Goal: Task Accomplishment & Management: Use online tool/utility

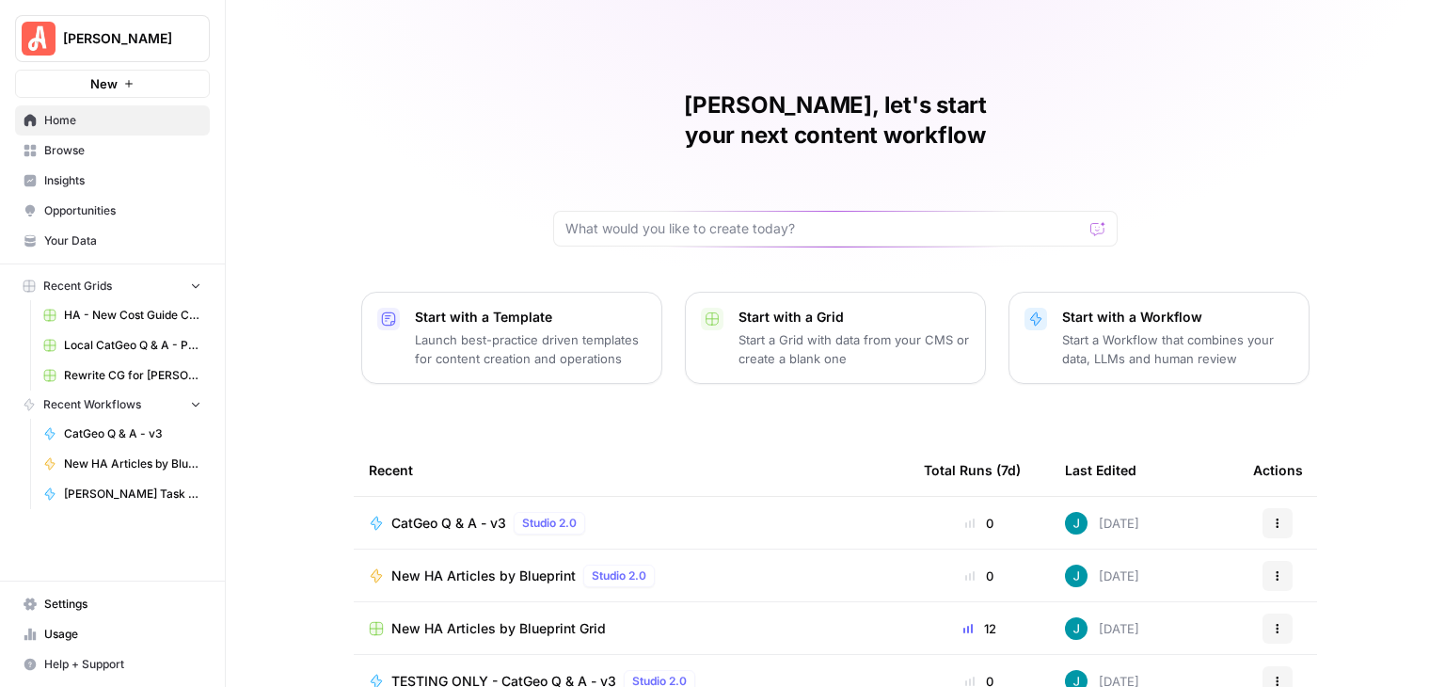
scroll to position [178, 0]
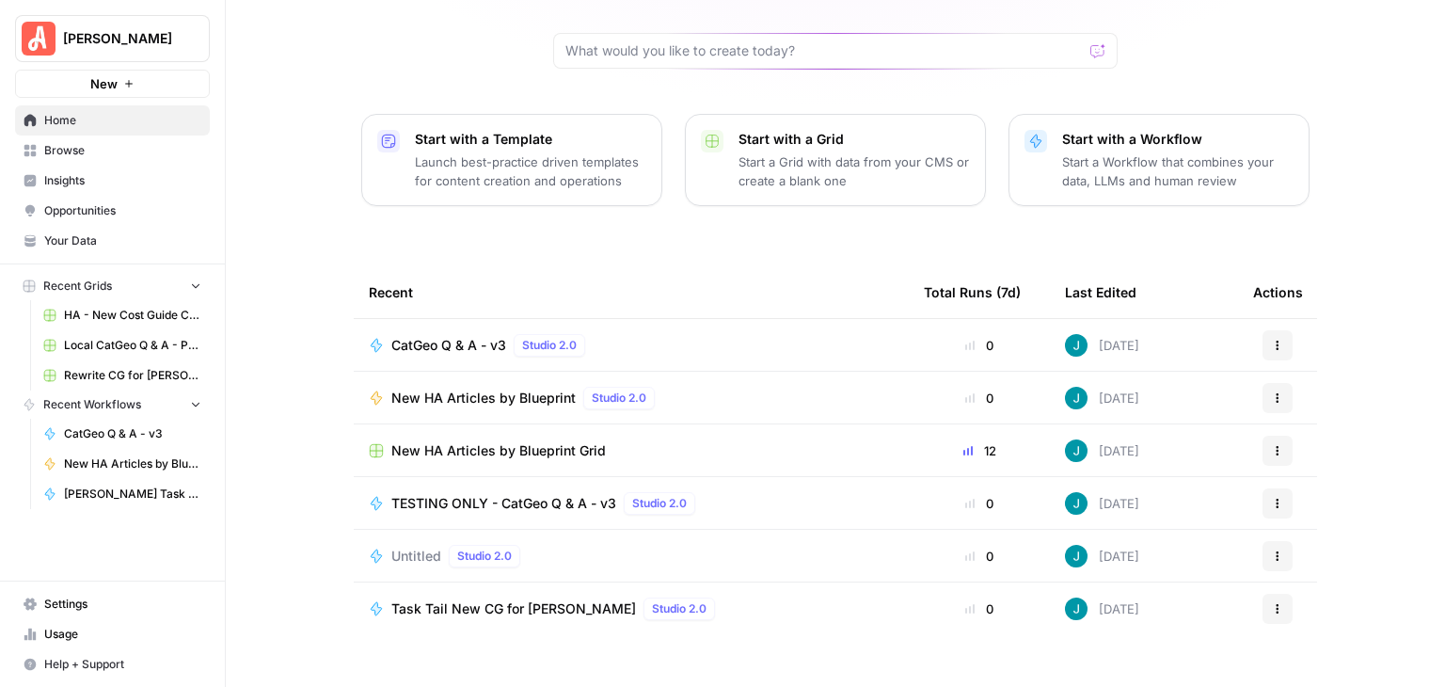
click at [543, 389] on span "New HA Articles by Blueprint" at bounding box center [483, 398] width 184 height 19
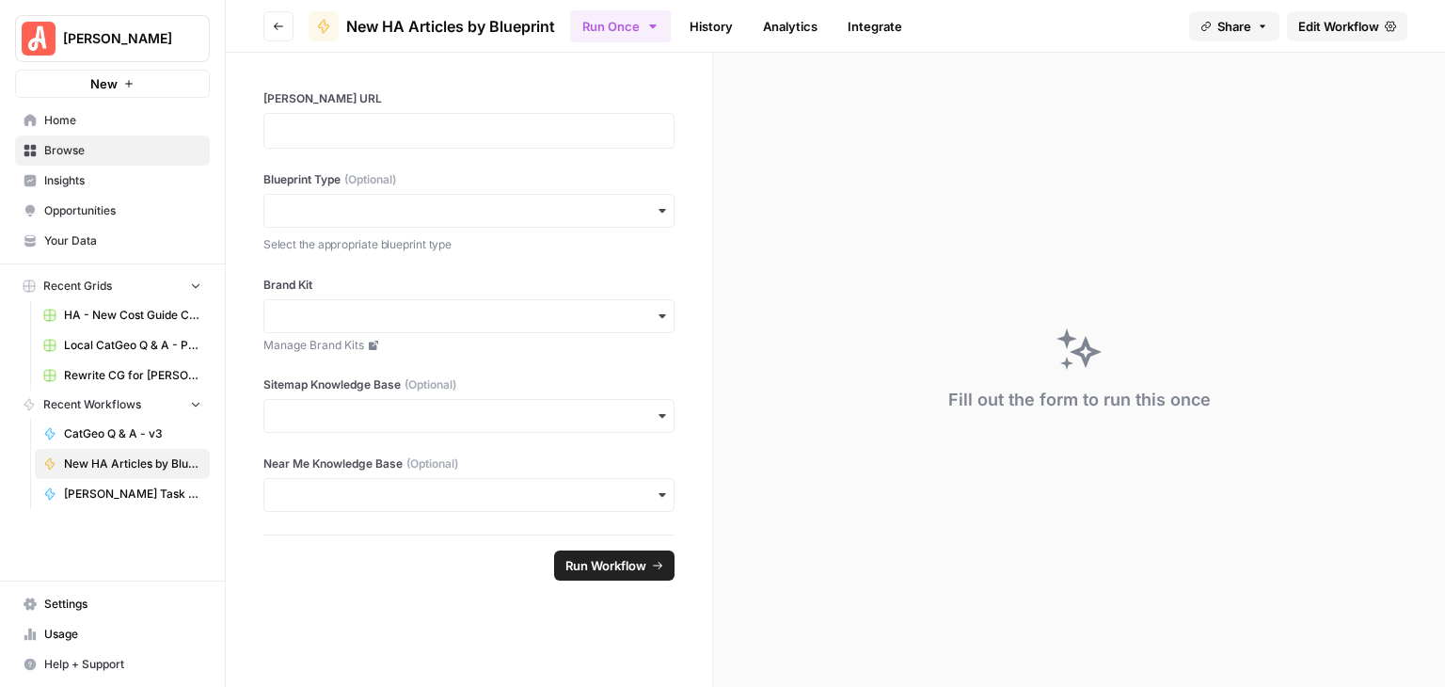
click at [1319, 24] on span "Edit Workflow" at bounding box center [1338, 26] width 81 height 19
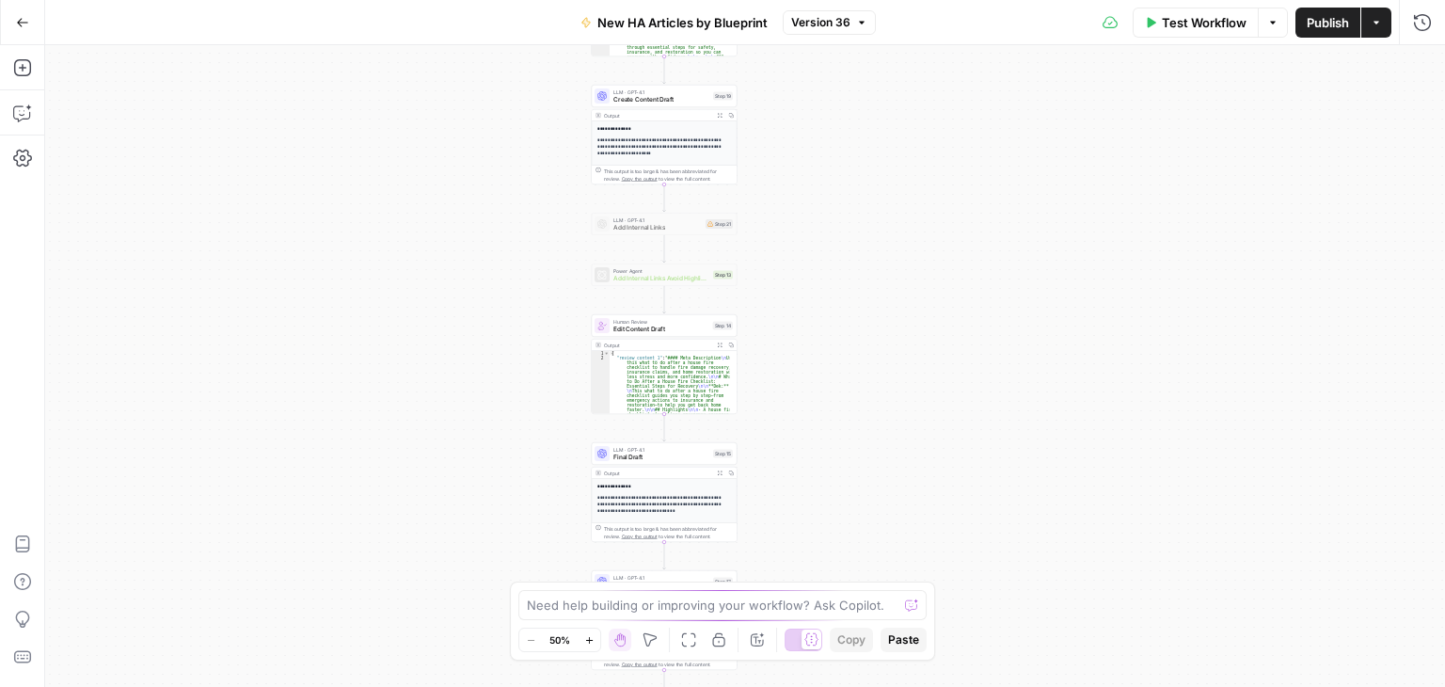
drag, startPoint x: 971, startPoint y: 357, endPoint x: 889, endPoint y: 408, distance: 96.8
click at [889, 408] on div "**********" at bounding box center [745, 366] width 1400 height 642
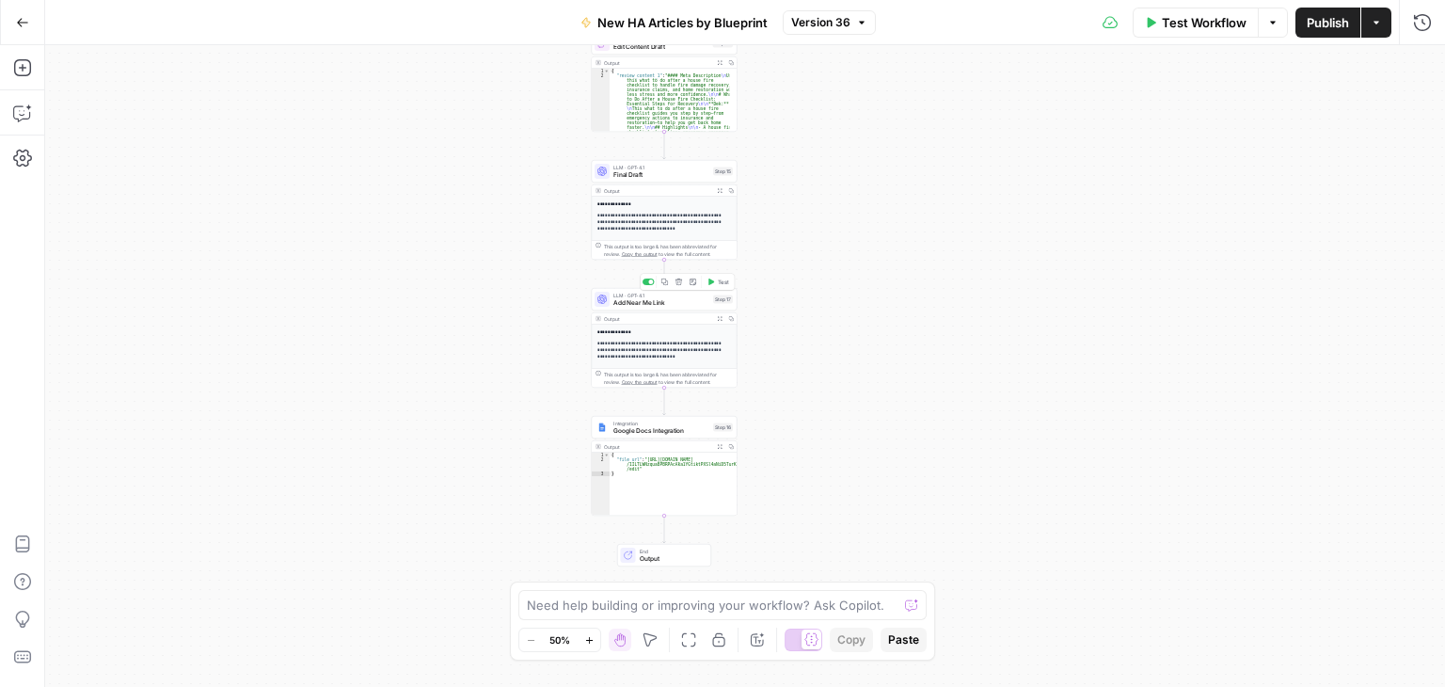
click at [659, 305] on span "Add Near Me Link" at bounding box center [661, 302] width 96 height 9
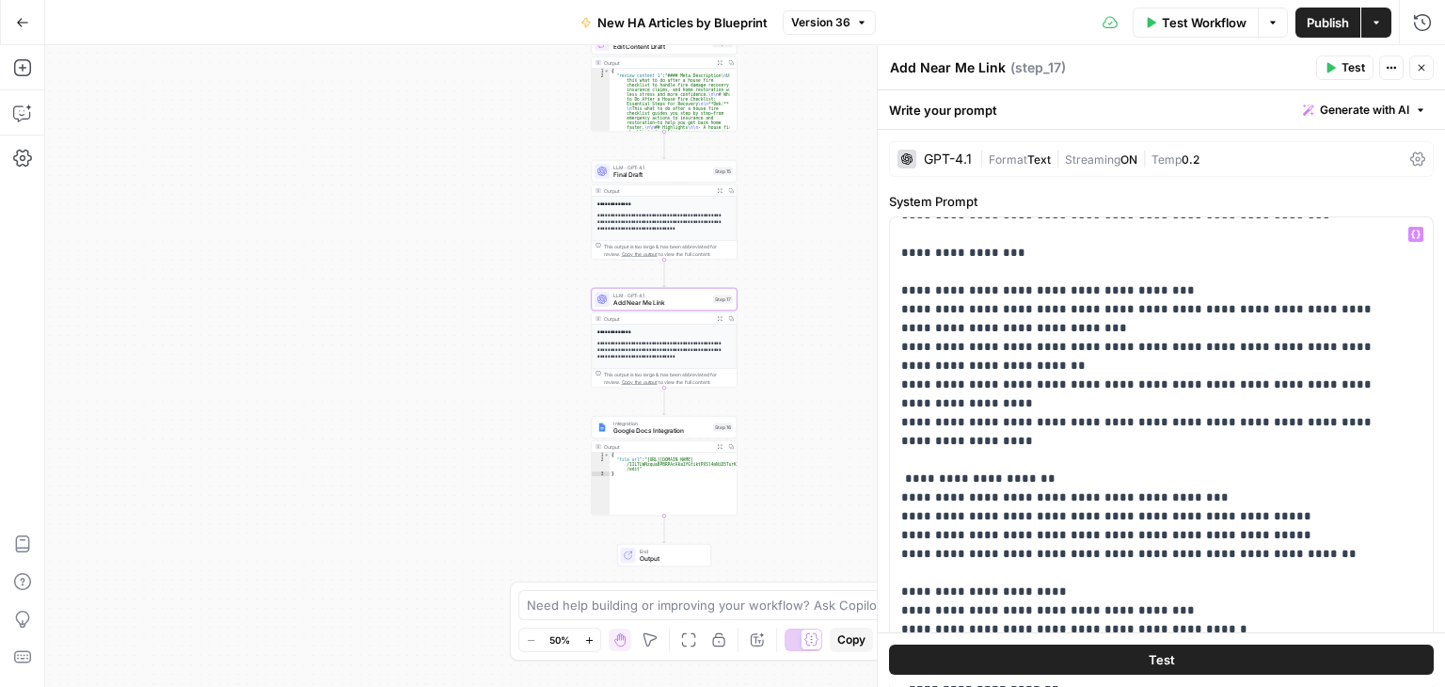
scroll to position [847, 0]
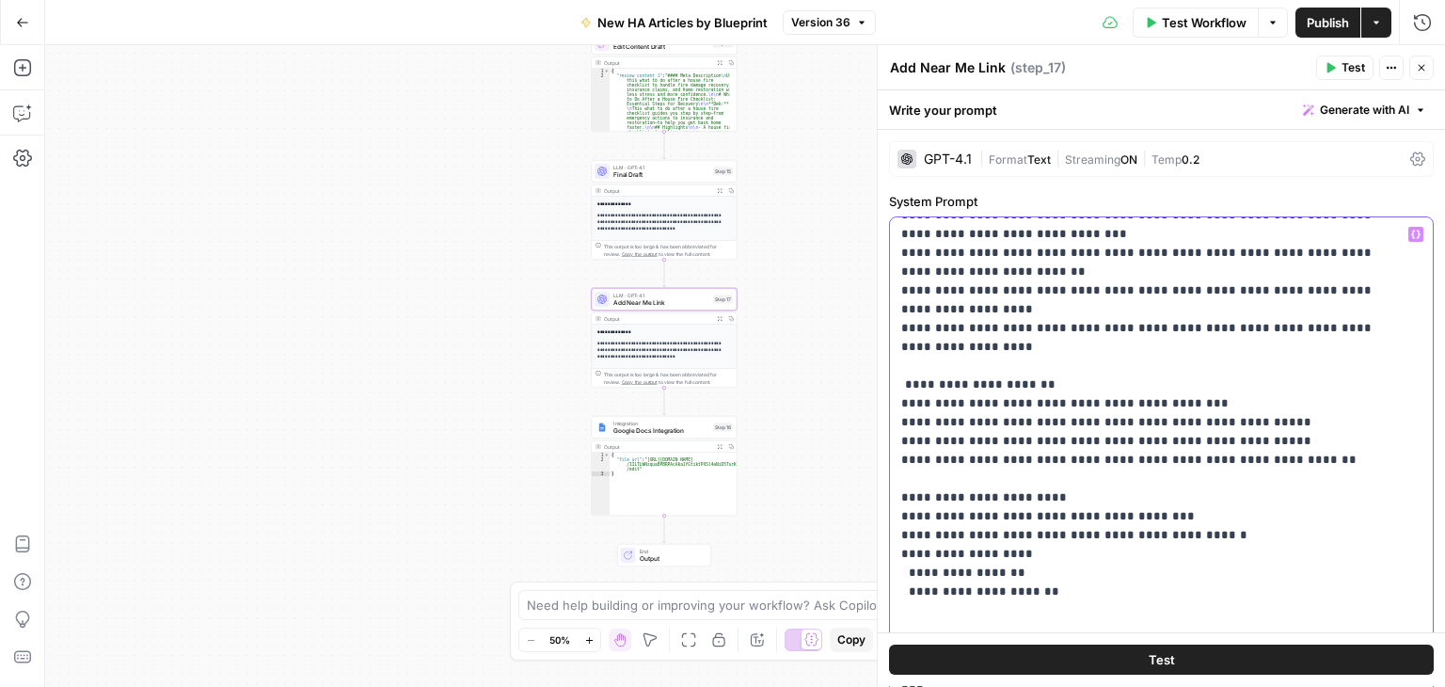
click at [1234, 422] on p "**********" at bounding box center [1147, 206] width 492 height 1656
click at [1282, 424] on p "**********" at bounding box center [1147, 206] width 492 height 1656
click at [1096, 500] on p "**********" at bounding box center [1147, 215] width 492 height 1675
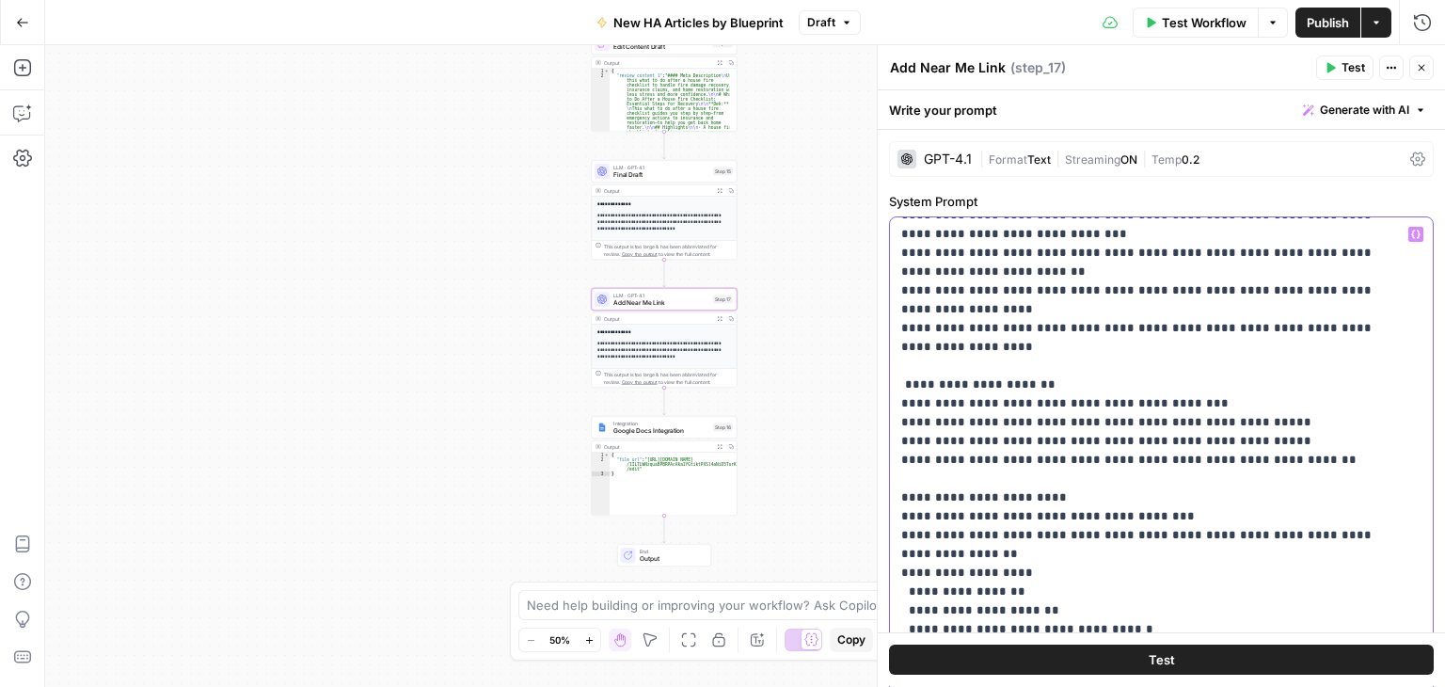
click at [993, 445] on p "**********" at bounding box center [1147, 234] width 492 height 1712
click at [1421, 70] on icon "button" at bounding box center [1421, 67] width 11 height 11
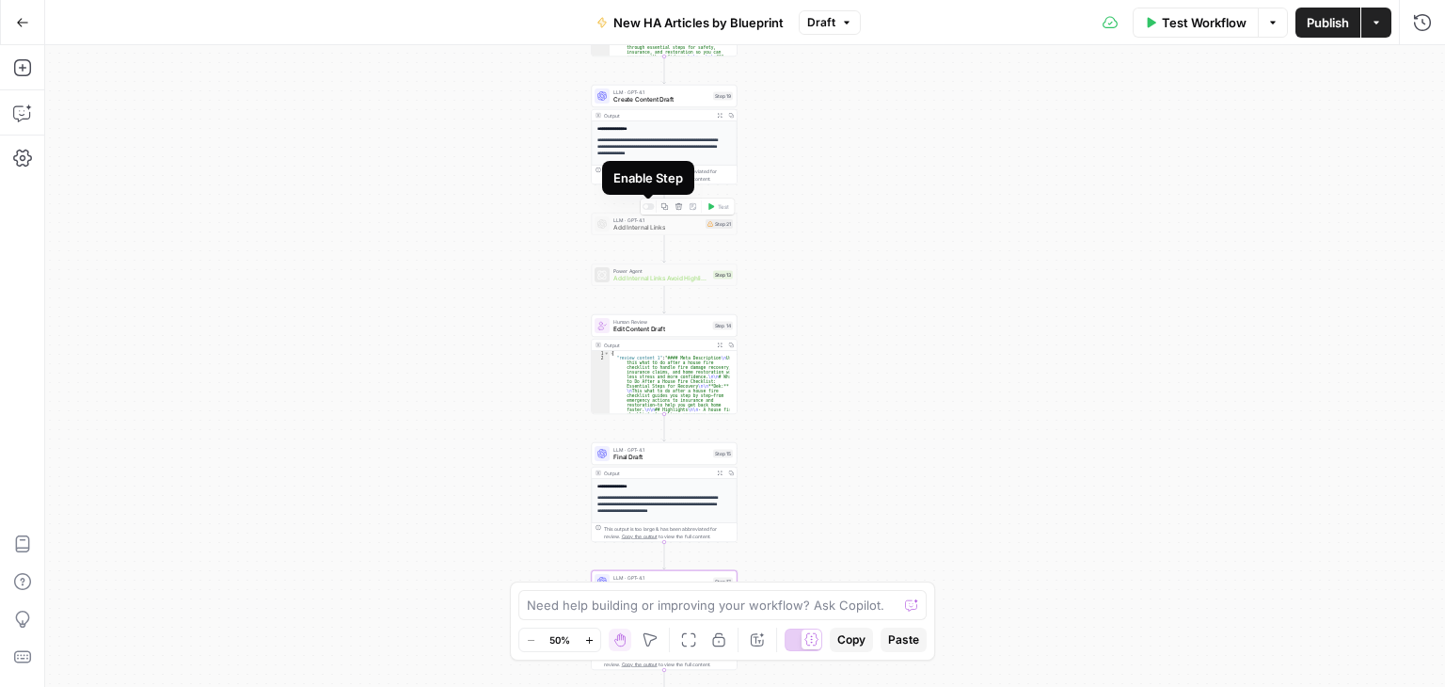
click at [646, 209] on div at bounding box center [649, 206] width 12 height 7
click at [628, 224] on span "Add Internal Links" at bounding box center [657, 227] width 88 height 9
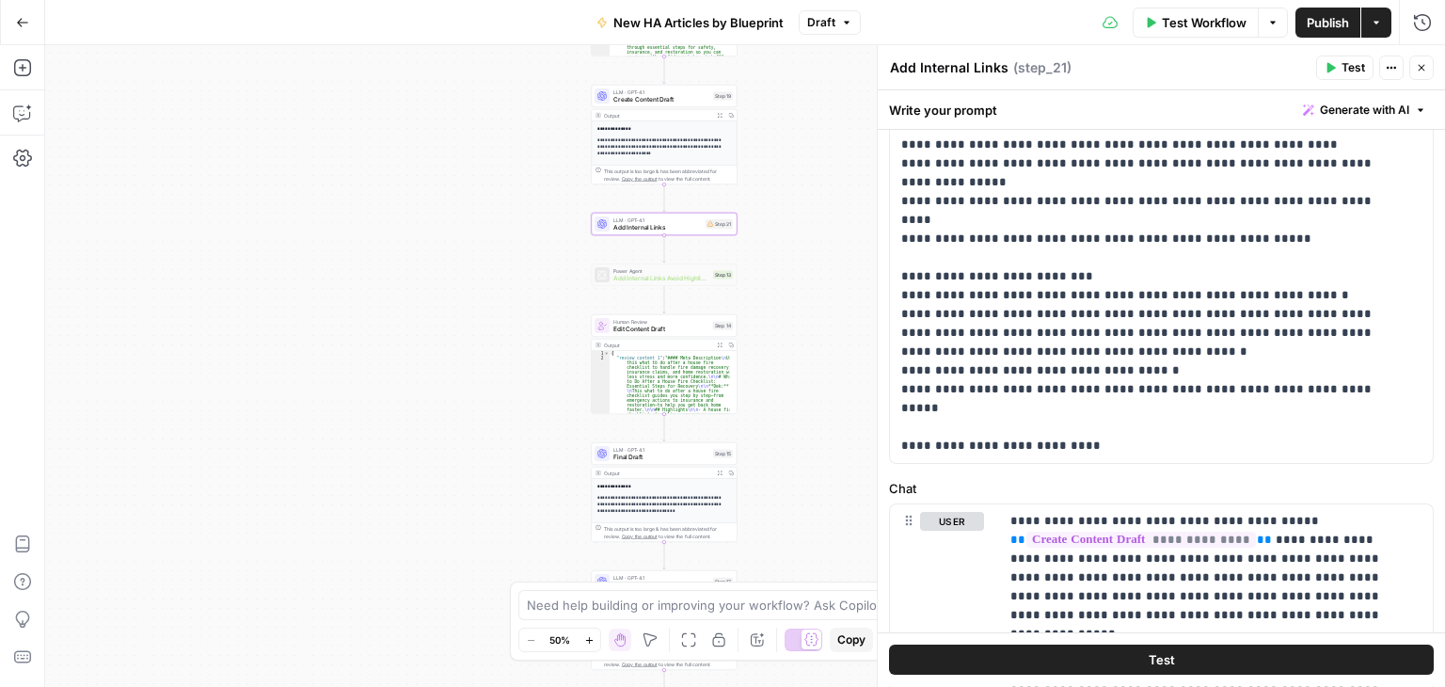
scroll to position [866, 0]
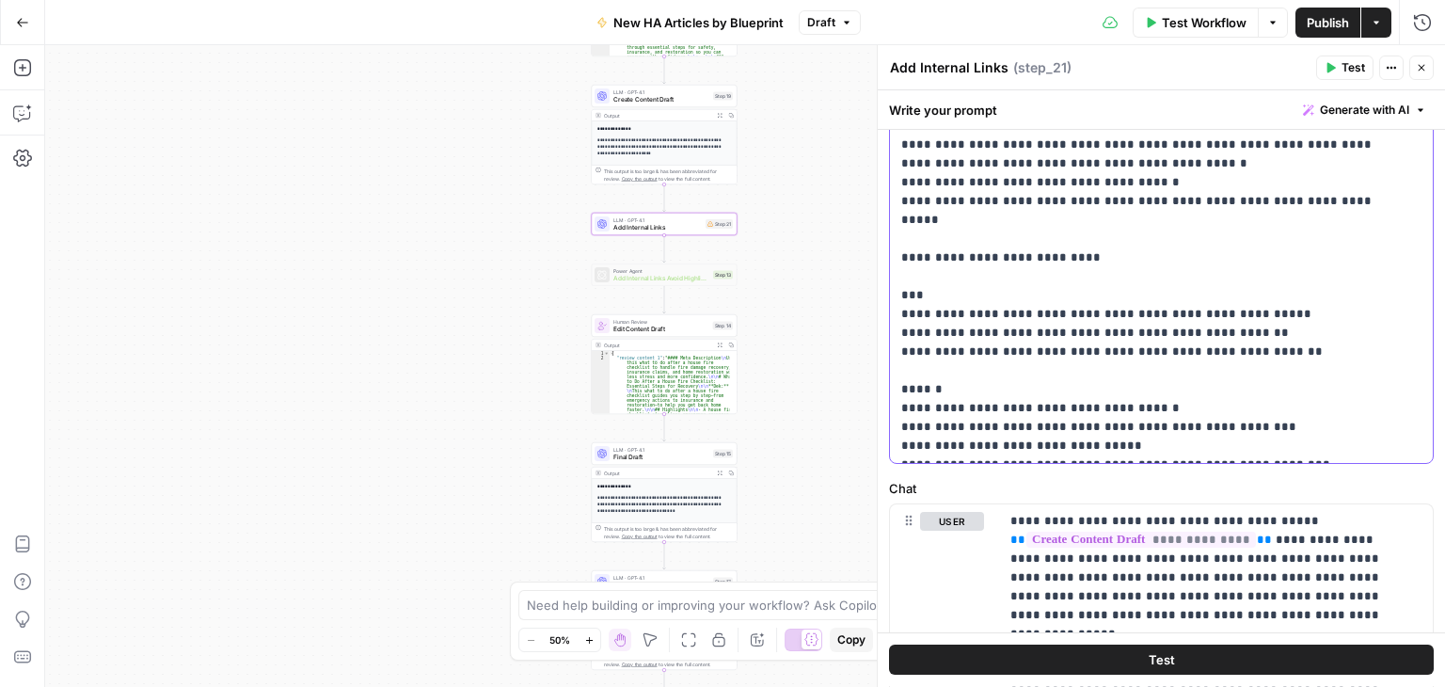
click at [897, 315] on div "**********" at bounding box center [1154, 79] width 529 height 767
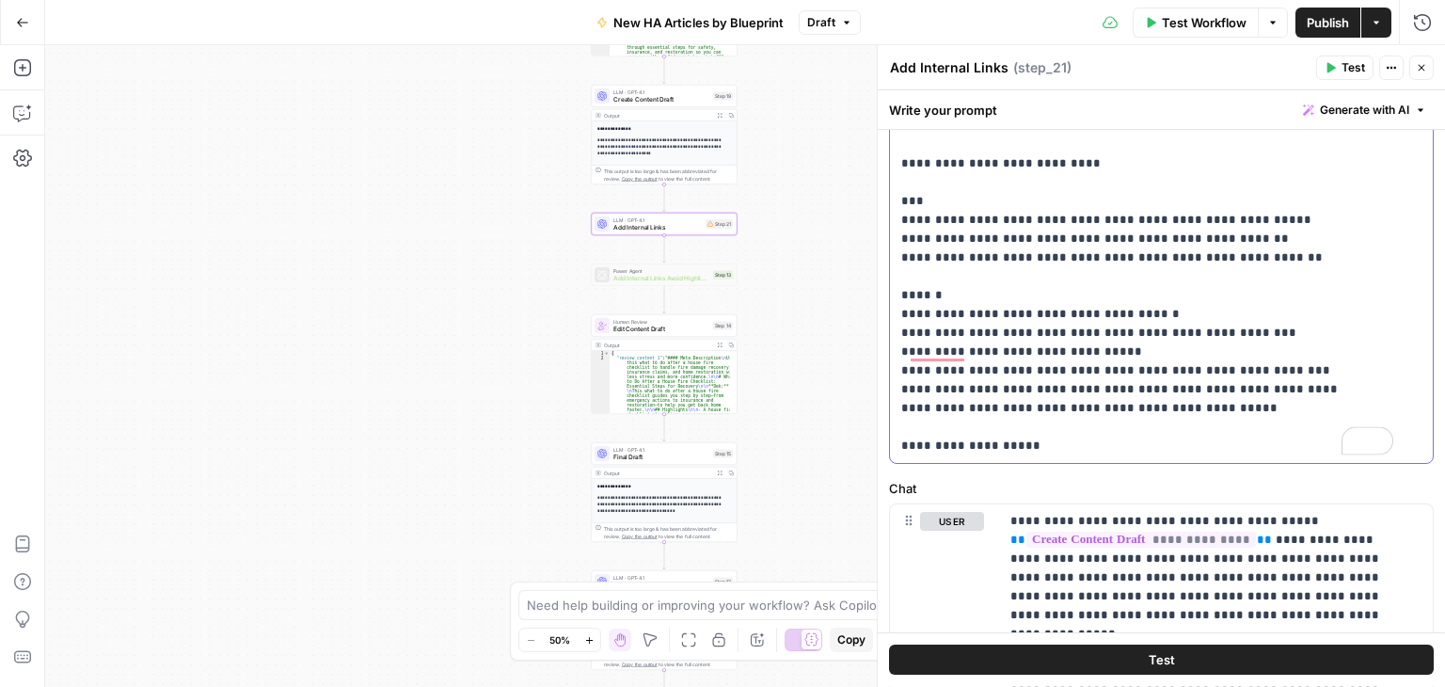
scroll to position [961, 0]
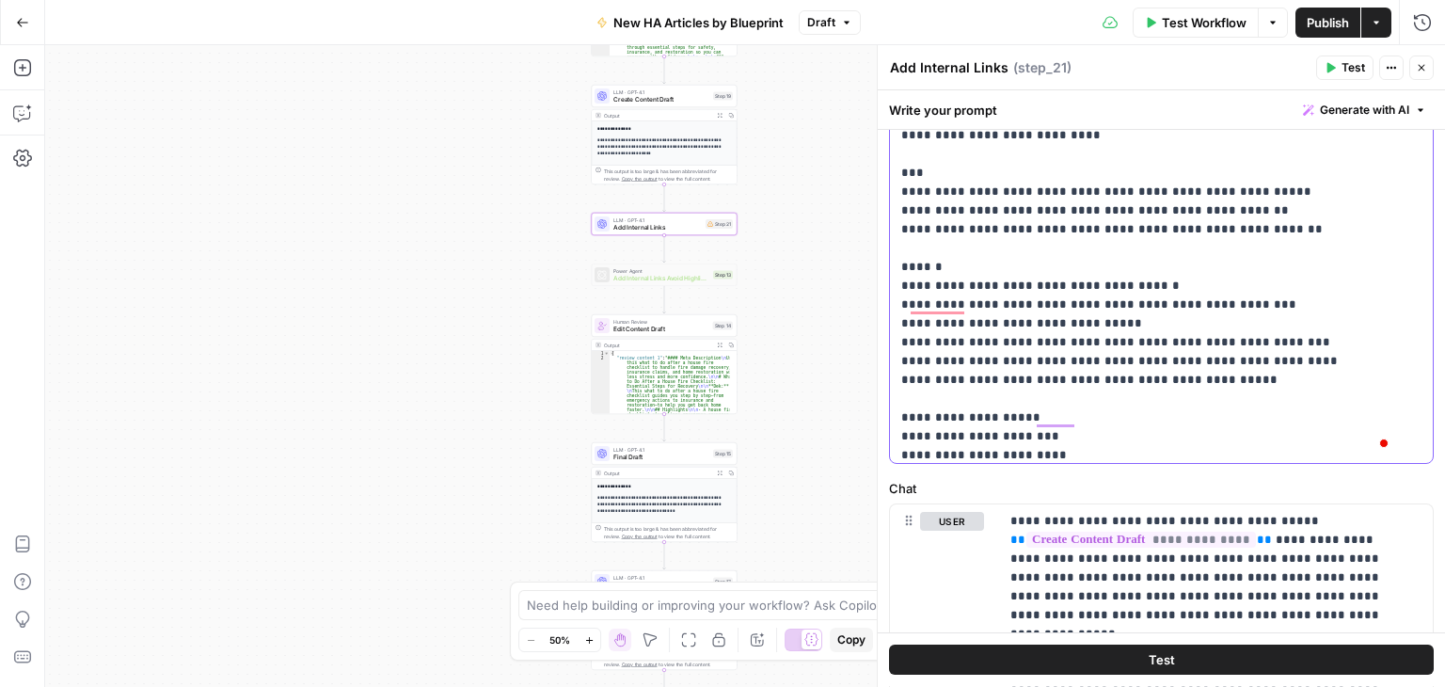
scroll to position [0, 0]
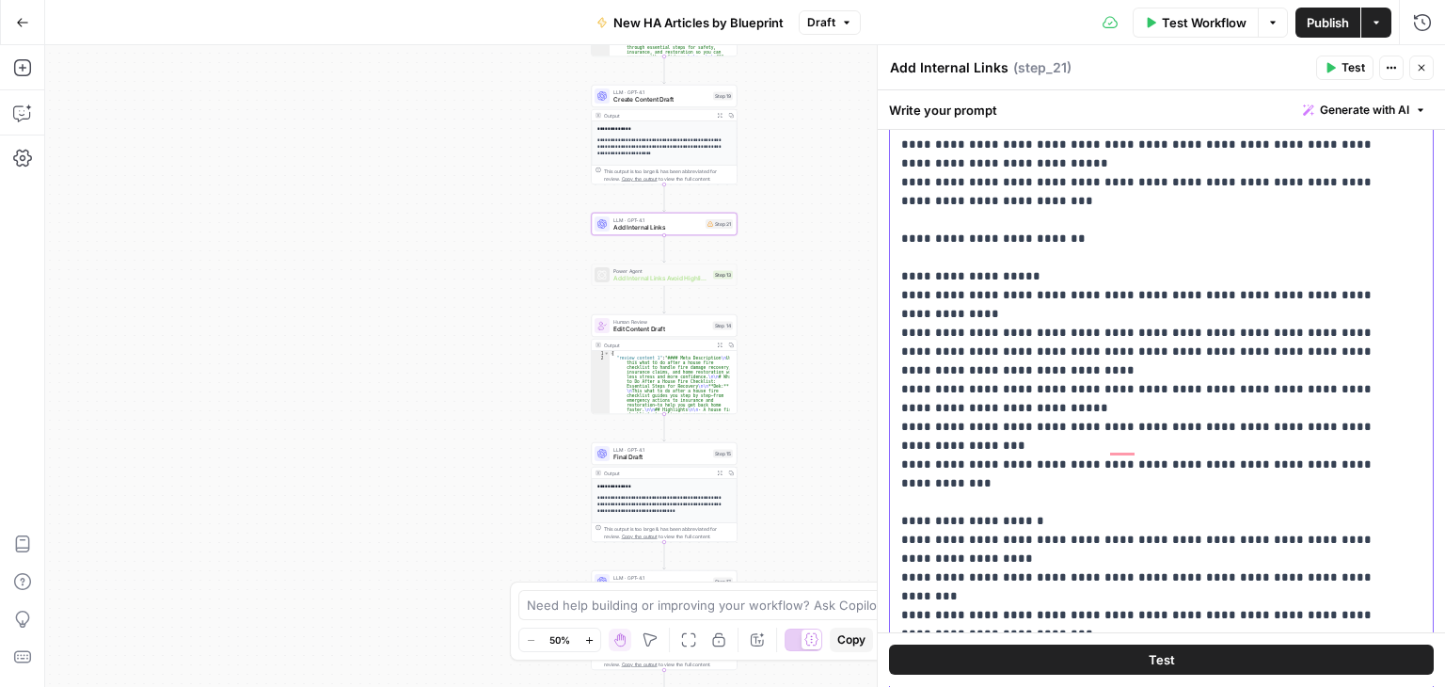
scroll to position [4, 0]
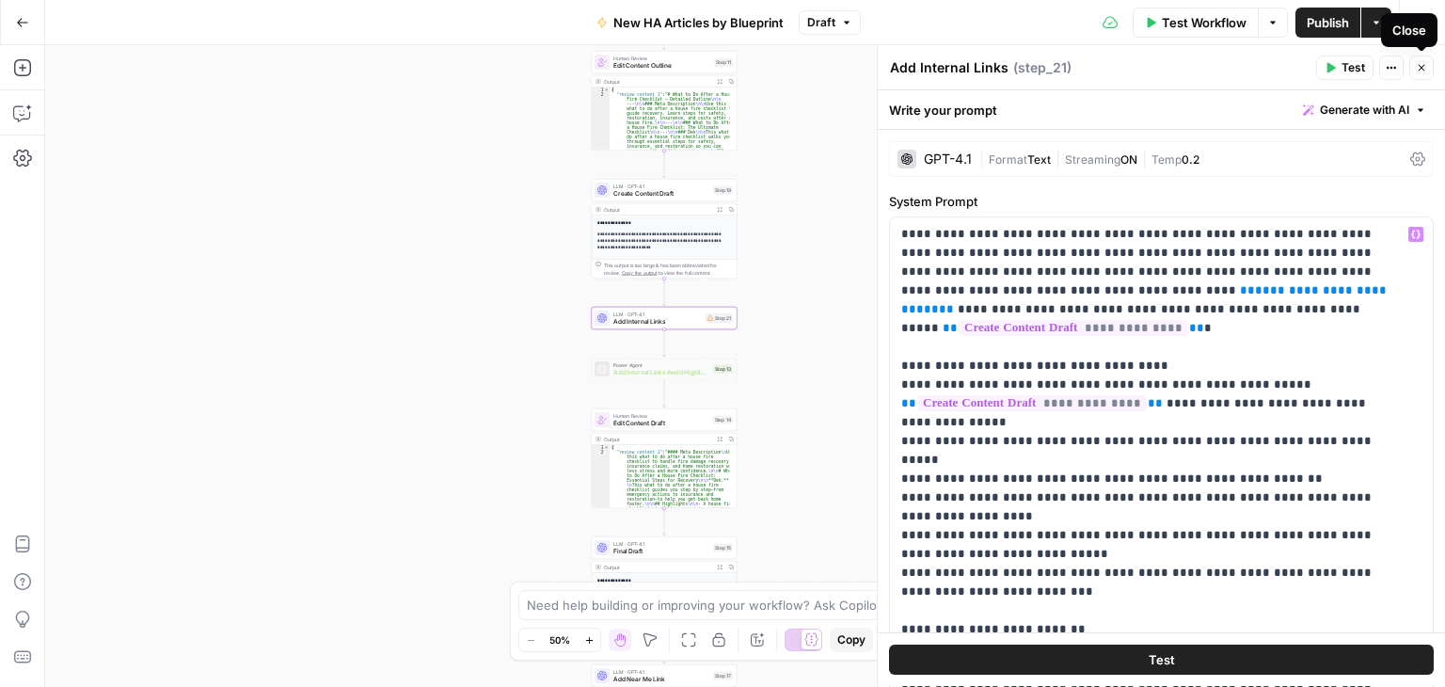
click at [1421, 66] on icon "button" at bounding box center [1421, 67] width 11 height 11
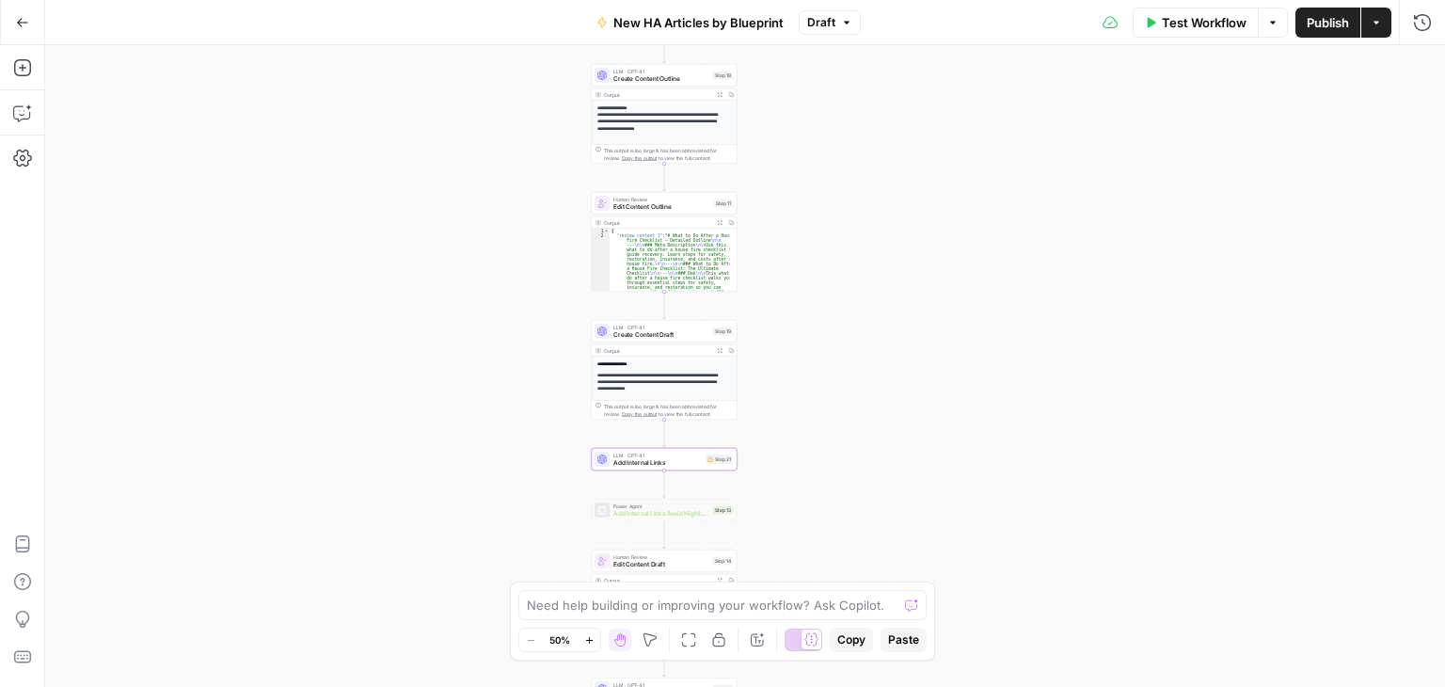
drag, startPoint x: 1374, startPoint y: 402, endPoint x: 1074, endPoint y: 282, distance: 322.1
click at [1374, 402] on div "**********" at bounding box center [745, 366] width 1400 height 642
click at [1310, 27] on span "Publish" at bounding box center [1328, 22] width 42 height 19
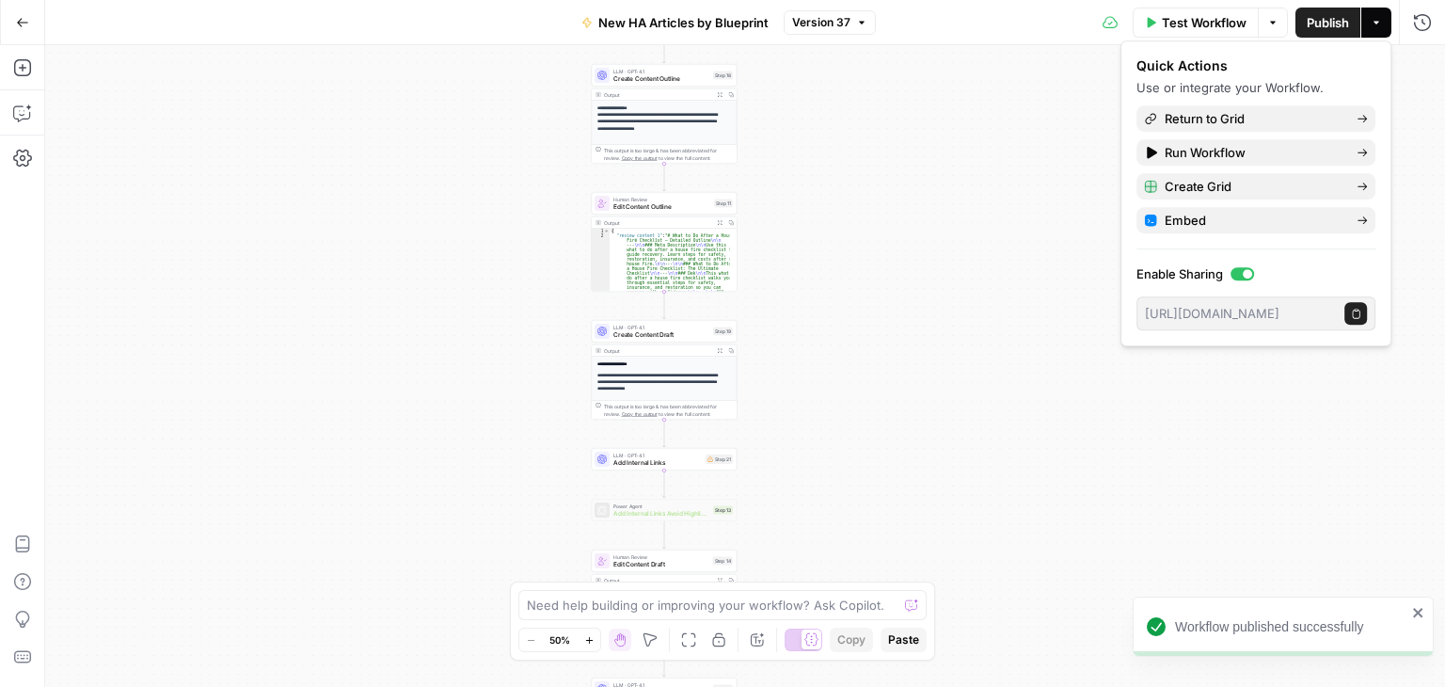
click at [21, 20] on icon "button" at bounding box center [22, 22] width 13 height 13
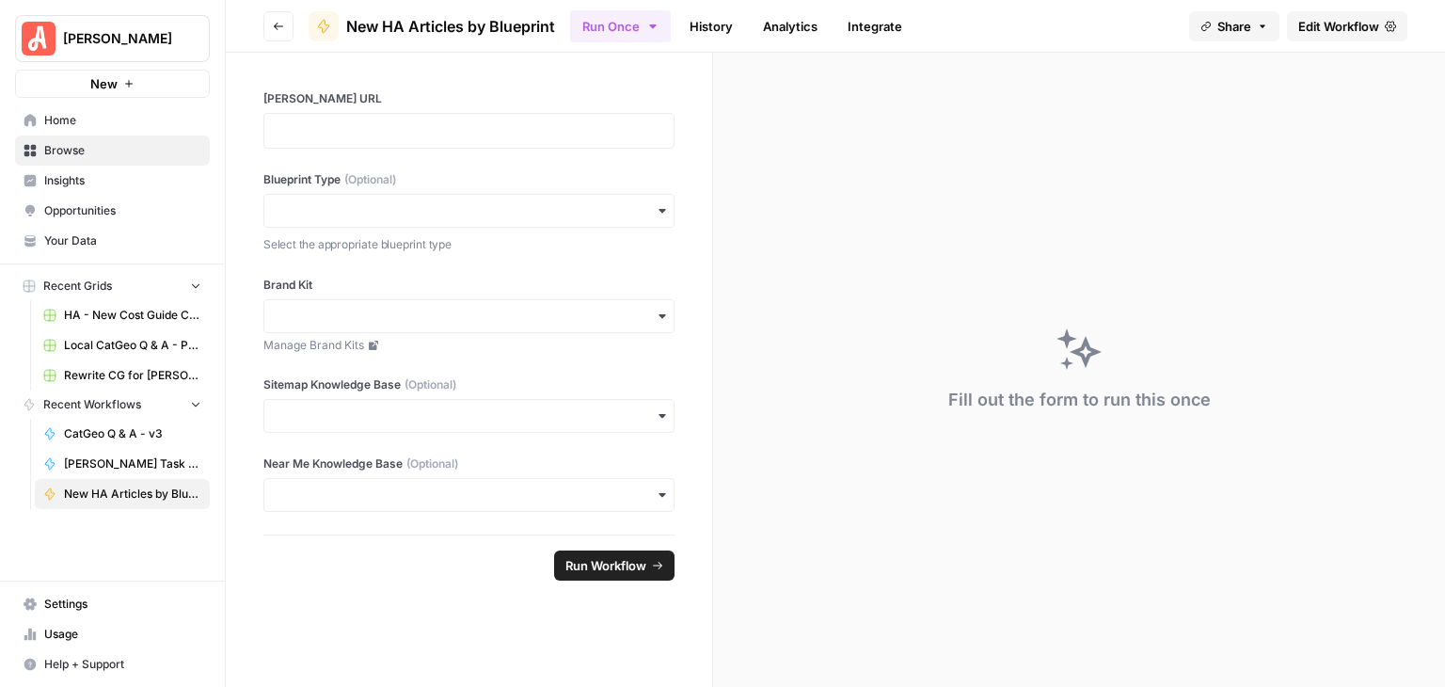
click at [81, 142] on span "Browse" at bounding box center [122, 150] width 157 height 17
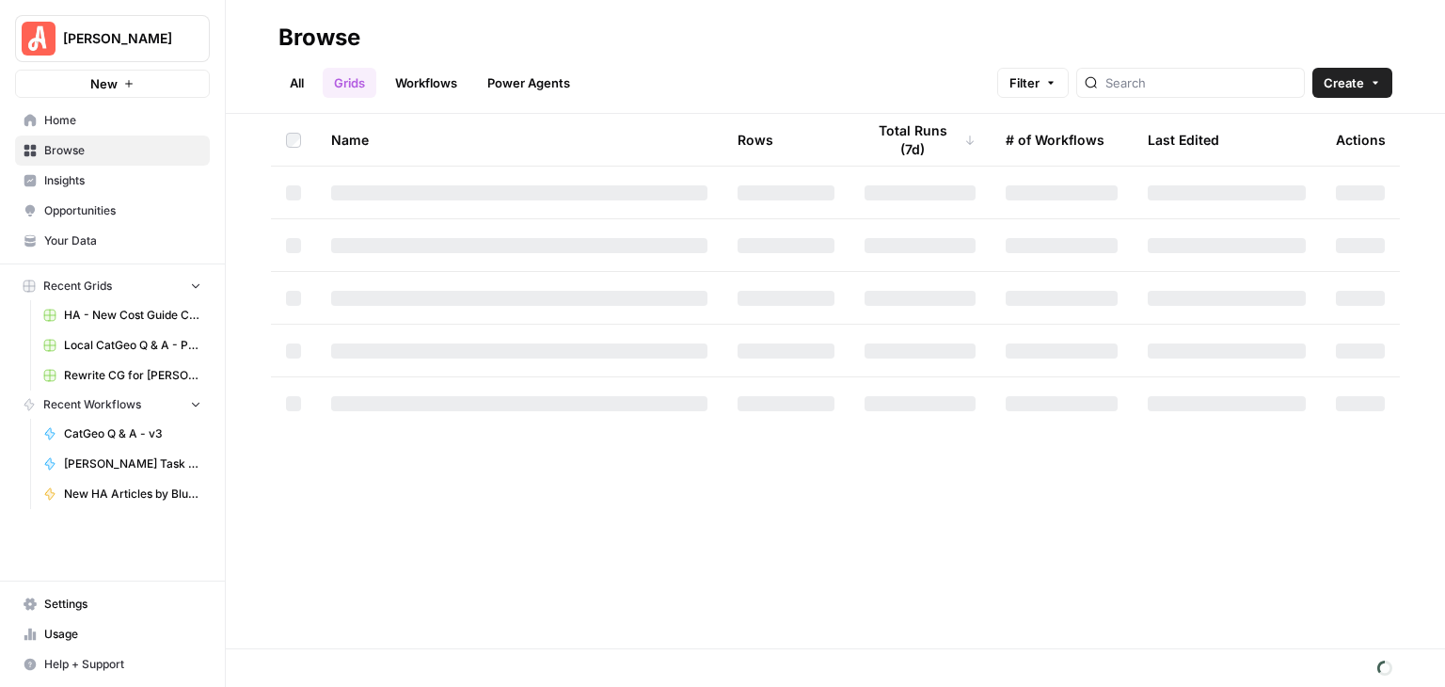
click at [420, 84] on link "Workflows" at bounding box center [426, 83] width 85 height 30
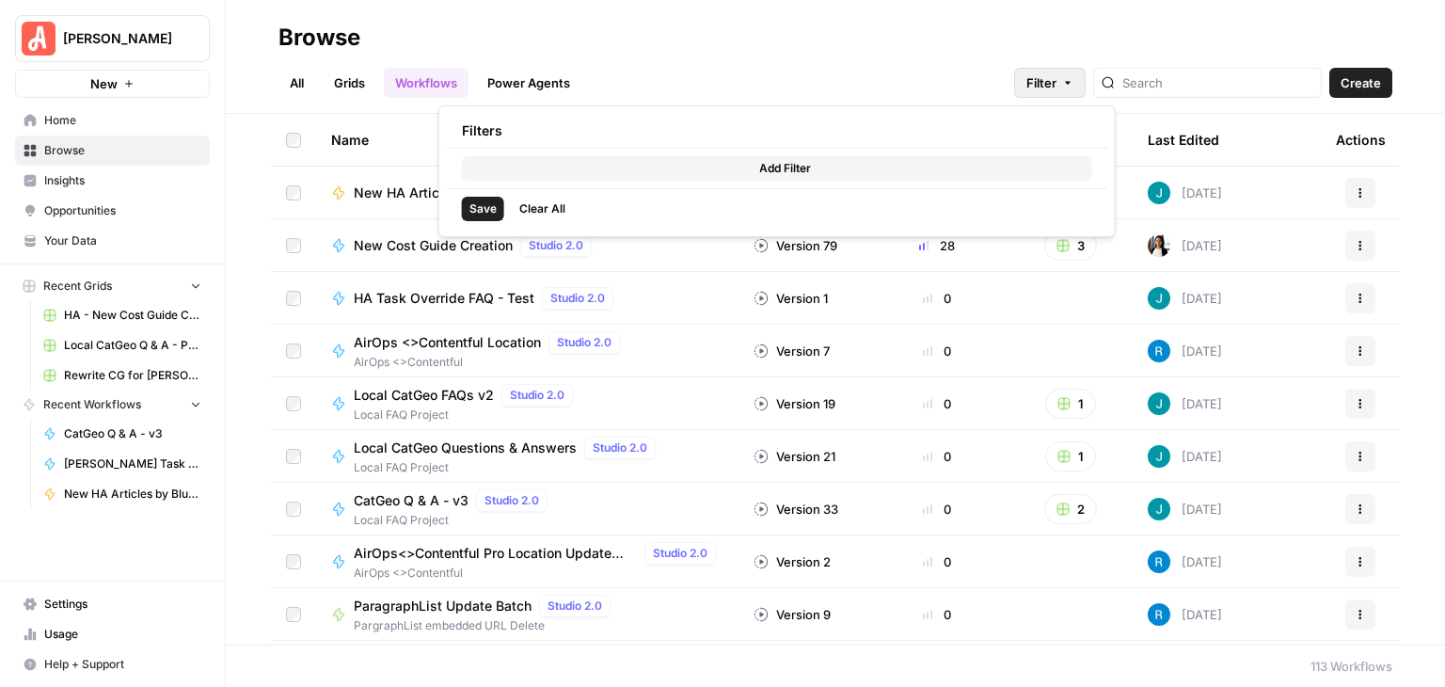
click at [1068, 70] on button "Filter" at bounding box center [1049, 83] width 71 height 30
click at [835, 172] on button "Add Filter" at bounding box center [777, 168] width 630 height 24
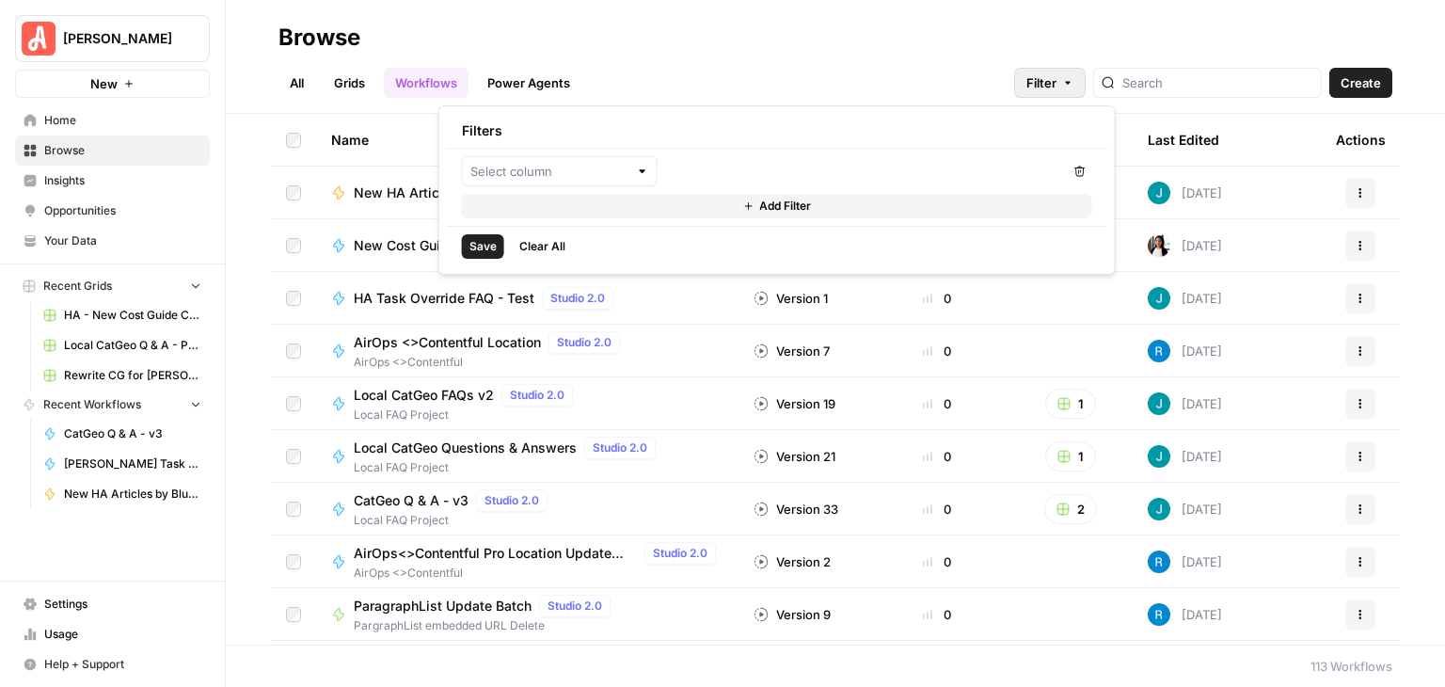
click at [643, 167] on div at bounding box center [642, 171] width 13 height 19
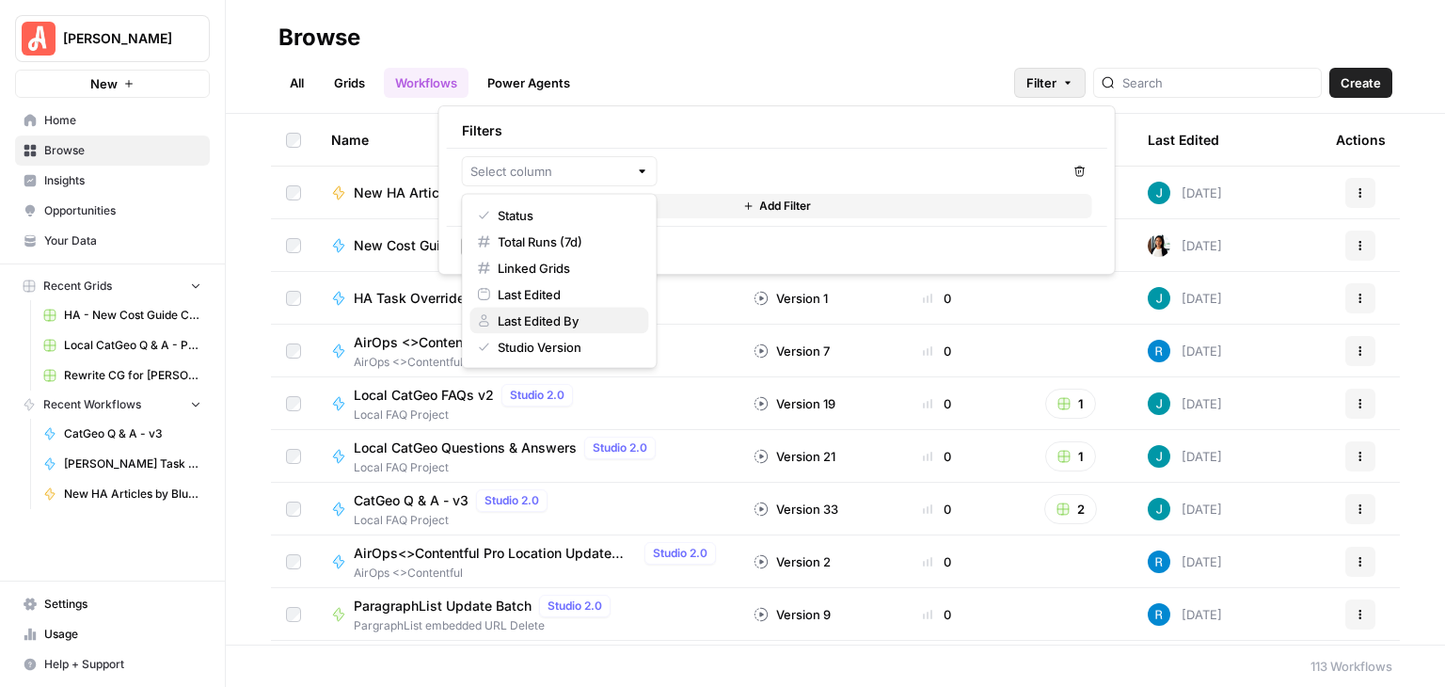
click at [587, 315] on span "Last Edited By" at bounding box center [565, 320] width 135 height 19
type input "Last Edited By"
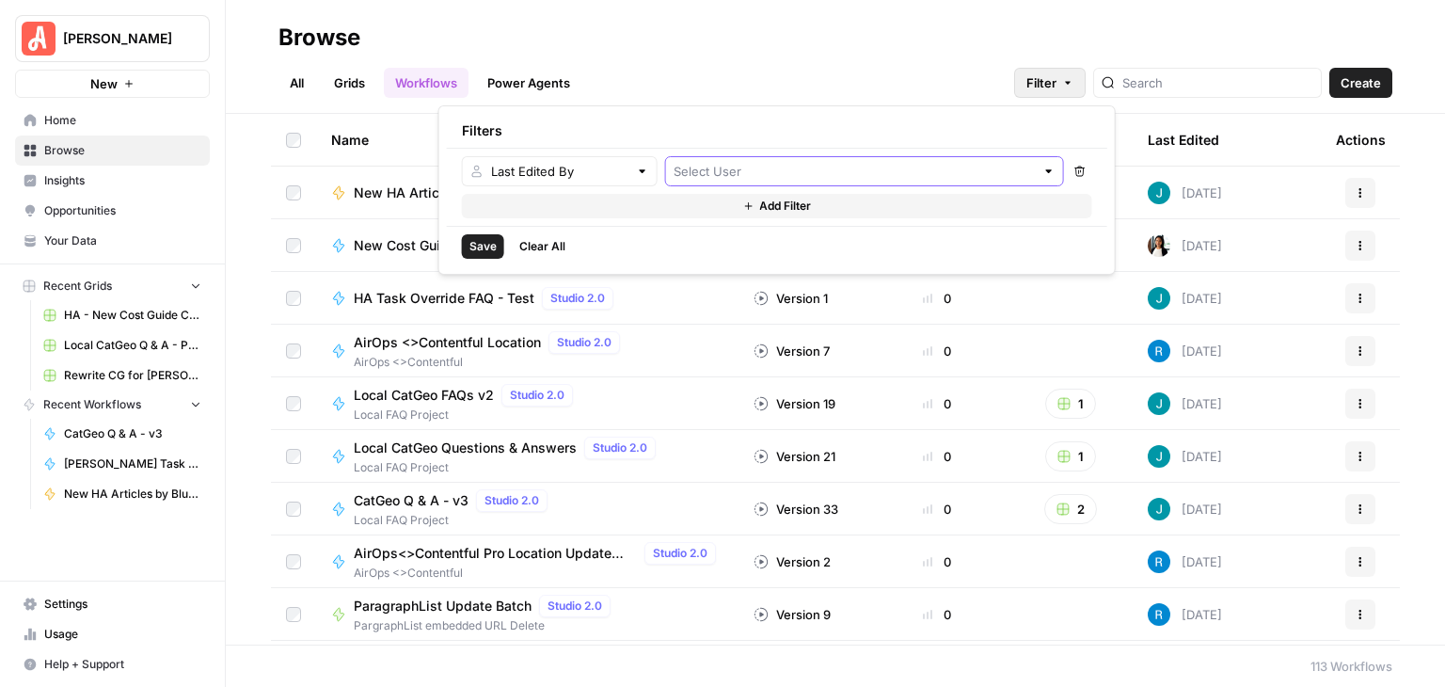
click at [809, 178] on input "text" at bounding box center [854, 171] width 361 height 19
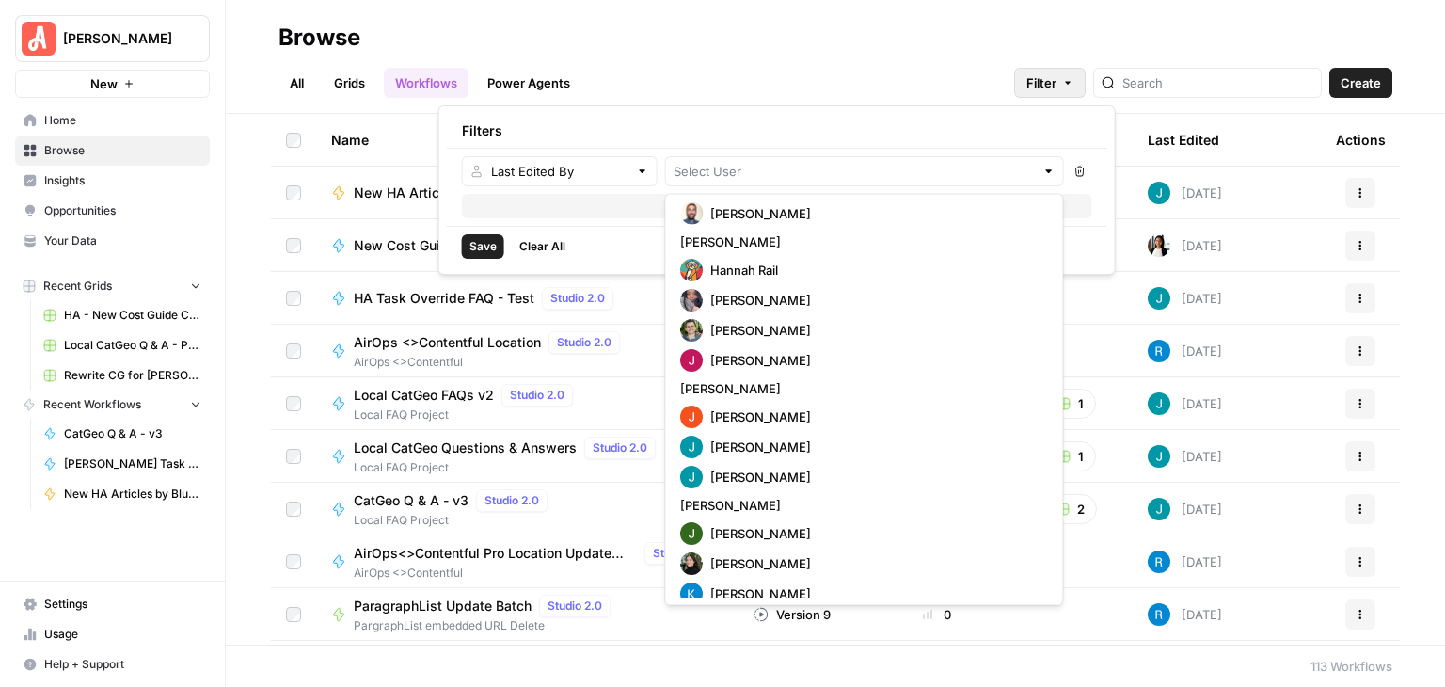
scroll to position [564, 0]
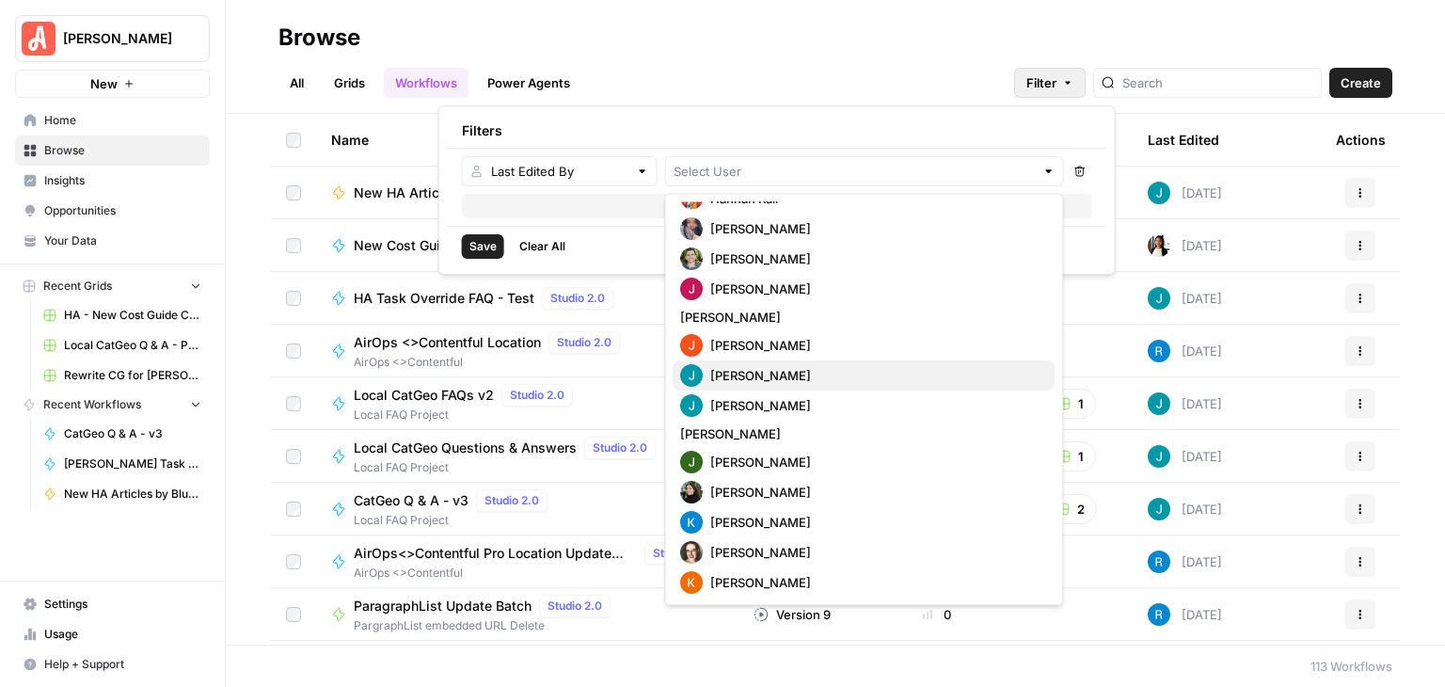
click at [770, 373] on span "Jorge Jimenez" at bounding box center [874, 375] width 329 height 19
type input "Jorge Jimenez"
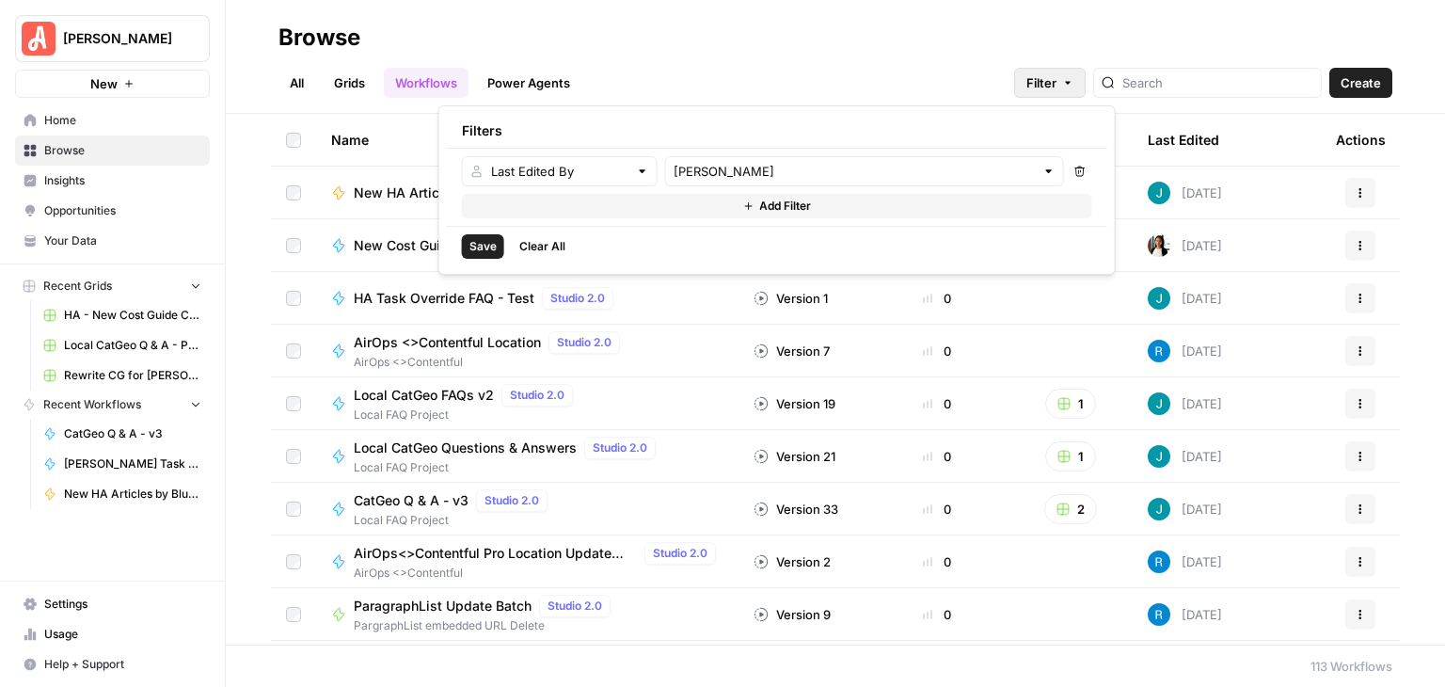
click at [485, 241] on span "Save" at bounding box center [482, 246] width 27 height 17
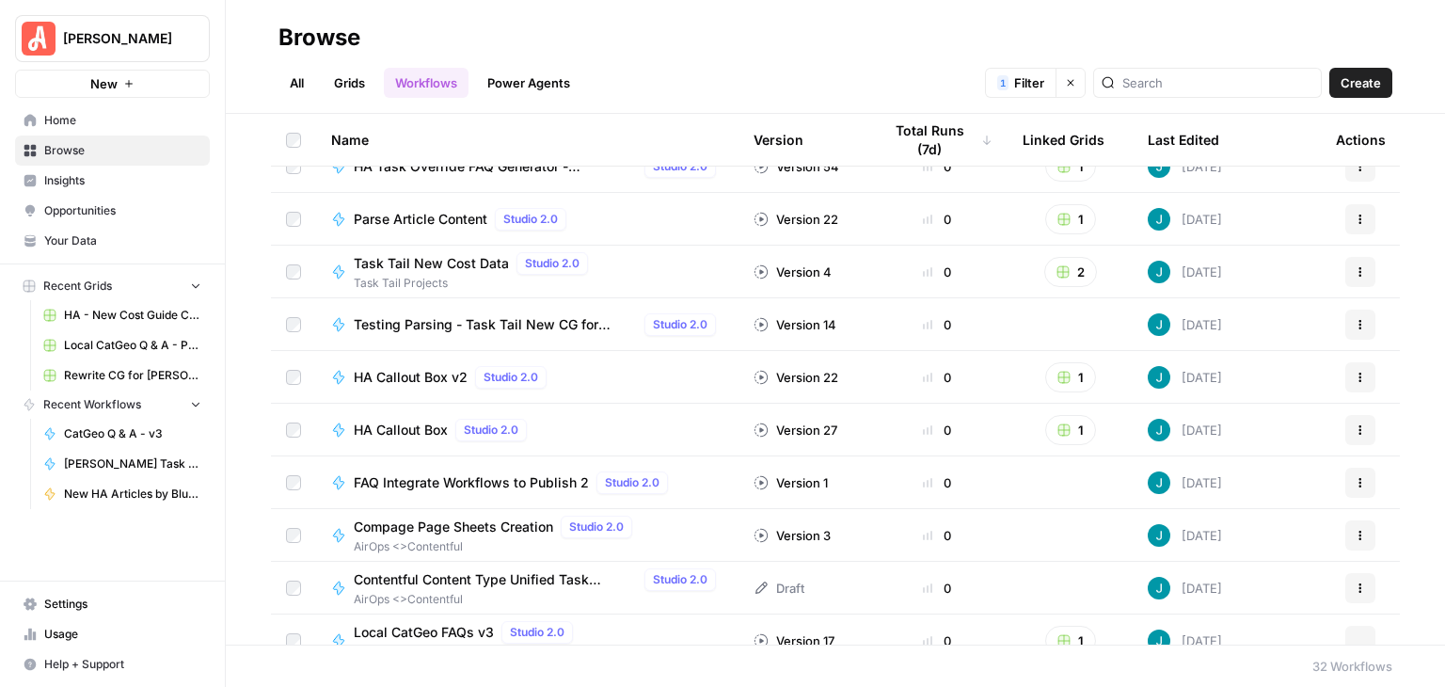
scroll to position [1208, 0]
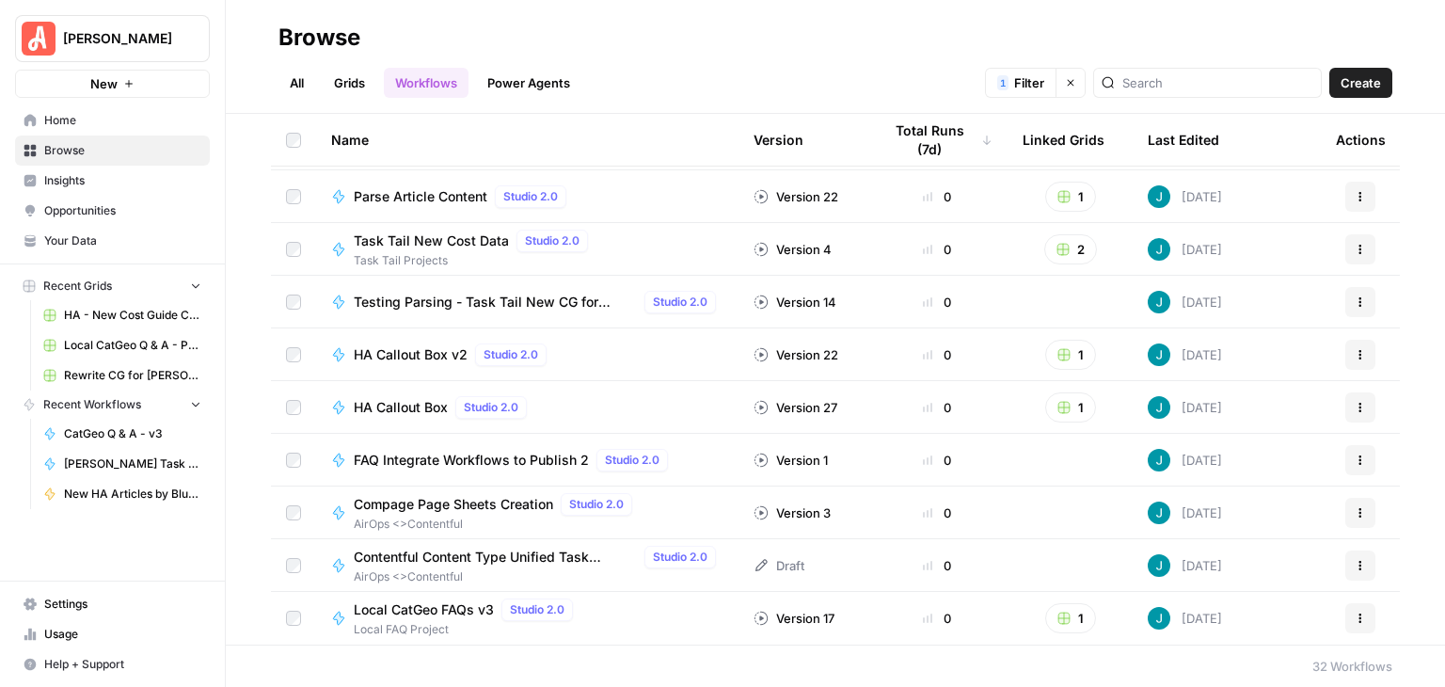
click at [557, 554] on span "Contentful Content Type Unified Task Exraction" at bounding box center [495, 557] width 283 height 19
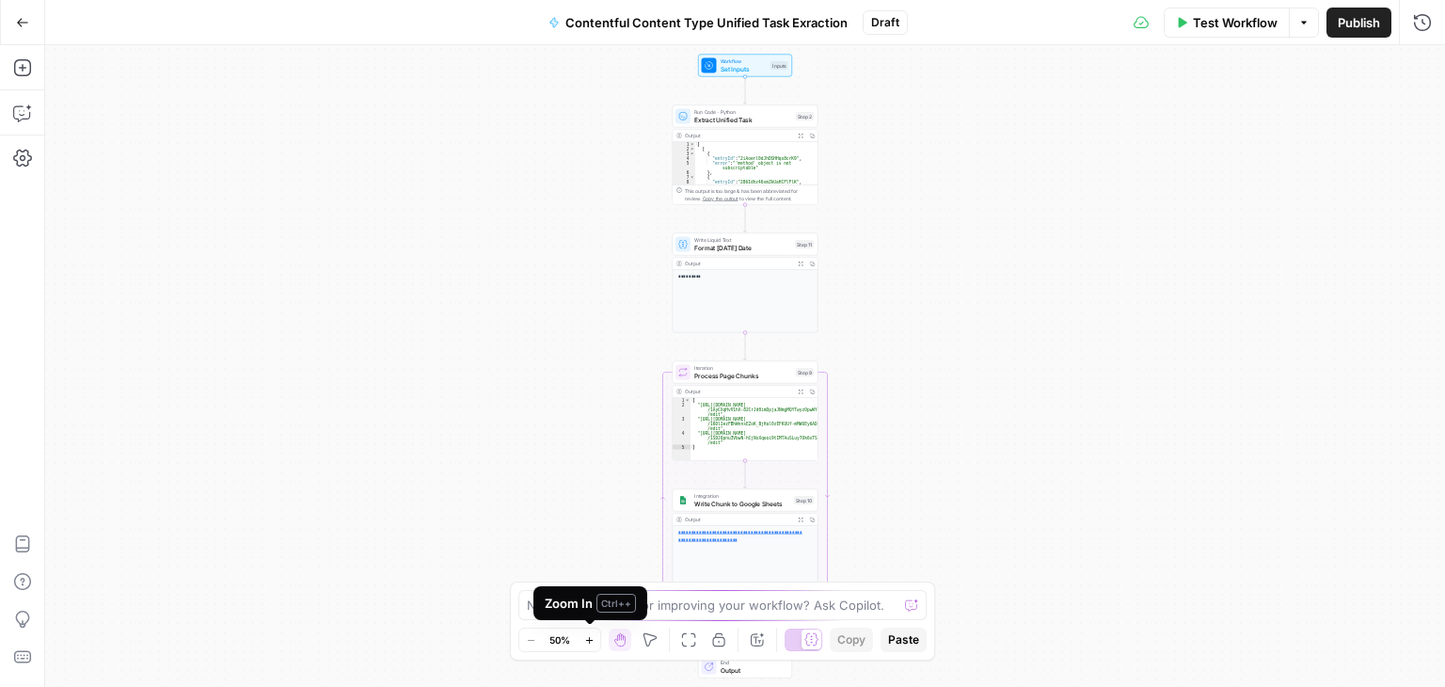
click at [593, 643] on icon "button" at bounding box center [589, 640] width 10 height 10
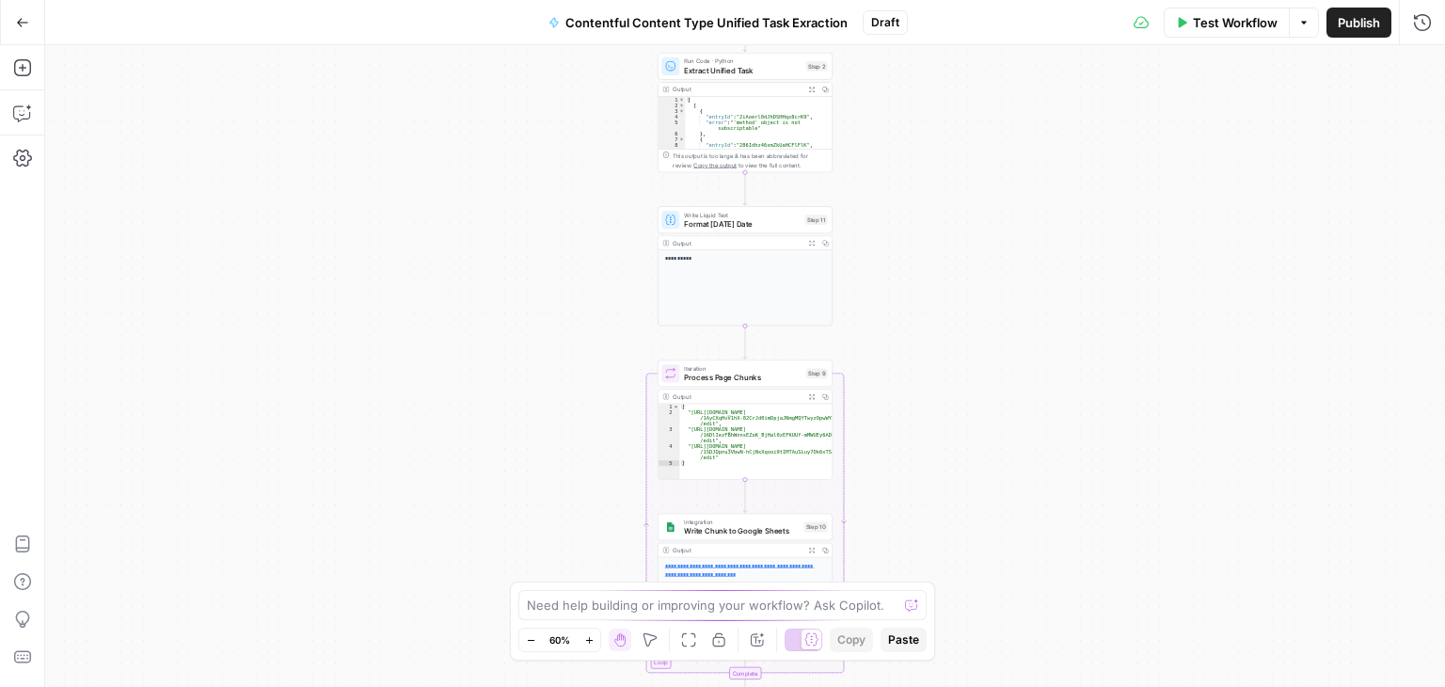
click at [593, 643] on icon "button" at bounding box center [589, 640] width 10 height 10
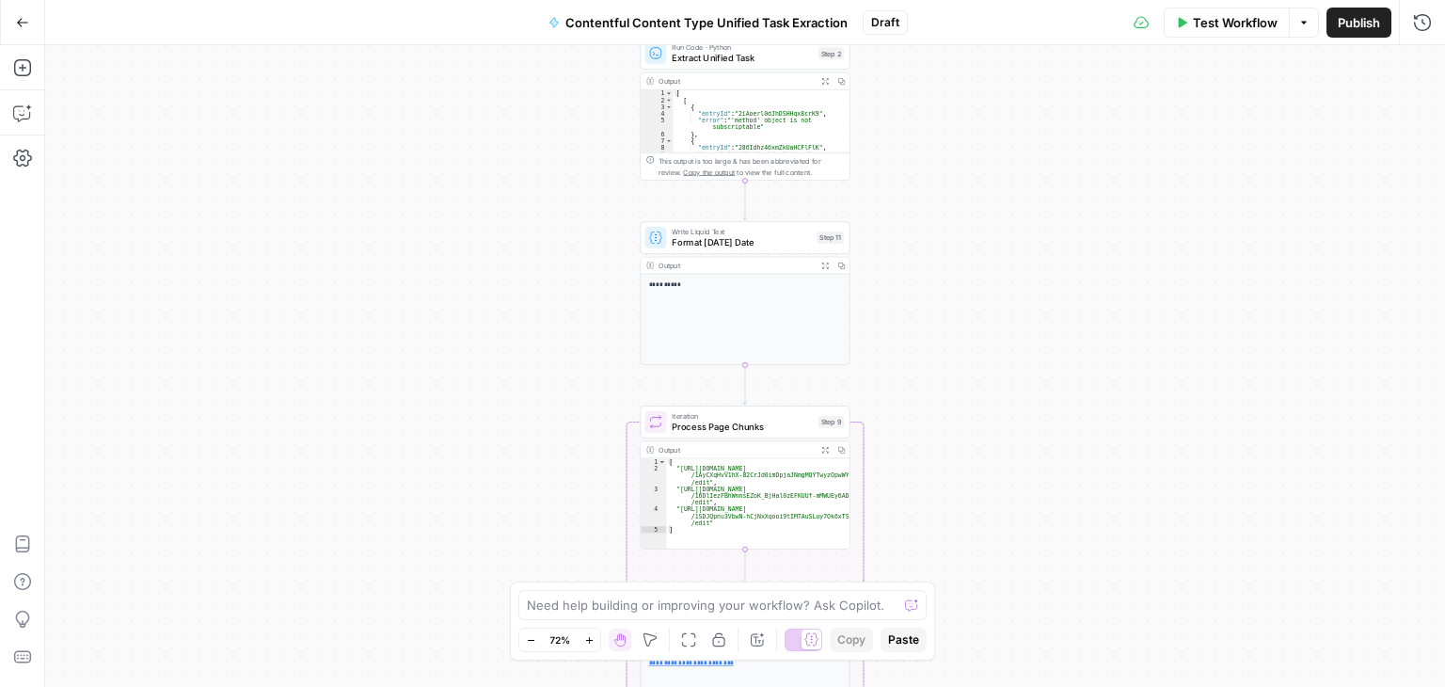
click at [1357, 368] on div "Workflow Set Inputs Inputs Run Code · Python Extract Unified Task Step 2 Output…" at bounding box center [745, 366] width 1400 height 642
click at [592, 645] on button "Zoom In" at bounding box center [589, 639] width 23 height 23
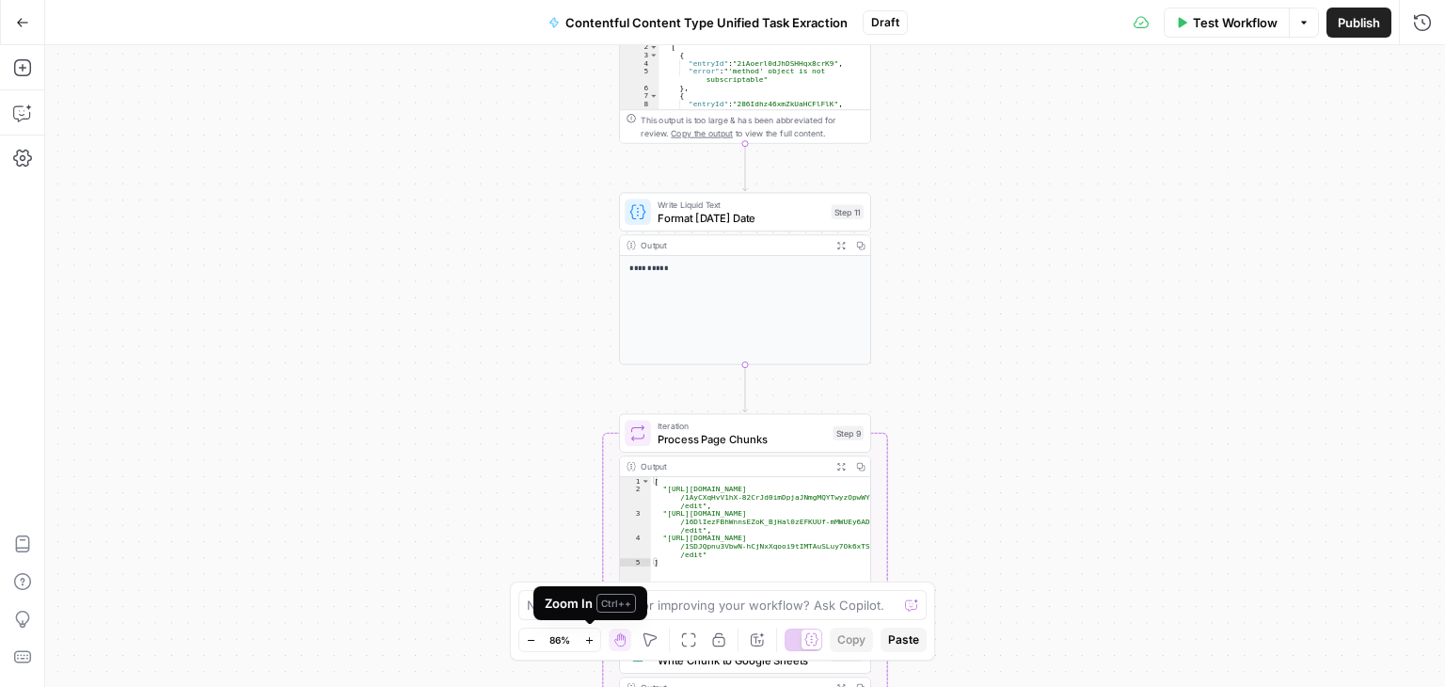
click at [595, 644] on button "Zoom In" at bounding box center [589, 639] width 23 height 23
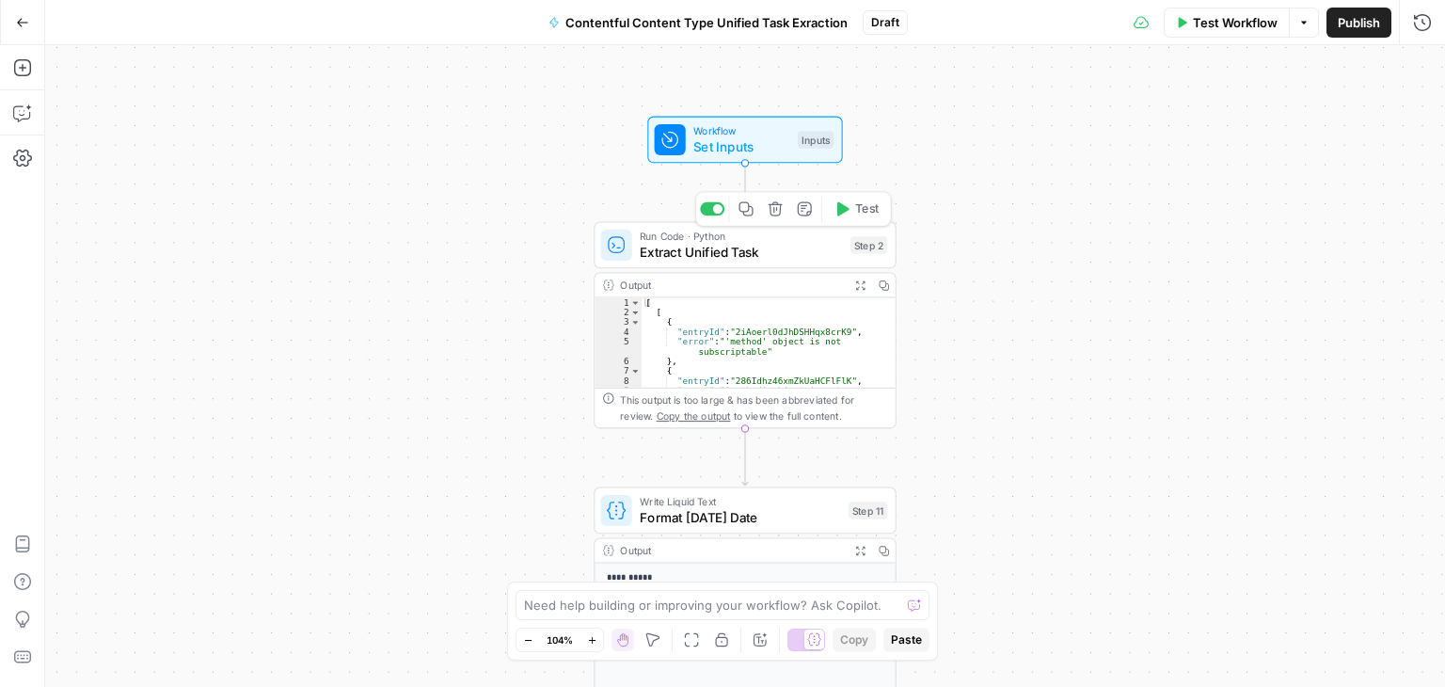
click at [764, 267] on div "Run Code · Python Extract Unified Task Step 2 Copy step Delete step Add Note Te…" at bounding box center [745, 245] width 302 height 47
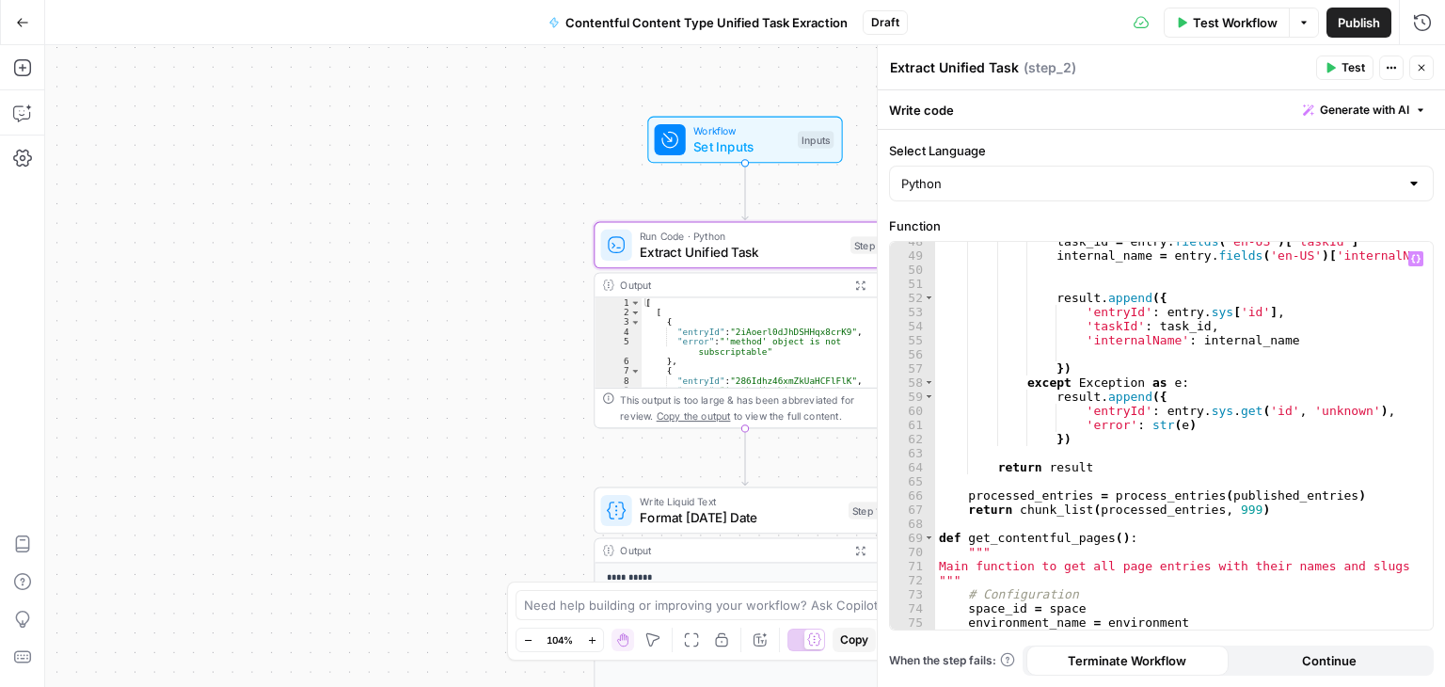
scroll to position [685, 0]
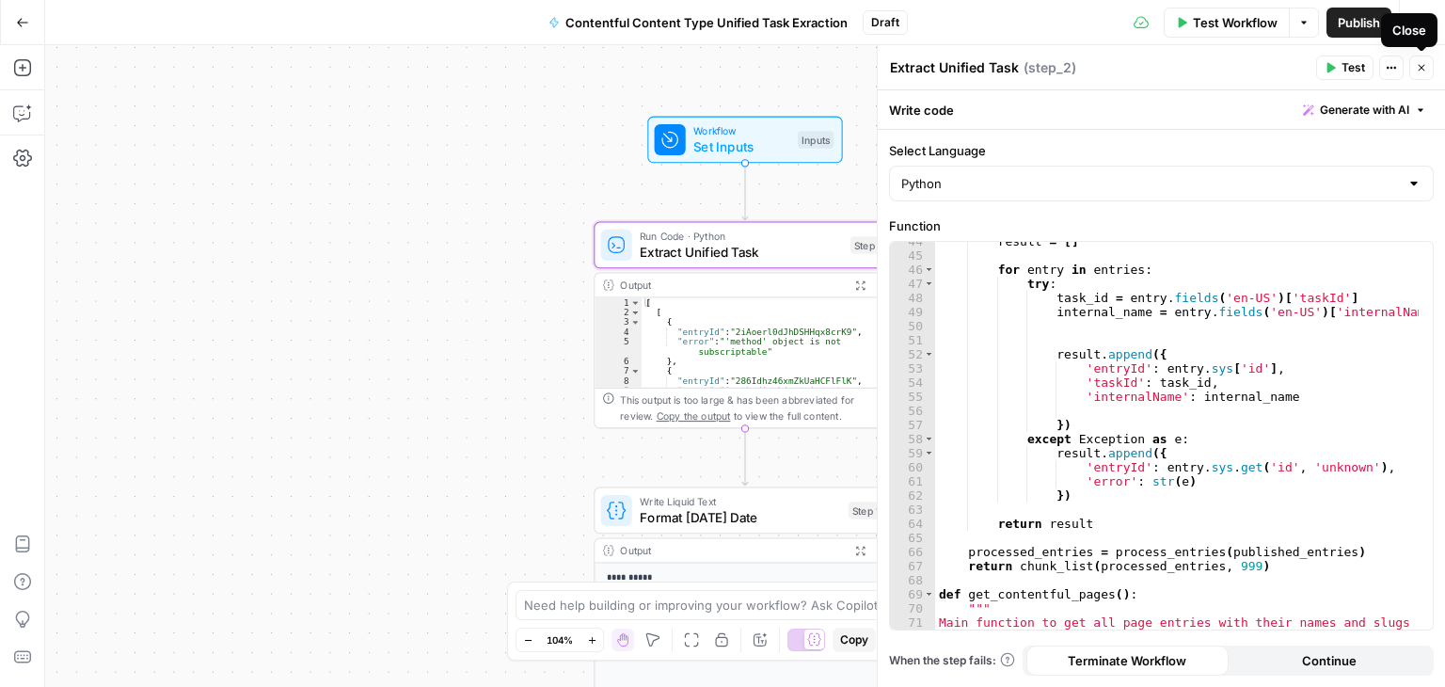
click at [1420, 68] on icon "button" at bounding box center [1421, 67] width 11 height 11
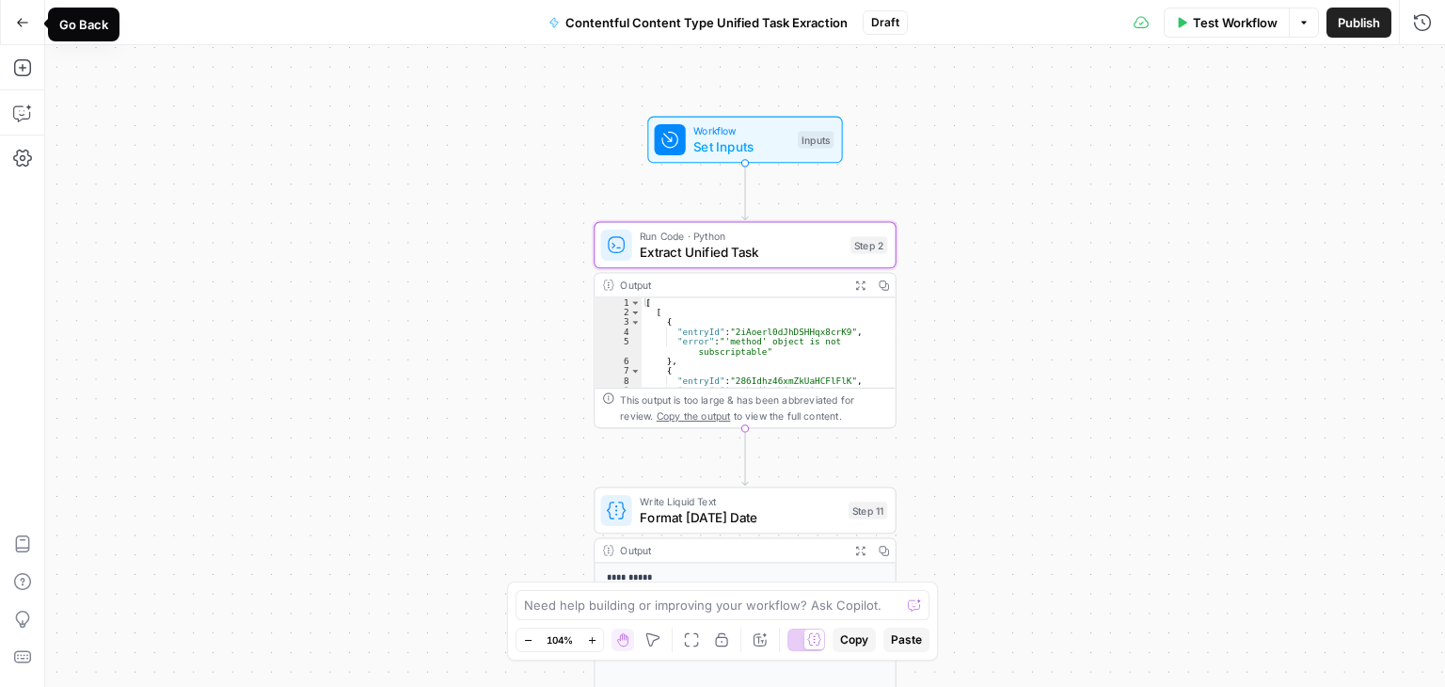
click at [20, 18] on icon "button" at bounding box center [22, 22] width 13 height 13
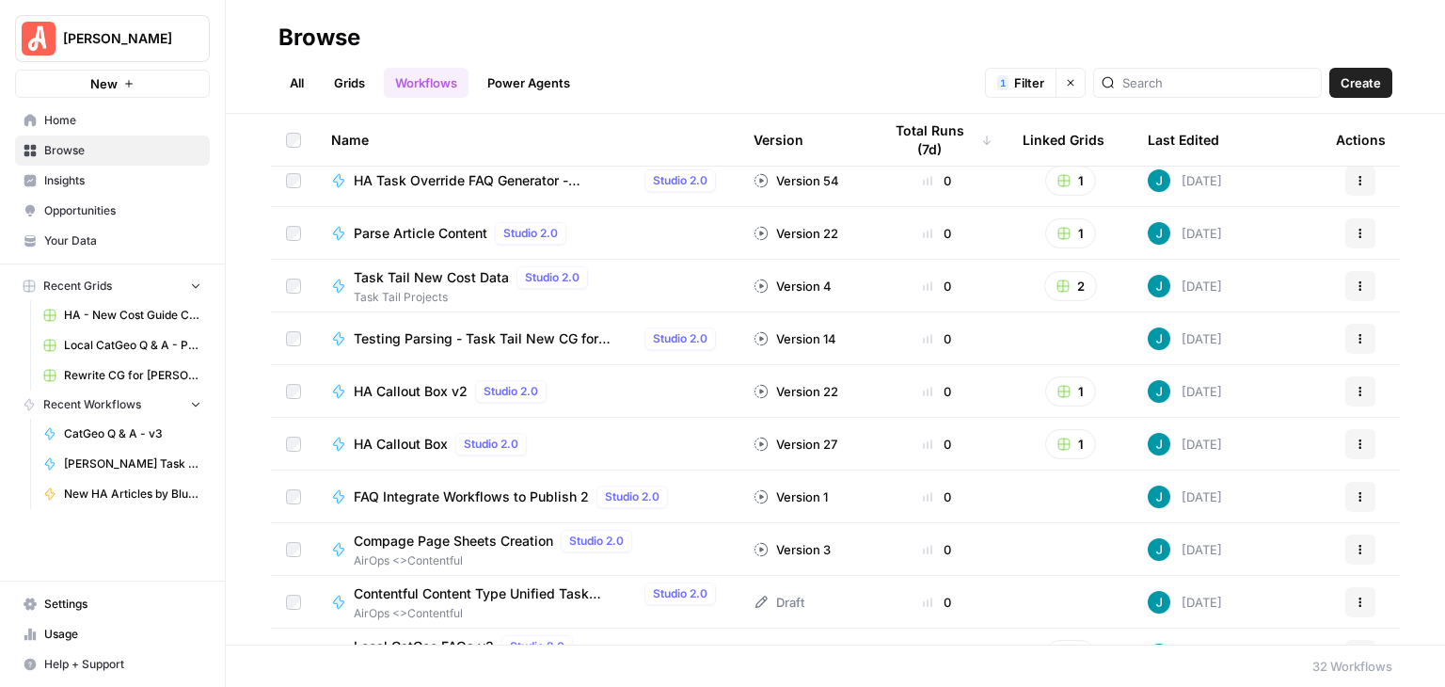
scroll to position [1208, 0]
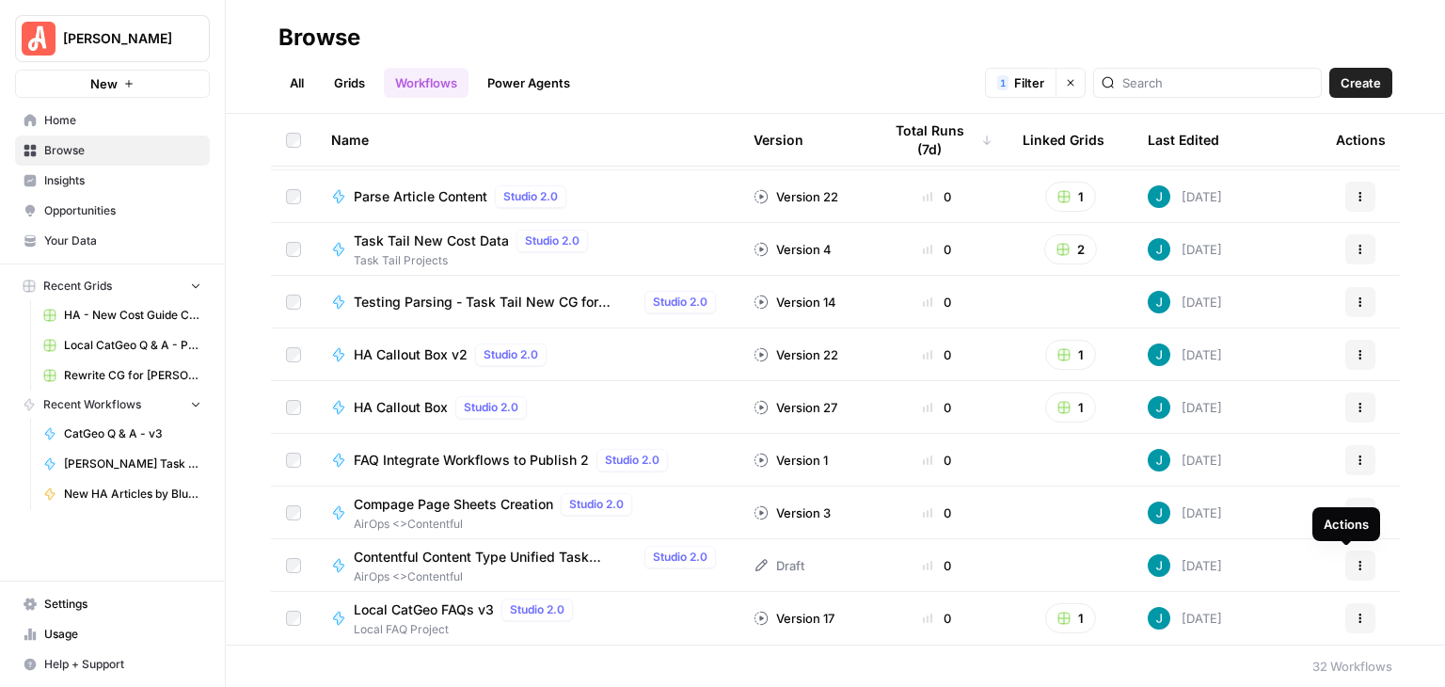
click at [1345, 564] on button "Actions" at bounding box center [1360, 565] width 30 height 30
click at [723, 28] on div "Browse" at bounding box center [835, 38] width 1114 height 30
click at [1355, 622] on icon "button" at bounding box center [1360, 617] width 11 height 11
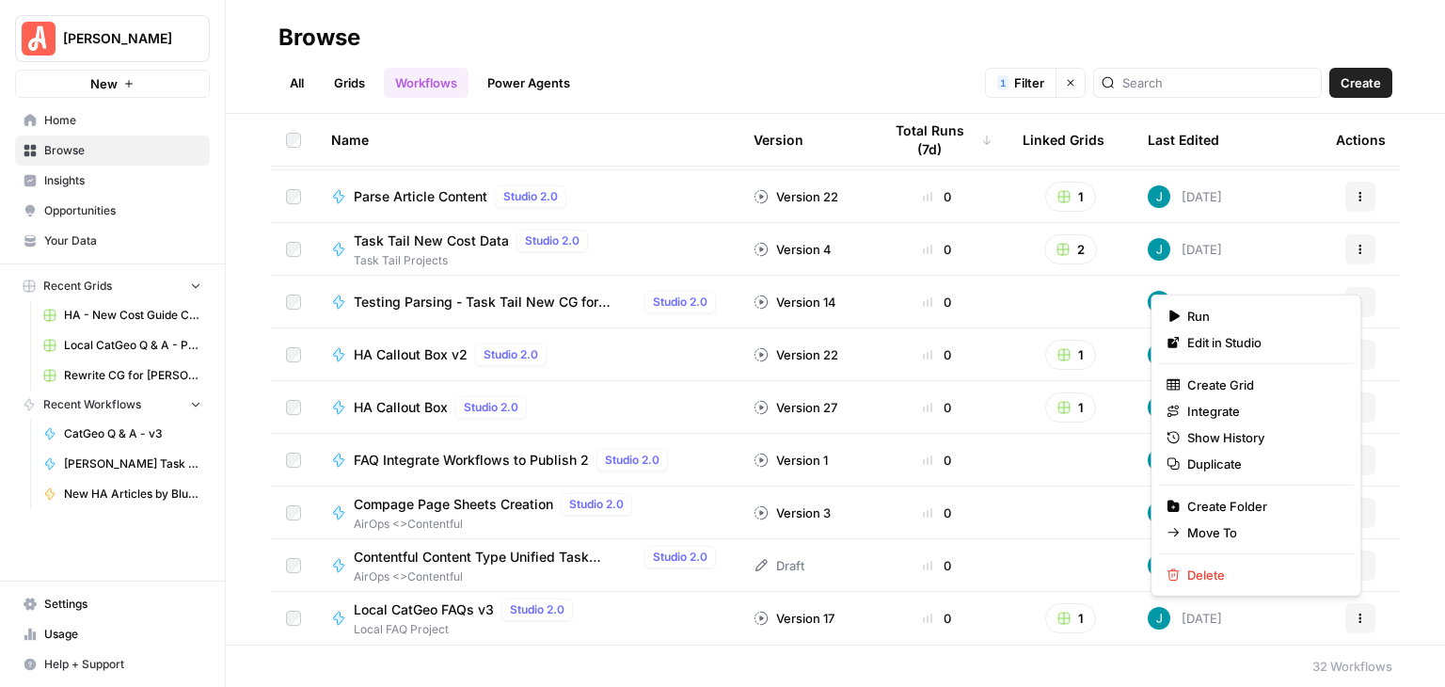
click at [1207, 25] on div "Browse" at bounding box center [835, 38] width 1114 height 30
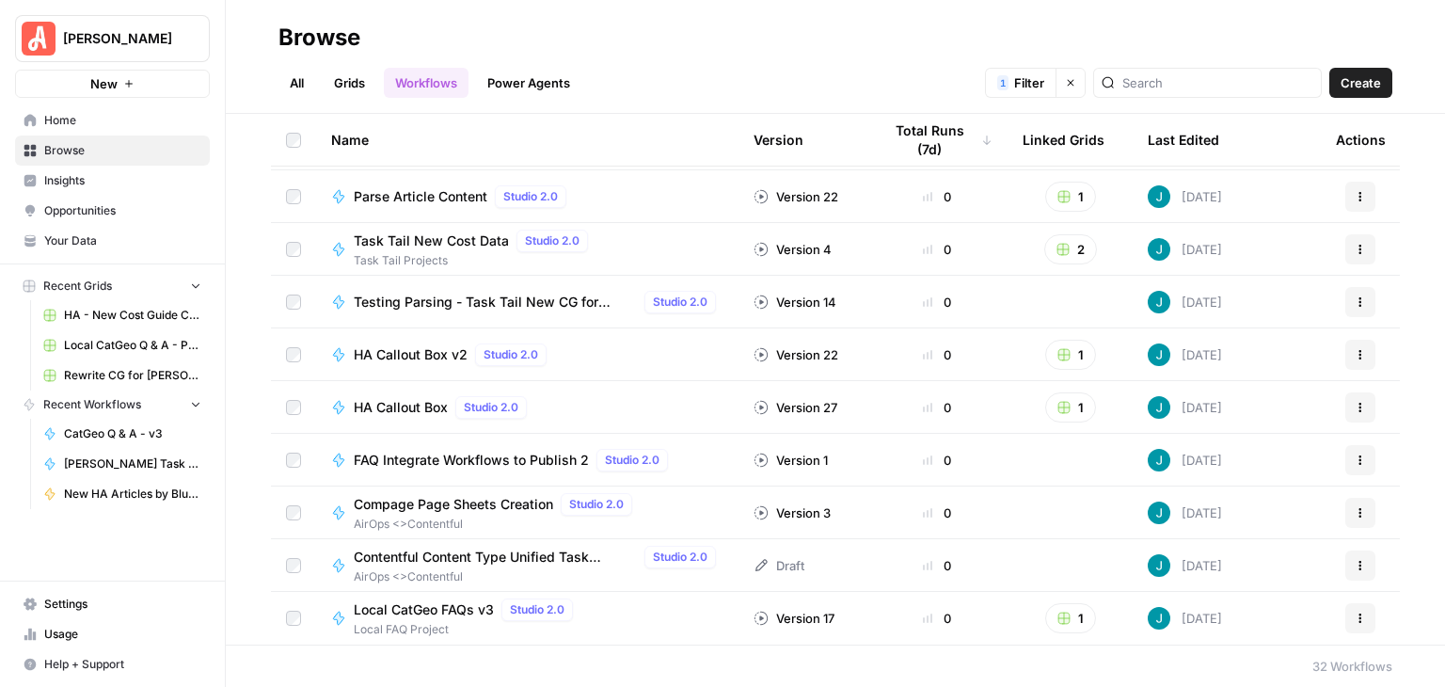
click at [1359, 509] on icon "button" at bounding box center [1360, 509] width 3 height 3
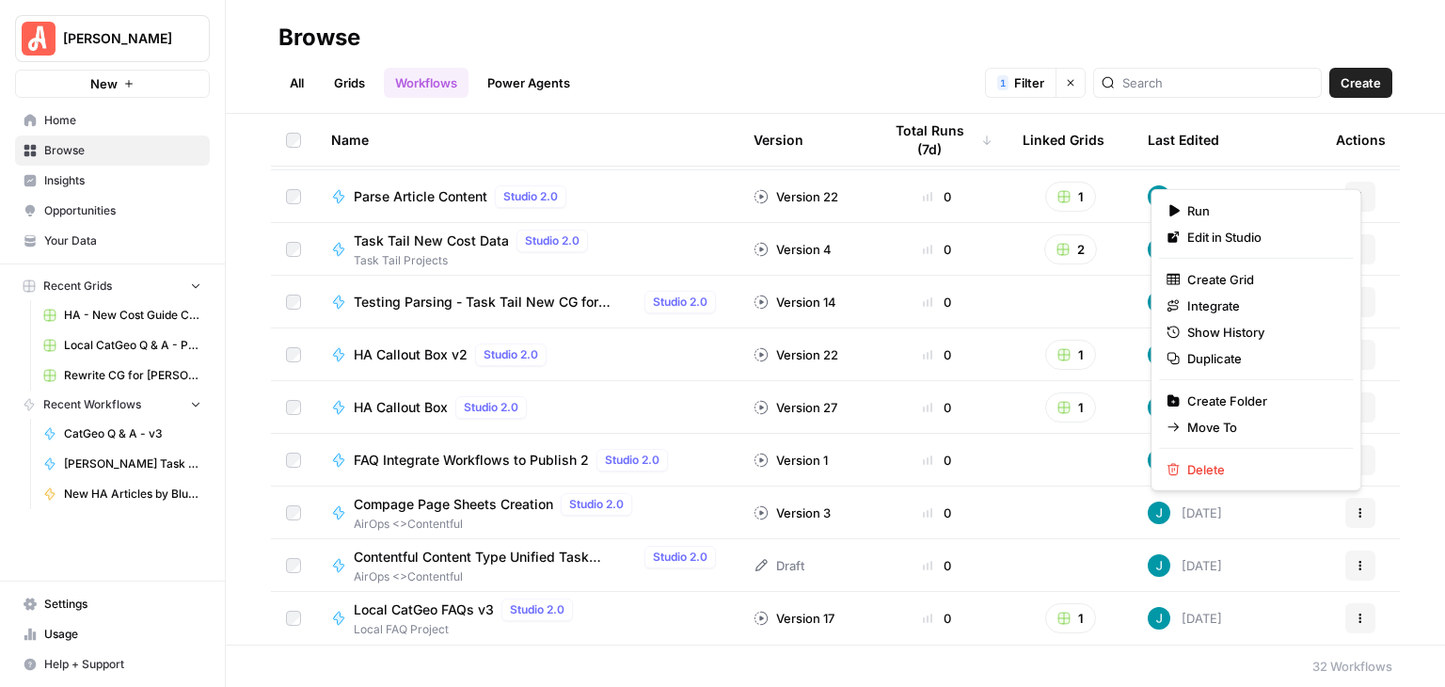
click at [1139, 21] on header "Browse All Grids Workflows Power Agents 1 Filter Clear filters Create" at bounding box center [835, 57] width 1219 height 114
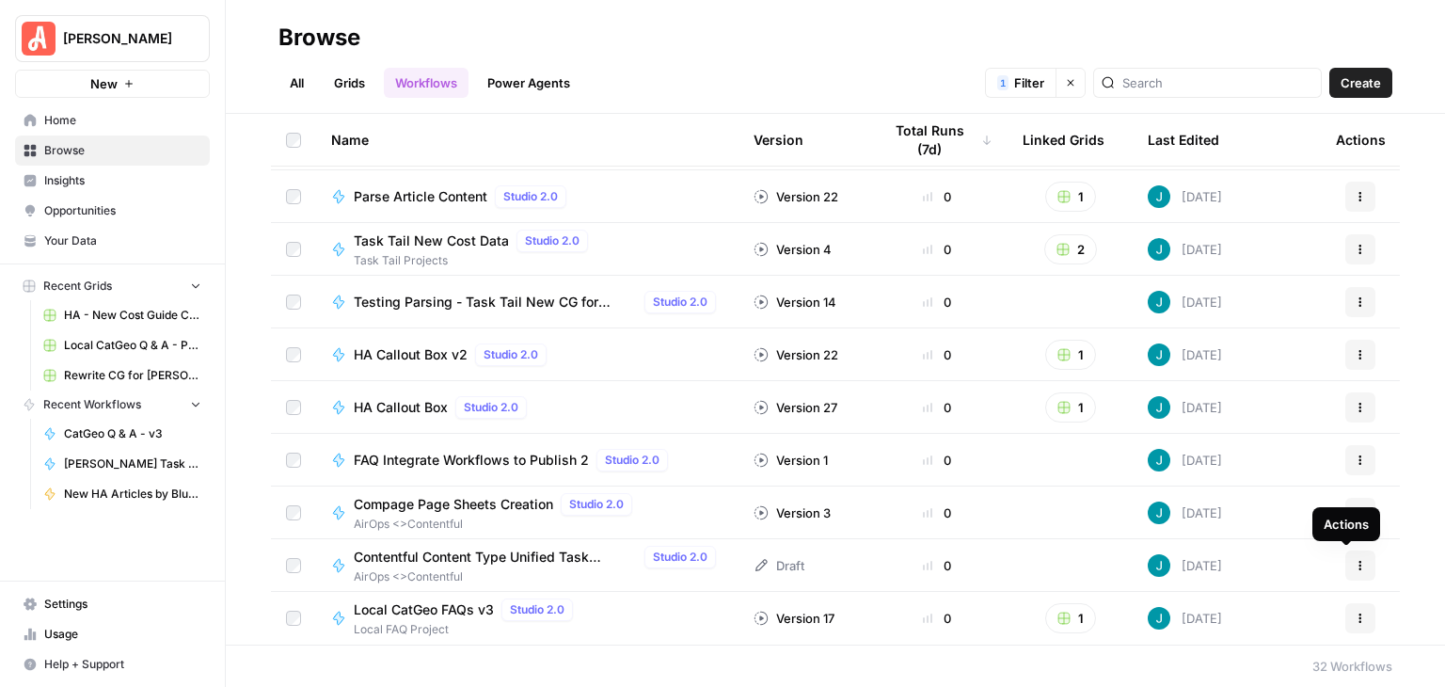
click at [1355, 565] on icon "button" at bounding box center [1360, 565] width 11 height 11
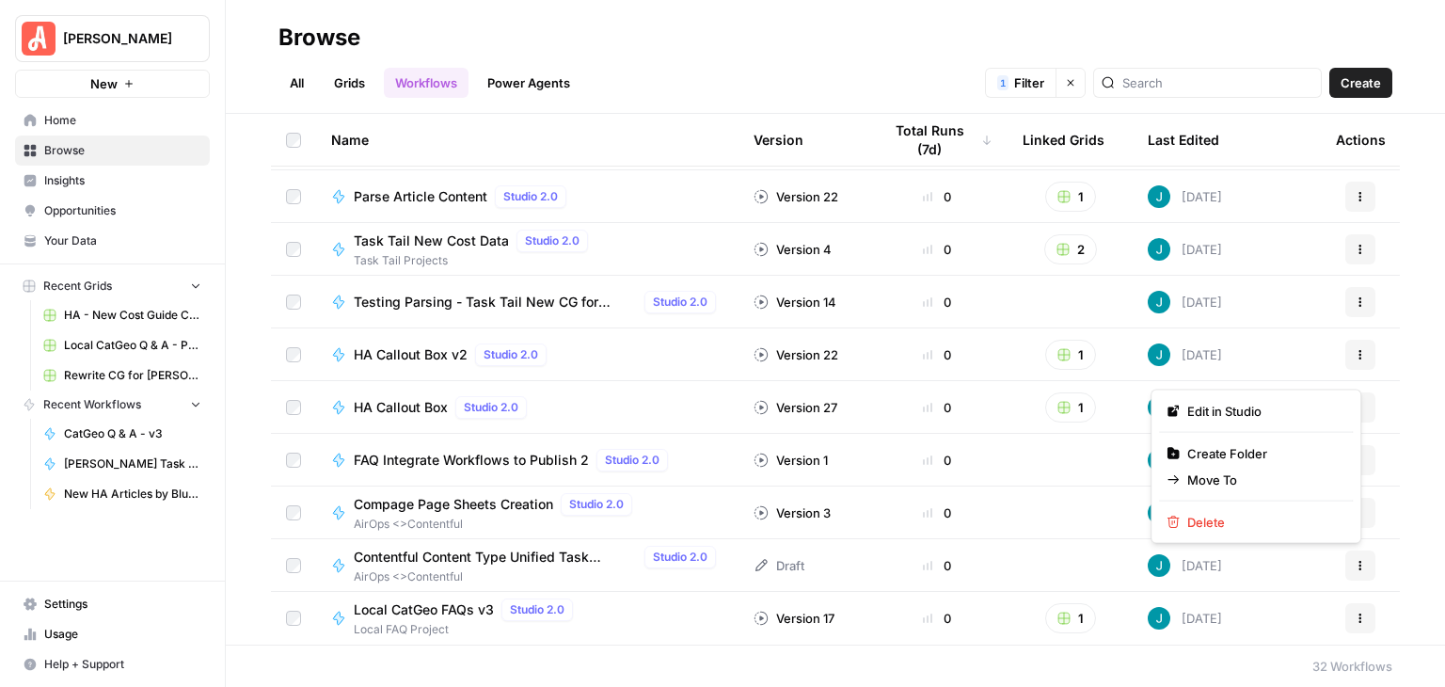
click at [945, 24] on div "Browse" at bounding box center [835, 38] width 1114 height 30
click at [551, 555] on span "Contentful Content Type Unified Task Exraction" at bounding box center [495, 557] width 283 height 19
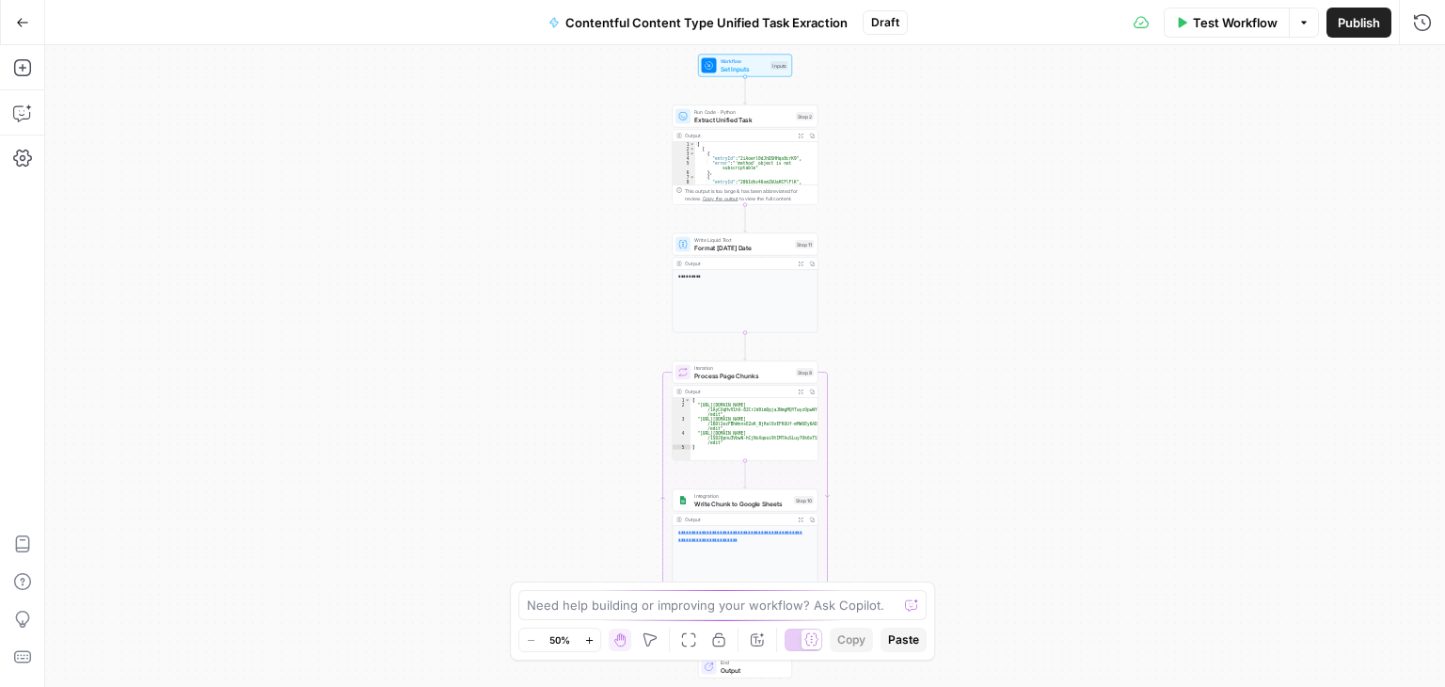
click at [884, 27] on span "Draft" at bounding box center [885, 22] width 28 height 17
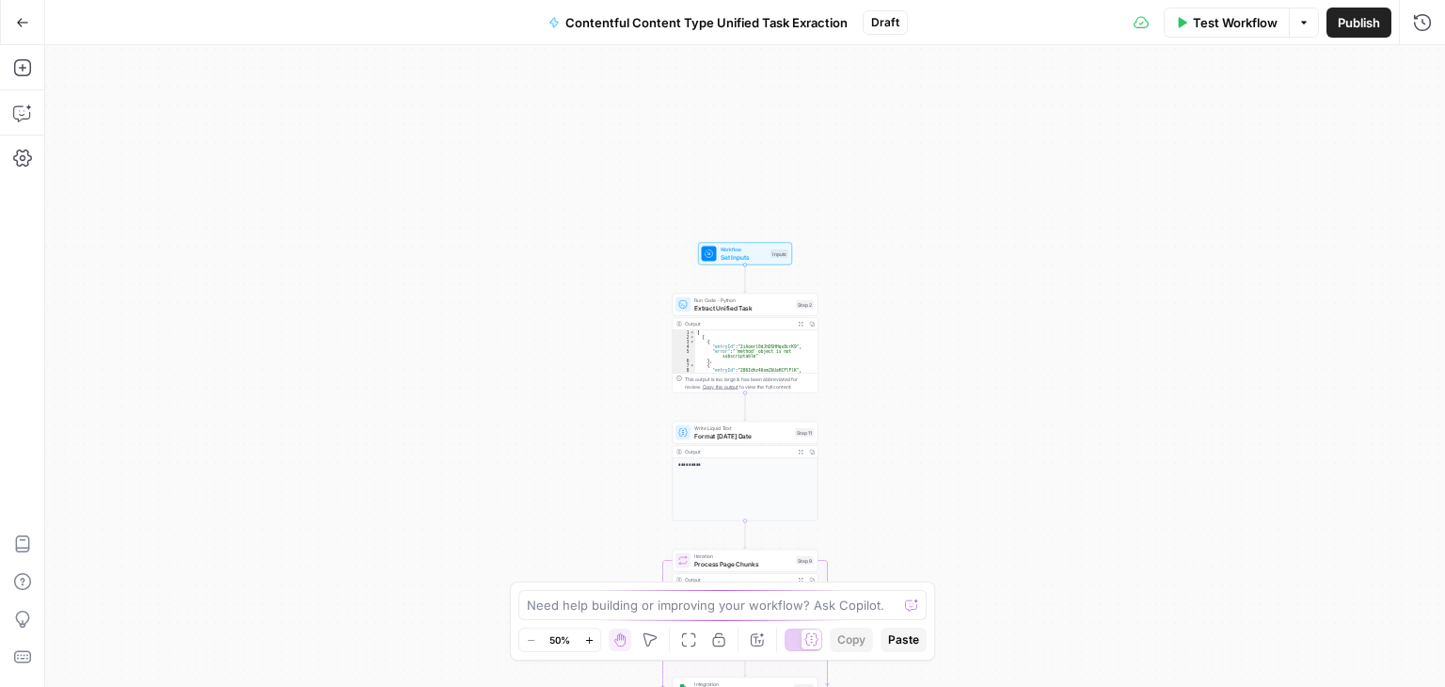
click at [876, 22] on span "Draft" at bounding box center [885, 22] width 28 height 17
click at [1294, 29] on button "Options" at bounding box center [1304, 23] width 30 height 30
click at [1030, 108] on div "Workflow Set Inputs Inputs Run Code · Python Extract Unified Task Step 2 Output…" at bounding box center [745, 366] width 1400 height 642
click at [745, 287] on icon "button" at bounding box center [744, 286] width 7 height 7
click at [26, 20] on icon "button" at bounding box center [22, 22] width 13 height 13
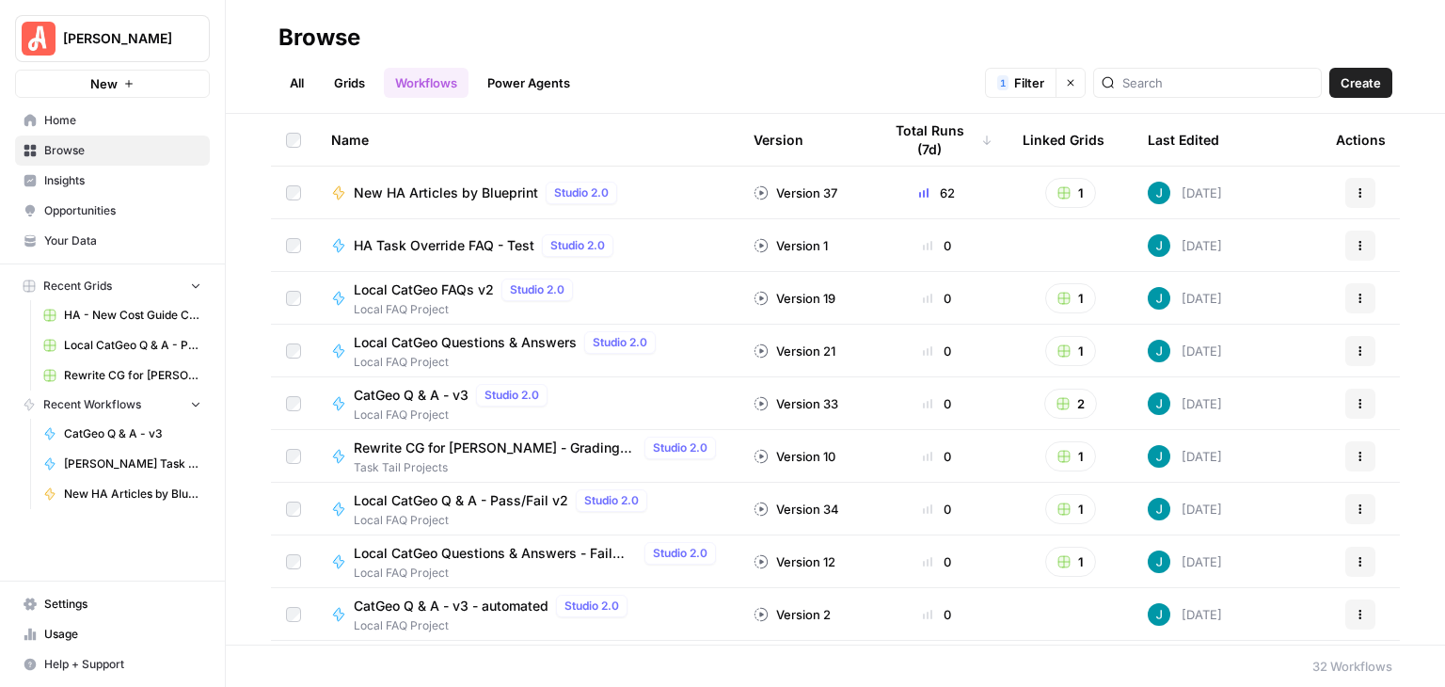
click at [1359, 77] on span "Create" at bounding box center [1361, 82] width 40 height 19
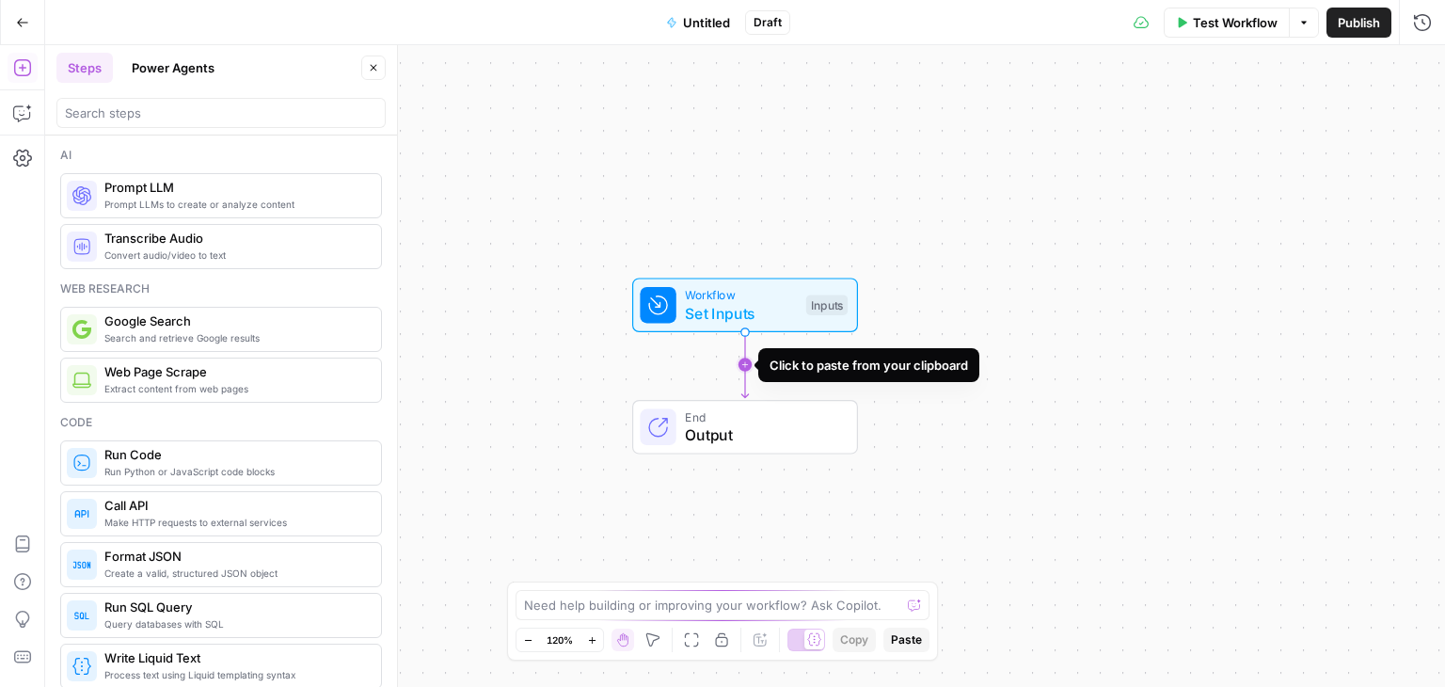
click at [741, 356] on icon "Edge from start to end" at bounding box center [744, 365] width 7 height 66
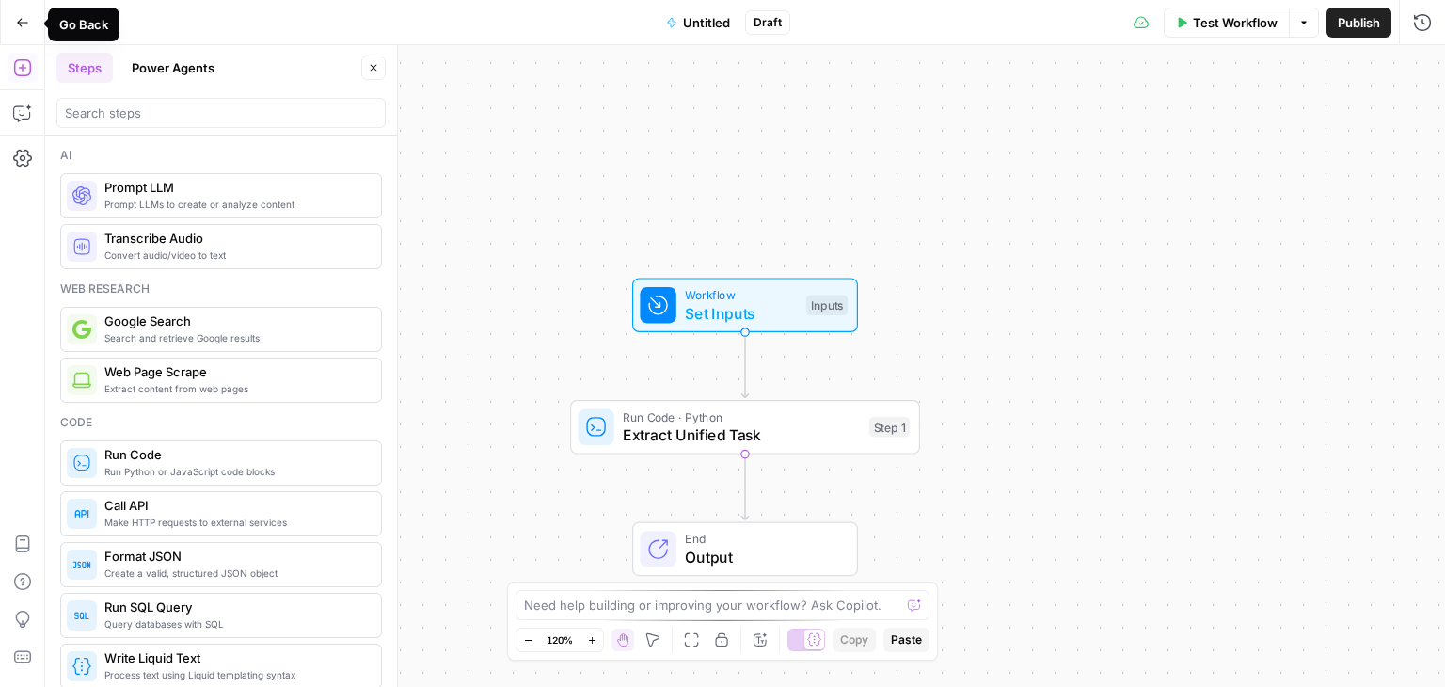
click at [21, 25] on icon "button" at bounding box center [22, 22] width 11 height 8
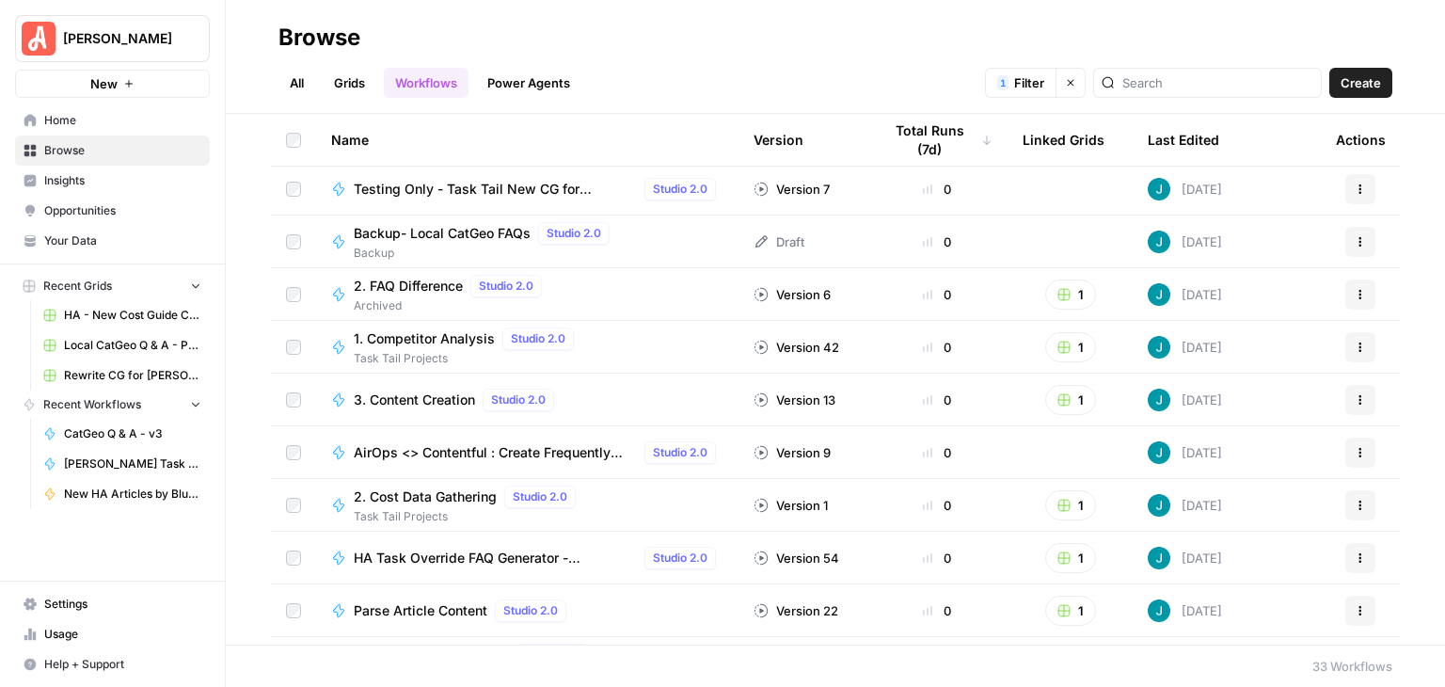
scroll to position [1261, 0]
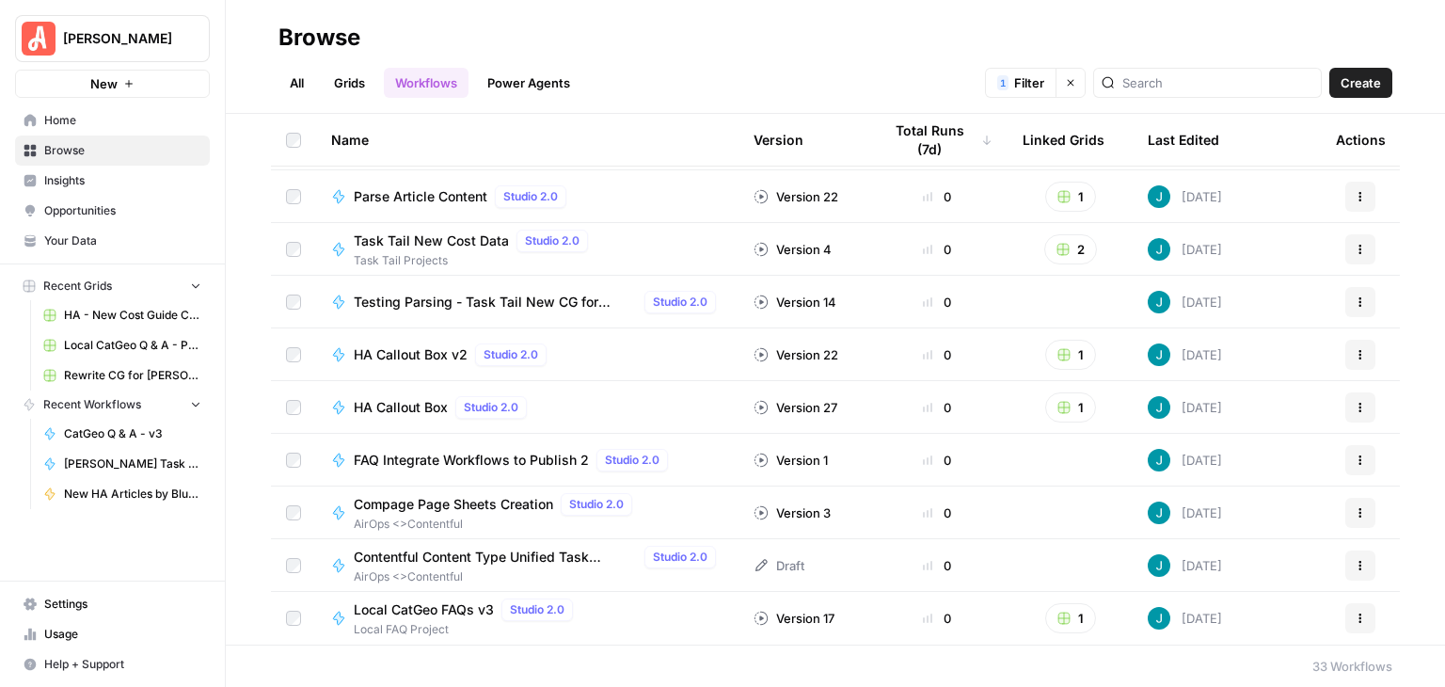
click at [548, 550] on span "Contentful Content Type Unified Task Exraction" at bounding box center [495, 557] width 283 height 19
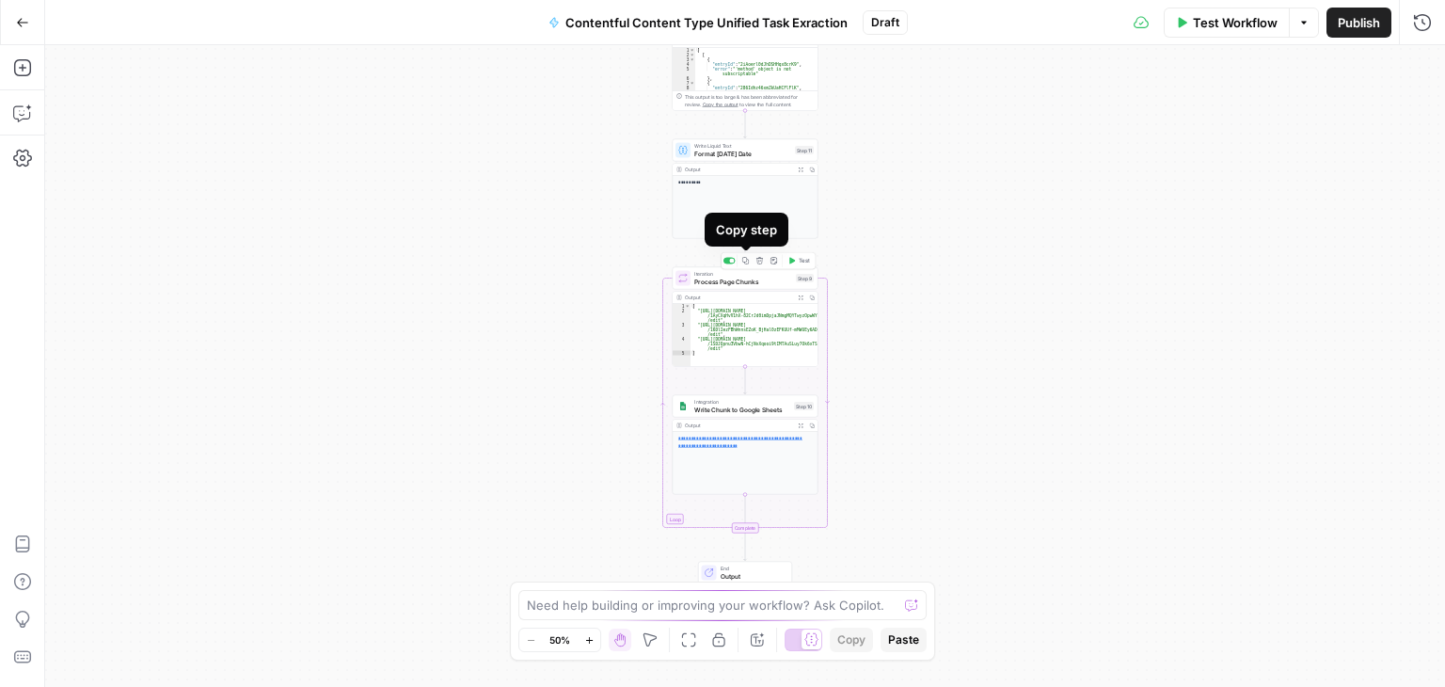
click at [745, 264] on button "Copy step" at bounding box center [745, 261] width 12 height 12
click at [24, 20] on icon "button" at bounding box center [22, 22] width 13 height 13
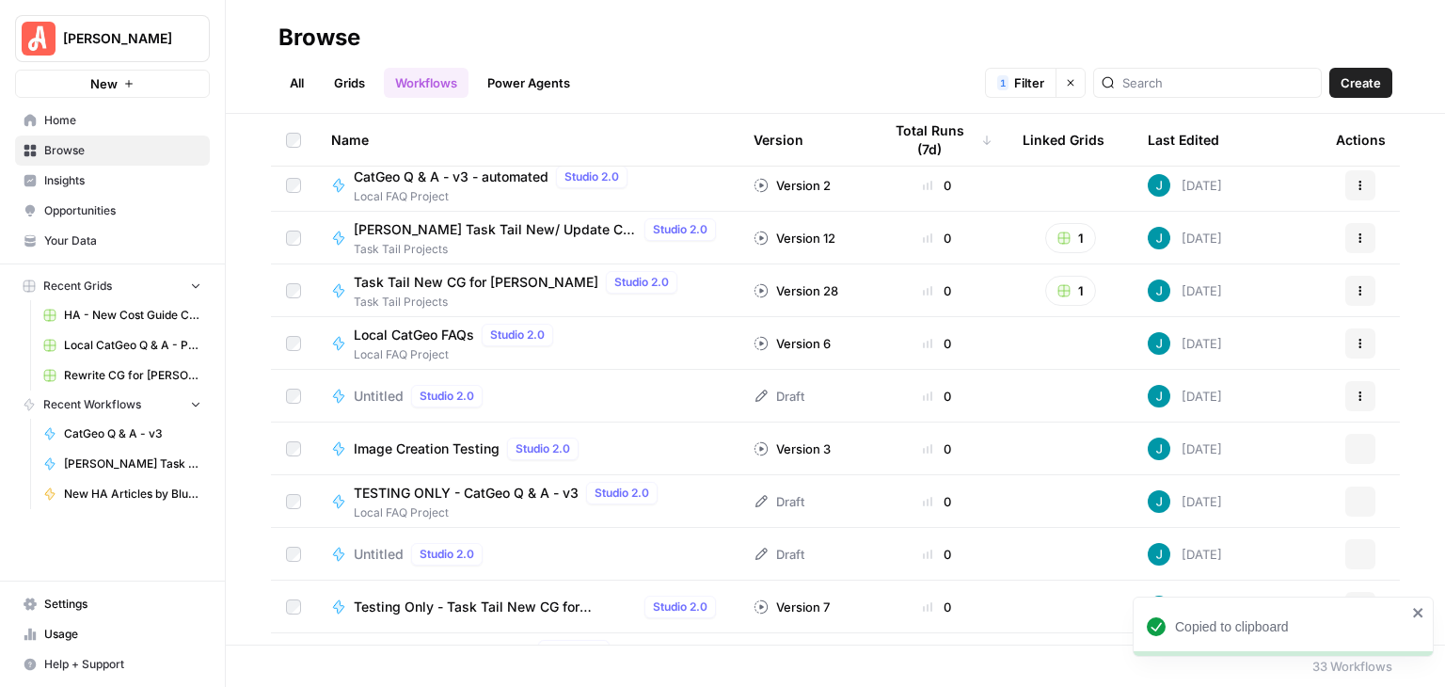
scroll to position [564, 0]
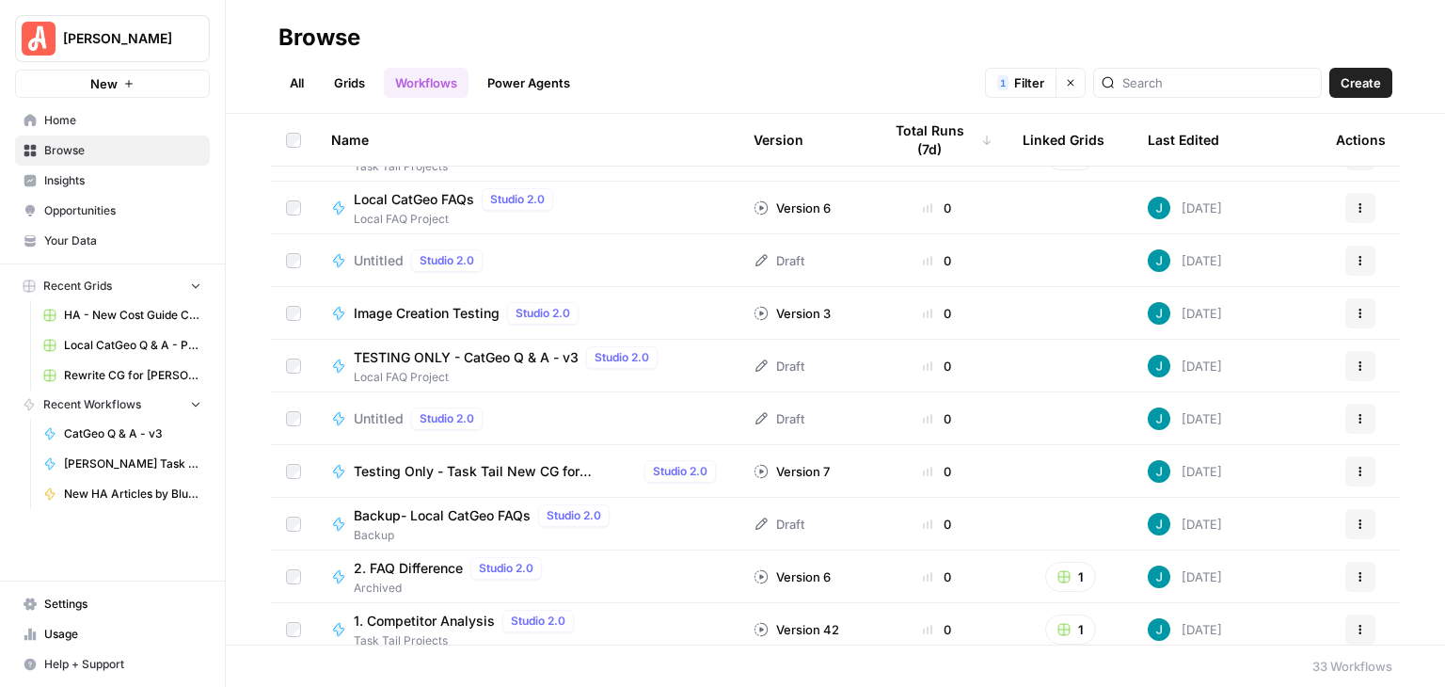
click at [434, 257] on span "Studio 2.0" at bounding box center [447, 260] width 55 height 17
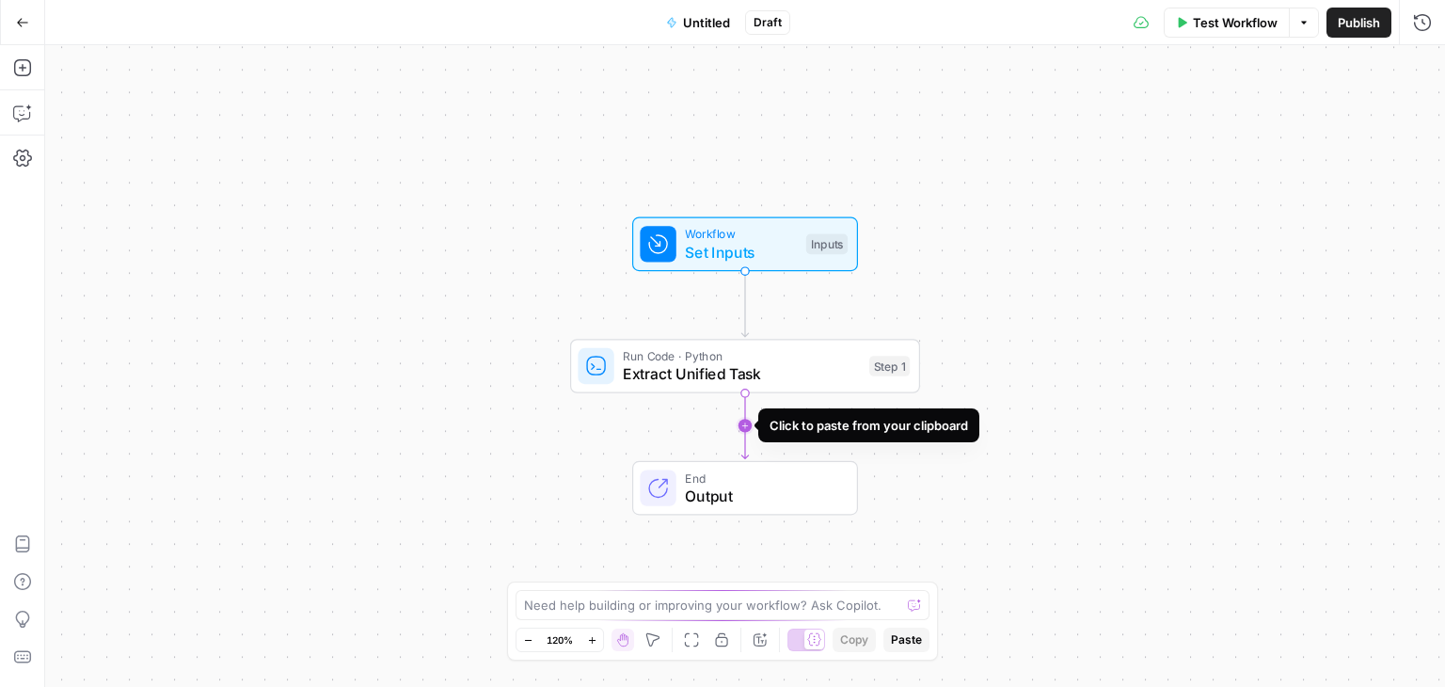
click at [745, 427] on icon "Edge from step_1 to end" at bounding box center [744, 425] width 7 height 66
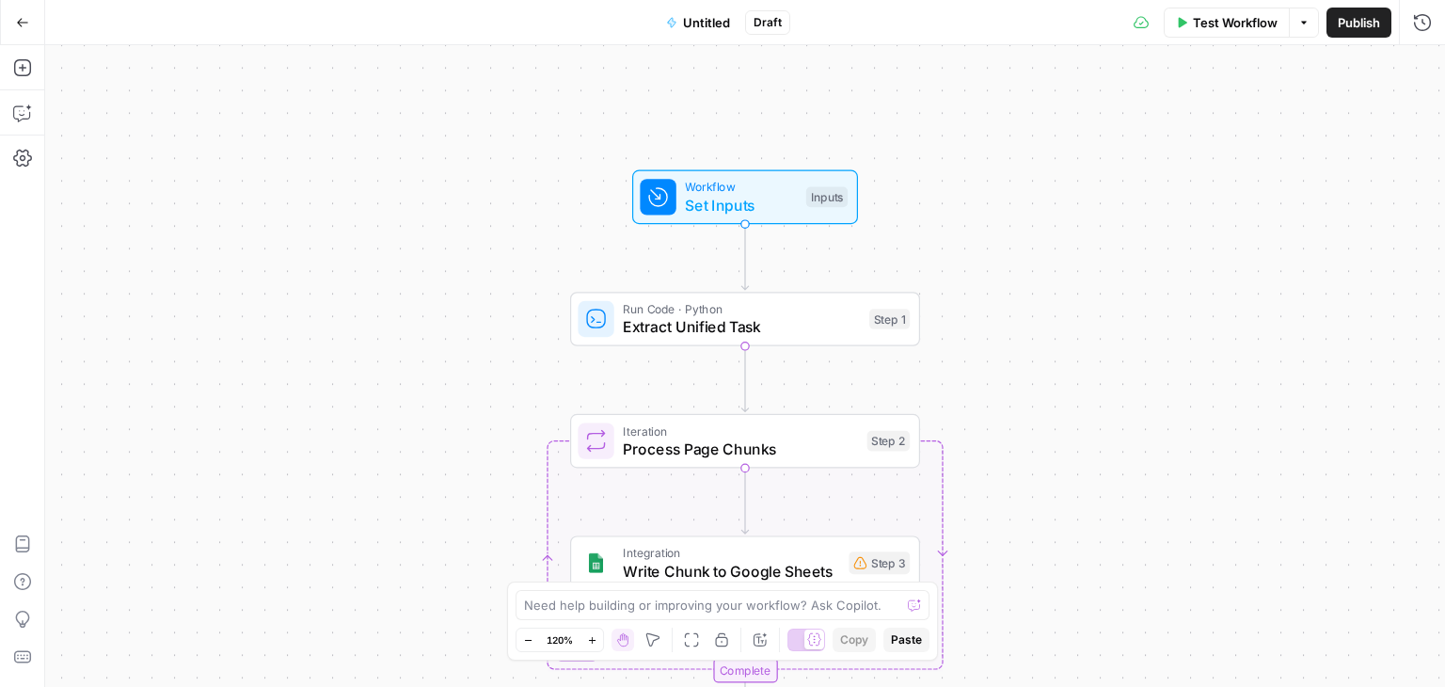
click at [719, 10] on button "Untitled" at bounding box center [698, 23] width 87 height 30
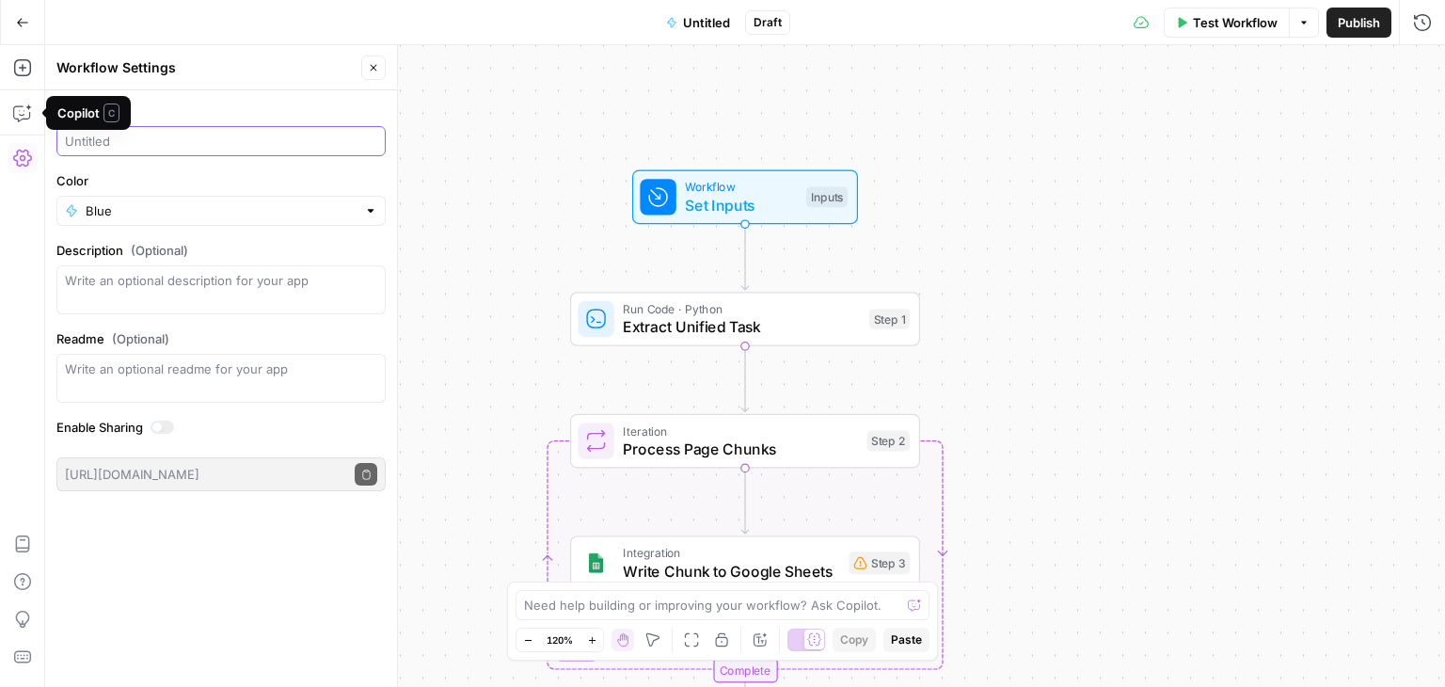
click at [127, 136] on input "Name" at bounding box center [221, 141] width 312 height 19
click at [275, 136] on input "Contentful Slug Extract" at bounding box center [221, 141] width 312 height 19
type input "Contentful HA Slug"
click at [479, 209] on div "Workflow Set Inputs Inputs Run Code · Python Extract Unified Task Step 1 Loop I…" at bounding box center [745, 366] width 1400 height 642
click at [371, 69] on icon "button" at bounding box center [373, 67] width 11 height 11
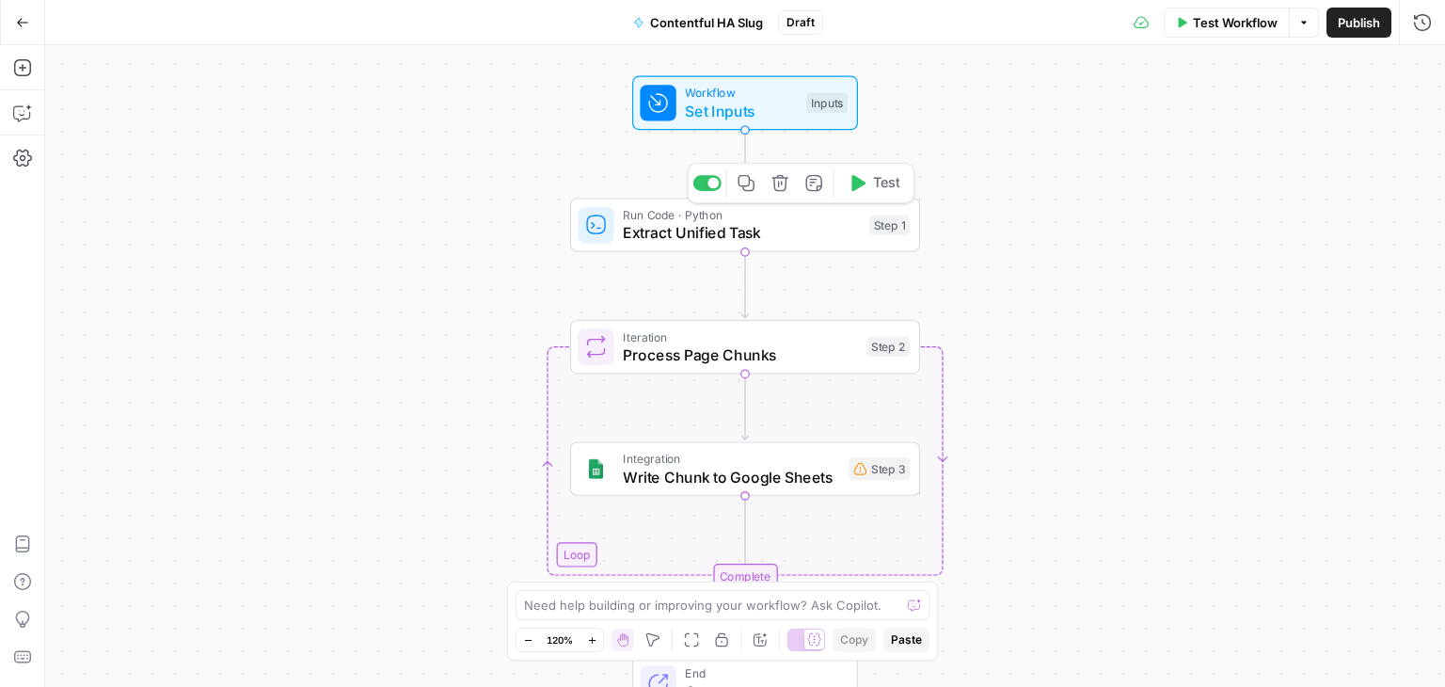
click at [770, 223] on span "Extract Unified Task" at bounding box center [741, 232] width 237 height 23
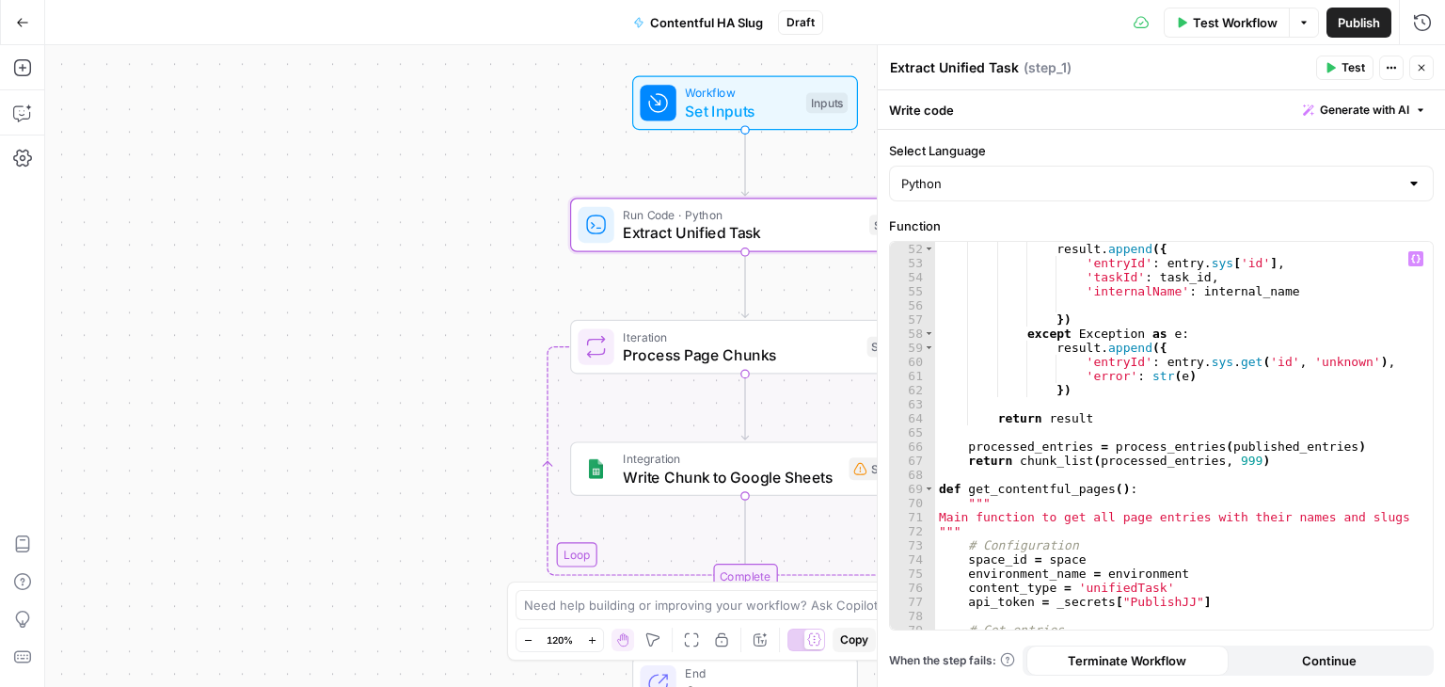
scroll to position [854, 0]
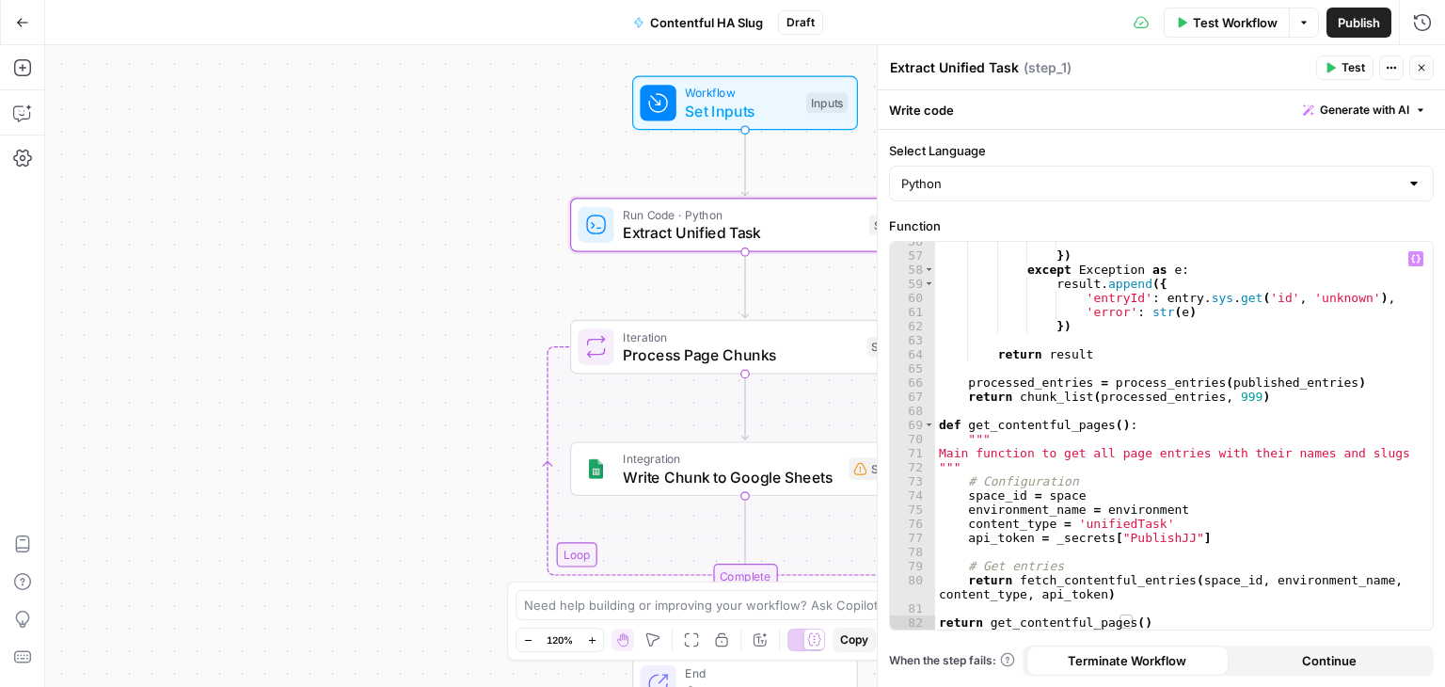
click at [1143, 522] on div "}) except Exception as e : result . append ({ 'entryId' : entry . sys . get ( '…" at bounding box center [1177, 442] width 484 height 416
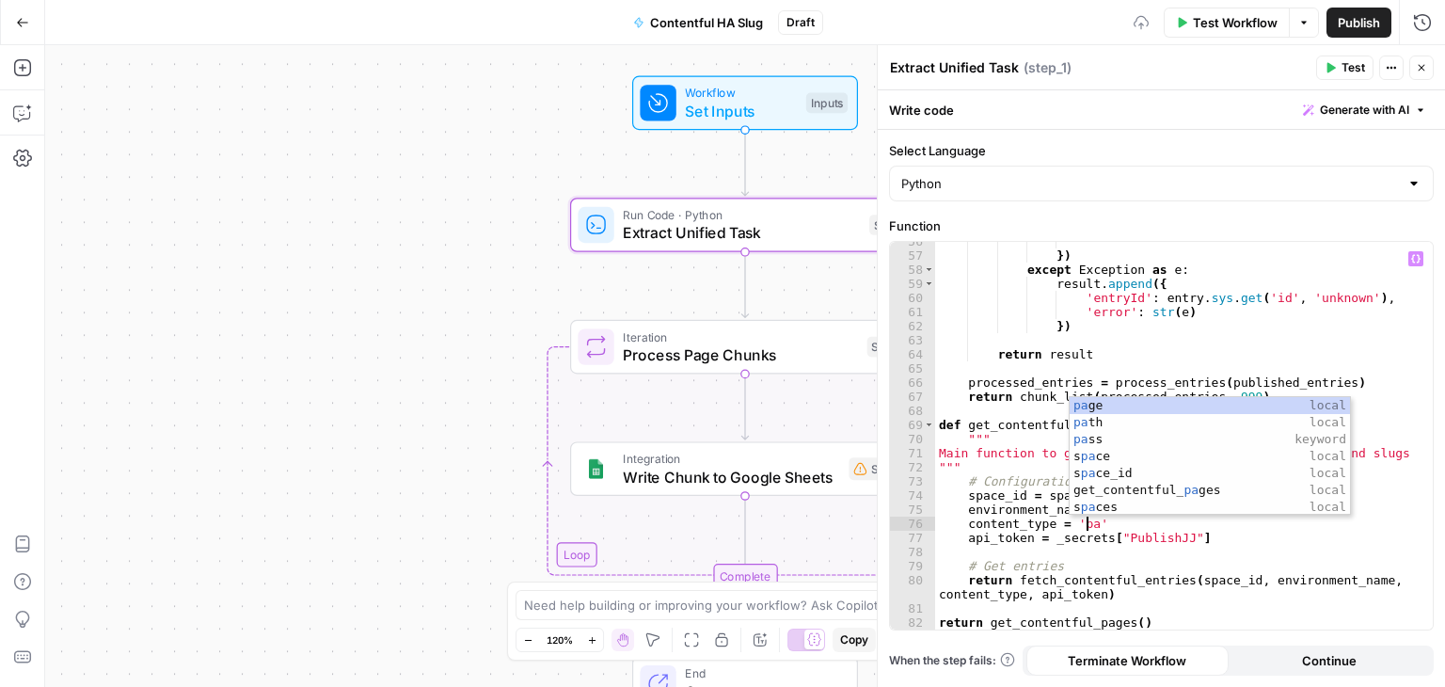
type textarea "**********"
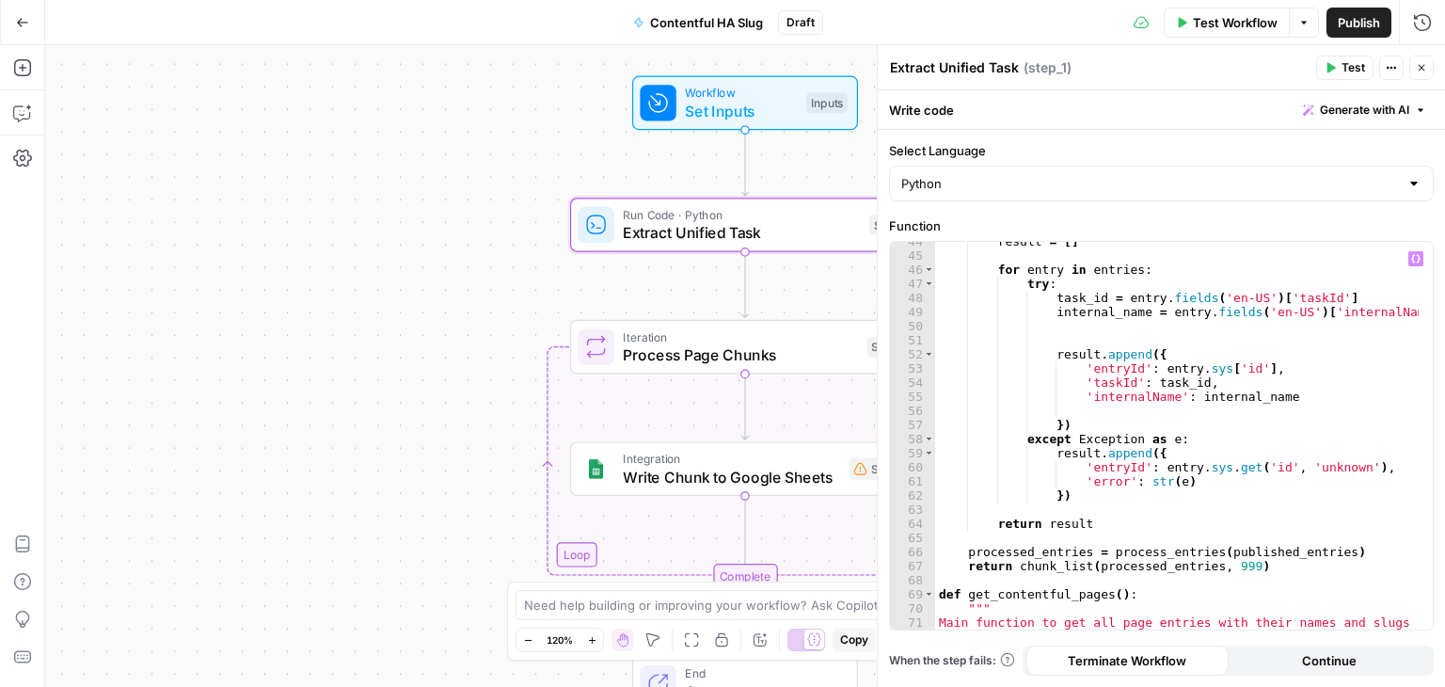
scroll to position [854, 0]
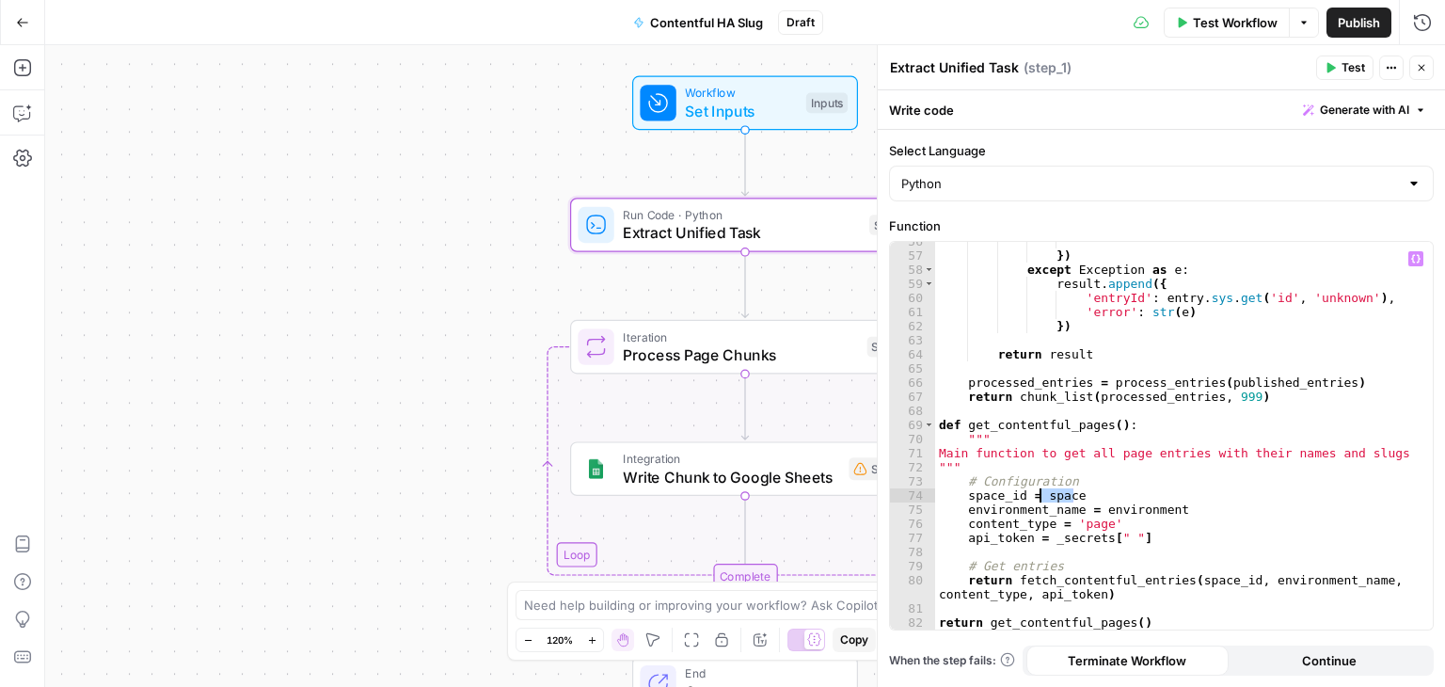
drag, startPoint x: 1070, startPoint y: 493, endPoint x: 1040, endPoint y: 494, distance: 29.2
click at [1040, 494] on div "}) except Exception as e : result . append ({ 'entryId' : entry . sys . get ( '…" at bounding box center [1177, 442] width 484 height 416
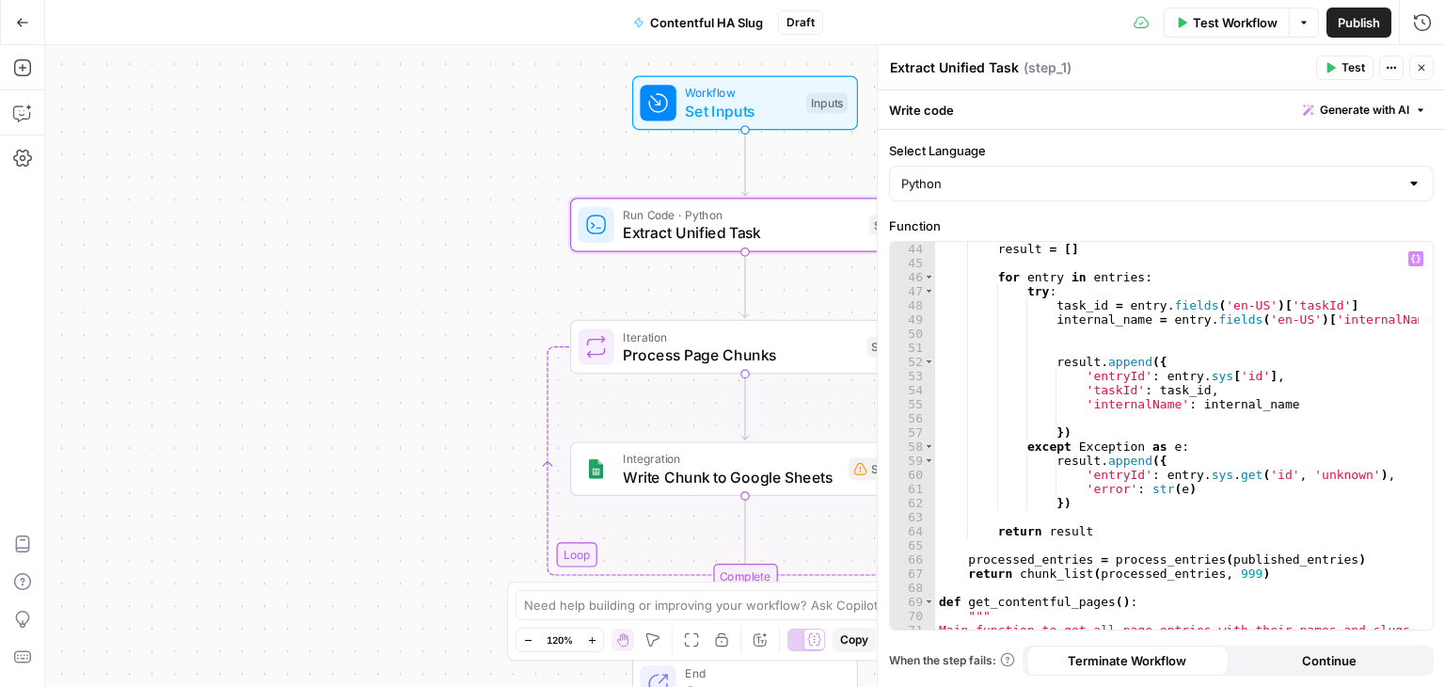
scroll to position [847, 0]
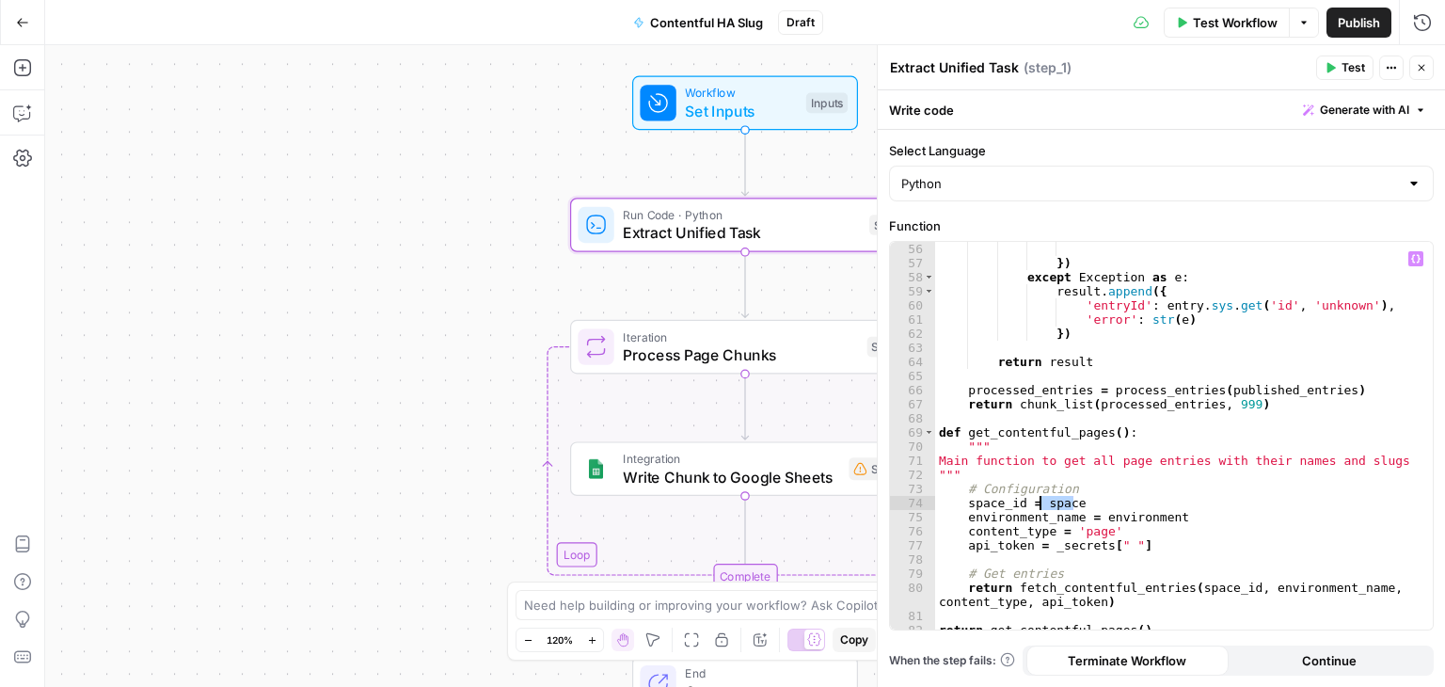
paste textarea "*******"
click at [1163, 514] on div "}) except Exception as e : result . append ({ 'entryId' : entry . sys . get ( '…" at bounding box center [1177, 450] width 484 height 416
click at [1196, 516] on div "}) except Exception as e : result . append ({ 'entryId' : entry . sys . get ( '…" at bounding box center [1177, 450] width 484 height 416
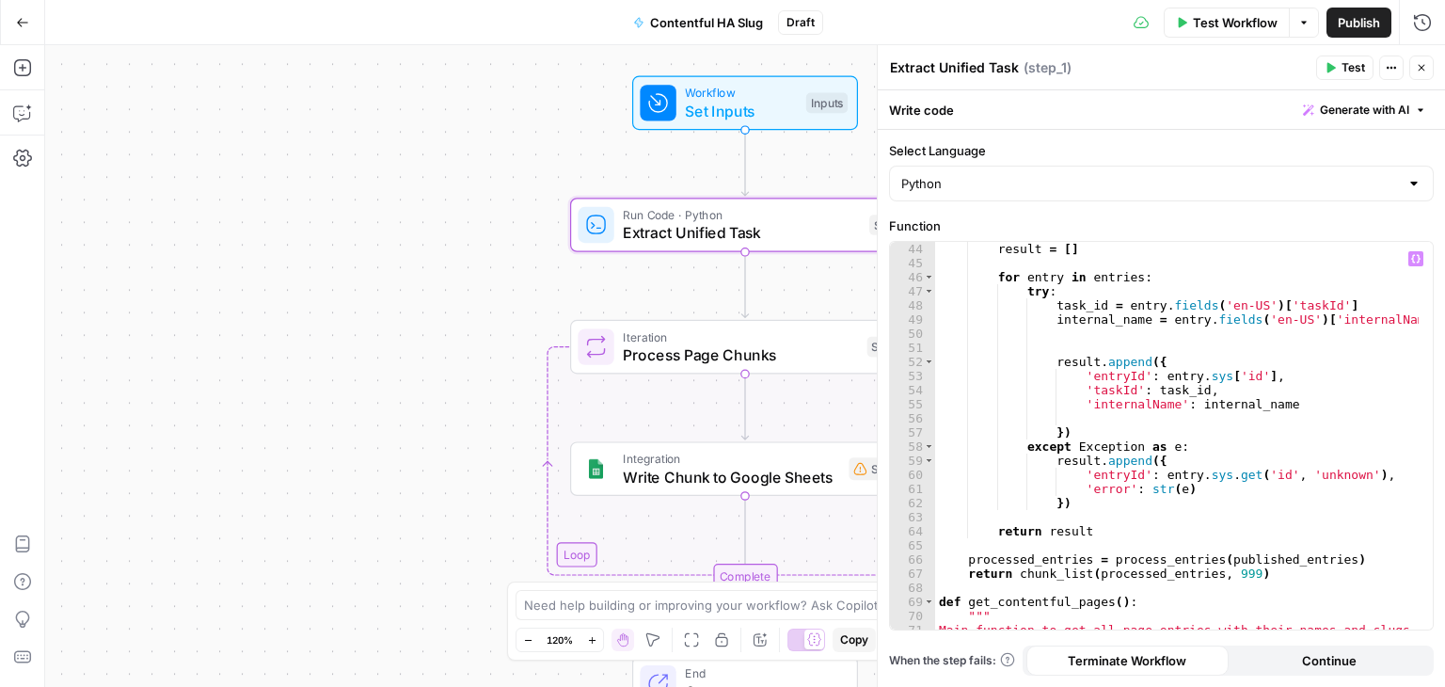
scroll to position [677, 0]
click at [1104, 385] on div "result = [ ] for entry in entries : try : task_id = entry . fields ( 'en-US' ) …" at bounding box center [1177, 450] width 484 height 416
type textarea "**********"
click at [1201, 390] on div "result = [ ] for entry in entries : try : task_id = entry . fields ( 'en-US' ) …" at bounding box center [1177, 450] width 484 height 416
drag, startPoint x: 1197, startPoint y: 388, endPoint x: 1076, endPoint y: 393, distance: 120.5
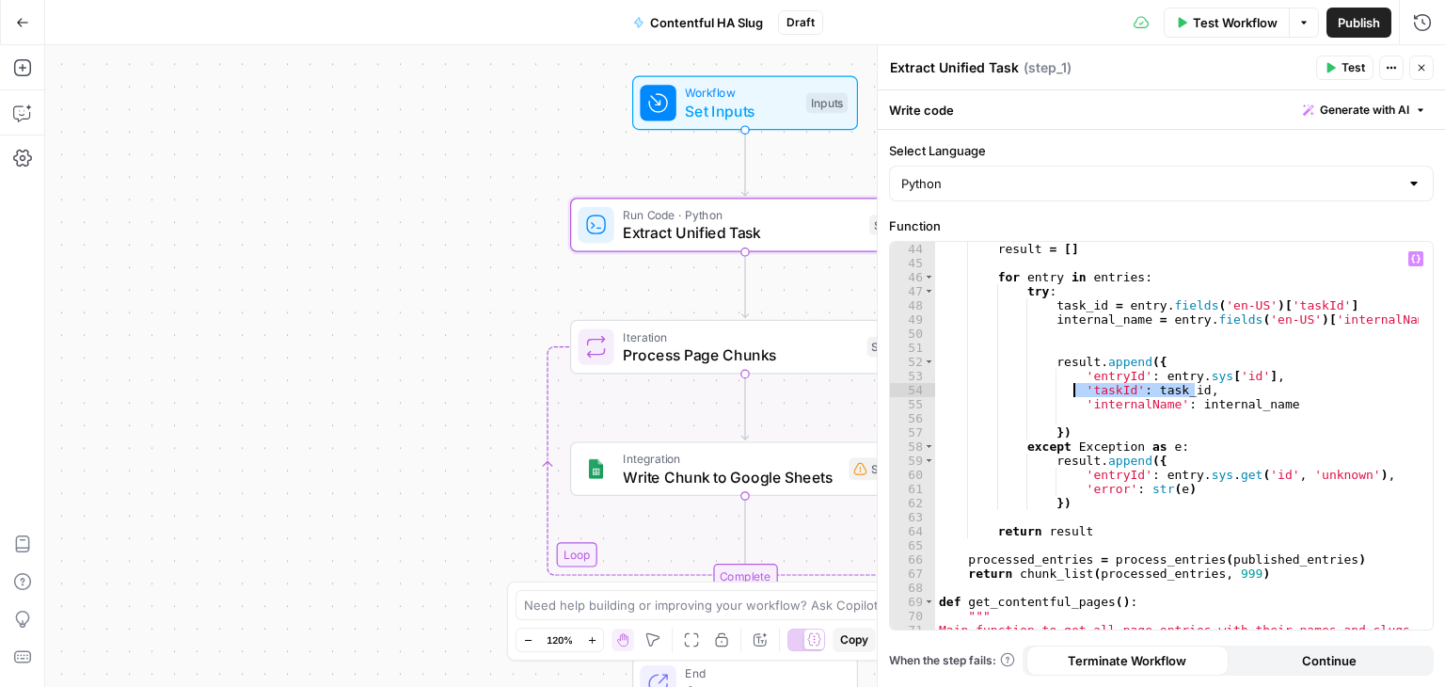
click at [1076, 393] on div "result = [ ] for entry in entries : try : task_id = entry . fields ( 'en-US' ) …" at bounding box center [1177, 450] width 484 height 416
click at [1219, 385] on div "result = [ ] for entry in entries : try : task_id = entry . fields ( 'en-US' ) …" at bounding box center [1177, 436] width 484 height 388
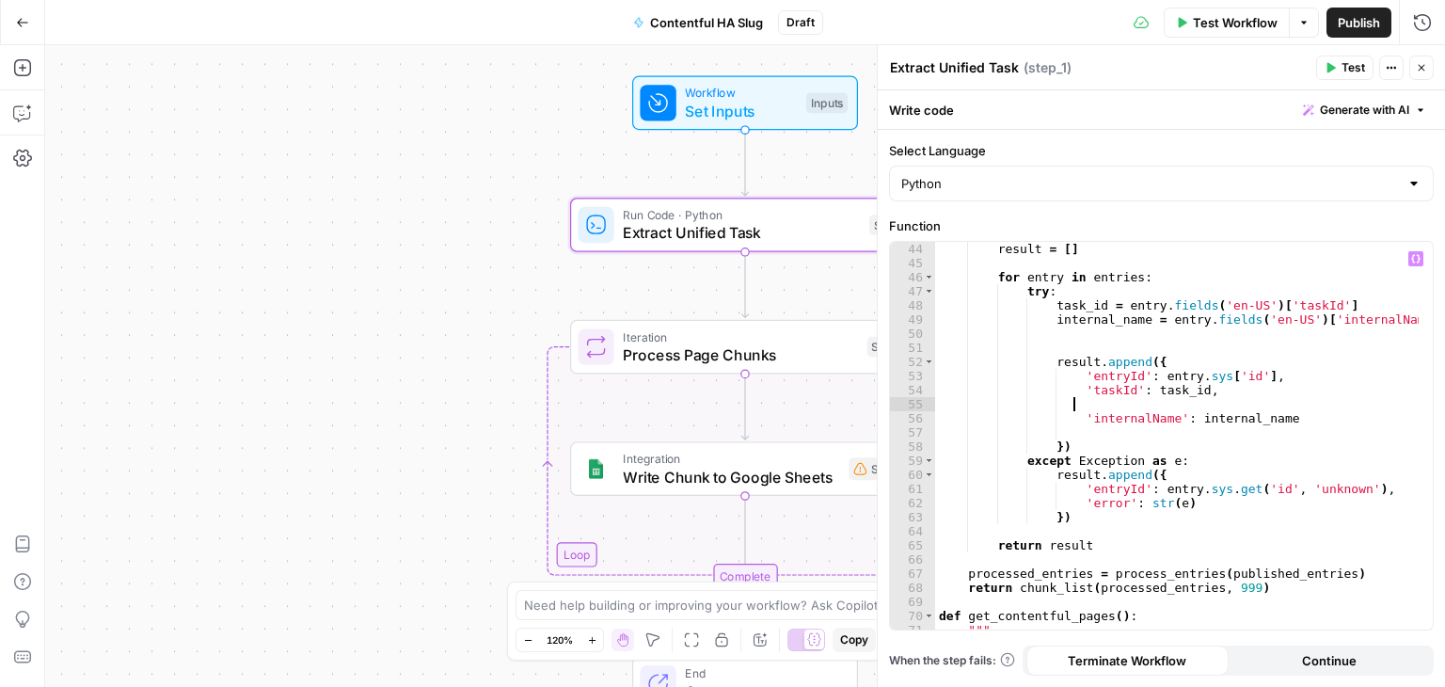
paste textarea "**********"
click at [1105, 402] on div "result = [ ] for entry in entries : try : task_id = entry . fields ( 'en-US' ) …" at bounding box center [1177, 450] width 484 height 416
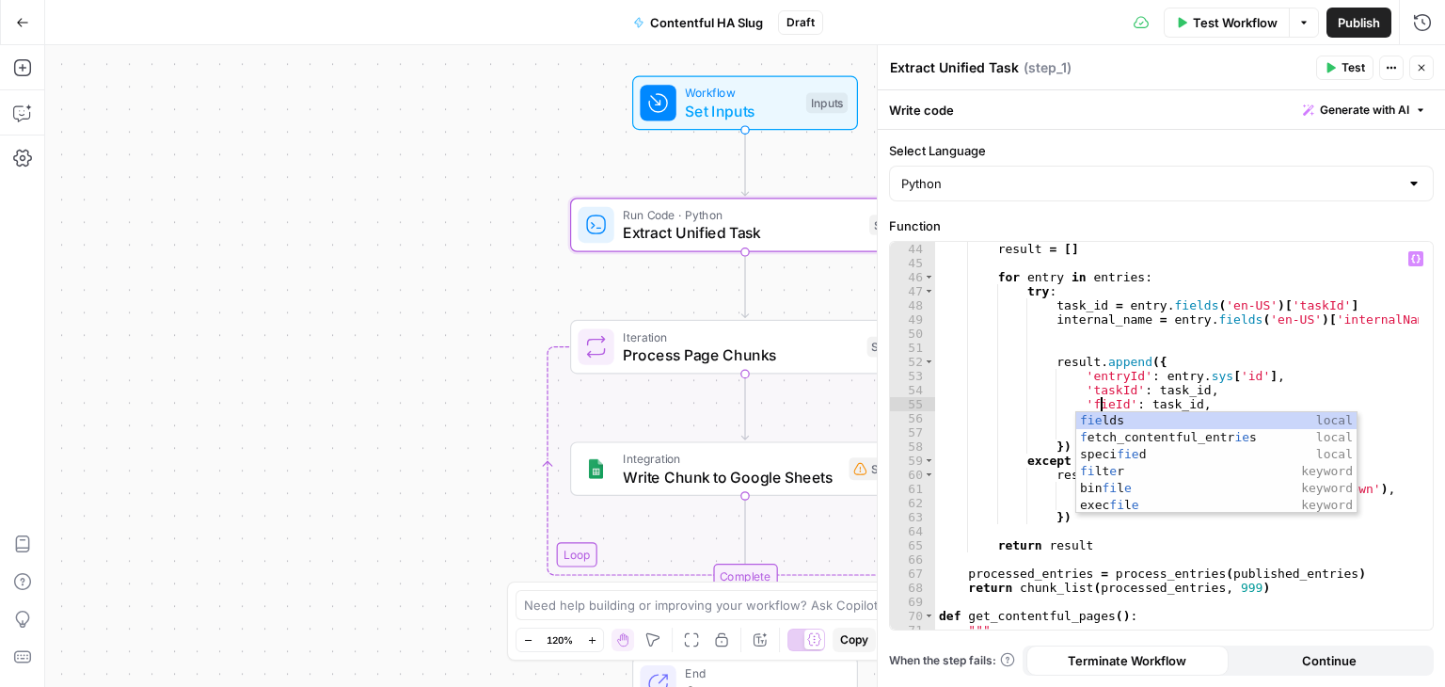
scroll to position [0, 13]
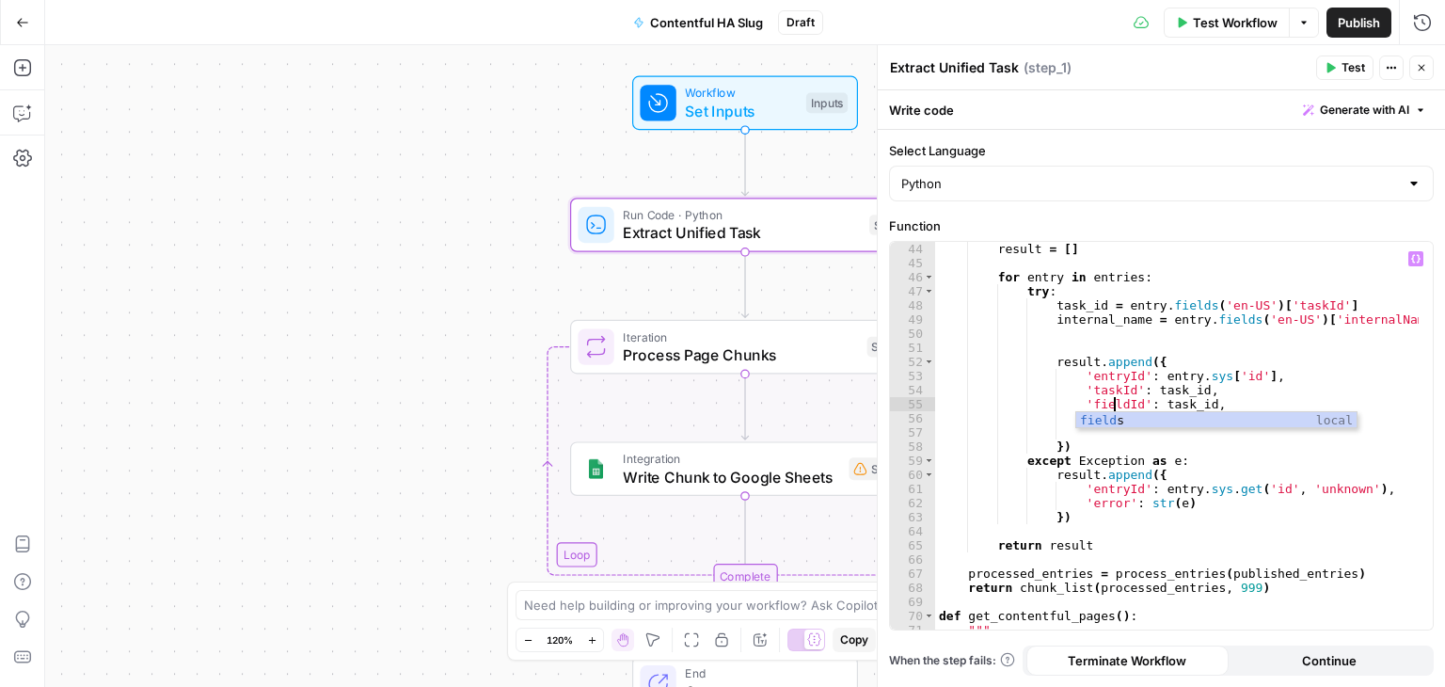
click at [1216, 400] on div "result = [ ] for entry in entries : try : task_id = entry . fields ( 'en-US' ) …" at bounding box center [1177, 450] width 484 height 416
click at [1190, 405] on div "result = [ ] for entry in entries : try : task_id = entry . fields ( 'en-US' ) …" at bounding box center [1177, 450] width 484 height 416
click at [1205, 404] on div "result = [ ] for entry in entries : try : task_id = entry . fields ( 'en-US' ) …" at bounding box center [1177, 450] width 484 height 416
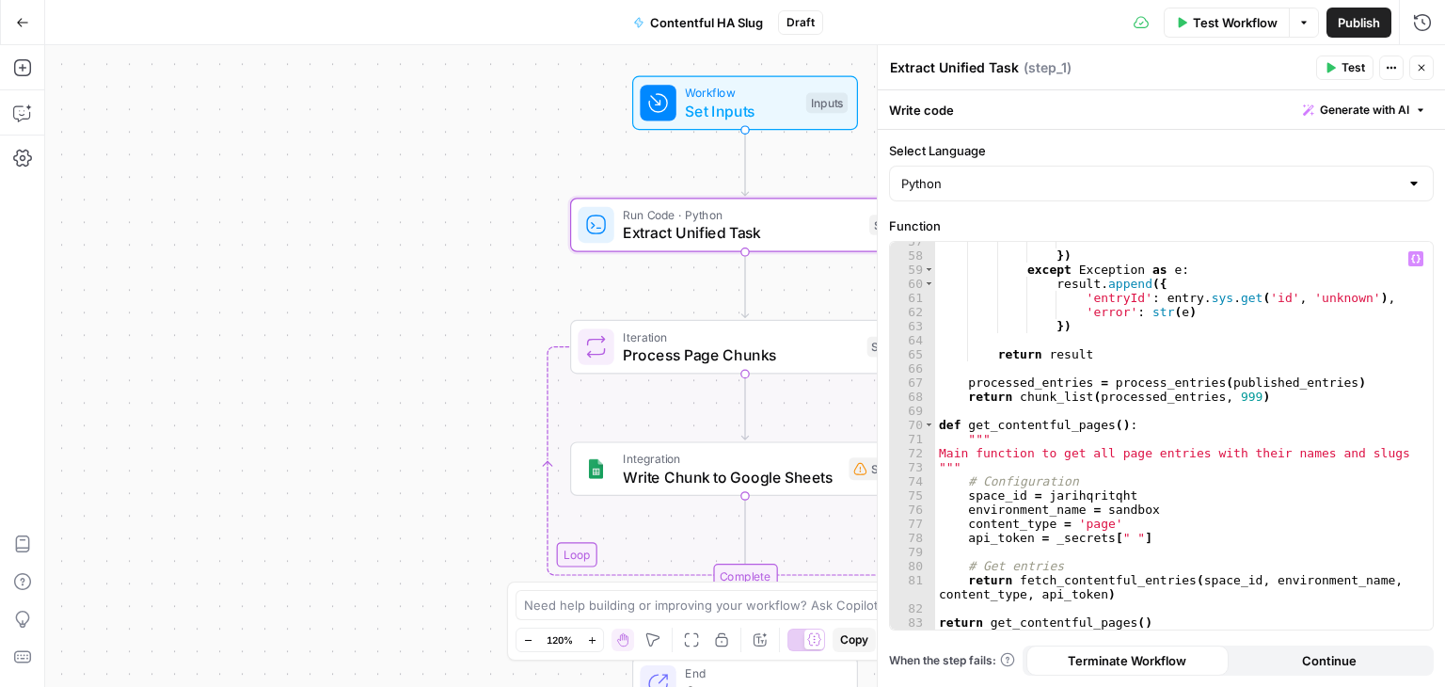
scroll to position [868, 0]
type textarea "**********"
click at [663, 607] on textarea at bounding box center [712, 605] width 376 height 19
click at [811, 600] on textarea "I am trying to get the slug in Contentful for conten type" at bounding box center [703, 605] width 359 height 19
click at [865, 605] on textarea "I am trying to get the slug in Contentful for content type" at bounding box center [703, 605] width 359 height 19
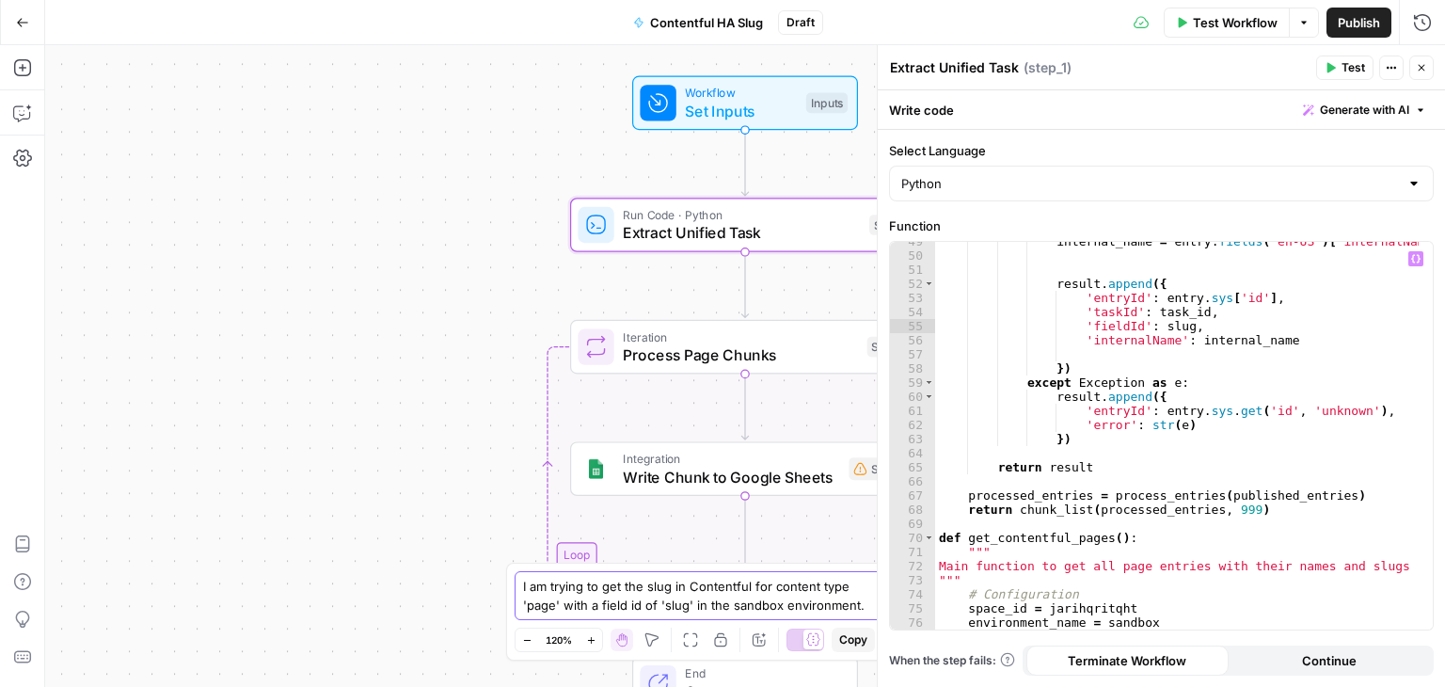
scroll to position [755, 0]
type textarea "I am trying to get the slug in Contentful for content type 'page' with a field …"
type textarea "**********"
click at [1193, 311] on div "internal_name = entry . fields ( 'en-US' ) [ 'internalName' ] result . append (…" at bounding box center [1177, 442] width 484 height 416
drag, startPoint x: 1195, startPoint y: 313, endPoint x: 1061, endPoint y: 310, distance: 133.6
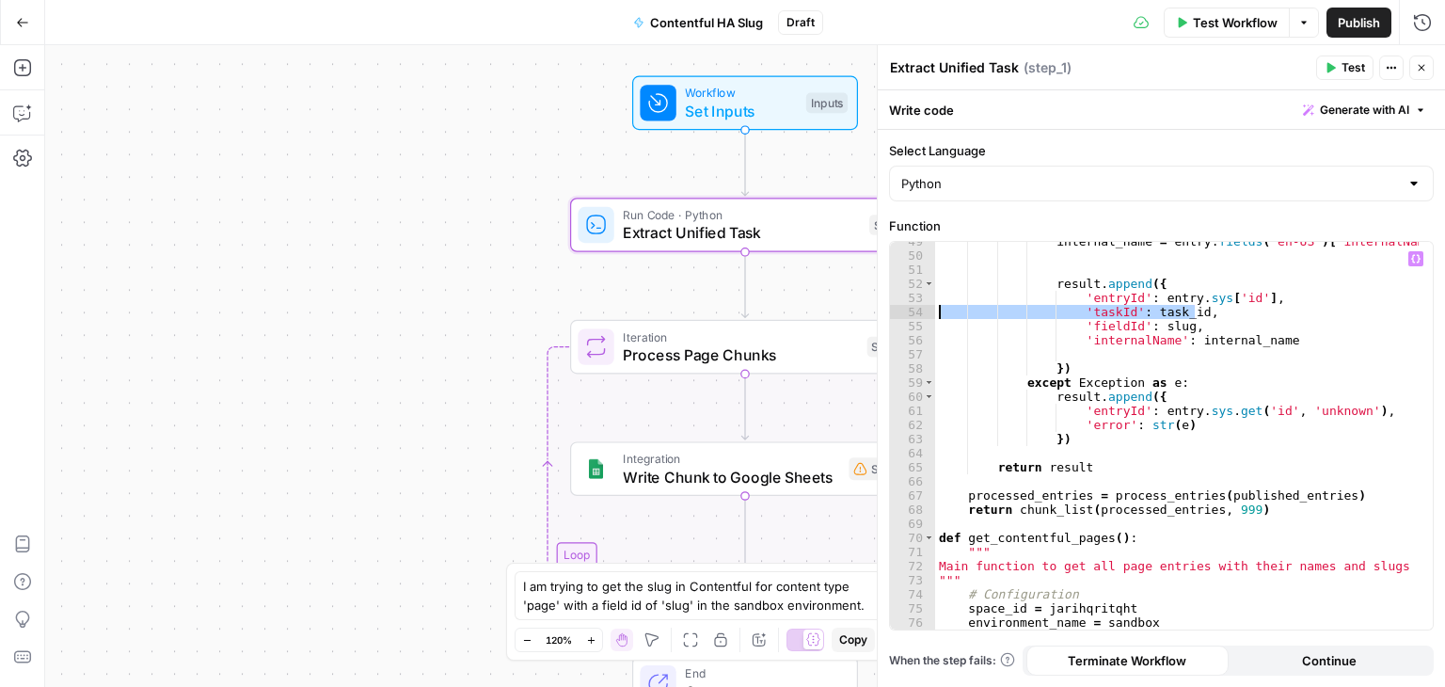
click at [1061, 310] on div "internal_name = entry . fields ( 'en-US' ) [ 'internalName' ] result . append (…" at bounding box center [1177, 442] width 484 height 416
type textarea "**********"
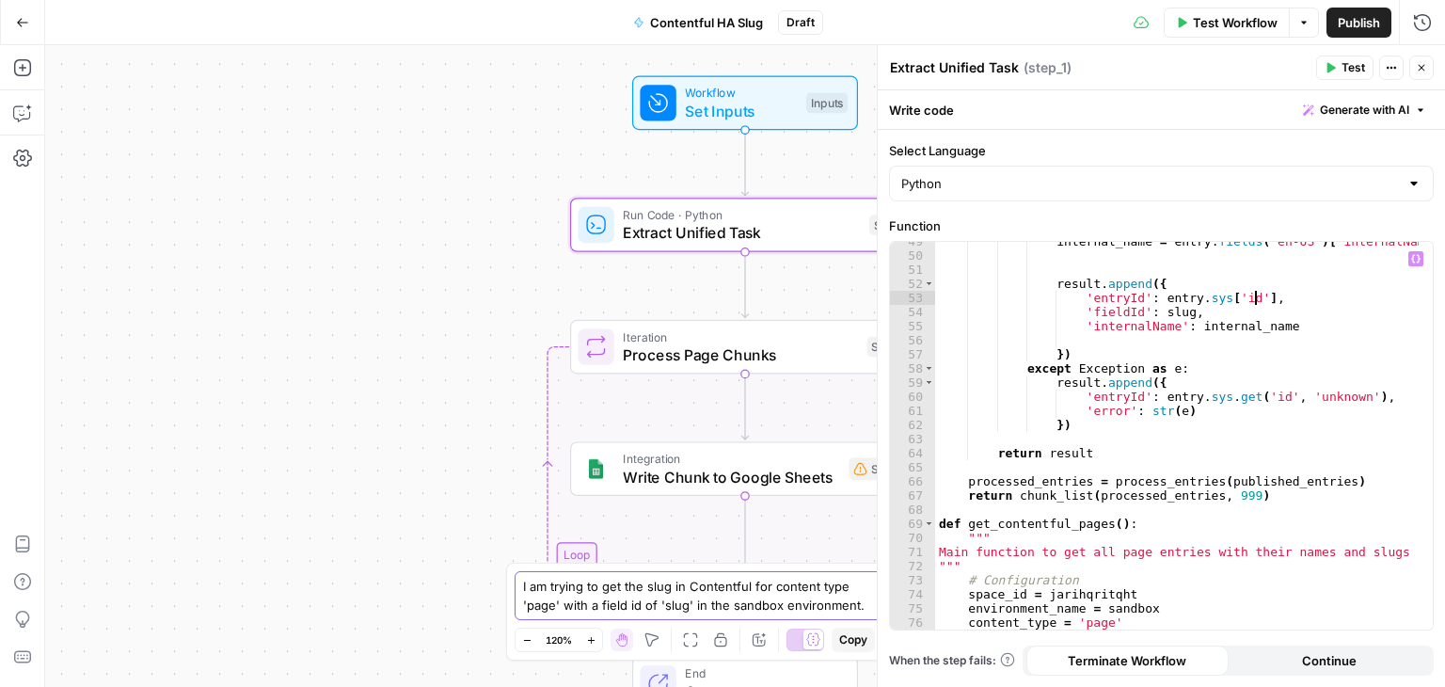
click at [851, 601] on textarea "I am trying to get the slug in Contentful for content type 'page' with a field …" at bounding box center [703, 596] width 361 height 38
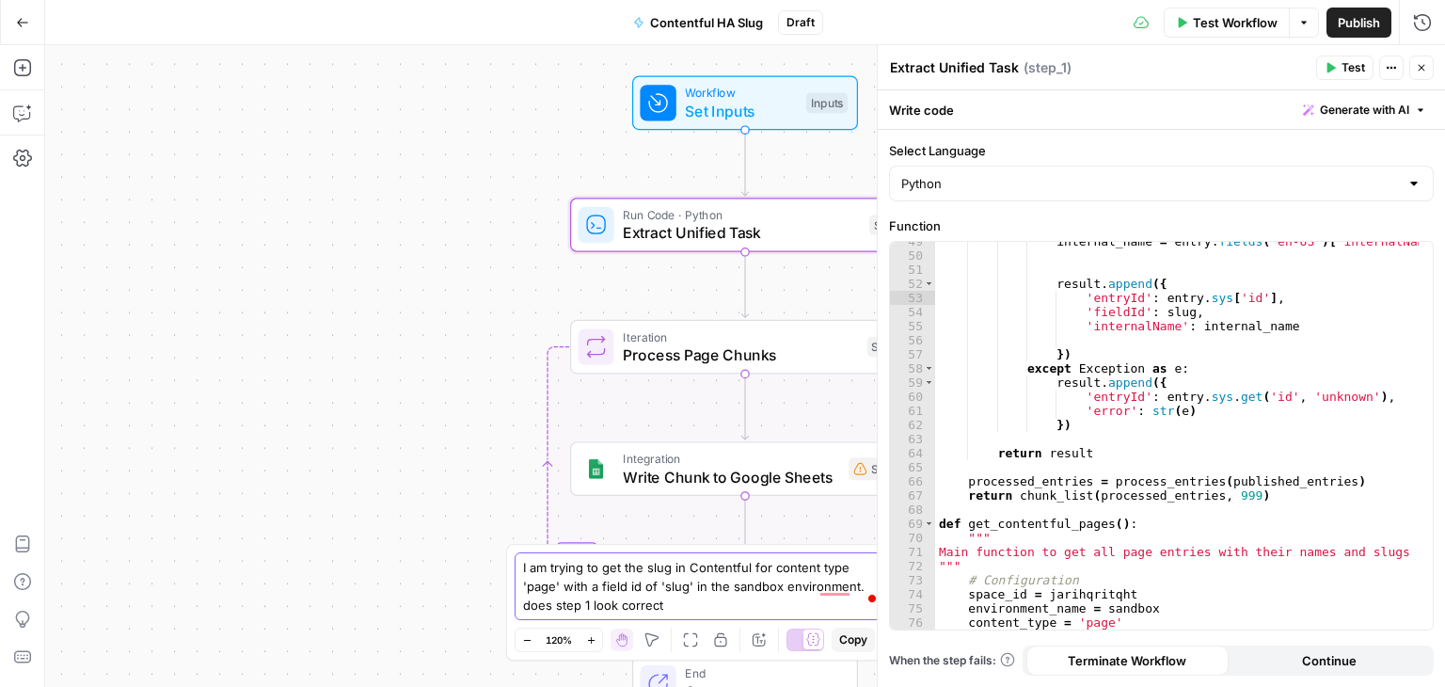
type textarea "I am trying to get the slug in Contentful for content type 'page' with a field …"
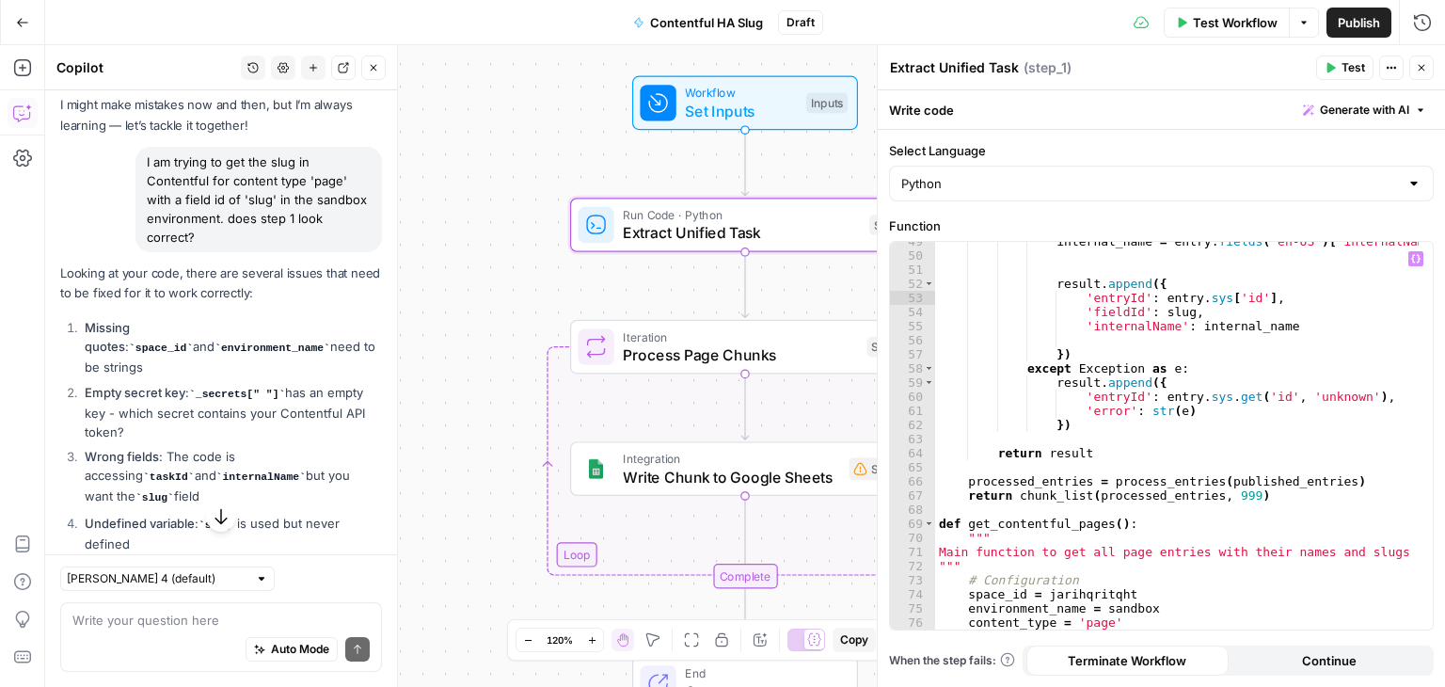
scroll to position [854, 0]
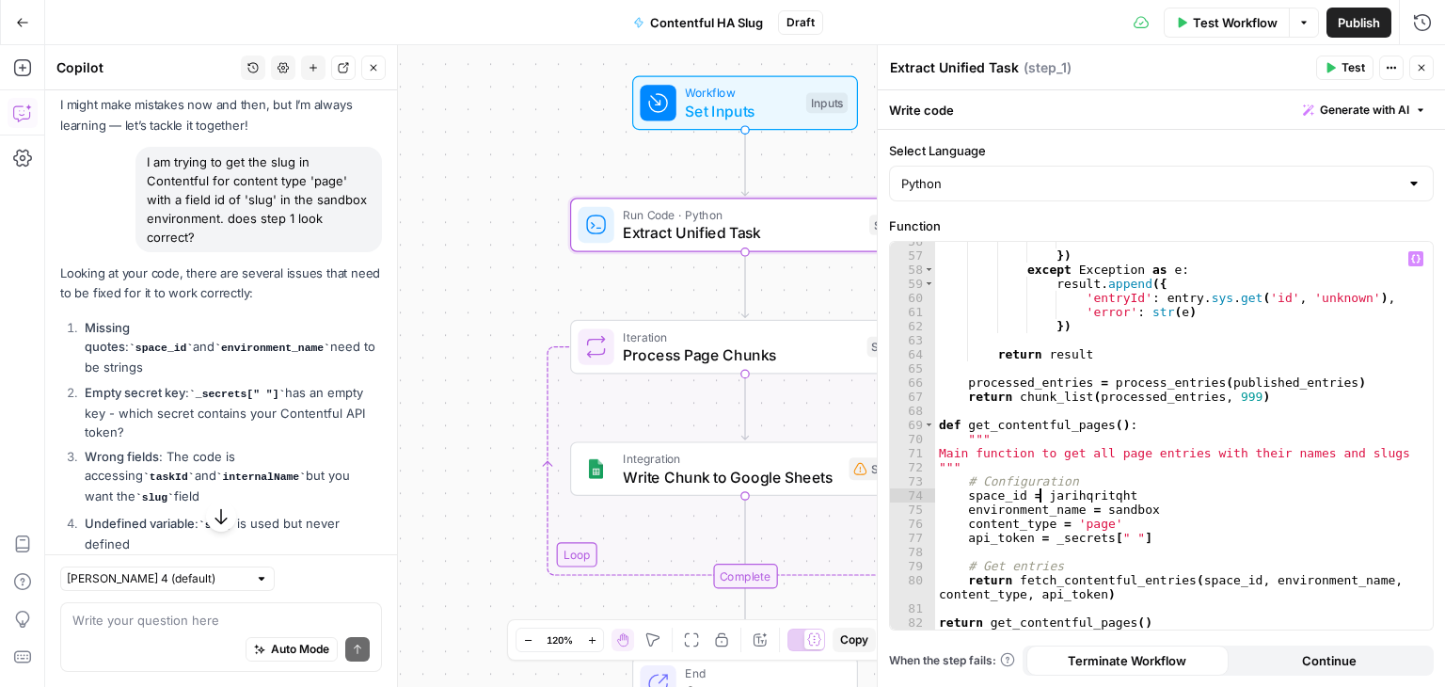
click at [1041, 497] on div "}) except Exception as e : result . append ({ 'entryId' : entry . sys . get ( '…" at bounding box center [1177, 442] width 484 height 416
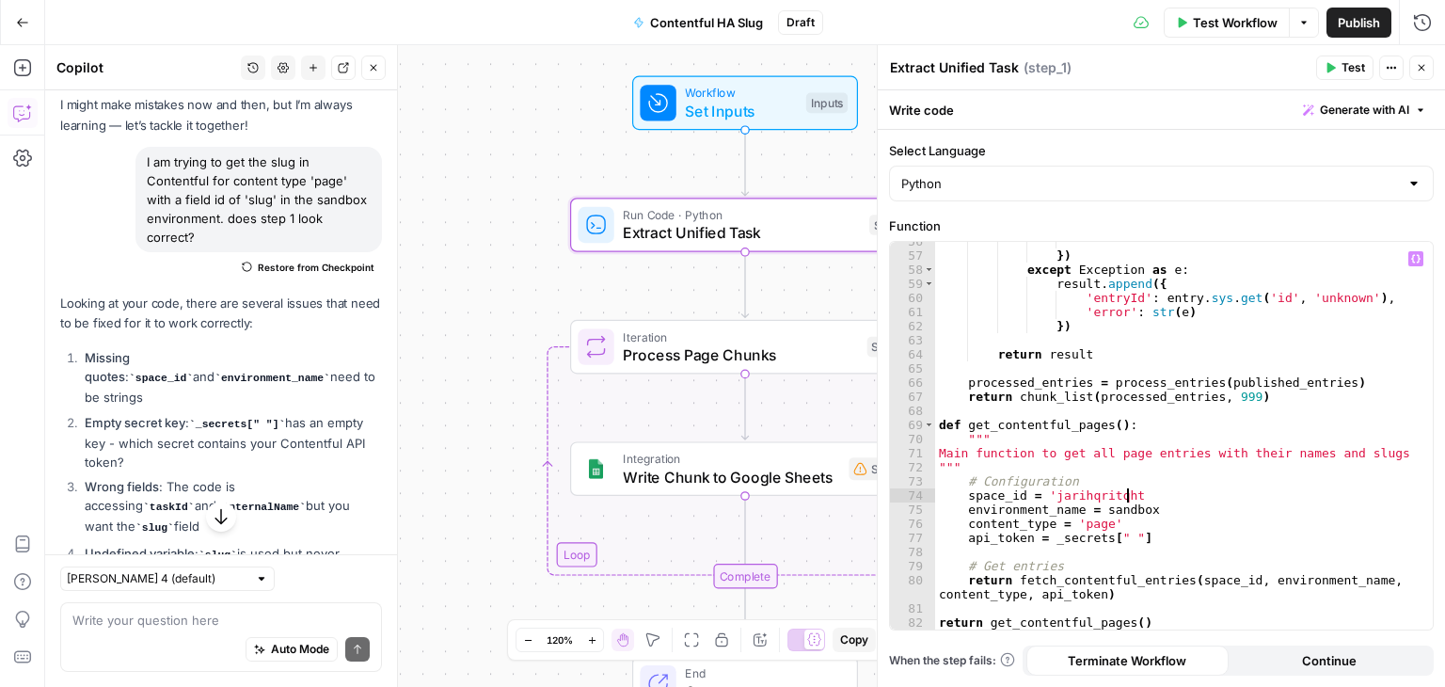
click at [1128, 493] on div "}) except Exception as e : result . append ({ 'entryId' : entry . sys . get ( '…" at bounding box center [1177, 442] width 484 height 416
click at [1102, 508] on div "}) except Exception as e : result . append ({ 'entryId' : entry . sys . get ( '…" at bounding box center [1177, 442] width 484 height 416
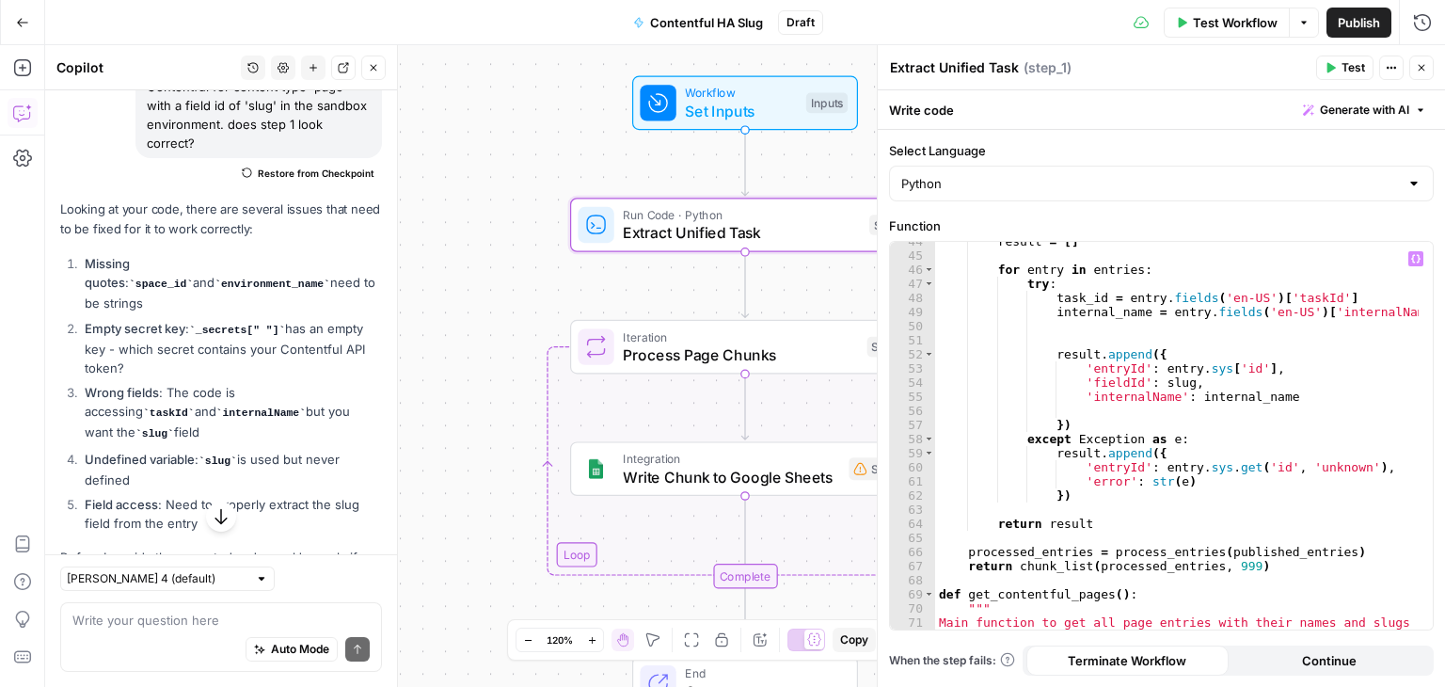
scroll to position [628, 0]
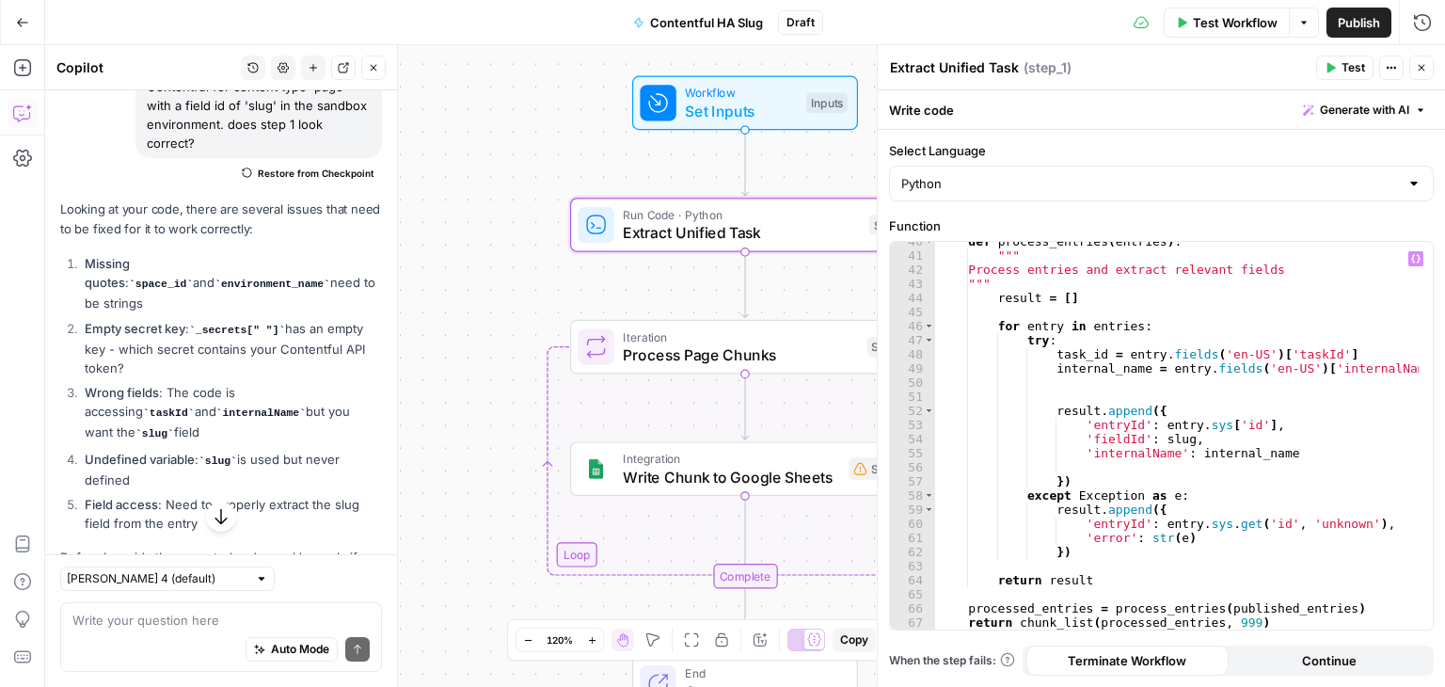
drag, startPoint x: 1088, startPoint y: 355, endPoint x: 1098, endPoint y: 351, distance: 11.0
click at [1095, 352] on div "def process_entries ( entries ) : """ Process entries and extract relevant fiel…" at bounding box center [1177, 442] width 484 height 416
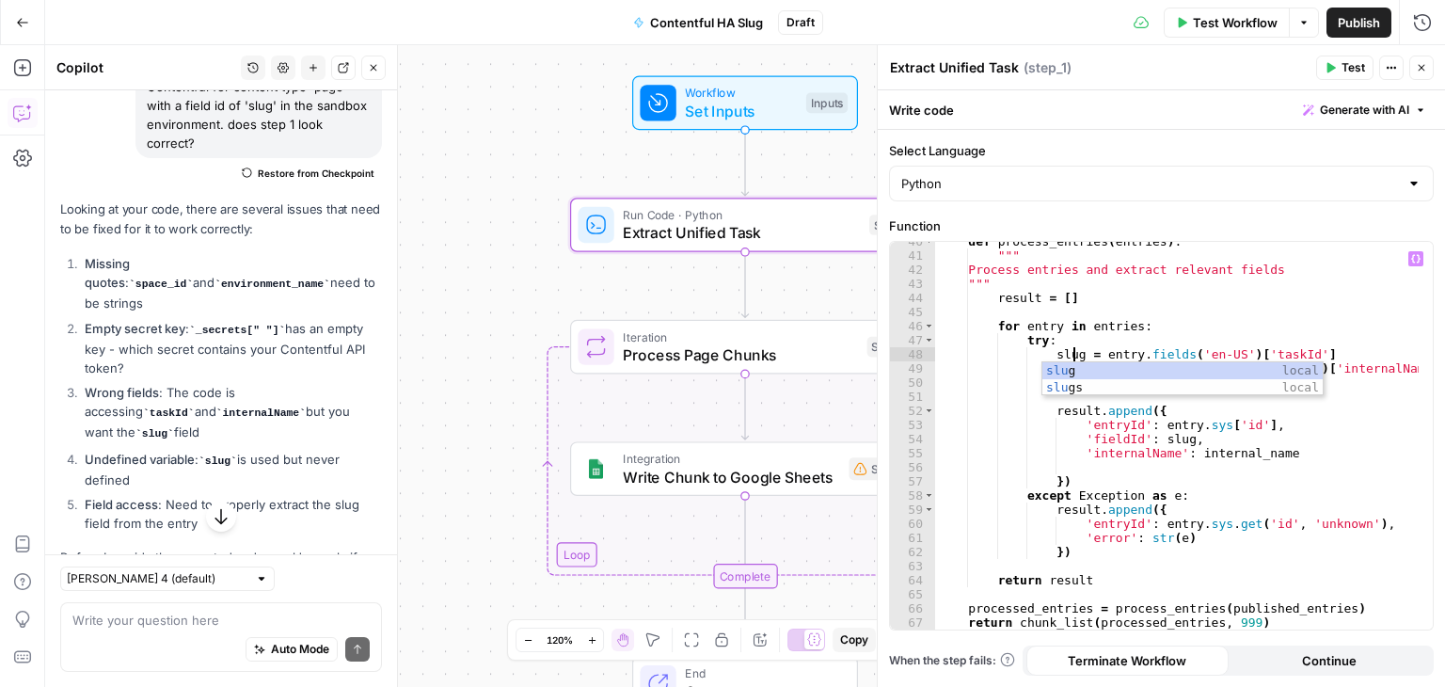
scroll to position [0, 10]
click at [1271, 349] on div "def process_entries ( entries ) : """ Process entries and extract relevant fiel…" at bounding box center [1177, 442] width 484 height 416
click at [1073, 348] on div "def process_entries ( entries ) : """ Process entries and extract relevant fiel…" at bounding box center [1177, 442] width 484 height 416
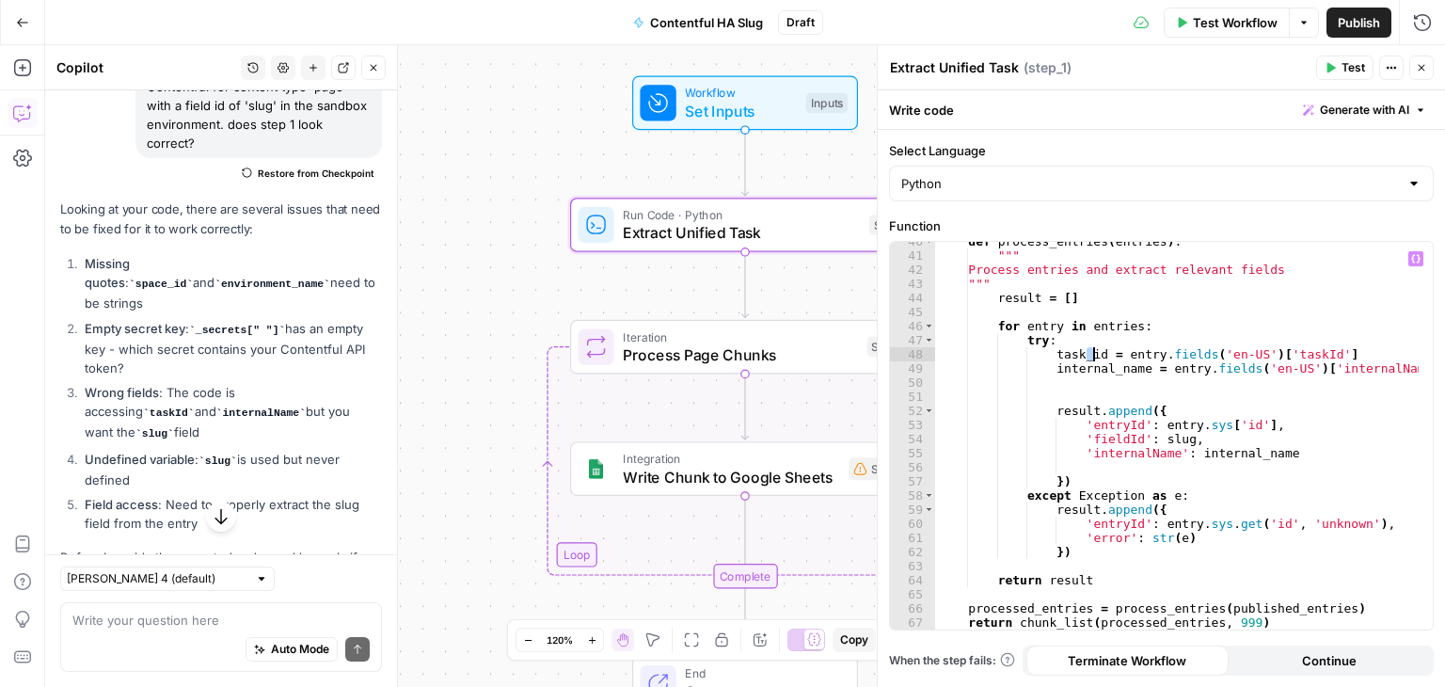
click at [1146, 438] on div "def process_entries ( entries ) : """ Process entries and extract relevant fiel…" at bounding box center [1177, 442] width 484 height 416
drag, startPoint x: 1126, startPoint y: 437, endPoint x: 1083, endPoint y: 434, distance: 43.4
click at [1083, 434] on div "def process_entries ( entries ) : """ Process entries and extract relevant fiel…" at bounding box center [1177, 442] width 484 height 416
drag, startPoint x: 1308, startPoint y: 352, endPoint x: 1270, endPoint y: 352, distance: 37.6
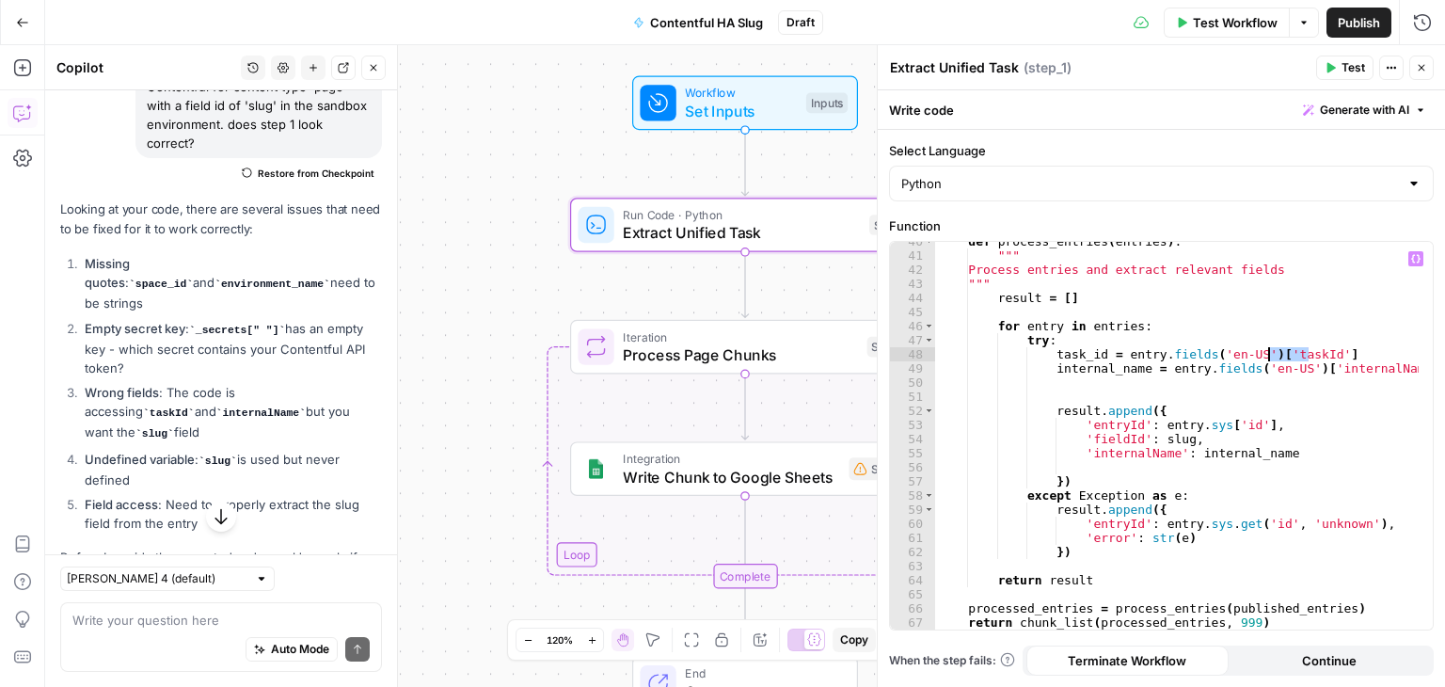
click at [1270, 352] on div "def process_entries ( entries ) : """ Process entries and extract relevant fiel…" at bounding box center [1177, 442] width 484 height 416
paste textarea "*"
click at [1094, 353] on div "def process_entries ( entries ) : """ Process entries and extract relevant fiel…" at bounding box center [1177, 442] width 484 height 416
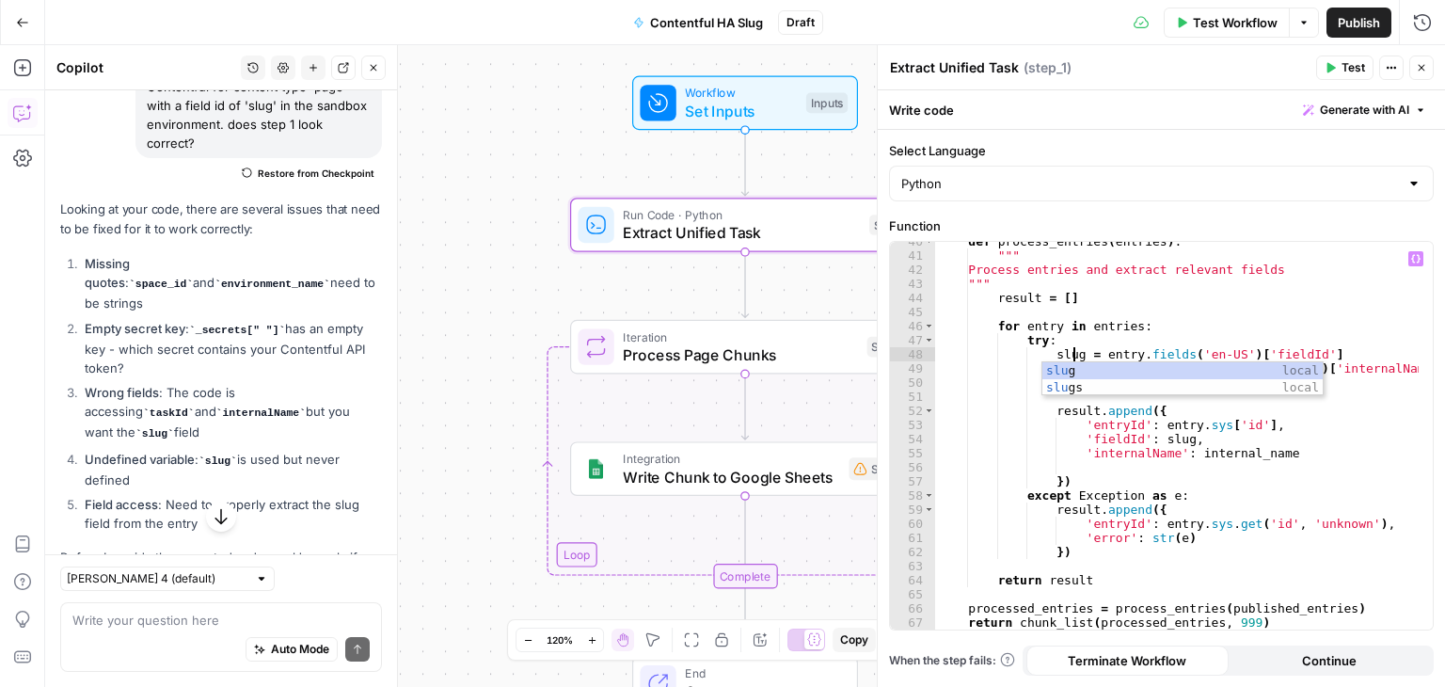
scroll to position [0, 10]
click at [1200, 405] on div "def process_entries ( entries ) : """ Process entries and extract relevant fiel…" at bounding box center [1177, 442] width 484 height 416
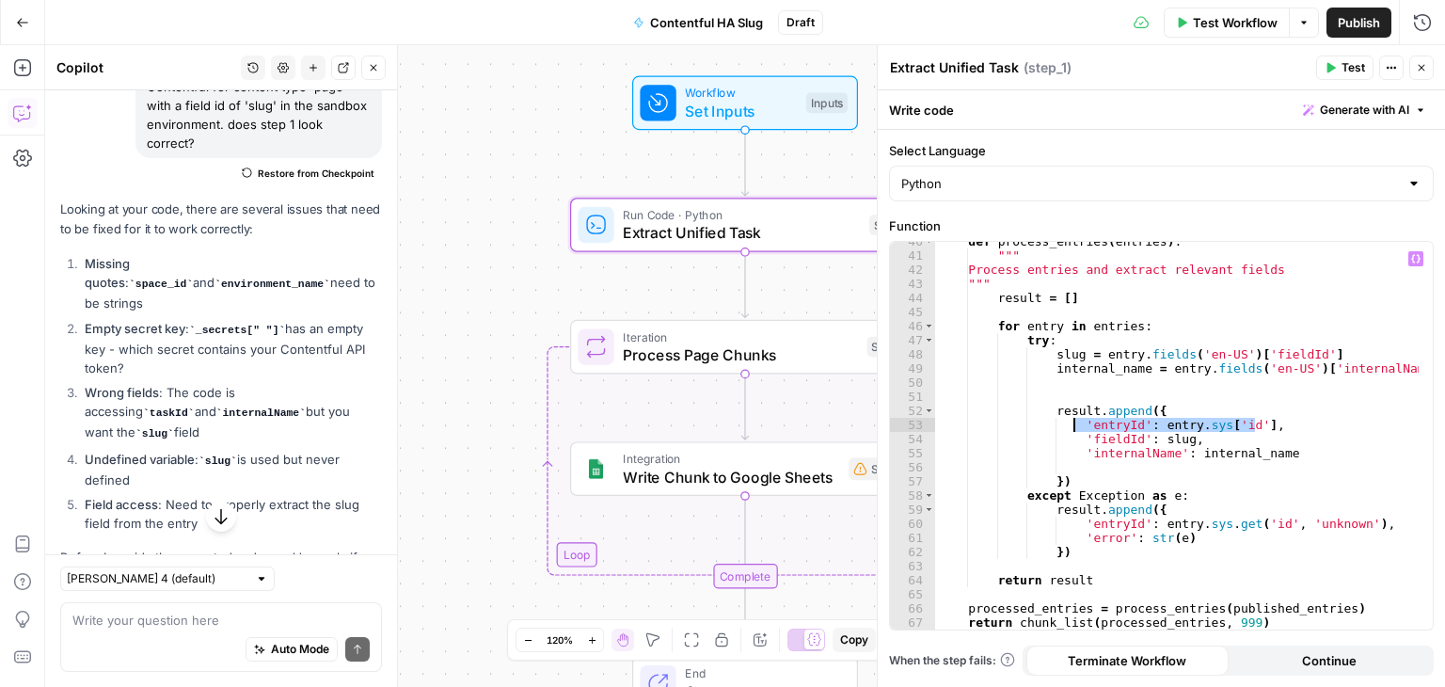
drag, startPoint x: 1259, startPoint y: 423, endPoint x: 1071, endPoint y: 426, distance: 188.2
click at [1071, 426] on div "def process_entries ( entries ) : """ Process entries and extract relevant fiel…" at bounding box center [1177, 442] width 484 height 416
type textarea "**********"
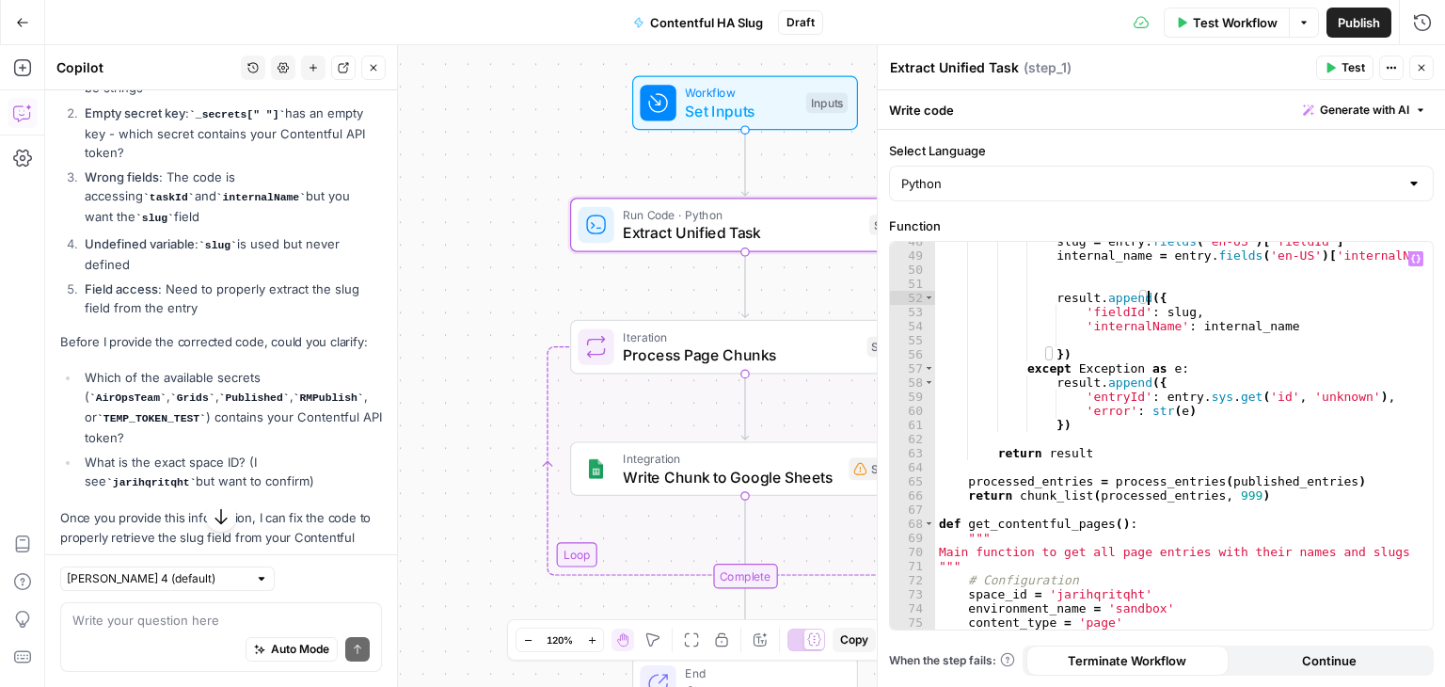
scroll to position [416, 0]
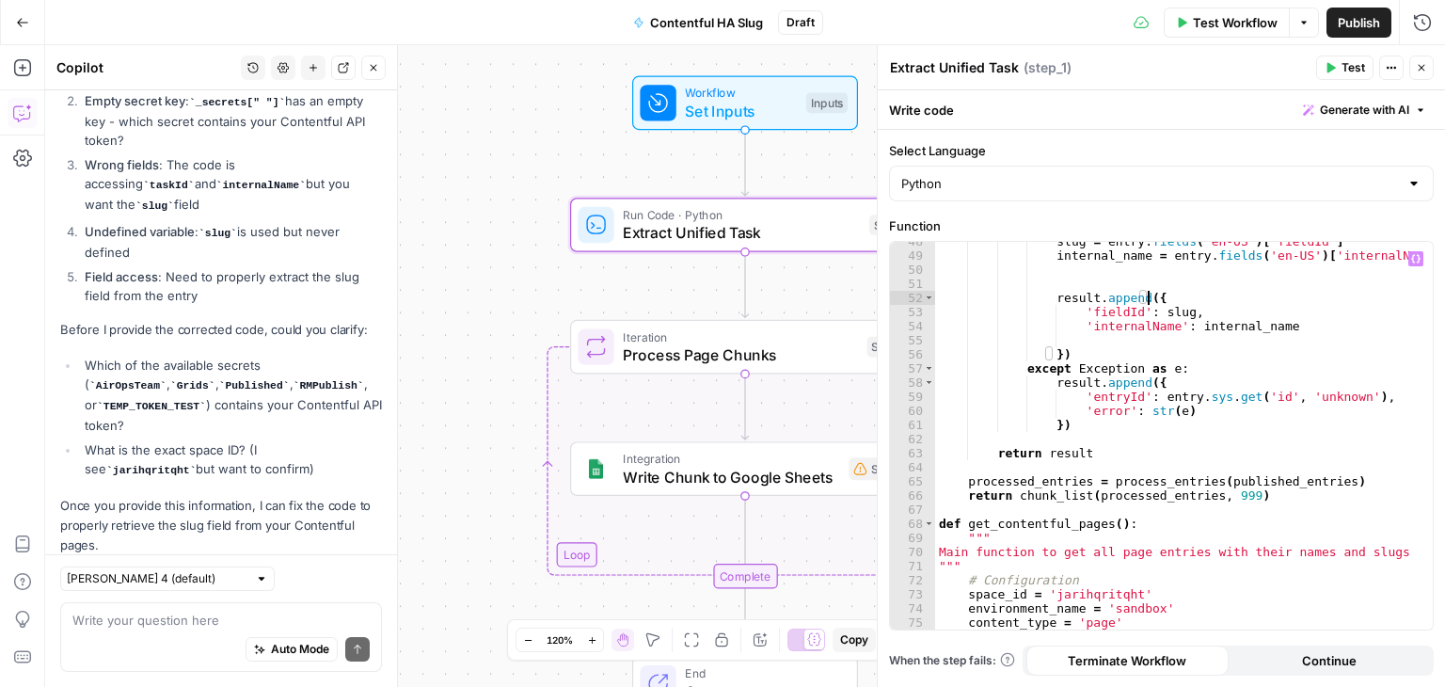
type textarea "**********"
click at [130, 627] on textarea at bounding box center [220, 620] width 297 height 19
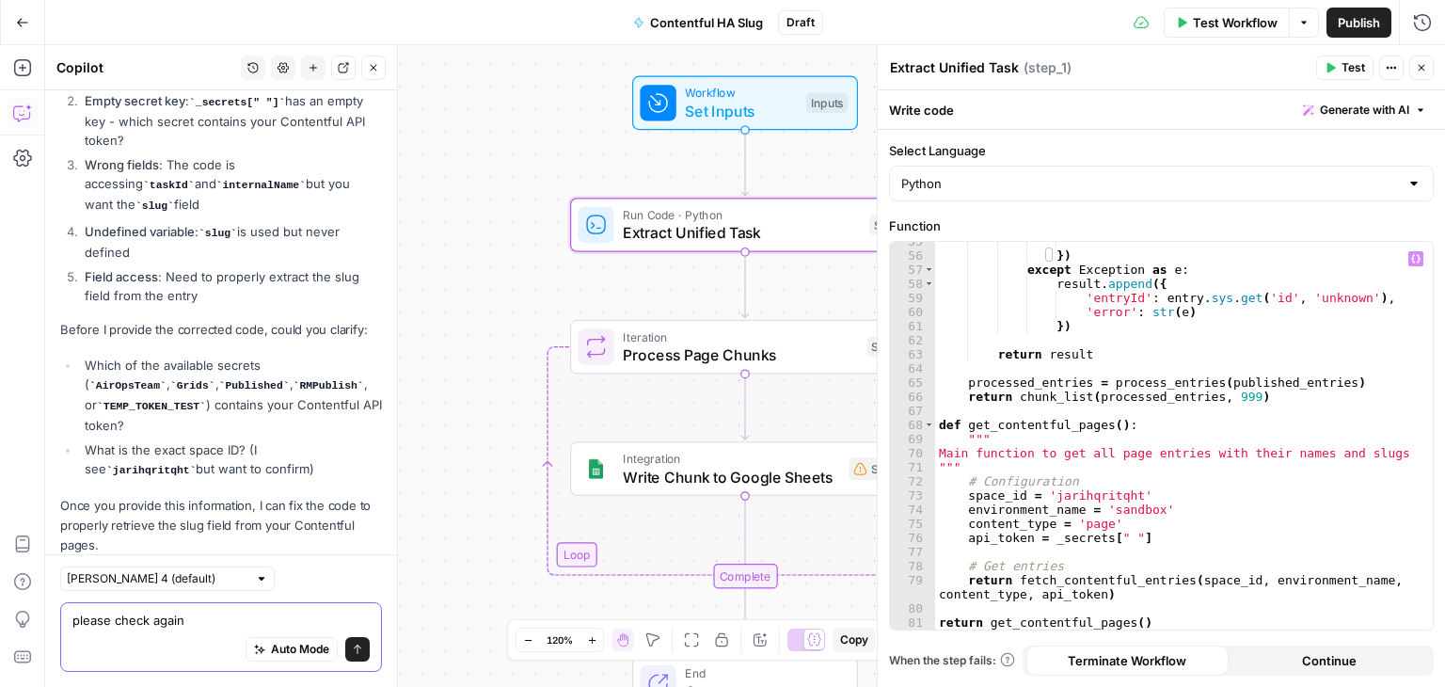
scroll to position [839, 0]
type textarea "please check again"
click at [1123, 522] on div "}) except Exception as e : result . append ({ 'entryId' : entry . sys . get ( '…" at bounding box center [1177, 442] width 484 height 416
click at [1118, 536] on div "}) except Exception as e : result . append ({ 'entryId' : entry . sys . get ( '…" at bounding box center [1177, 442] width 484 height 416
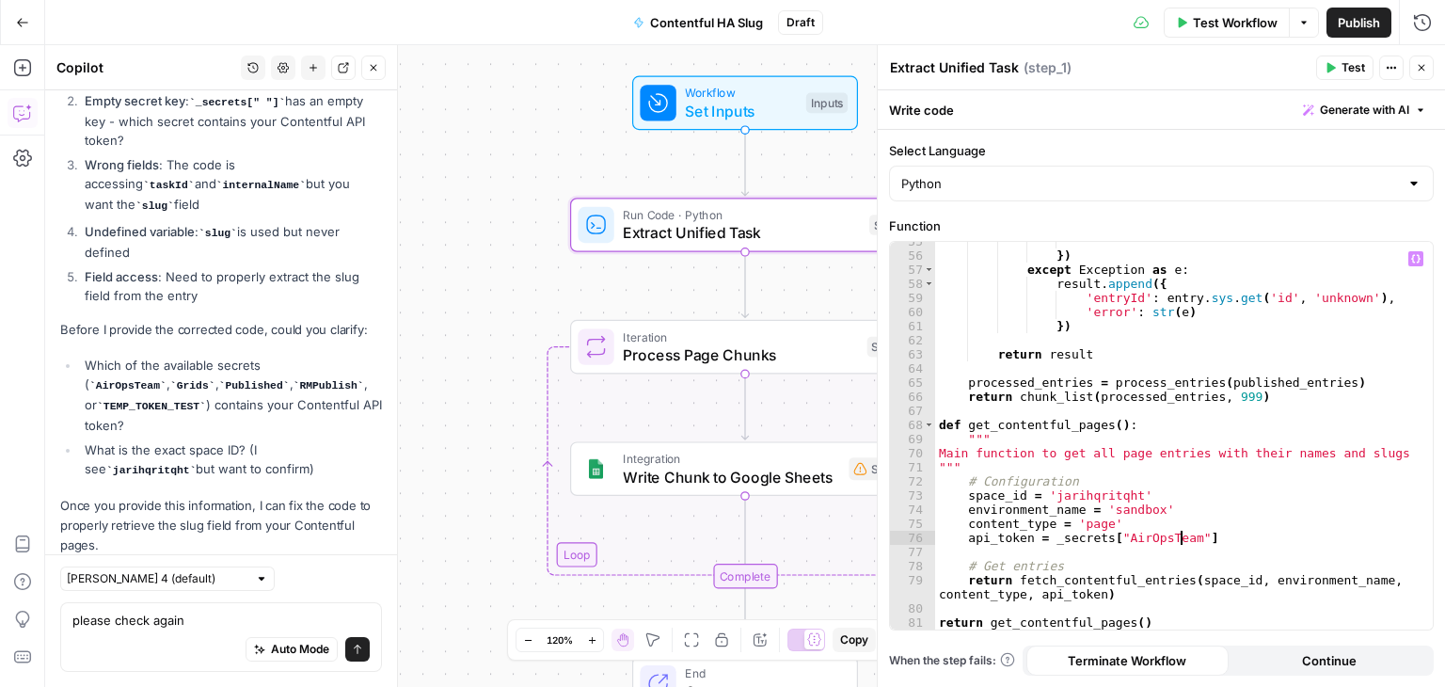
click at [1262, 535] on div "}) except Exception as e : result . append ({ 'entryId' : entry . sys . get ( '…" at bounding box center [1177, 442] width 484 height 416
type textarea "**********"
click at [214, 626] on textarea "please check again" at bounding box center [220, 620] width 297 height 19
click at [352, 646] on icon "submit" at bounding box center [357, 648] width 11 height 11
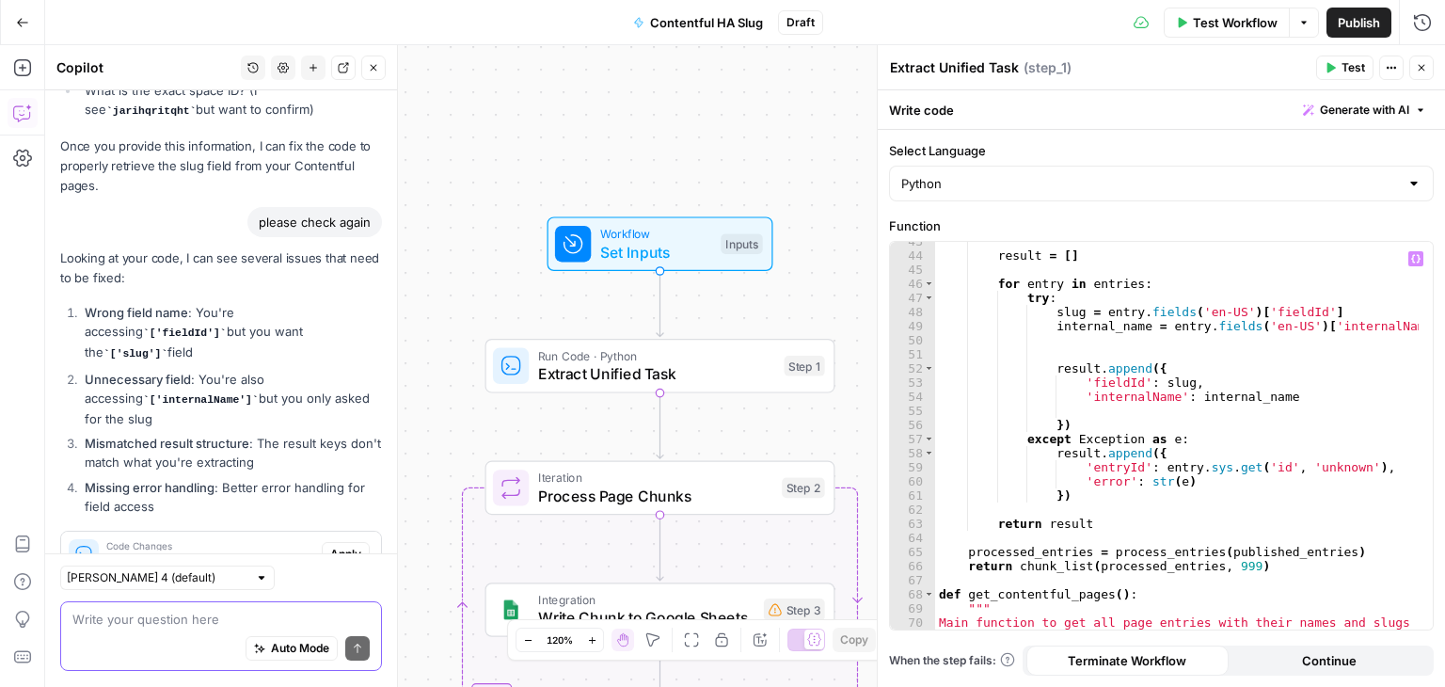
scroll to position [670, 0]
click at [282, 620] on textarea at bounding box center [220, 620] width 297 height 19
type textarea "i want the internal name and slug"
click at [352, 653] on icon "submit" at bounding box center [357, 648] width 11 height 11
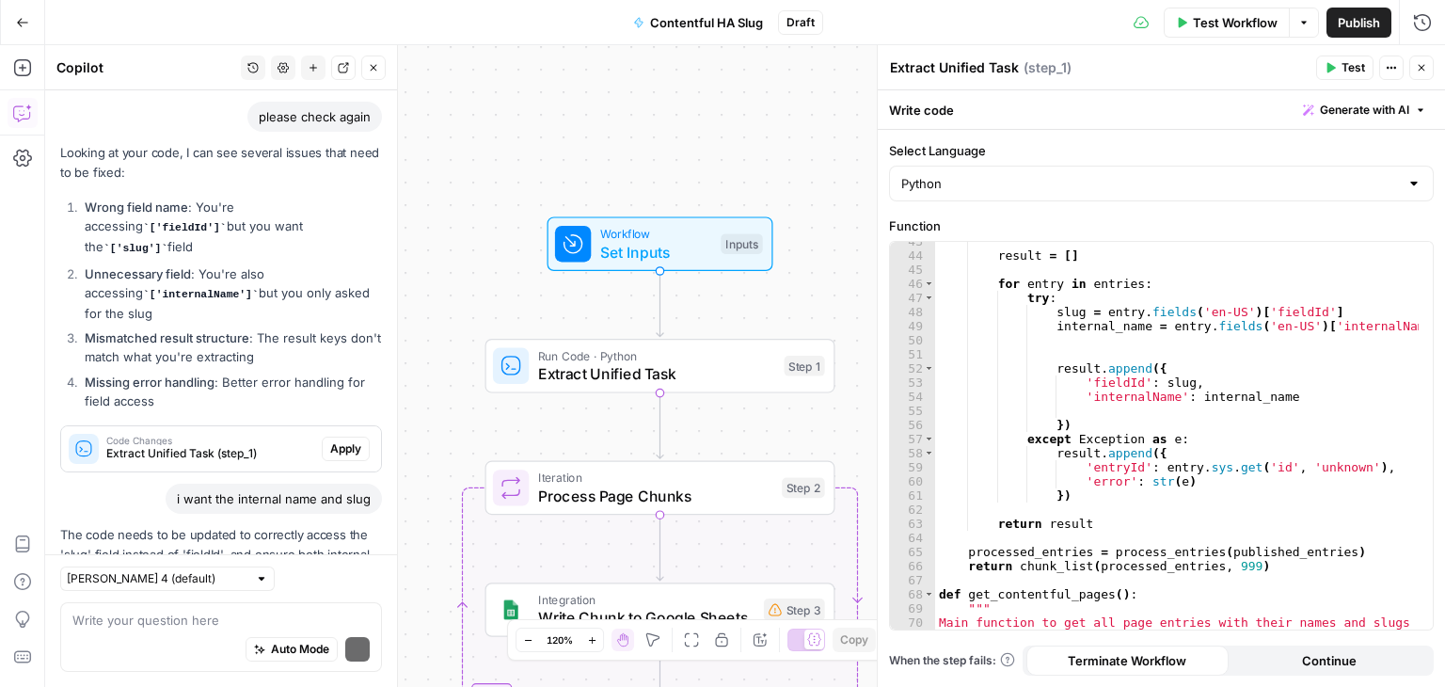
scroll to position [964, 0]
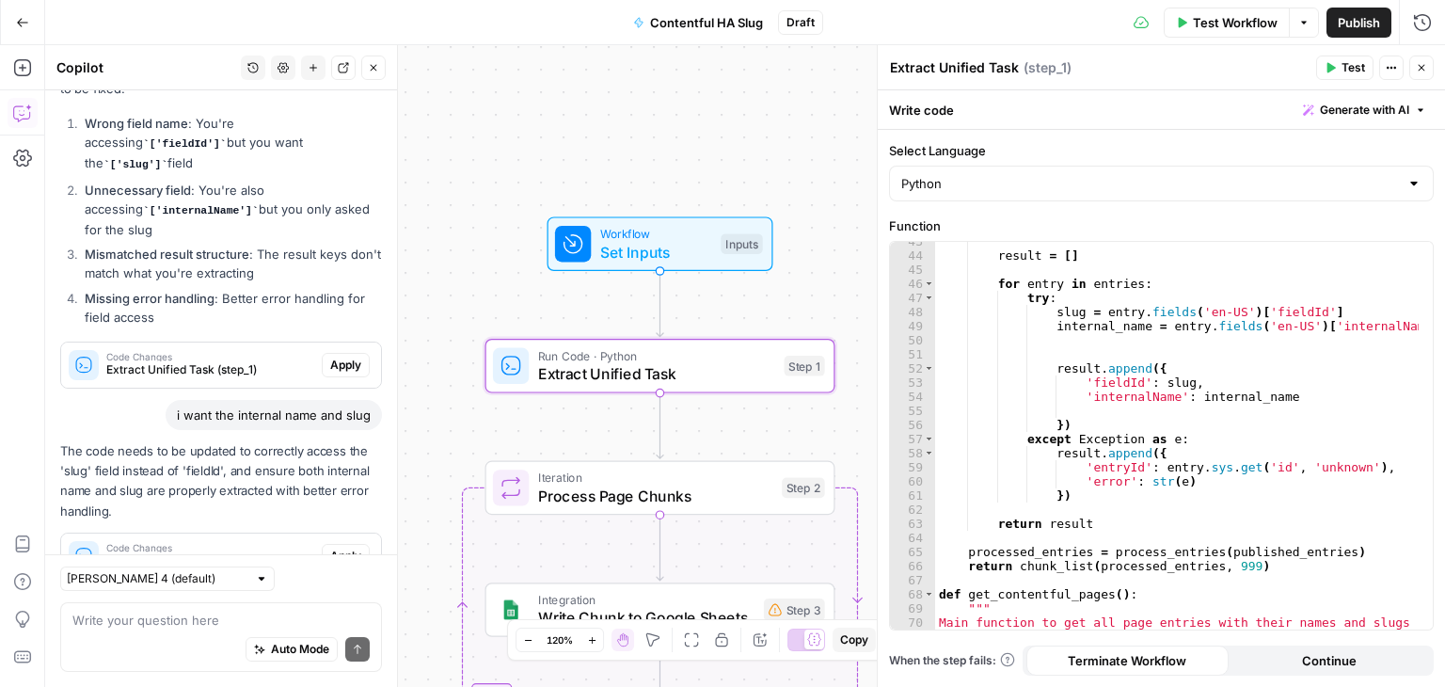
click at [228, 543] on span "Code Changes" at bounding box center [210, 547] width 208 height 9
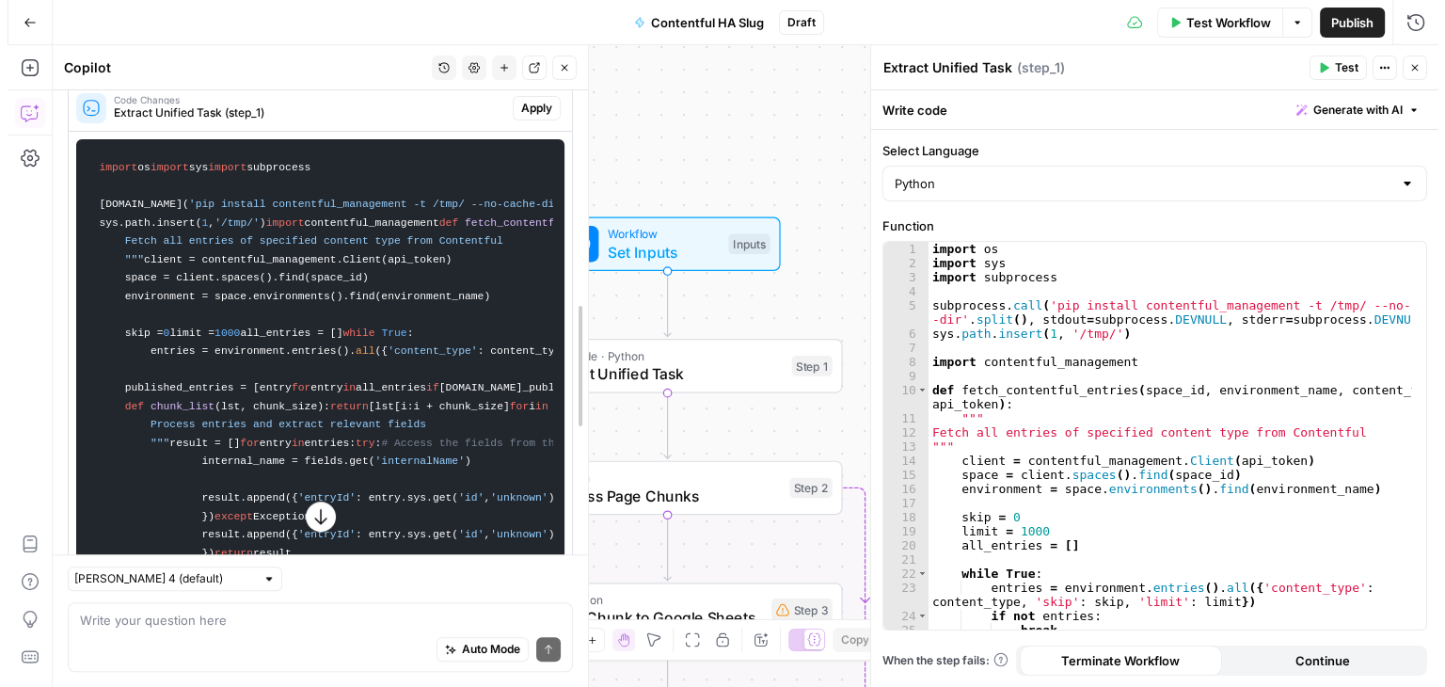
scroll to position [934, 0]
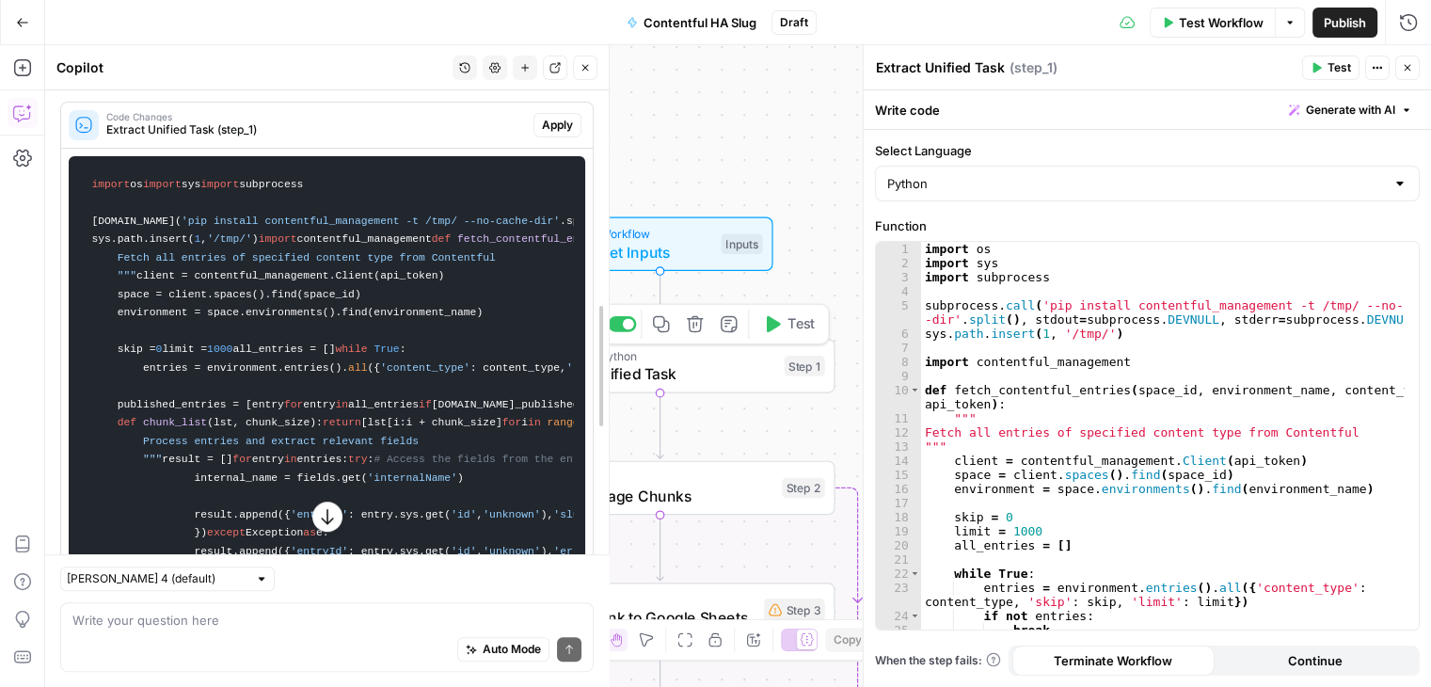
drag, startPoint x: 405, startPoint y: 306, endPoint x: 666, endPoint y: 362, distance: 267.6
click at [666, 362] on body "Angi New Home Browse Insights Opportunities Your Data Recent Grids HA - New Cos…" at bounding box center [715, 343] width 1431 height 687
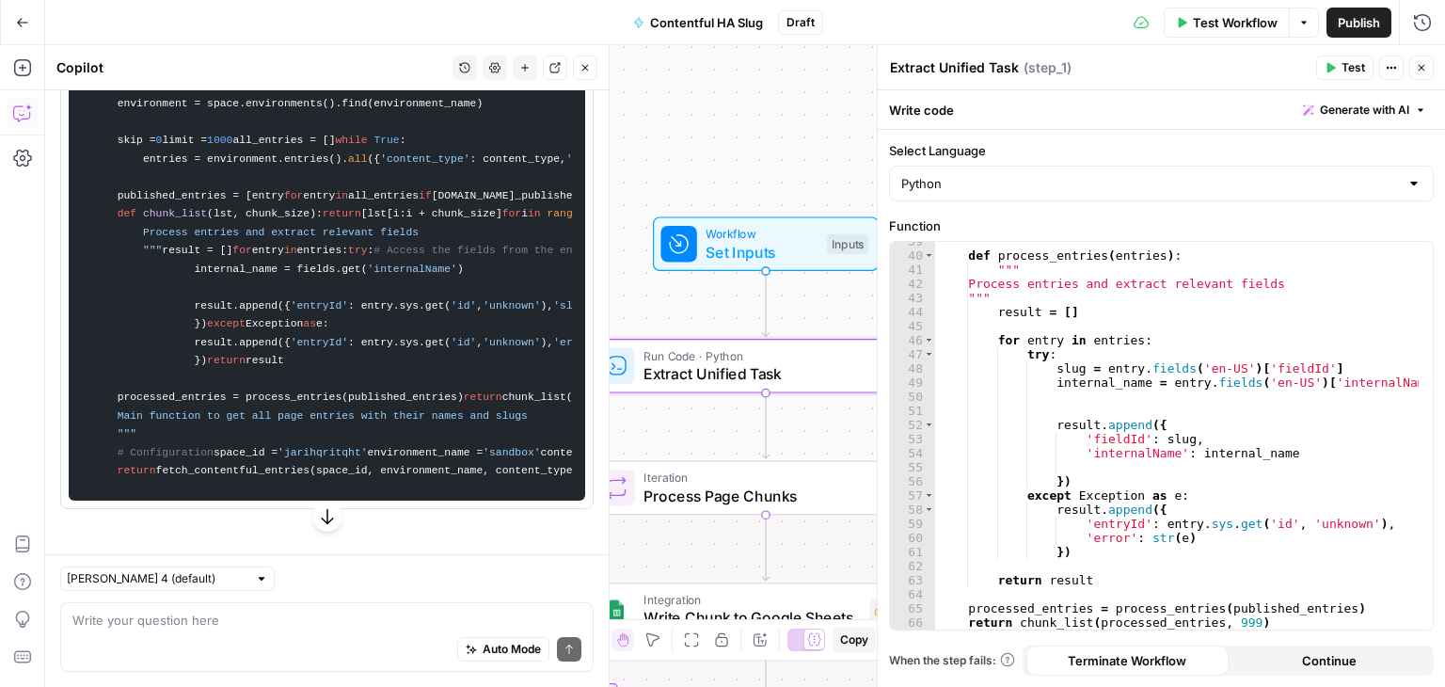
scroll to position [1701, 0]
click at [318, 611] on textarea at bounding box center [326, 620] width 509 height 19
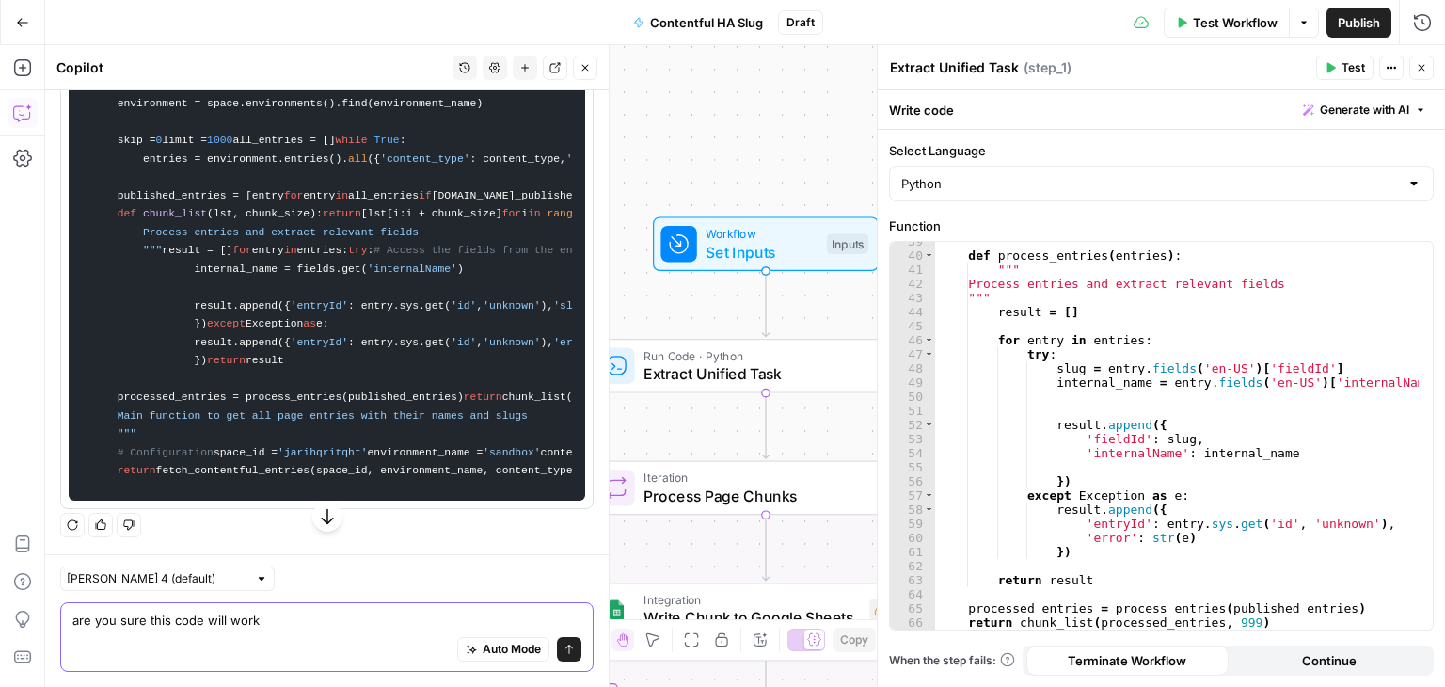
type textarea "are you sure this code will work?"
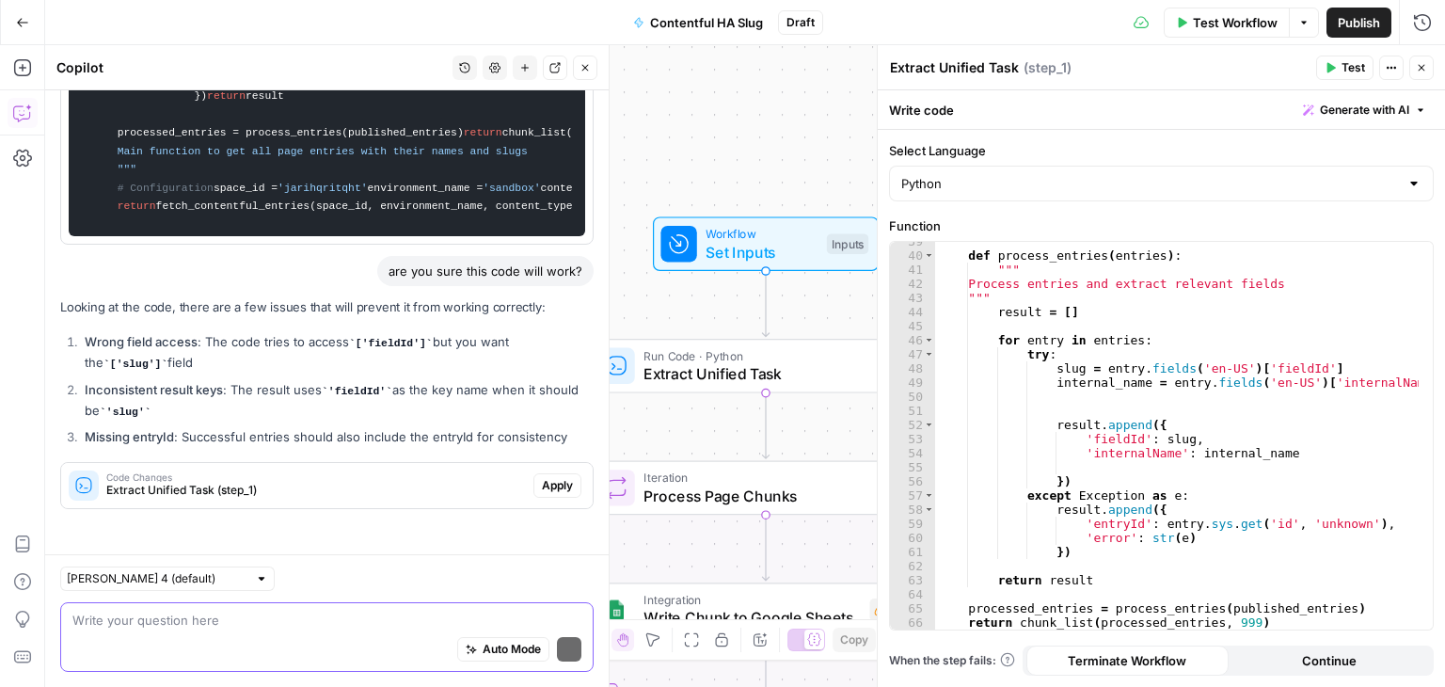
scroll to position [2431, 0]
click at [380, 496] on span "Extract Unified Task (step_1)" at bounding box center [316, 490] width 420 height 17
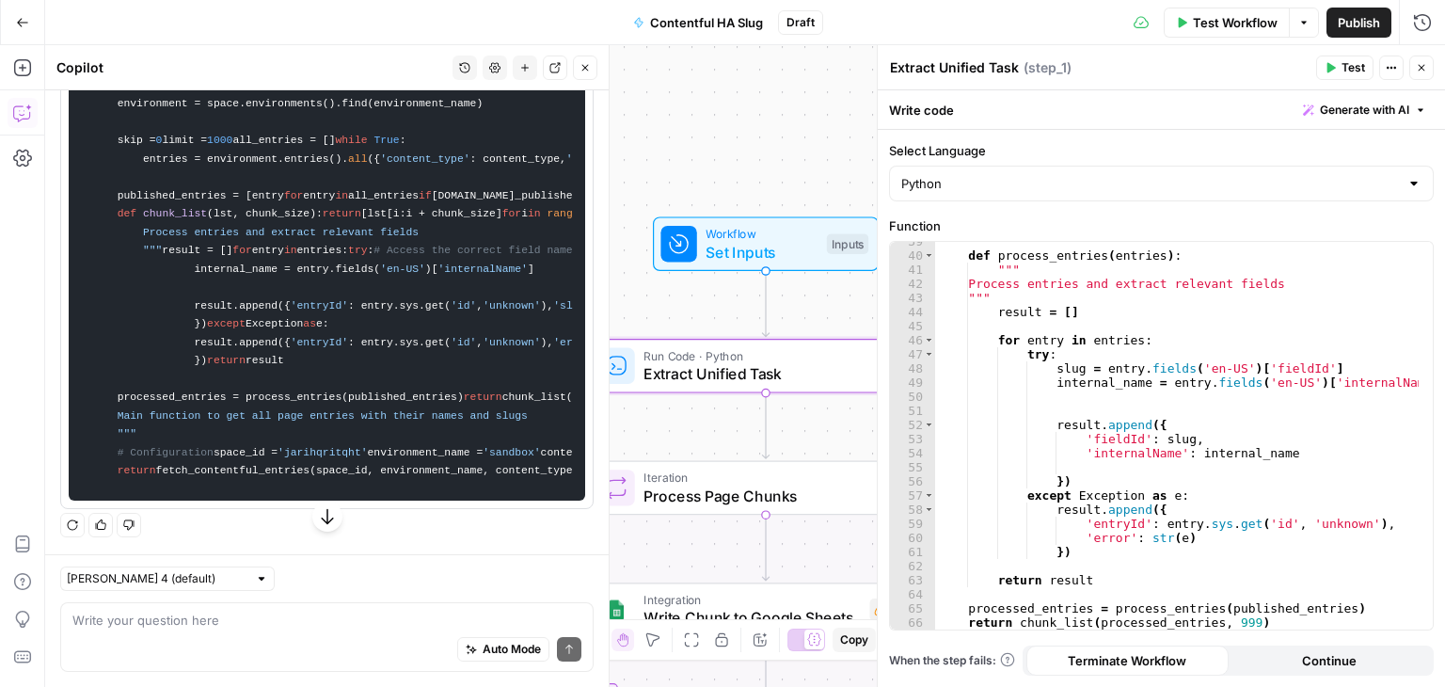
scroll to position [3610, 0]
click at [1288, 366] on div "def process_entries ( entries ) : """ Process entries and extract relevant fiel…" at bounding box center [1177, 442] width 484 height 416
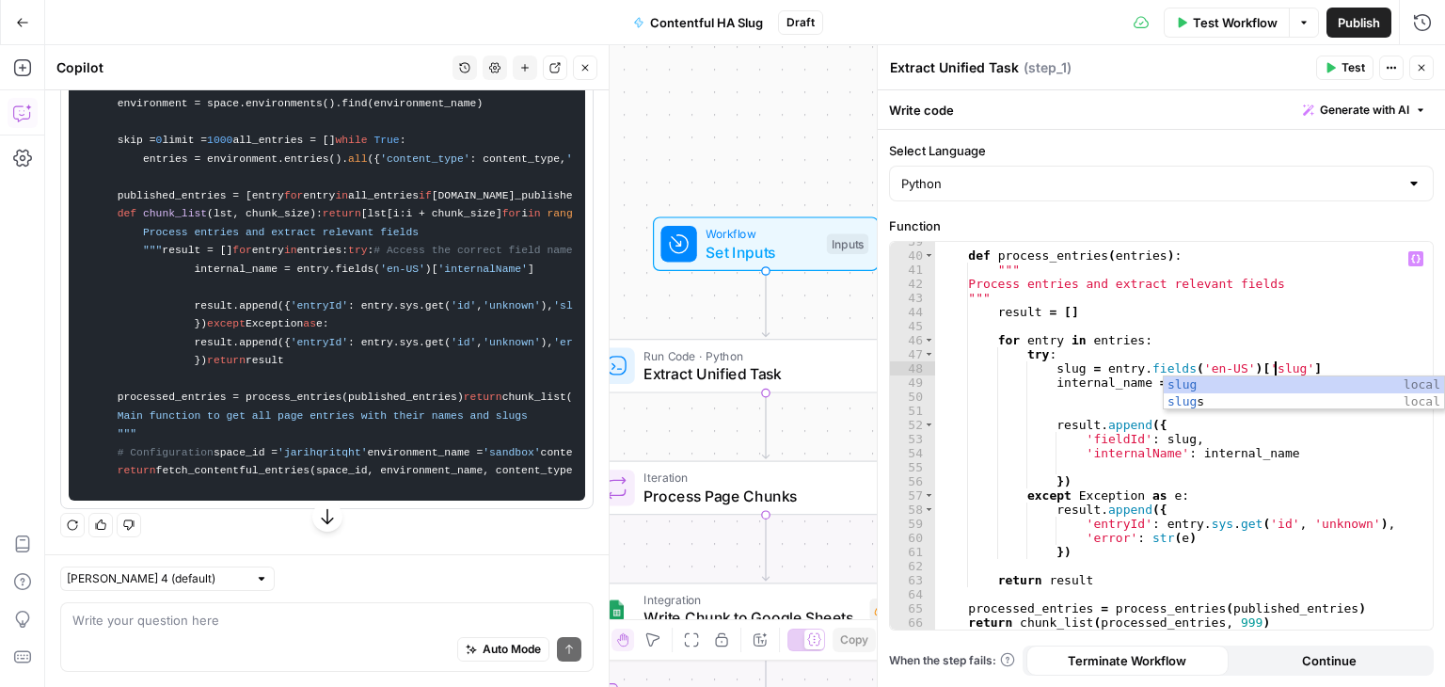
scroll to position [0, 25]
click at [1246, 454] on div "def process_entries ( entries ) : """ Process entries and extract relevant fiel…" at bounding box center [1177, 442] width 484 height 416
click at [1129, 441] on div "def process_entries ( entries ) : """ Process entries and extract relevant fiel…" at bounding box center [1177, 442] width 484 height 416
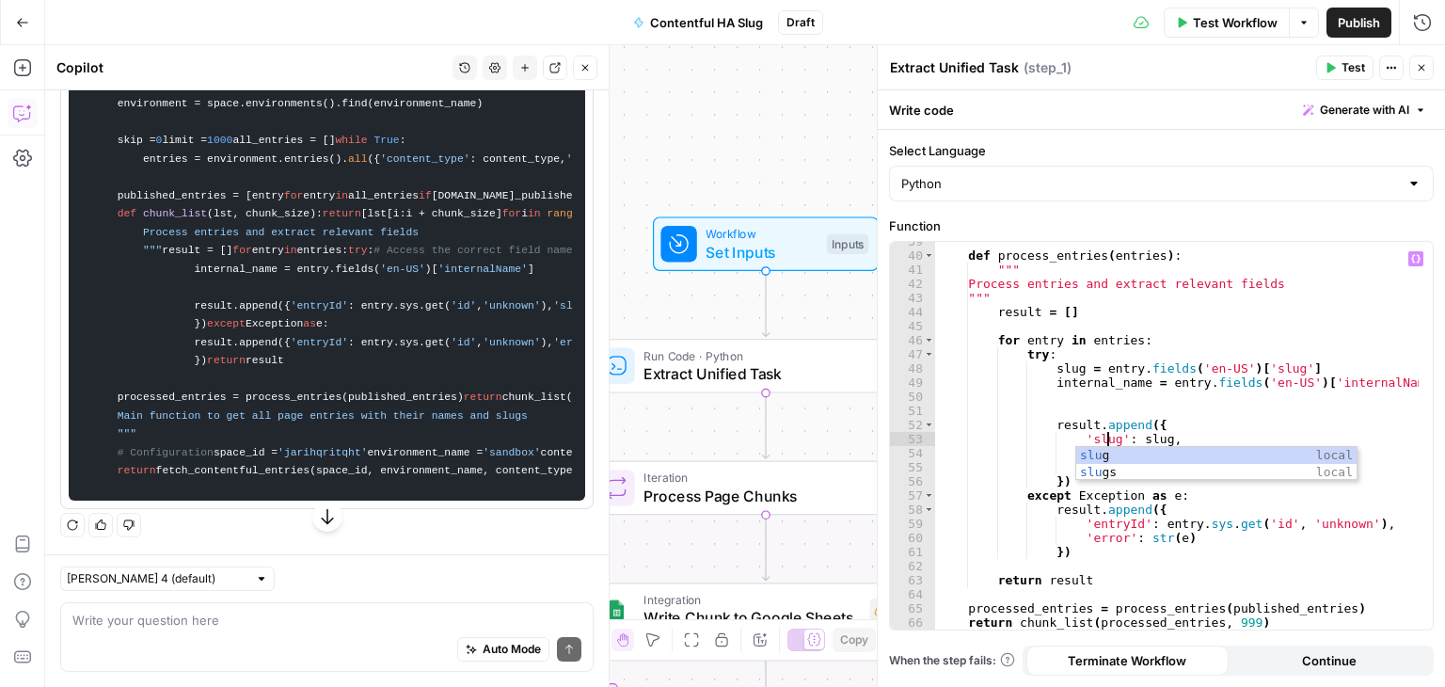
scroll to position [0, 13]
click at [1208, 430] on div "def process_entries ( entries ) : """ Process entries and extract relevant fiel…" at bounding box center [1177, 442] width 484 height 416
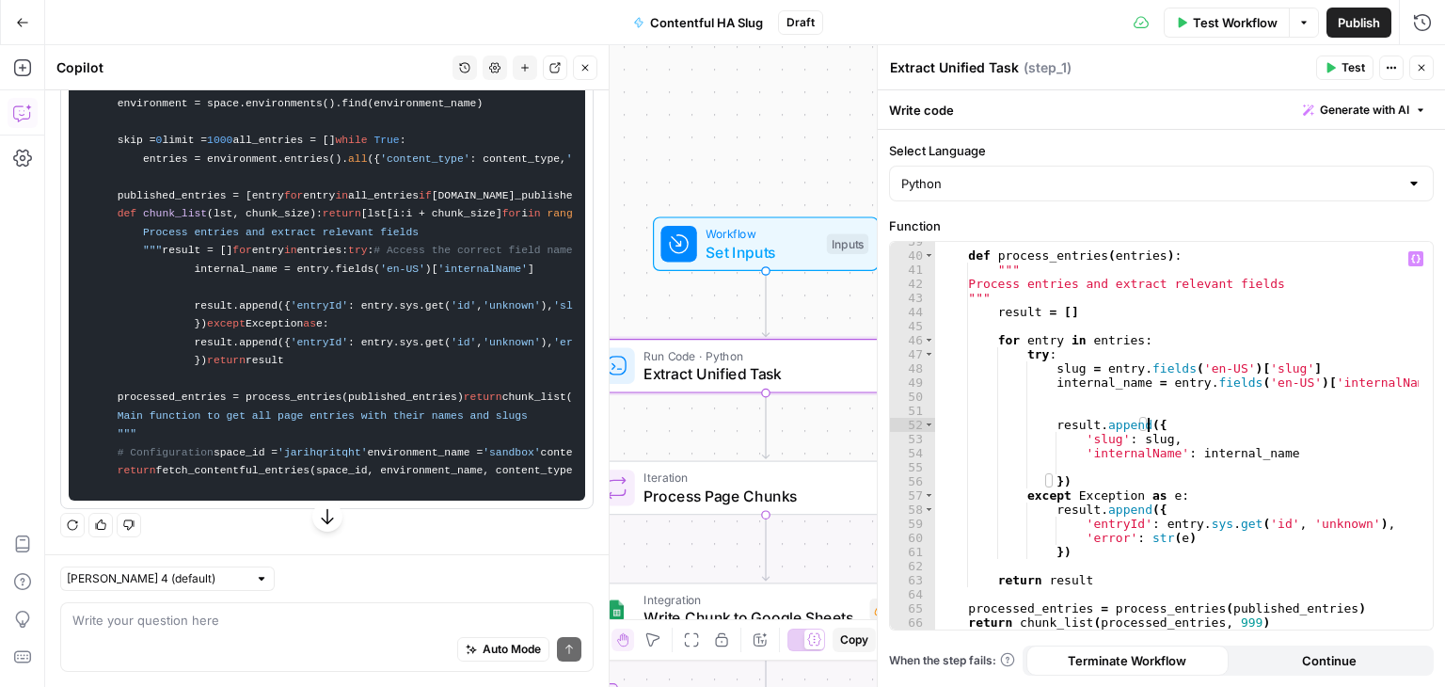
type textarea "**********"
drag, startPoint x: 470, startPoint y: 321, endPoint x: 207, endPoint y: 321, distance: 263.4
click at [207, 321] on code "import os import sys import subprocess subprocess.call( 'pip install contentful…" at bounding box center [327, 223] width 492 height 535
copy code "'entryId' : entry.sys.get( 'id' , 'unknown' ),"
click at [1167, 429] on div "def process_entries ( entries ) : """ Process entries and extract relevant fiel…" at bounding box center [1177, 442] width 484 height 416
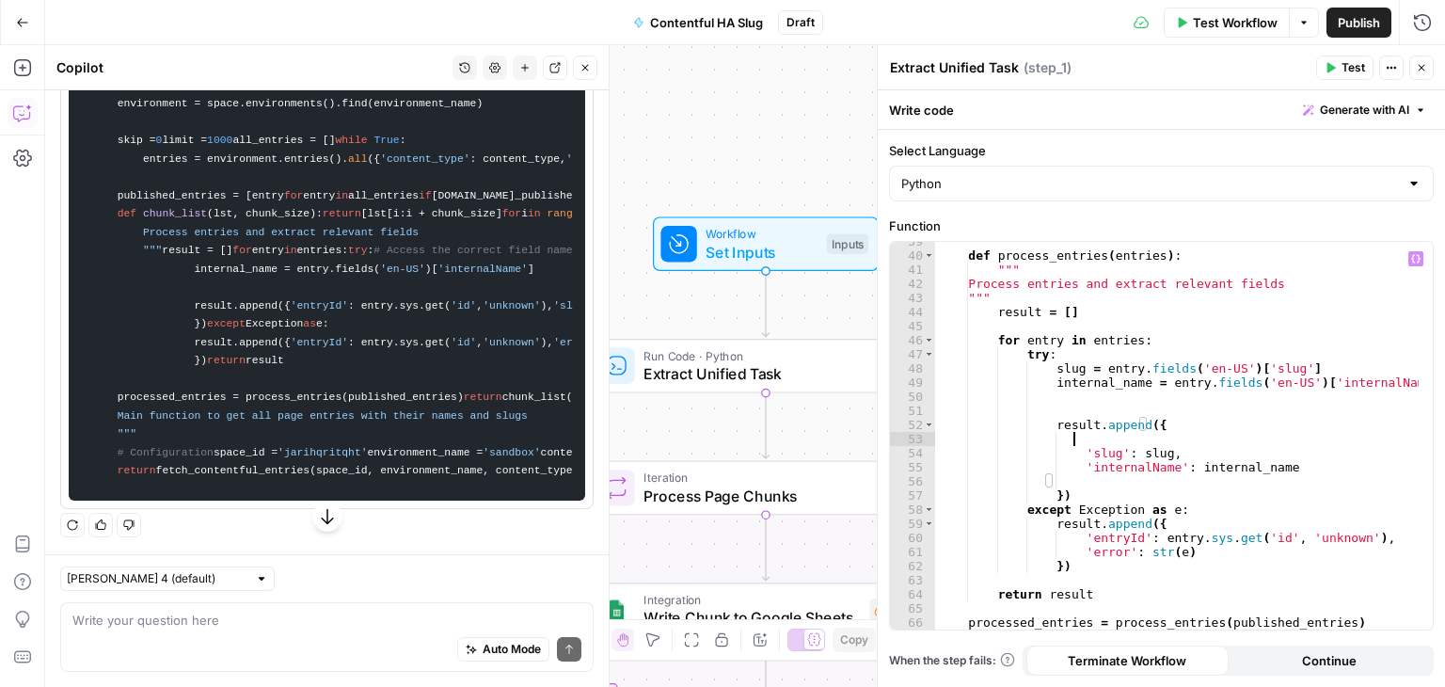
scroll to position [0, 8]
paste textarea "**********"
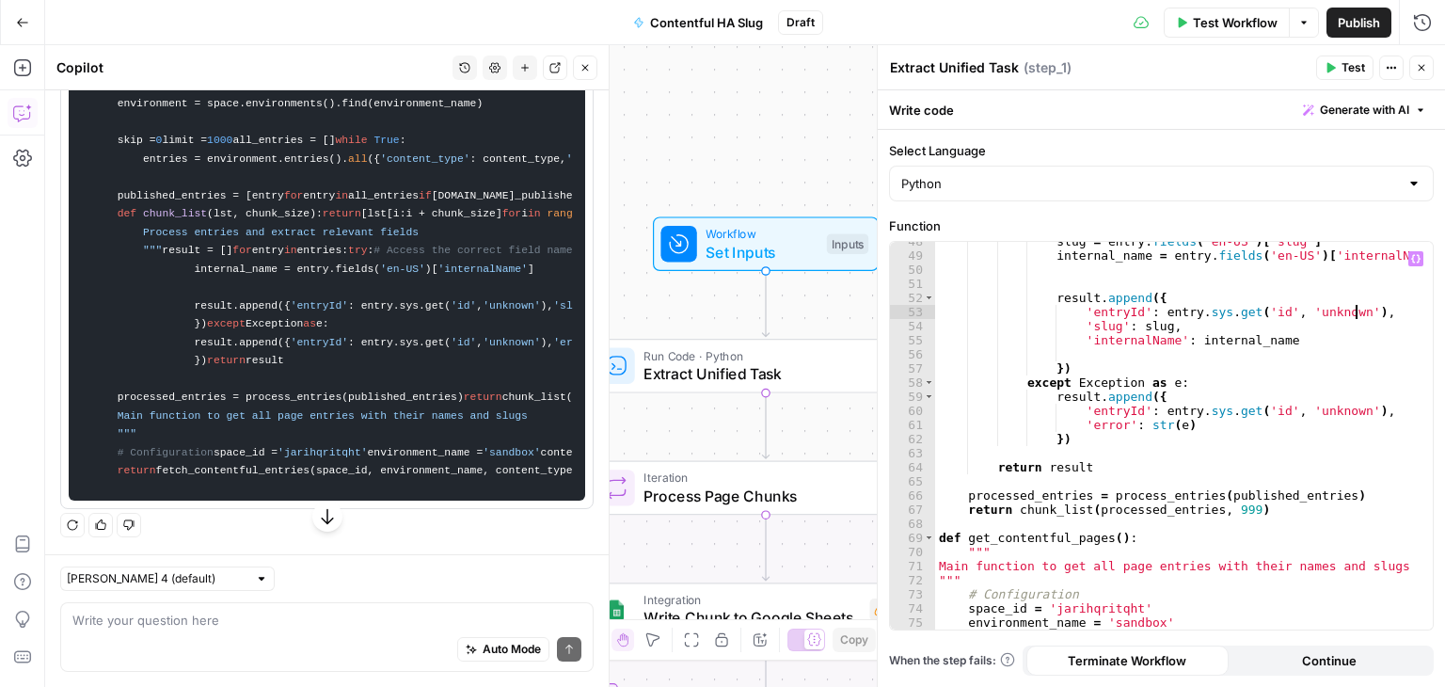
scroll to position [628, 0]
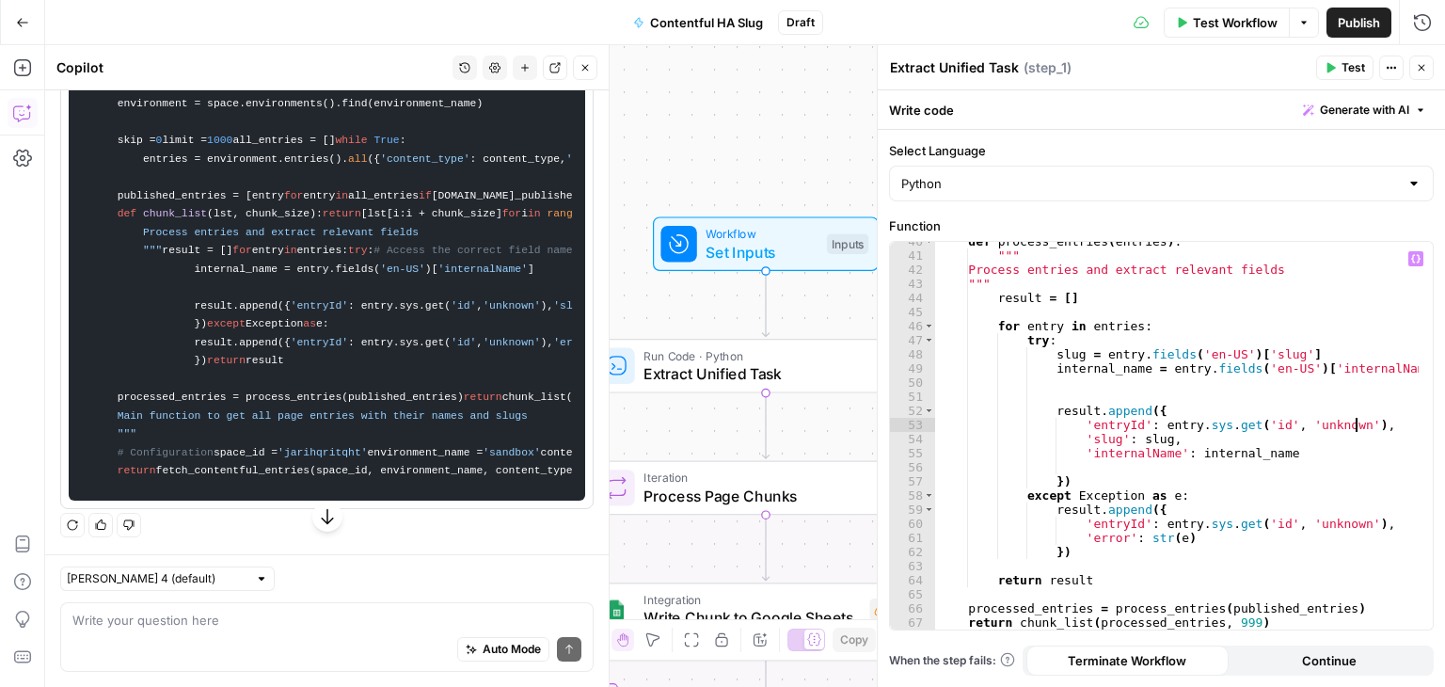
type textarea "**********"
click at [294, 625] on textarea at bounding box center [326, 620] width 509 height 19
type textarea "check again please"
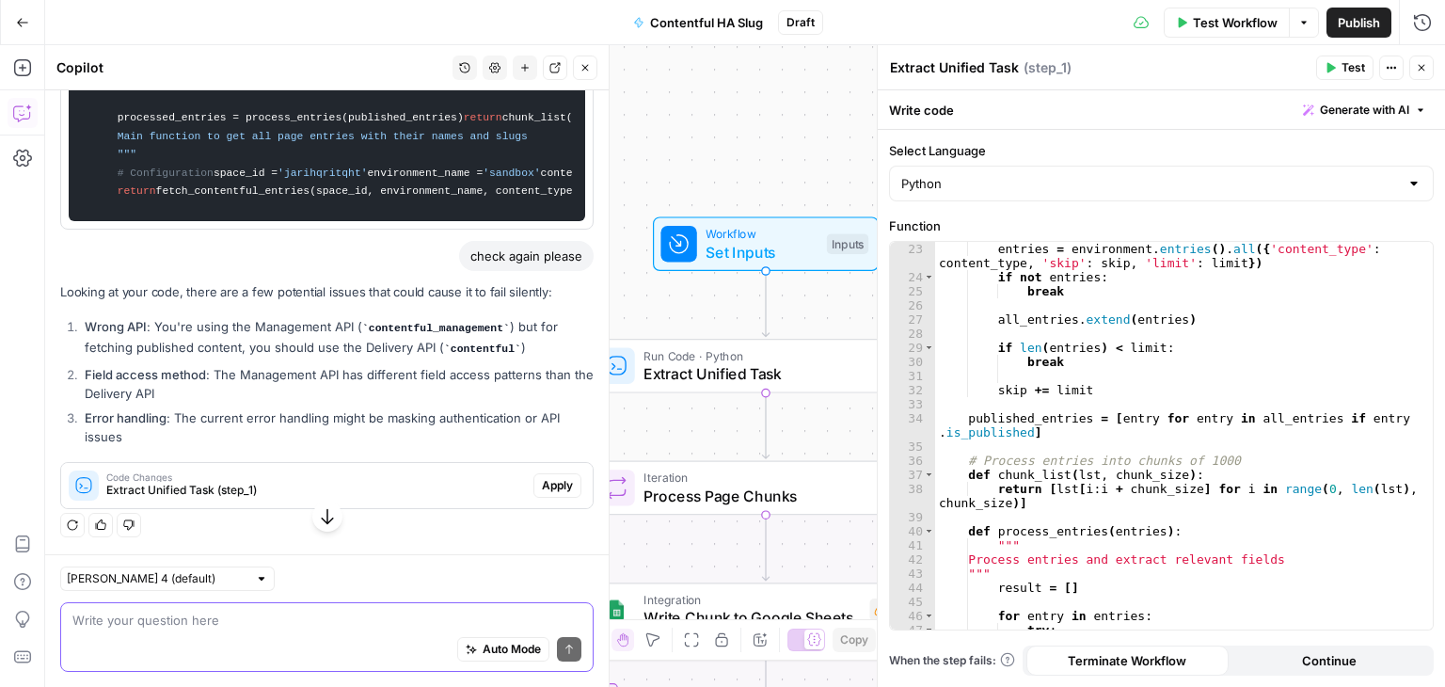
scroll to position [4354, 0]
click at [1419, 71] on icon "button" at bounding box center [1422, 68] width 7 height 7
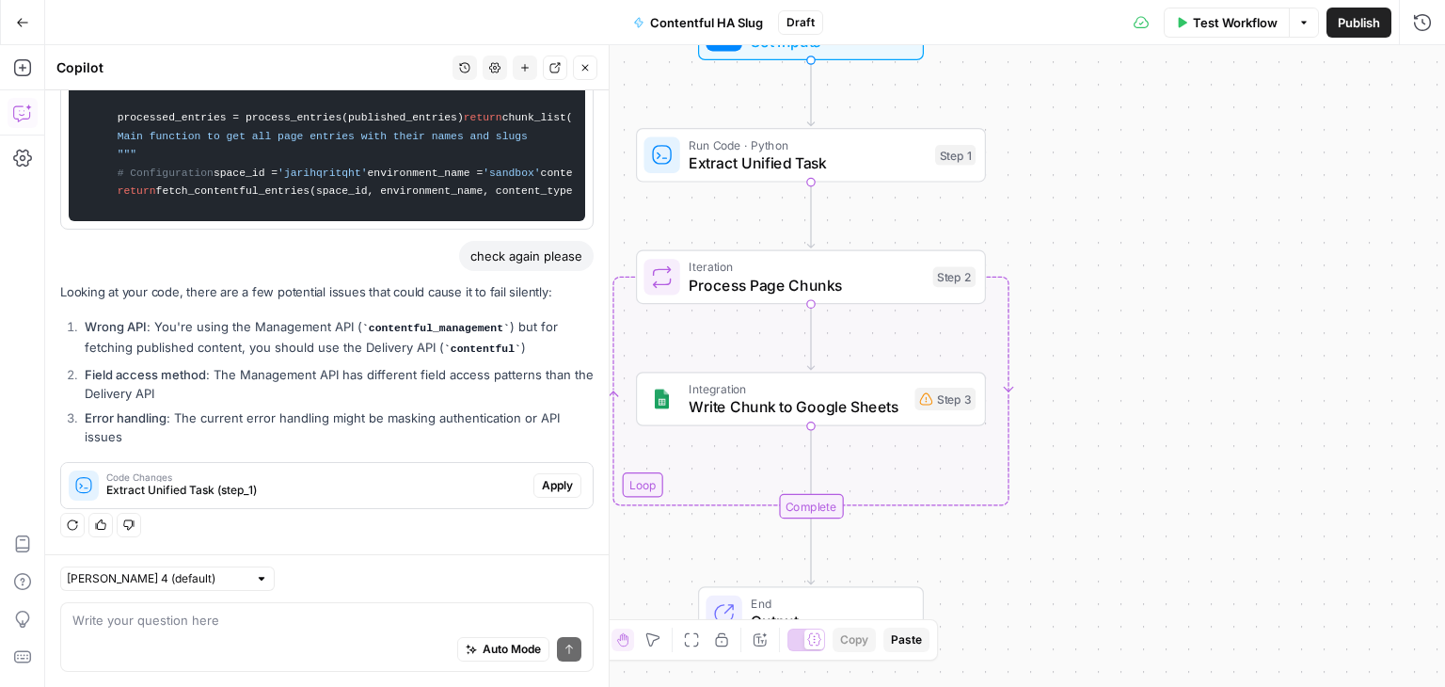
drag, startPoint x: 1084, startPoint y: 302, endPoint x: 1130, endPoint y: 279, distance: 51.3
click at [1130, 279] on div "Workflow Set Inputs Inputs Run Code · Python Extract Unified Task Step 1 Loop I…" at bounding box center [745, 366] width 1400 height 642
click at [786, 281] on span "Process Page Chunks" at bounding box center [807, 285] width 235 height 23
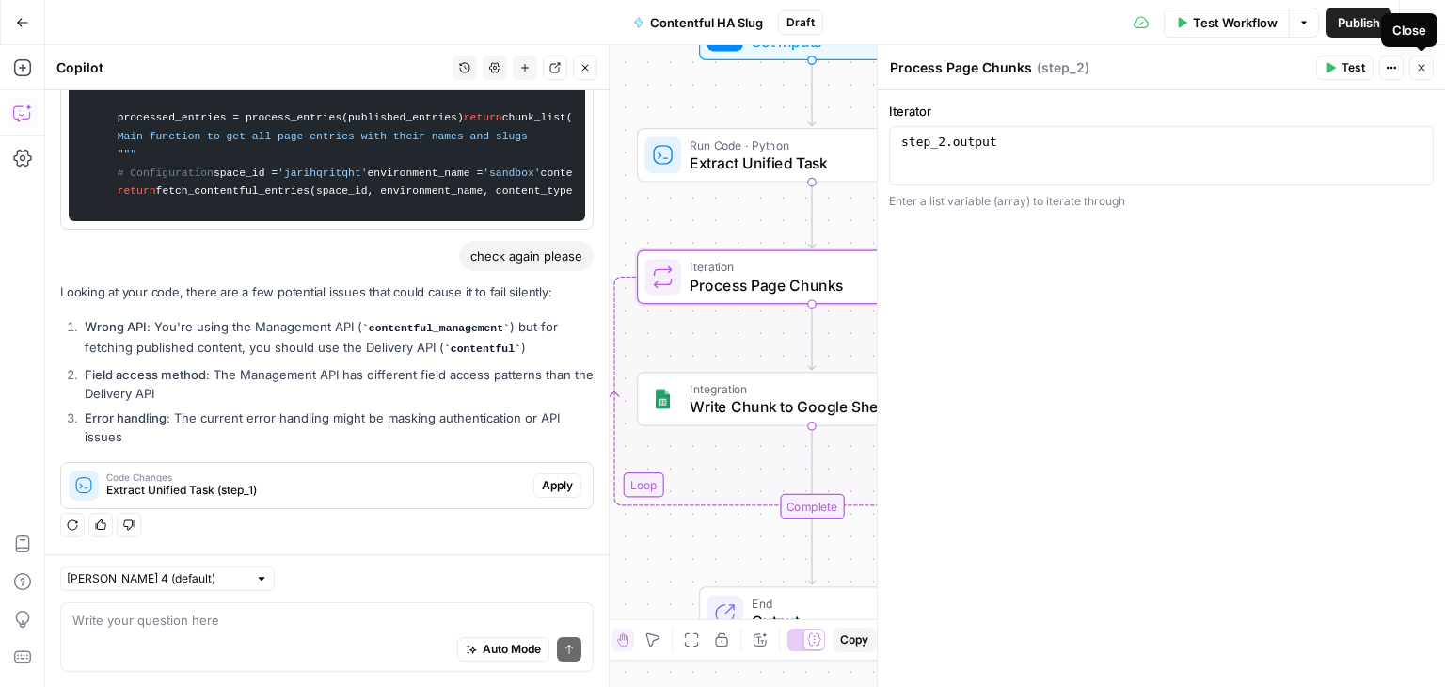
click at [1420, 71] on icon "button" at bounding box center [1421, 67] width 11 height 11
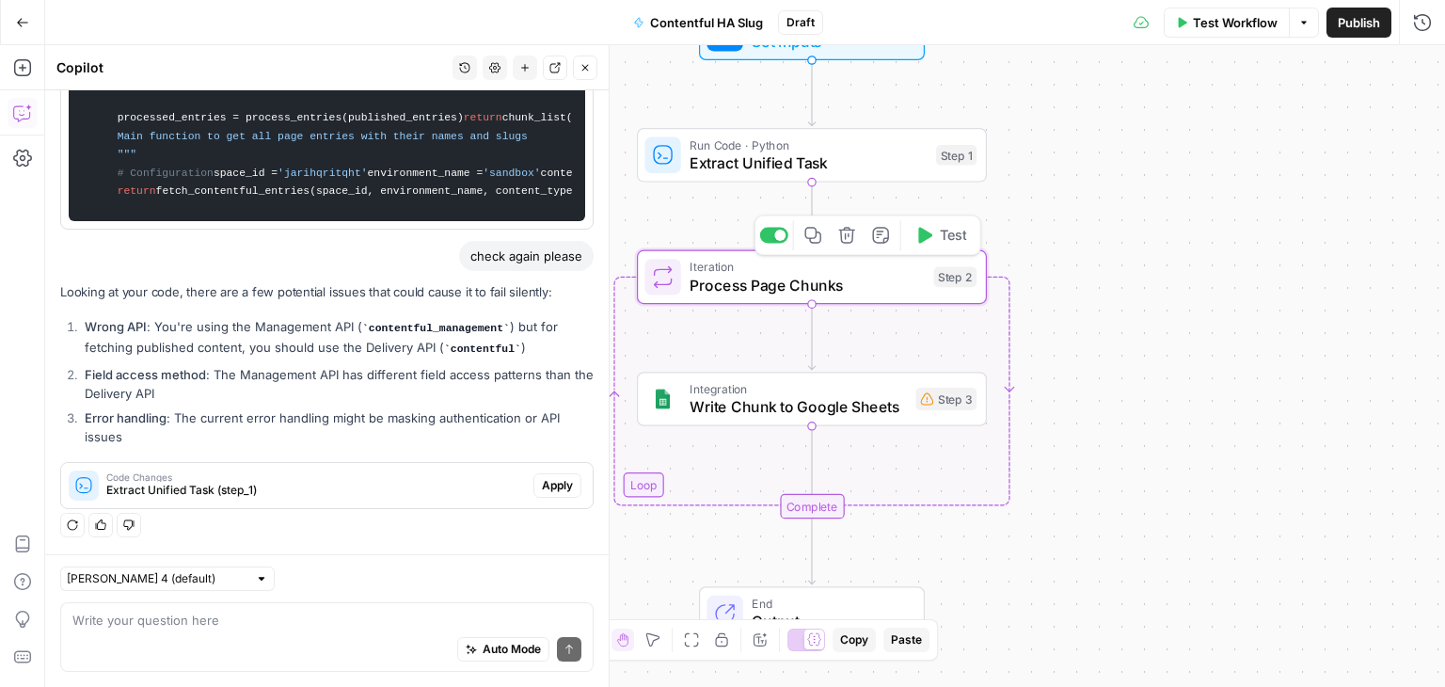
click at [788, 289] on span "Process Page Chunks" at bounding box center [807, 285] width 235 height 23
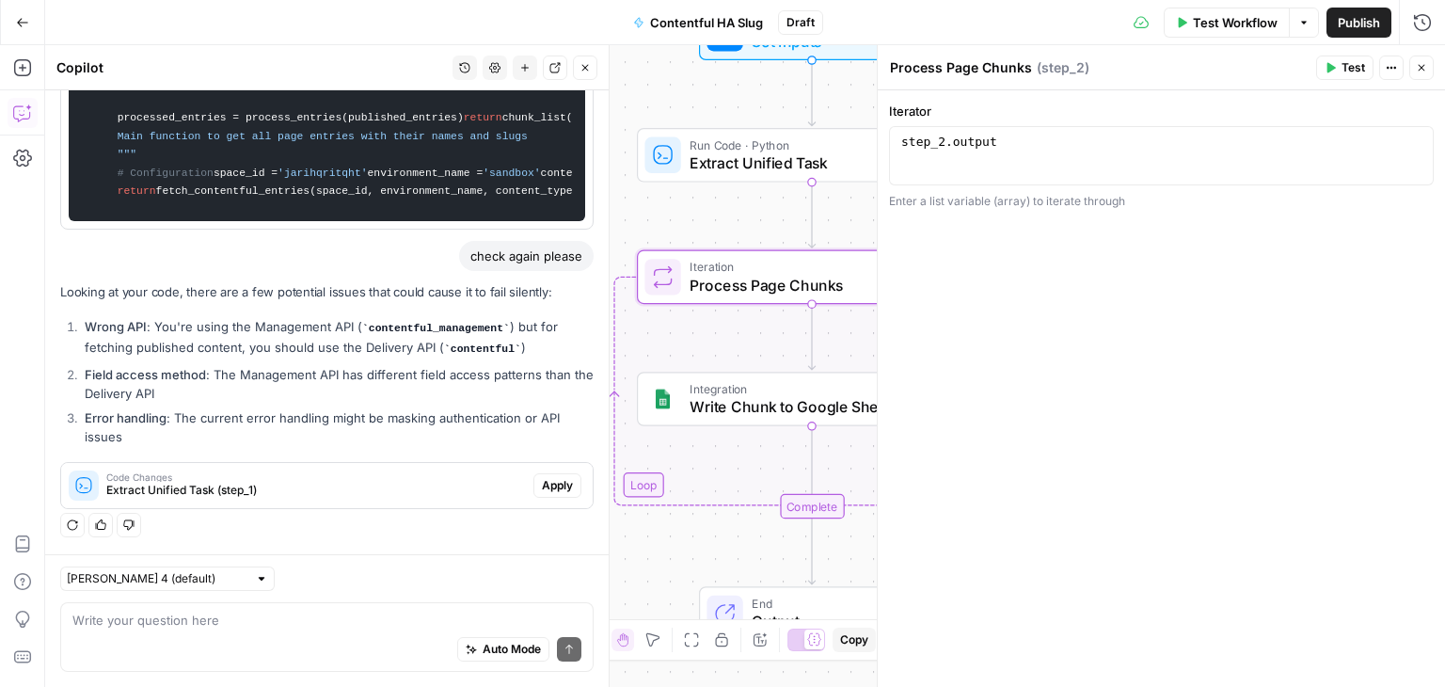
click at [1421, 69] on icon "button" at bounding box center [1421, 67] width 11 height 11
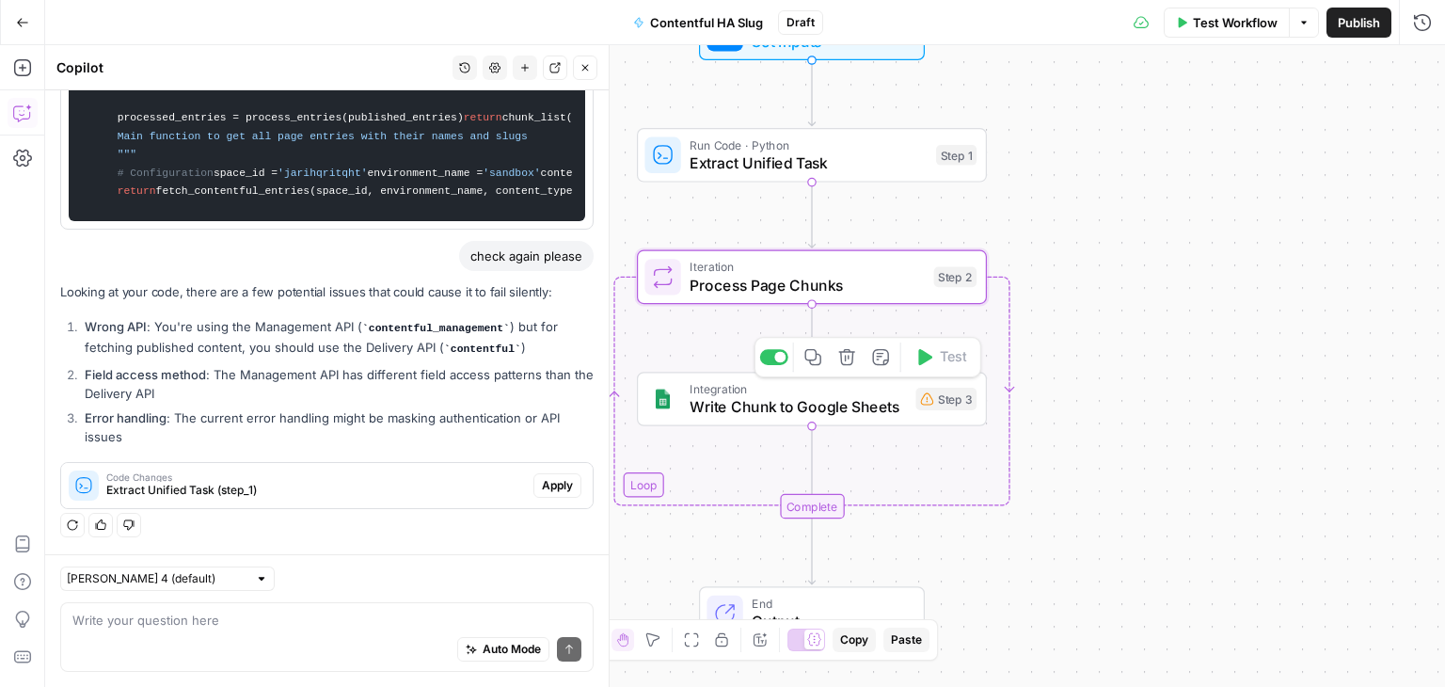
click at [846, 403] on span "Write Chunk to Google Sheets" at bounding box center [798, 406] width 216 height 23
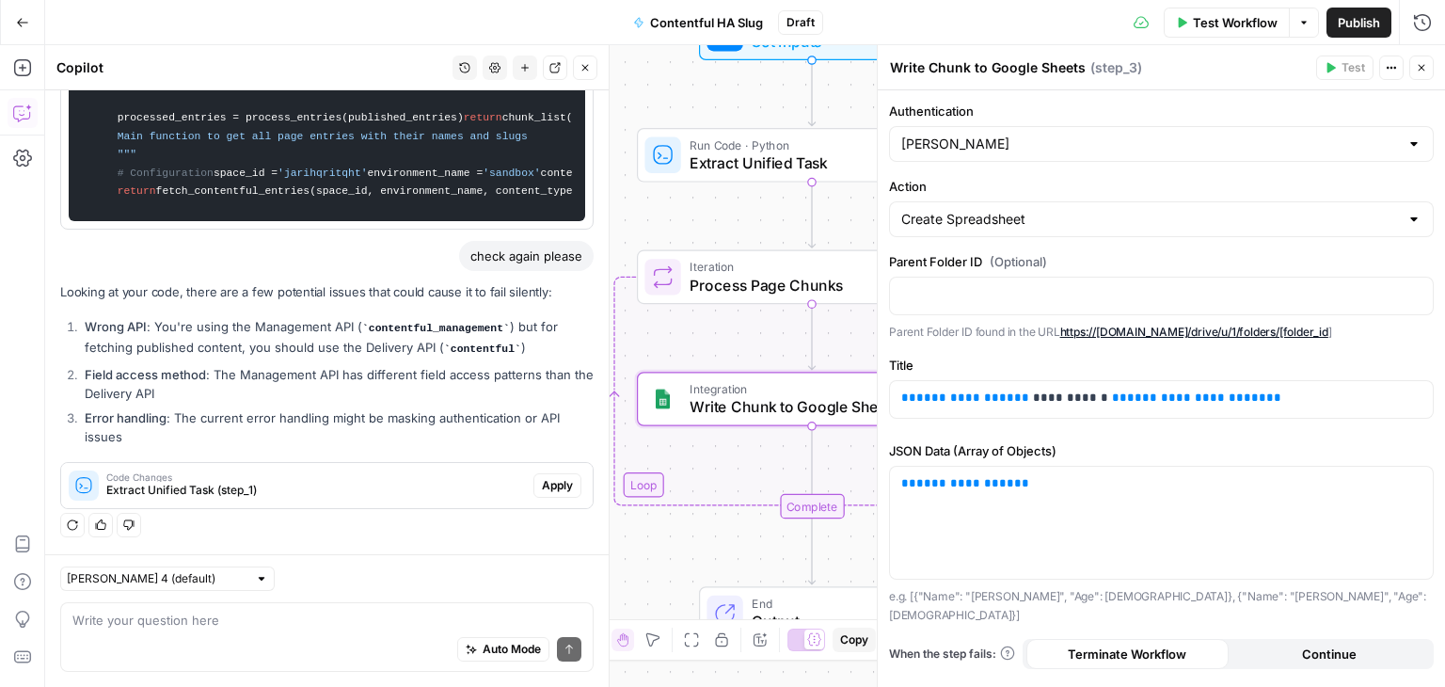
click at [1411, 146] on div at bounding box center [1413, 144] width 15 height 19
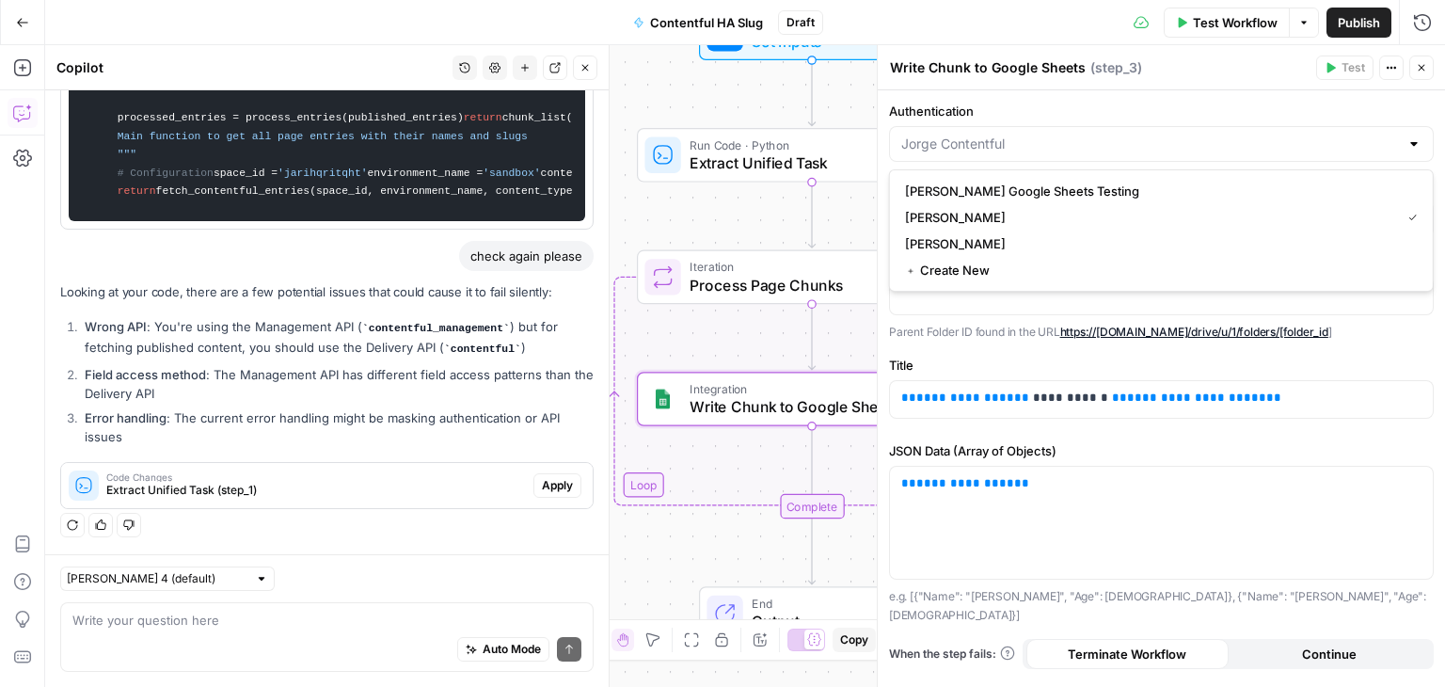
type input "[PERSON_NAME]"
click at [1042, 15] on div "Test Workflow Options Publish Run History" at bounding box center [1134, 22] width 622 height 44
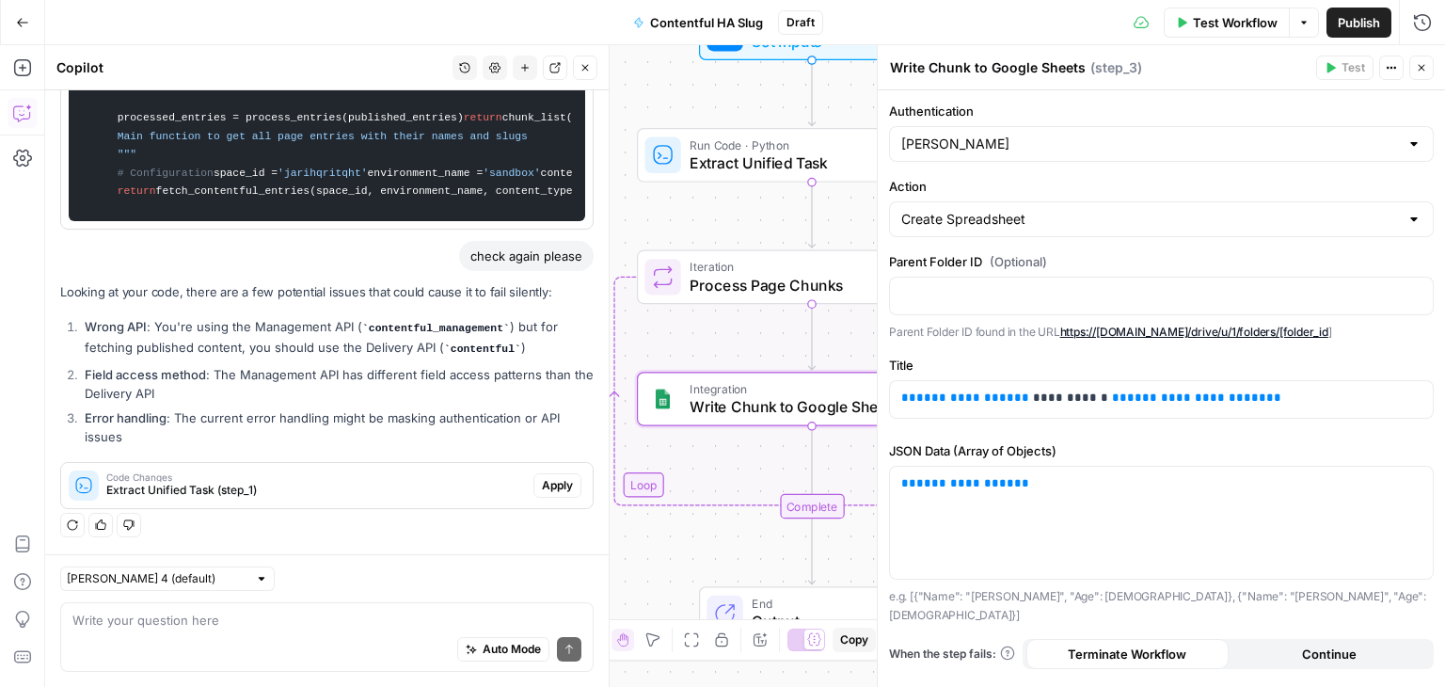
click at [1417, 136] on div at bounding box center [1413, 144] width 15 height 19
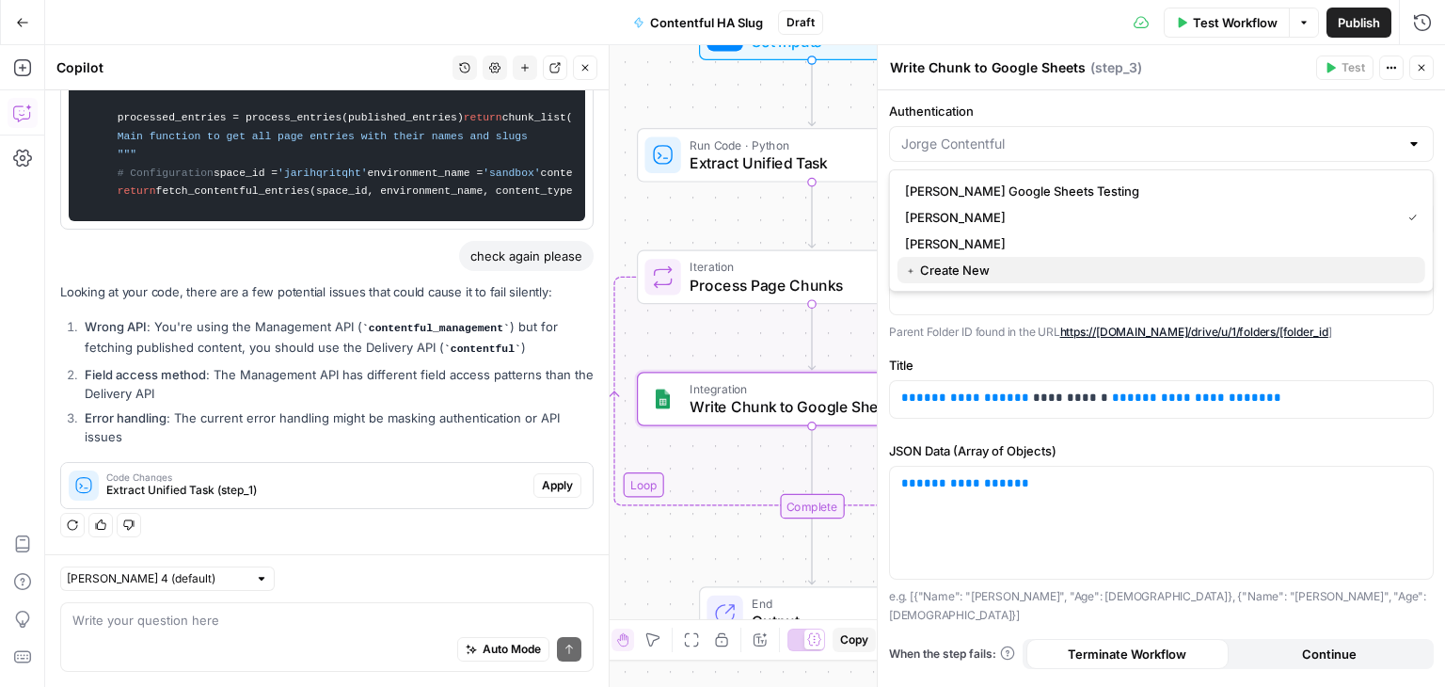
click at [973, 274] on span "﹢ Create New" at bounding box center [1157, 270] width 505 height 19
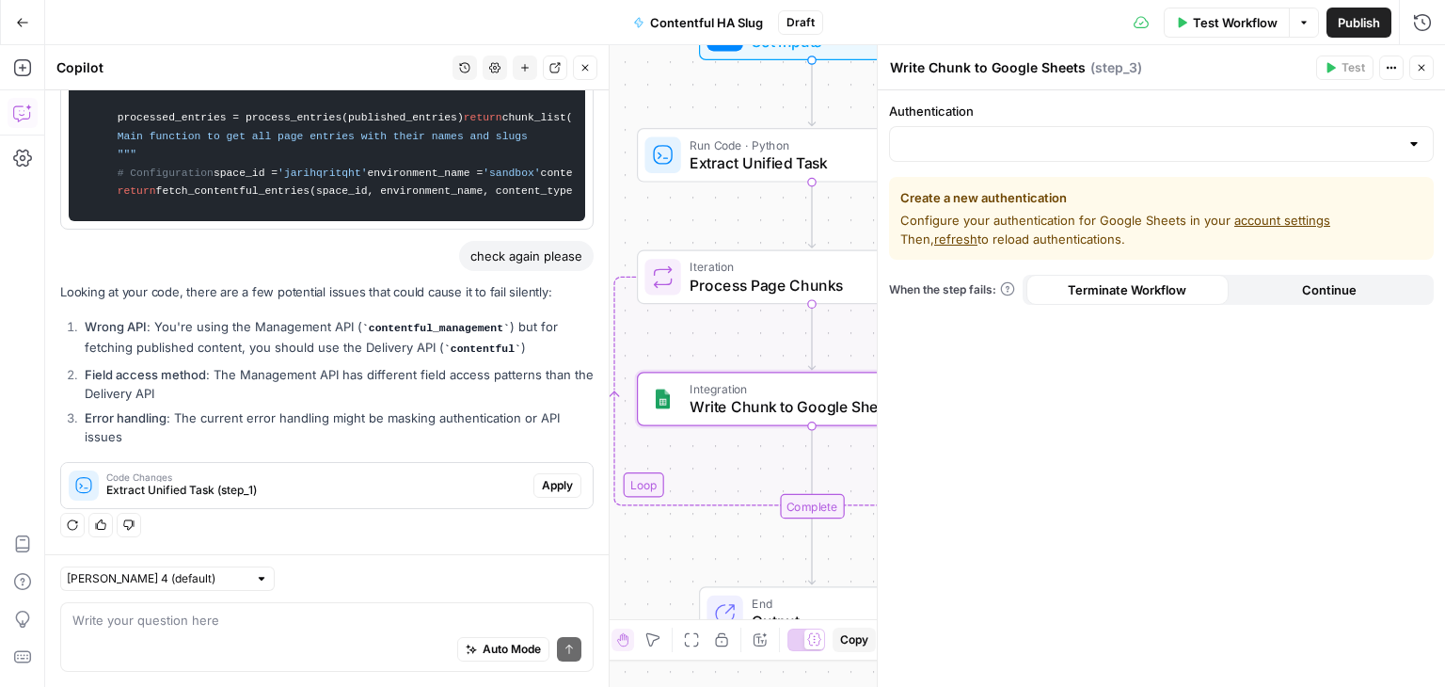
scroll to position [4384, 0]
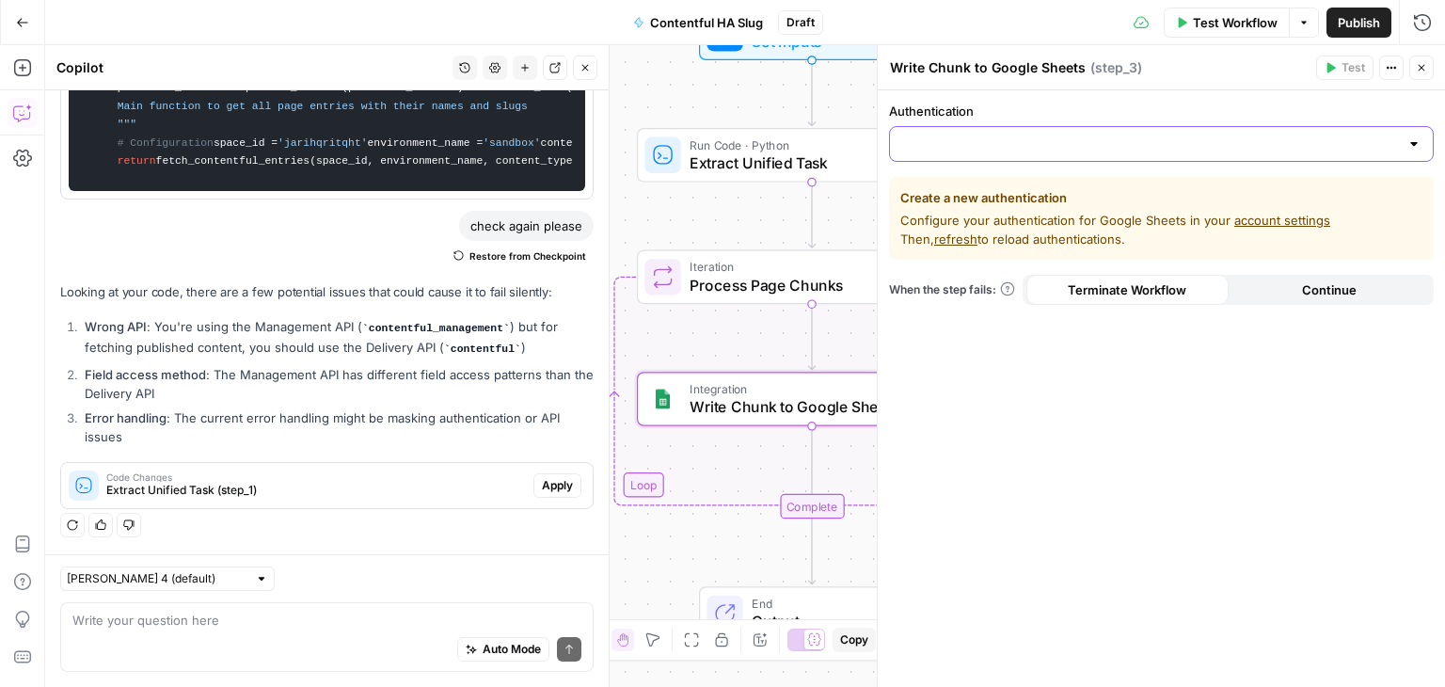
click at [1099, 150] on input "Authentication" at bounding box center [1150, 144] width 498 height 19
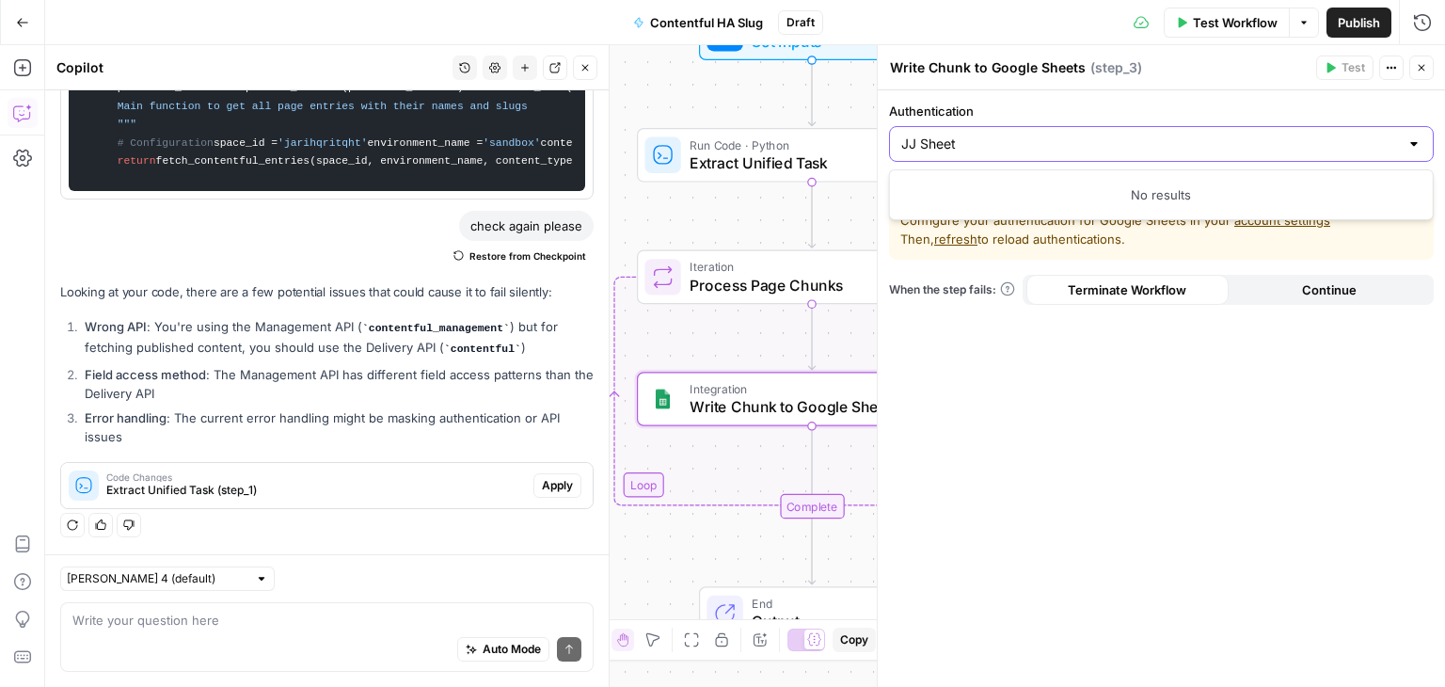
type input "JJ Sheets"
click at [1103, 106] on label "Authentication" at bounding box center [1161, 111] width 545 height 19
click at [1103, 135] on input "Authentication" at bounding box center [1150, 144] width 498 height 19
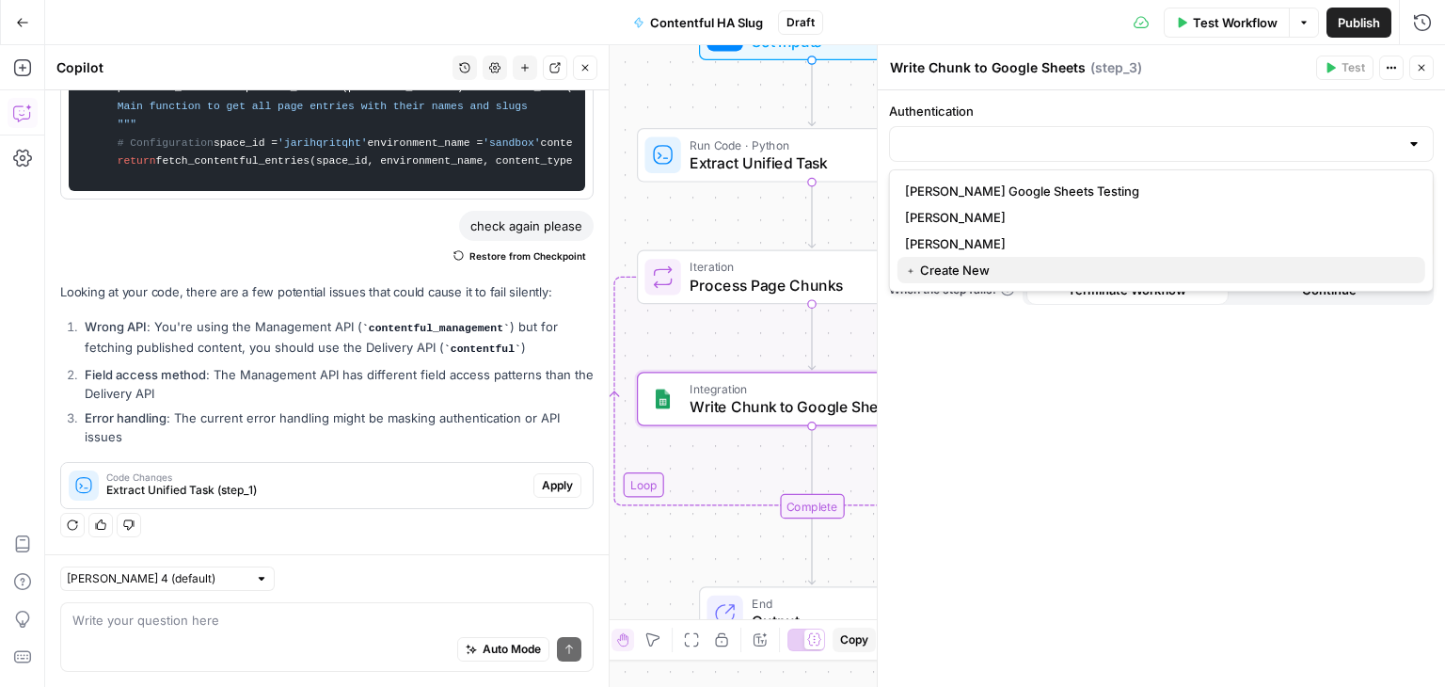
click at [1001, 277] on span "﹢ Create New" at bounding box center [1157, 270] width 505 height 19
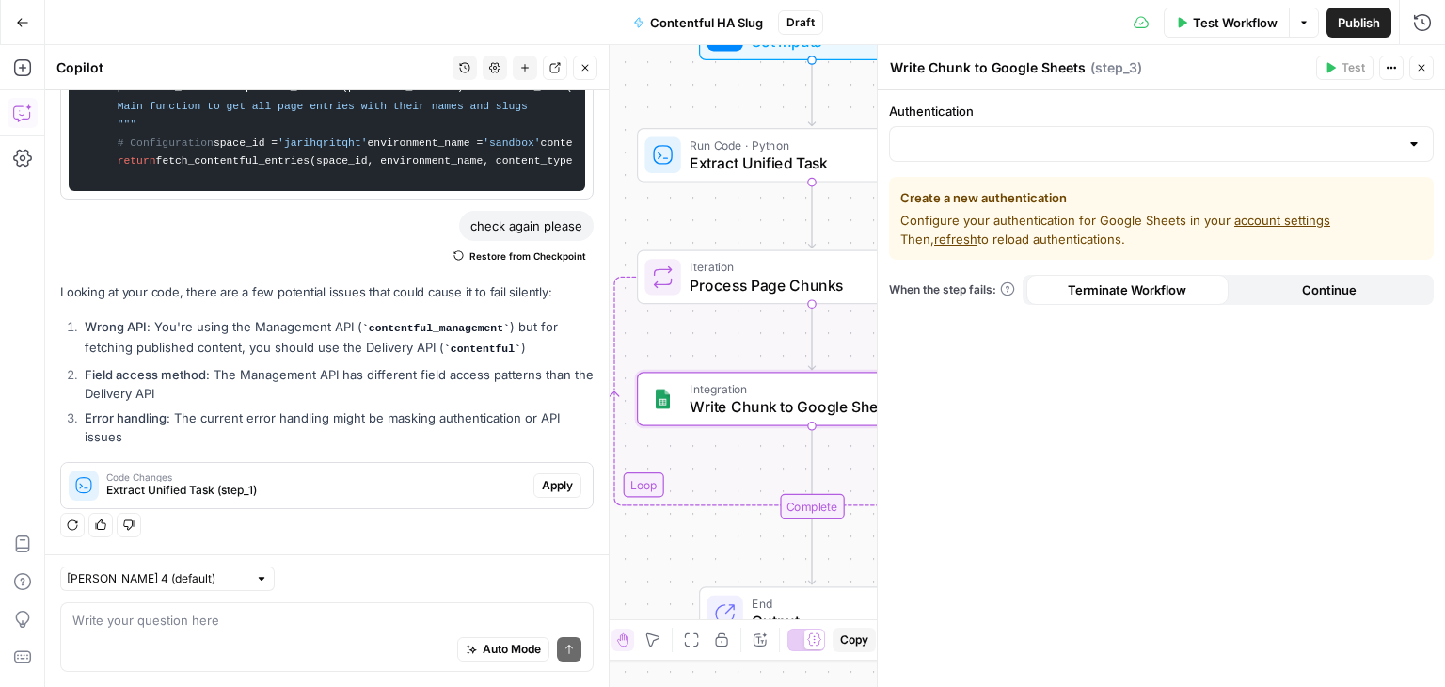
click at [1407, 144] on div at bounding box center [1413, 144] width 15 height 19
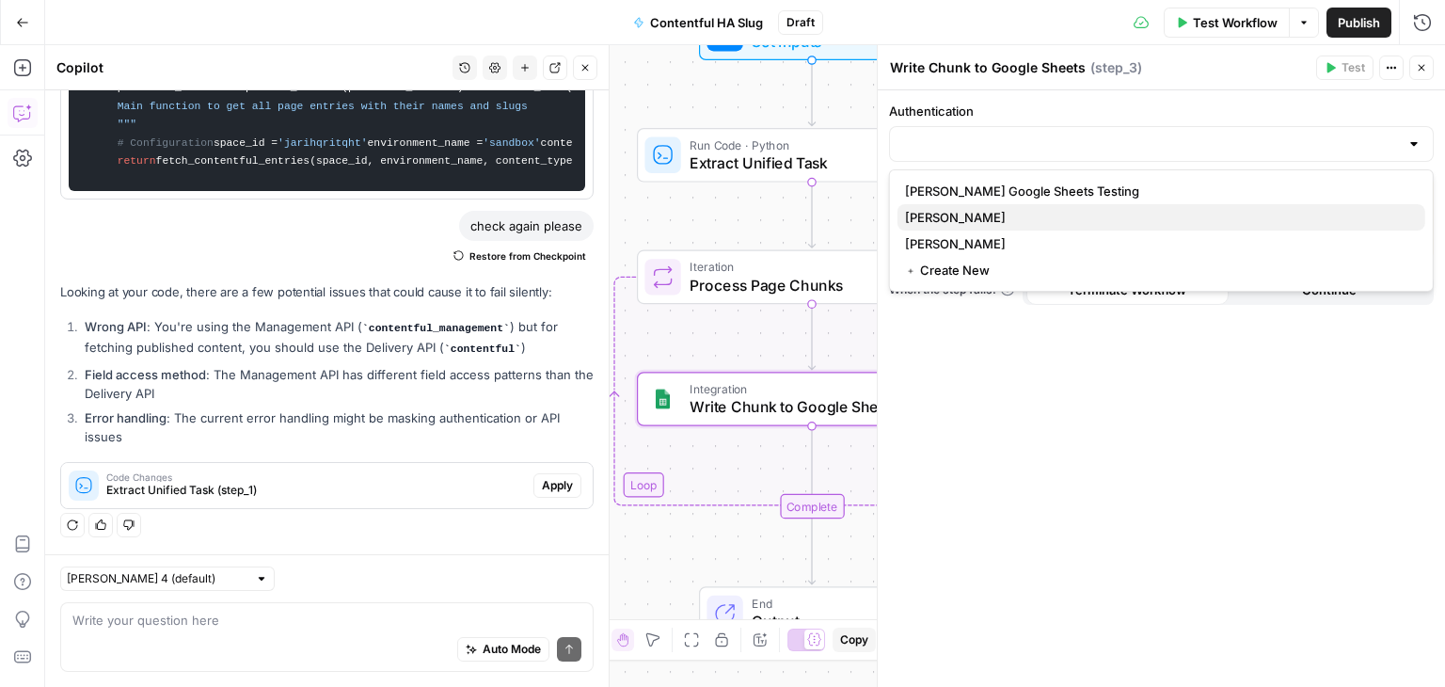
click at [1155, 223] on span "[PERSON_NAME]" at bounding box center [1157, 217] width 505 height 19
type input "[PERSON_NAME]"
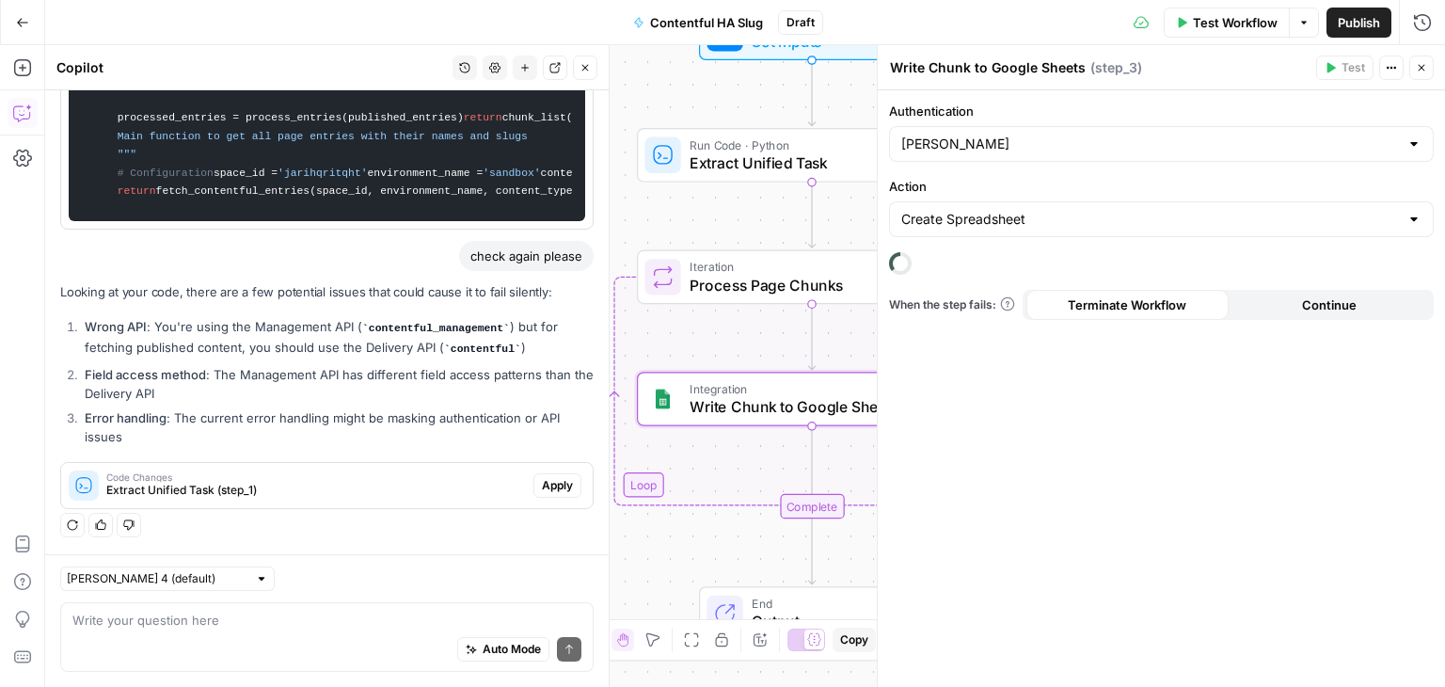
scroll to position [4354, 0]
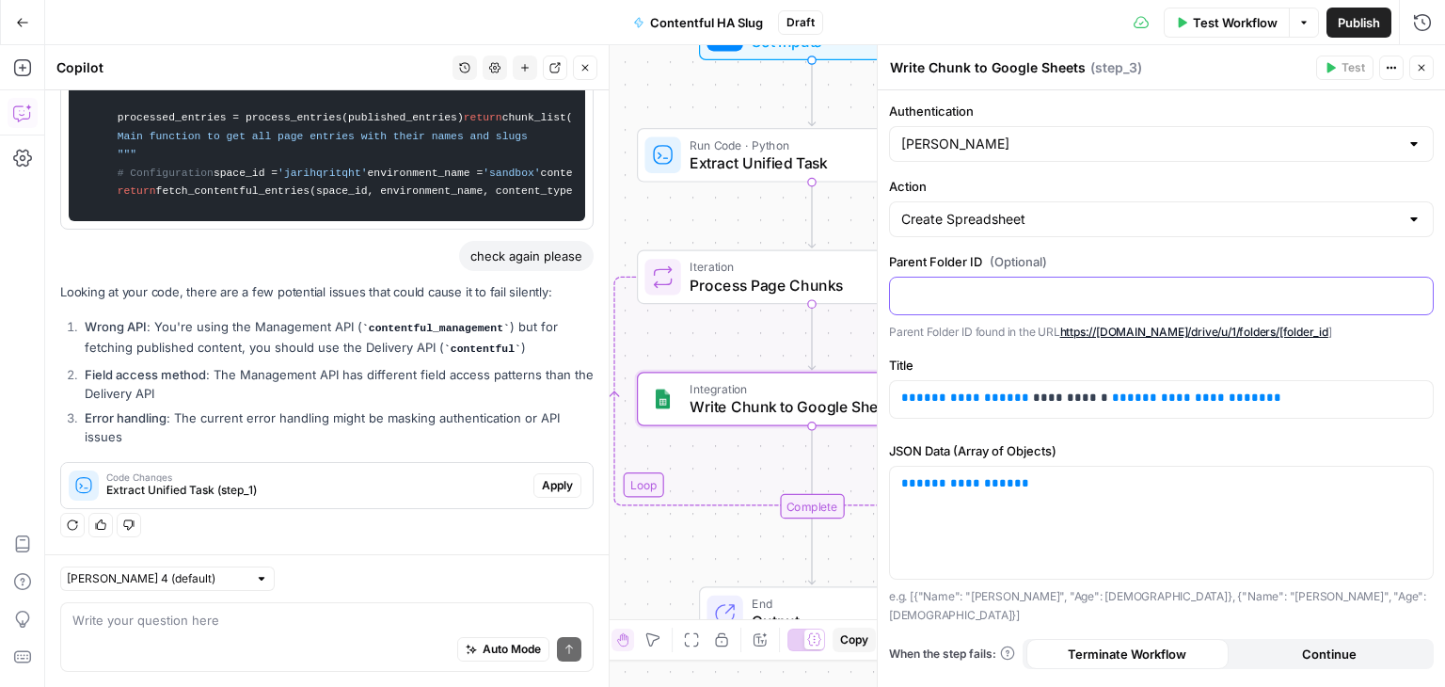
click at [1024, 294] on p at bounding box center [1161, 294] width 520 height 19
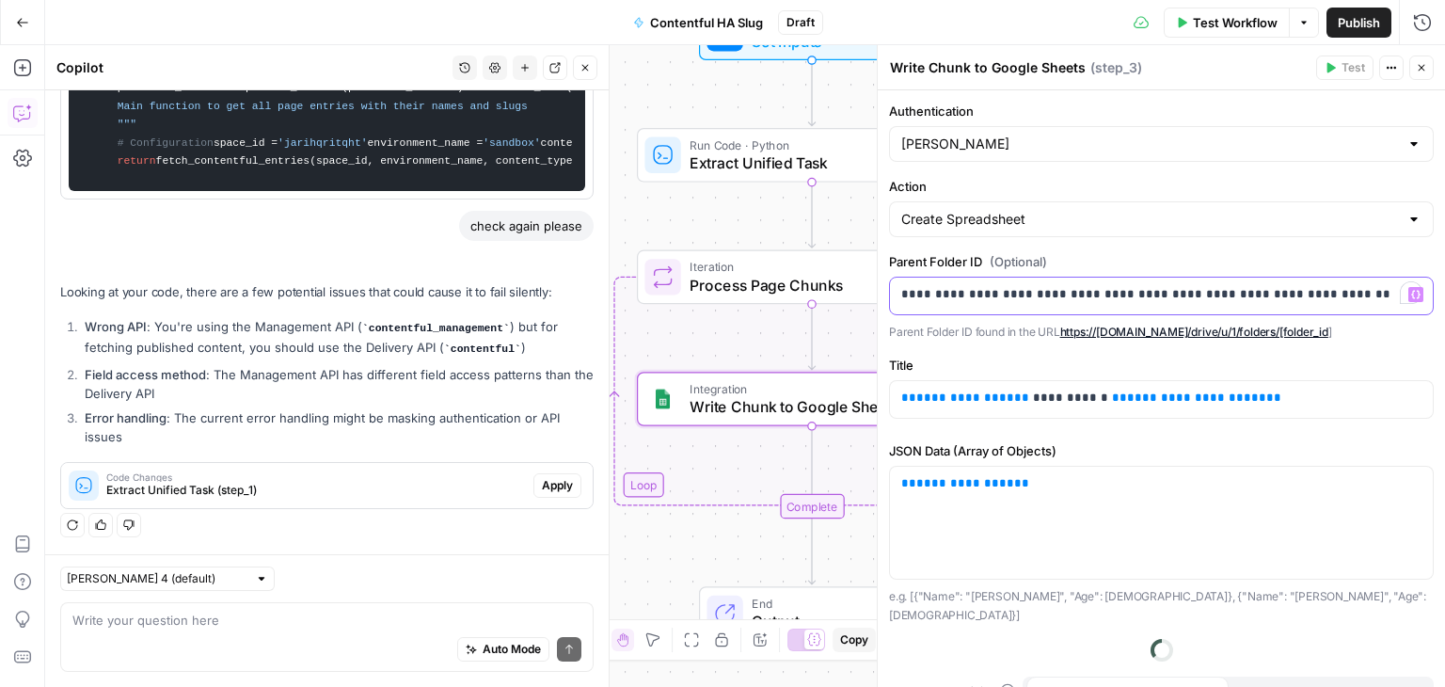
scroll to position [4384, 0]
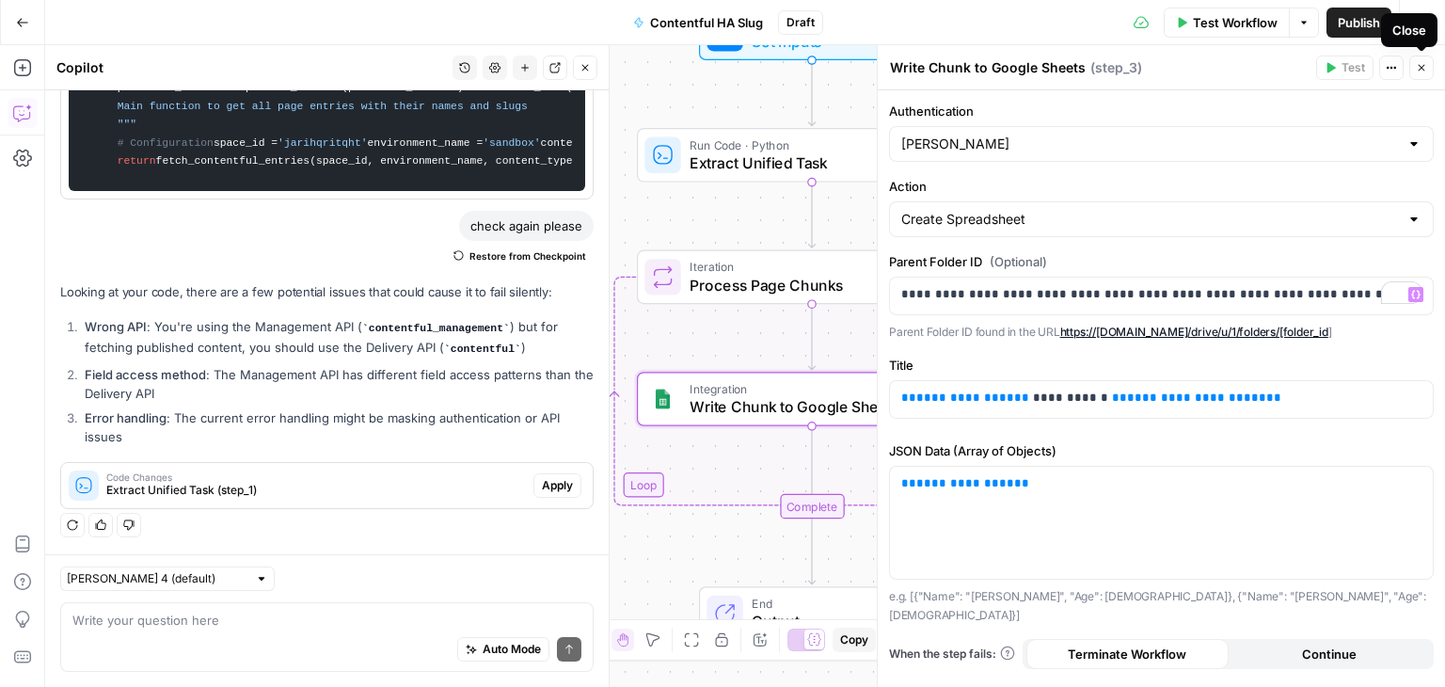
drag, startPoint x: 1428, startPoint y: 65, endPoint x: 1396, endPoint y: 84, distance: 37.1
click at [1428, 65] on button "Close" at bounding box center [1421, 68] width 24 height 24
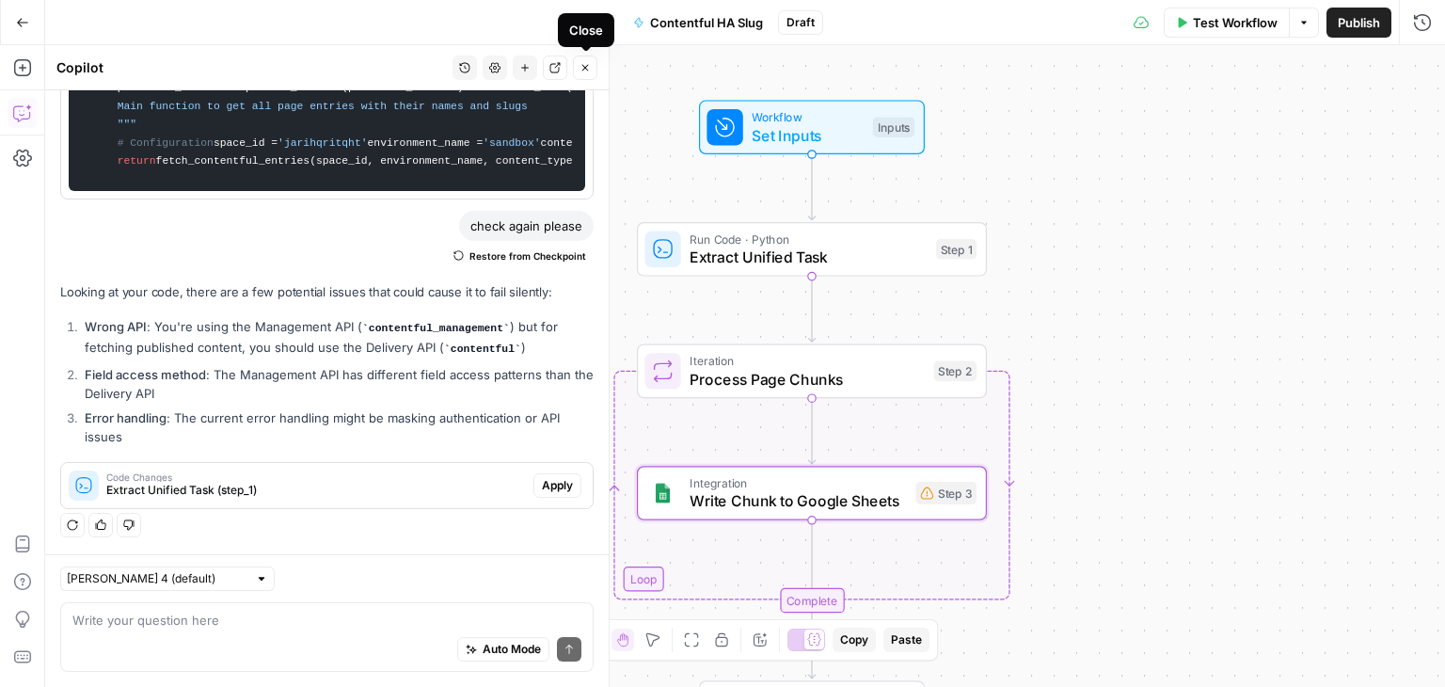
click at [585, 69] on icon "button" at bounding box center [585, 67] width 11 height 11
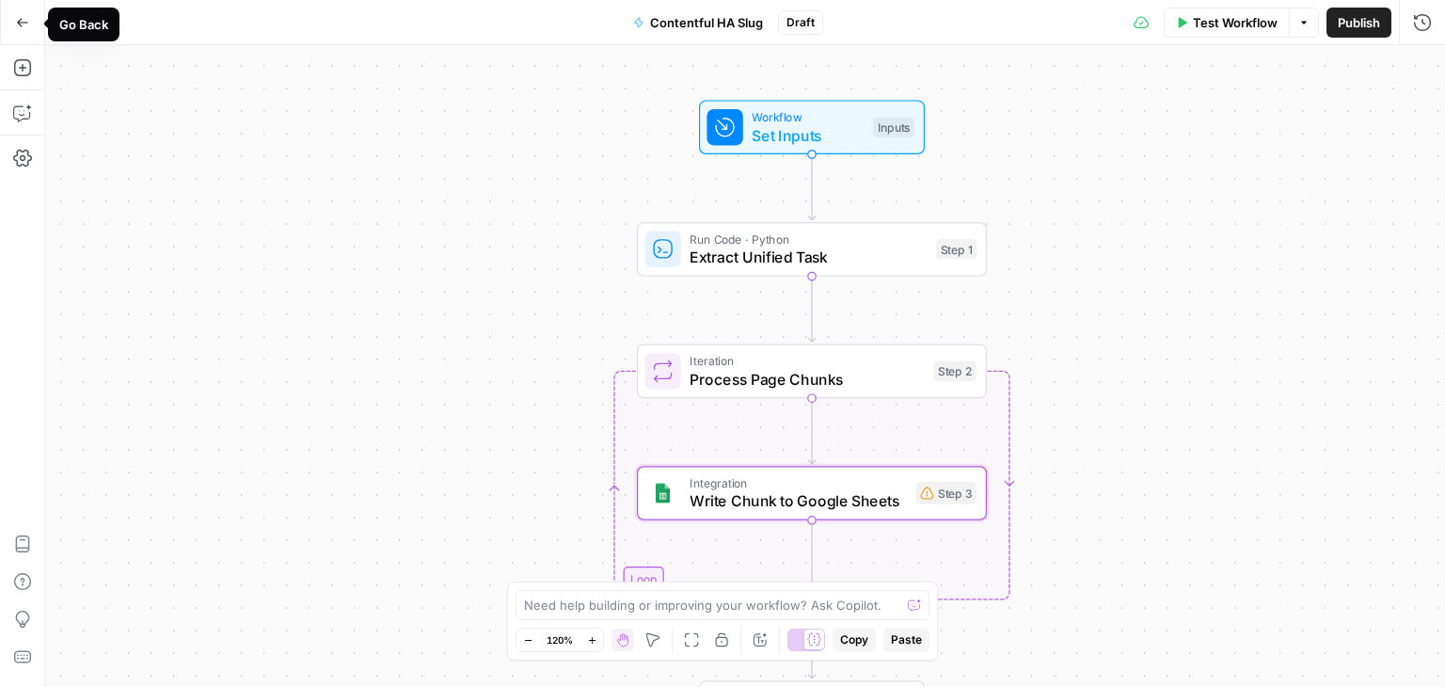
click at [26, 21] on icon "button" at bounding box center [22, 22] width 13 height 13
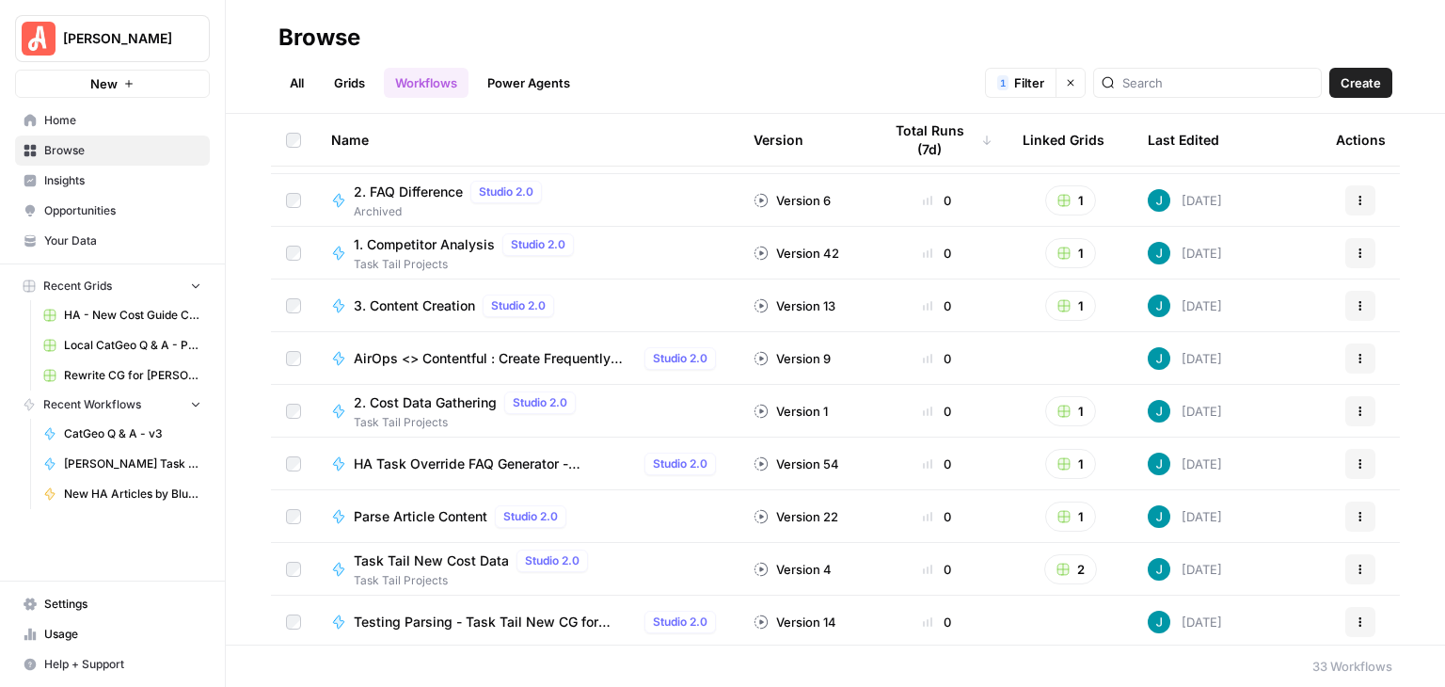
scroll to position [1261, 0]
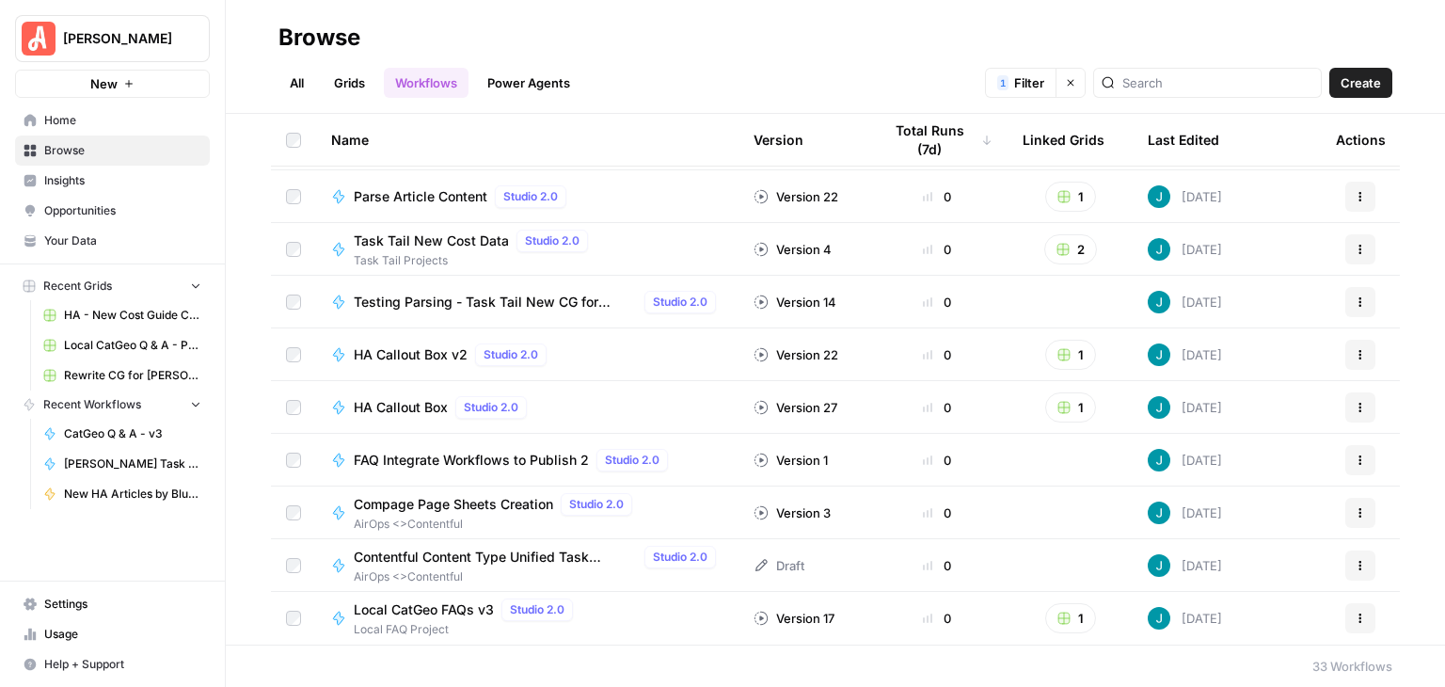
click at [534, 552] on span "Contentful Content Type Unified Task Exraction" at bounding box center [495, 557] width 283 height 19
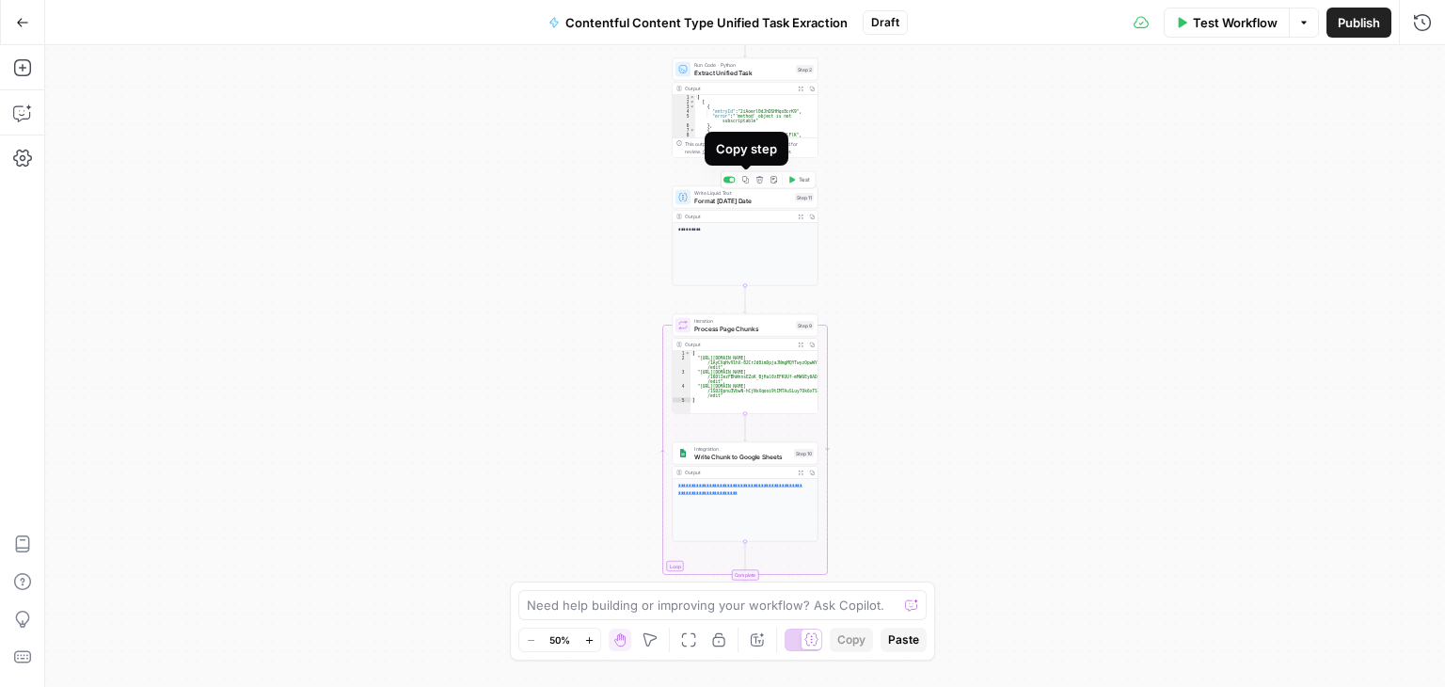
click at [743, 178] on icon "button" at bounding box center [746, 180] width 8 height 8
click at [16, 20] on icon "button" at bounding box center [22, 22] width 13 height 13
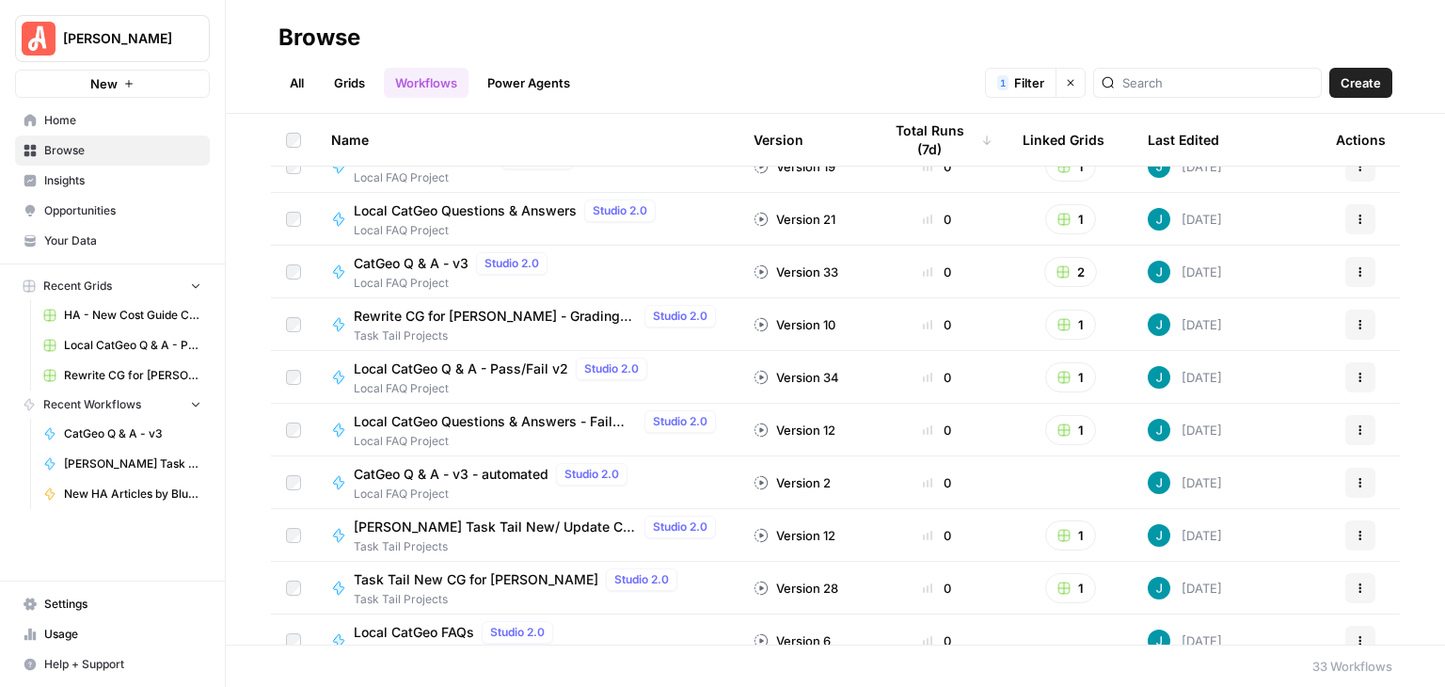
scroll to position [508, 0]
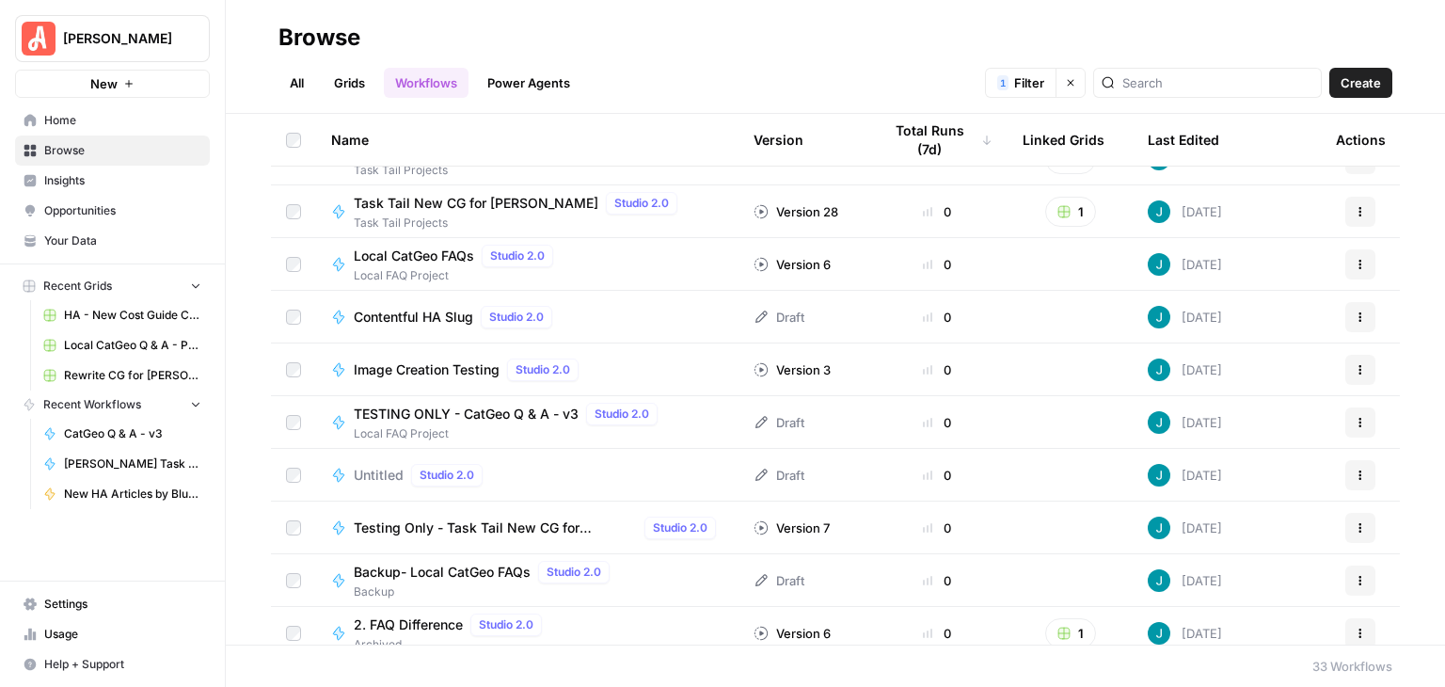
click at [399, 318] on span "Contentful HA Slug" at bounding box center [413, 317] width 119 height 19
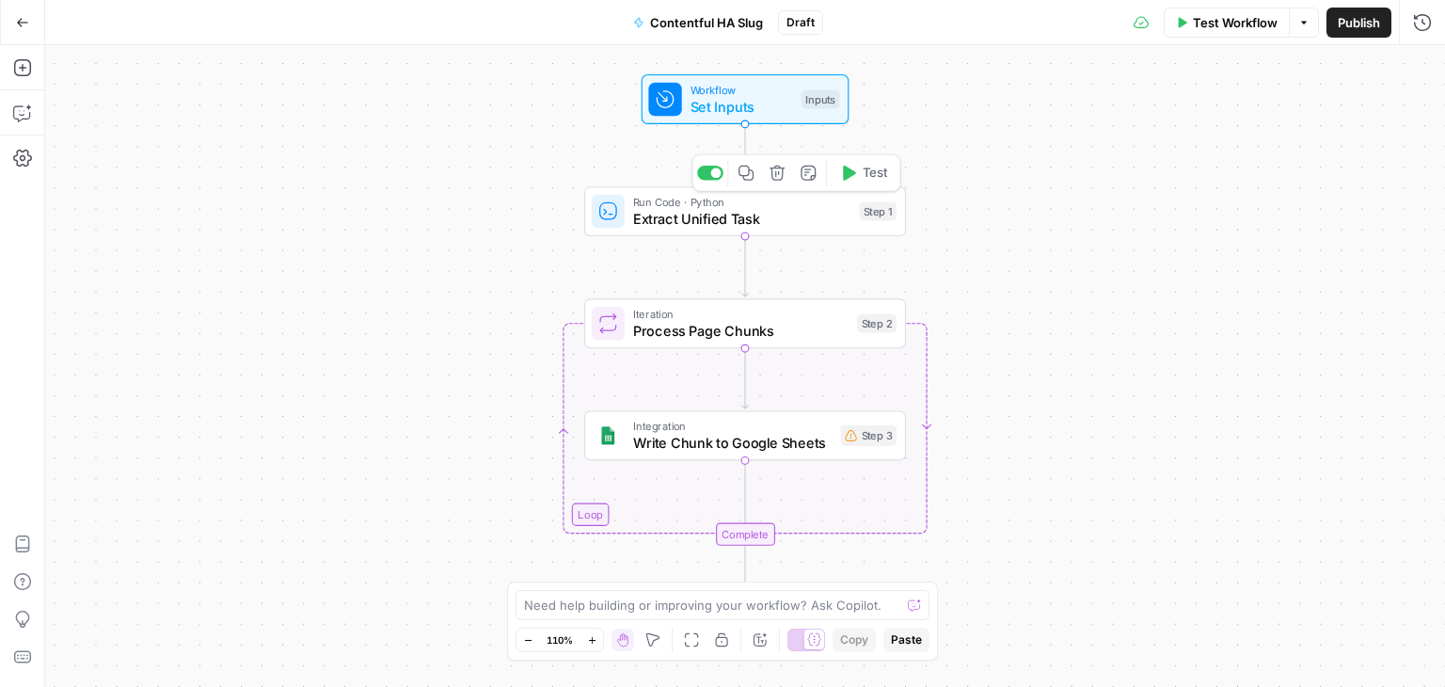
click at [821, 230] on div "Run Code · Python Extract Unified Task Step 1 Copy step Delete step Add Note Te…" at bounding box center [745, 211] width 322 height 50
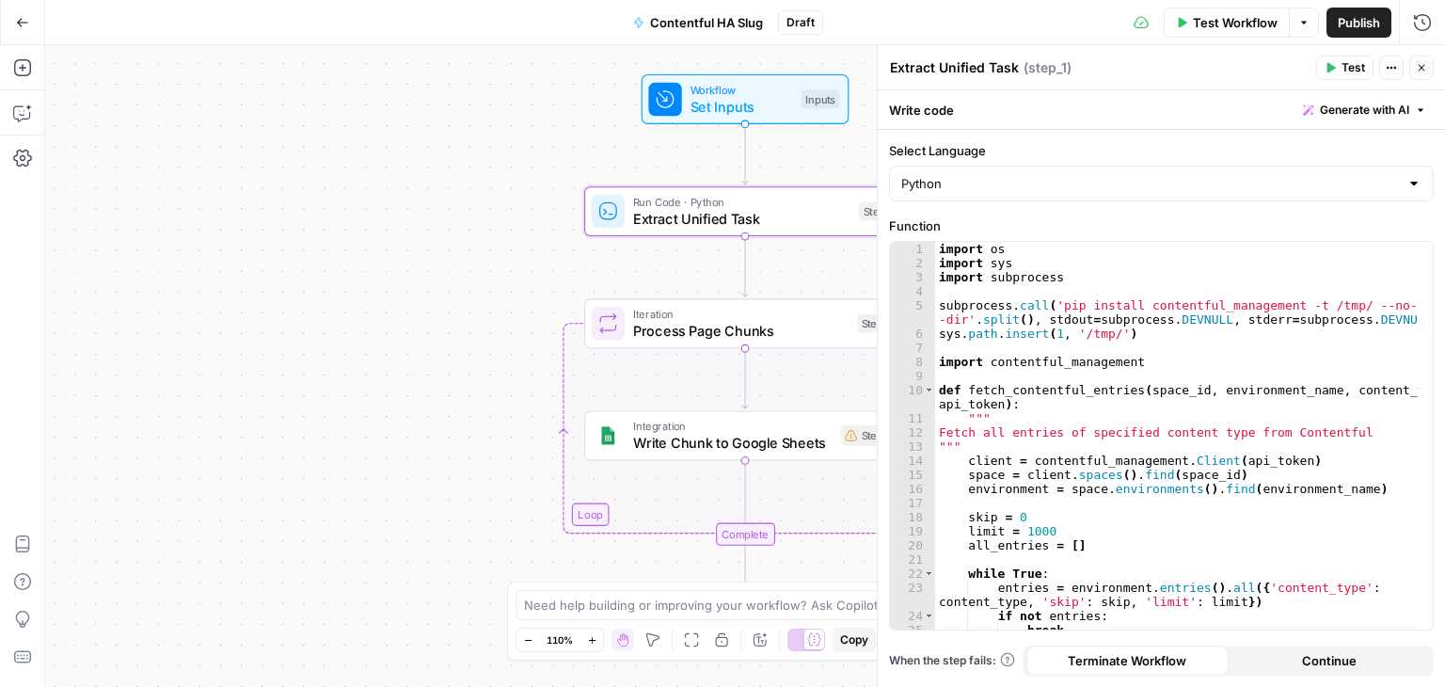
click at [1419, 67] on icon "button" at bounding box center [1421, 67] width 11 height 11
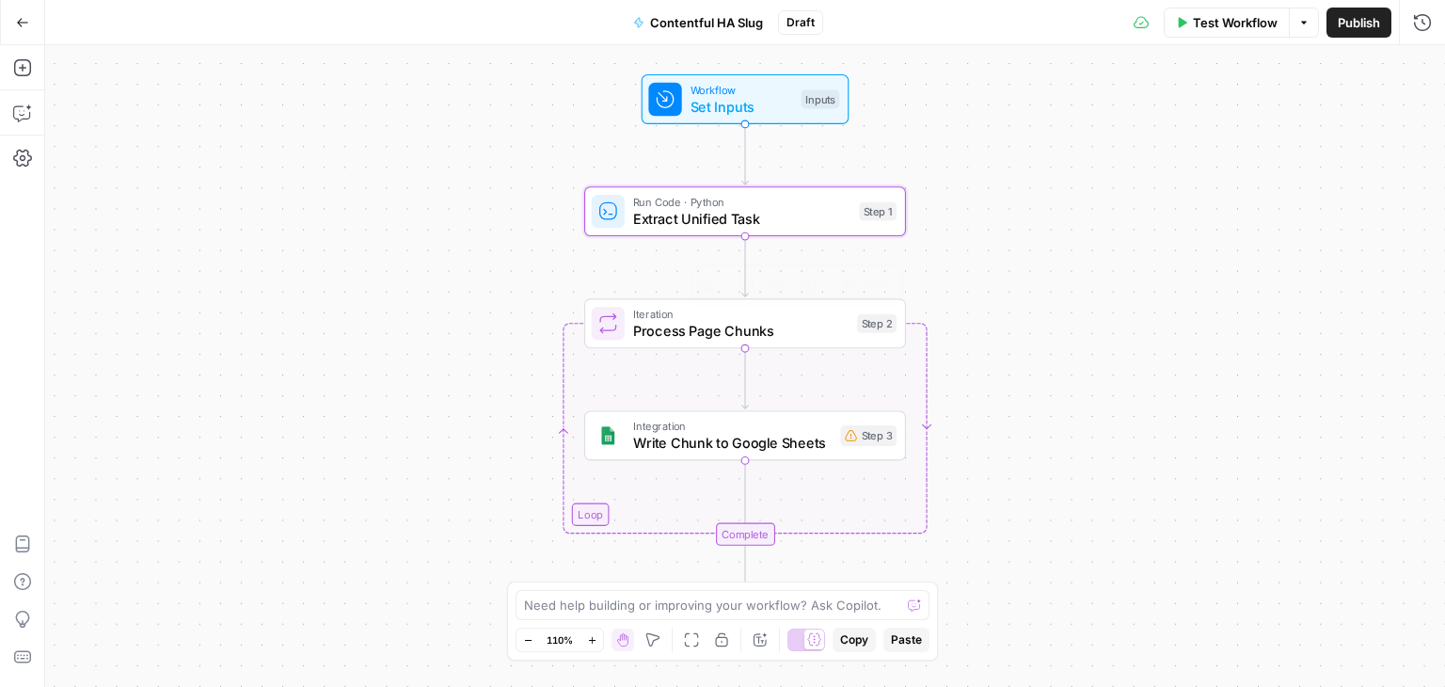
click at [774, 338] on span "Process Page Chunks" at bounding box center [740, 330] width 215 height 21
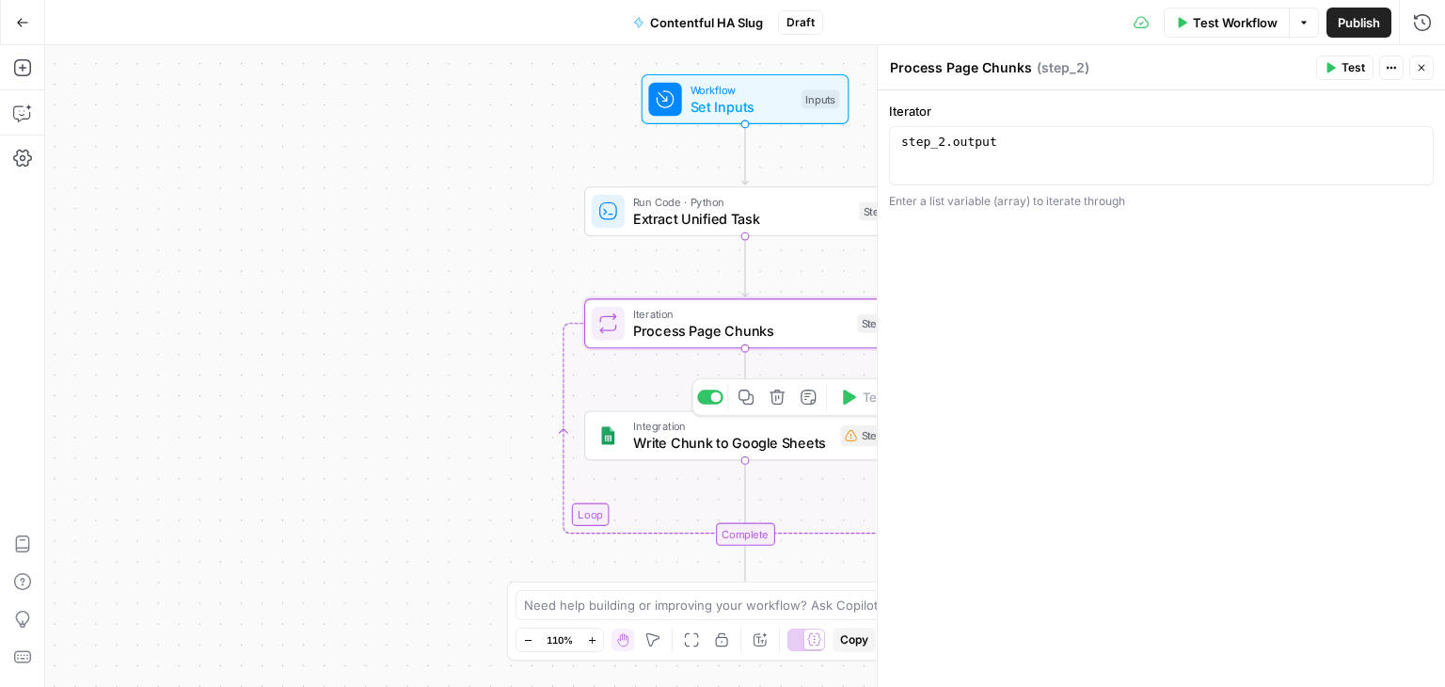
click at [794, 433] on span "Write Chunk to Google Sheets" at bounding box center [732, 443] width 199 height 21
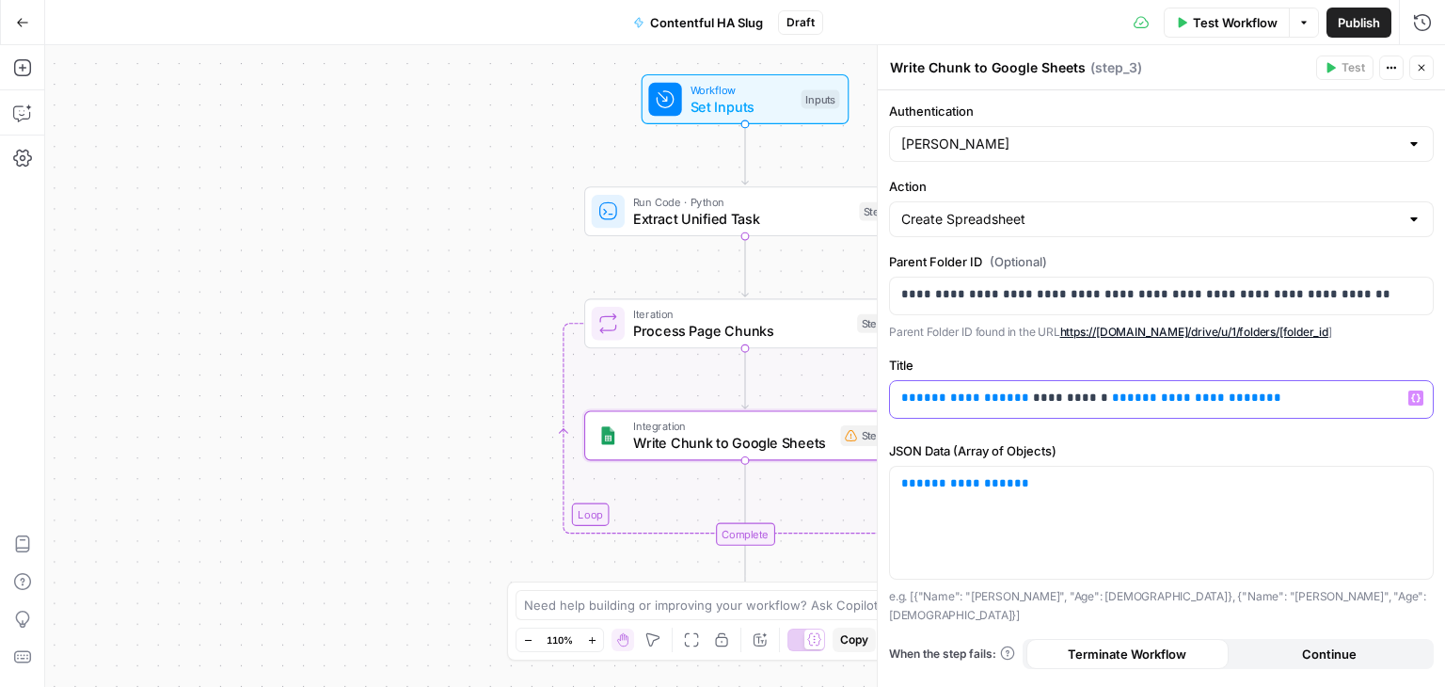
click at [945, 400] on span "**********" at bounding box center [965, 397] width 98 height 12
click at [1413, 66] on button "Close" at bounding box center [1421, 68] width 24 height 24
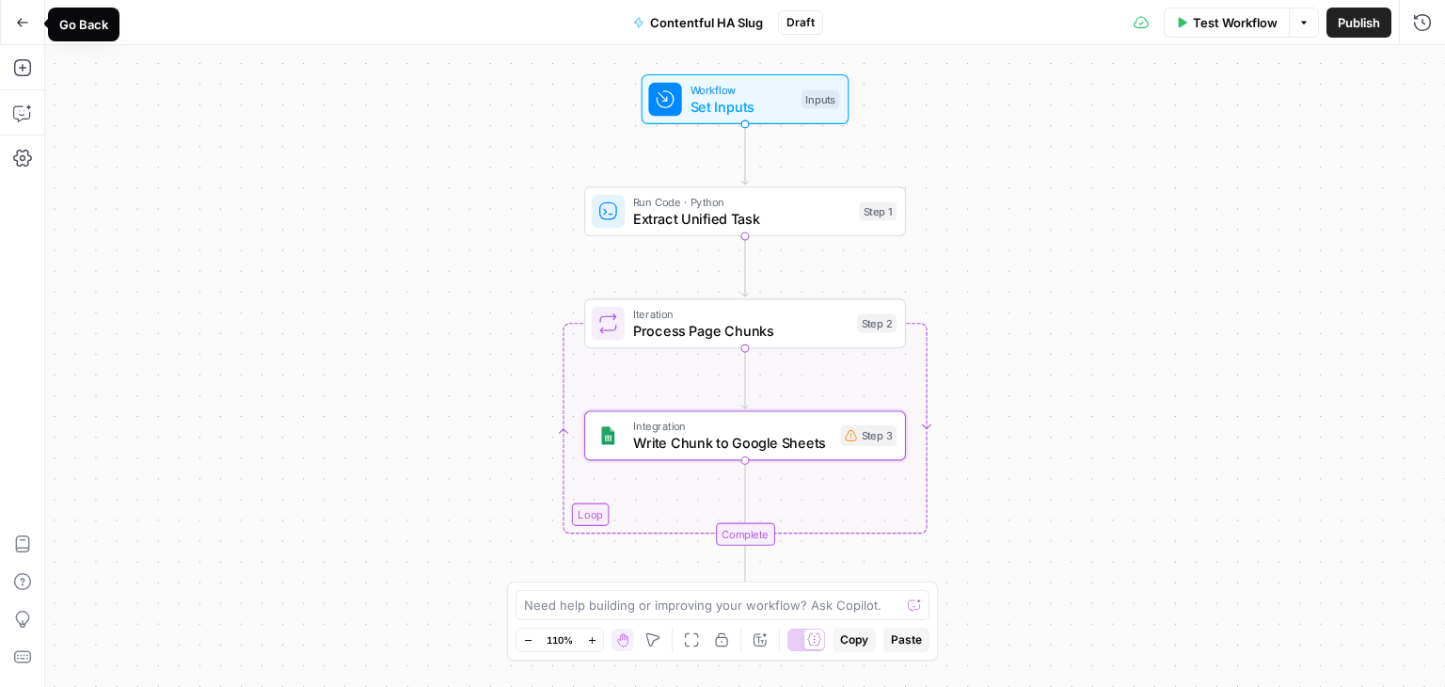
click at [17, 24] on icon "button" at bounding box center [22, 22] width 13 height 13
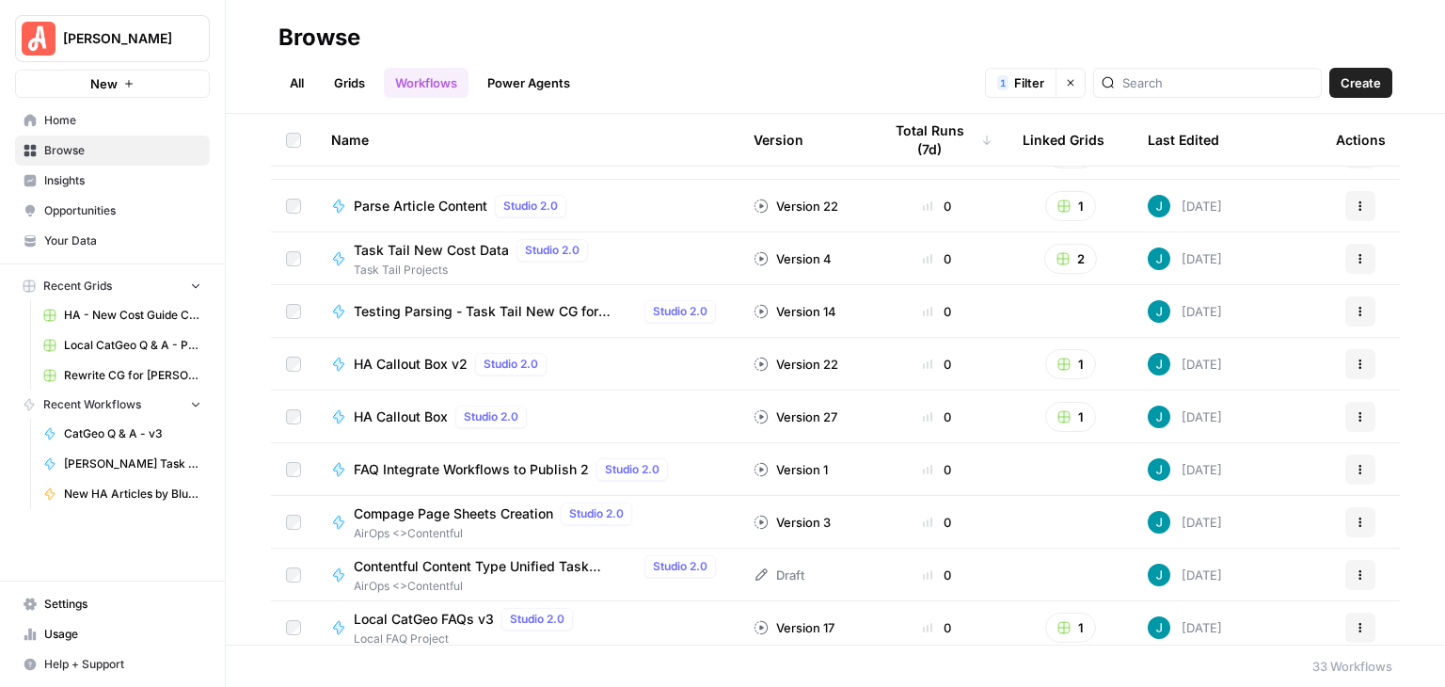
scroll to position [1261, 0]
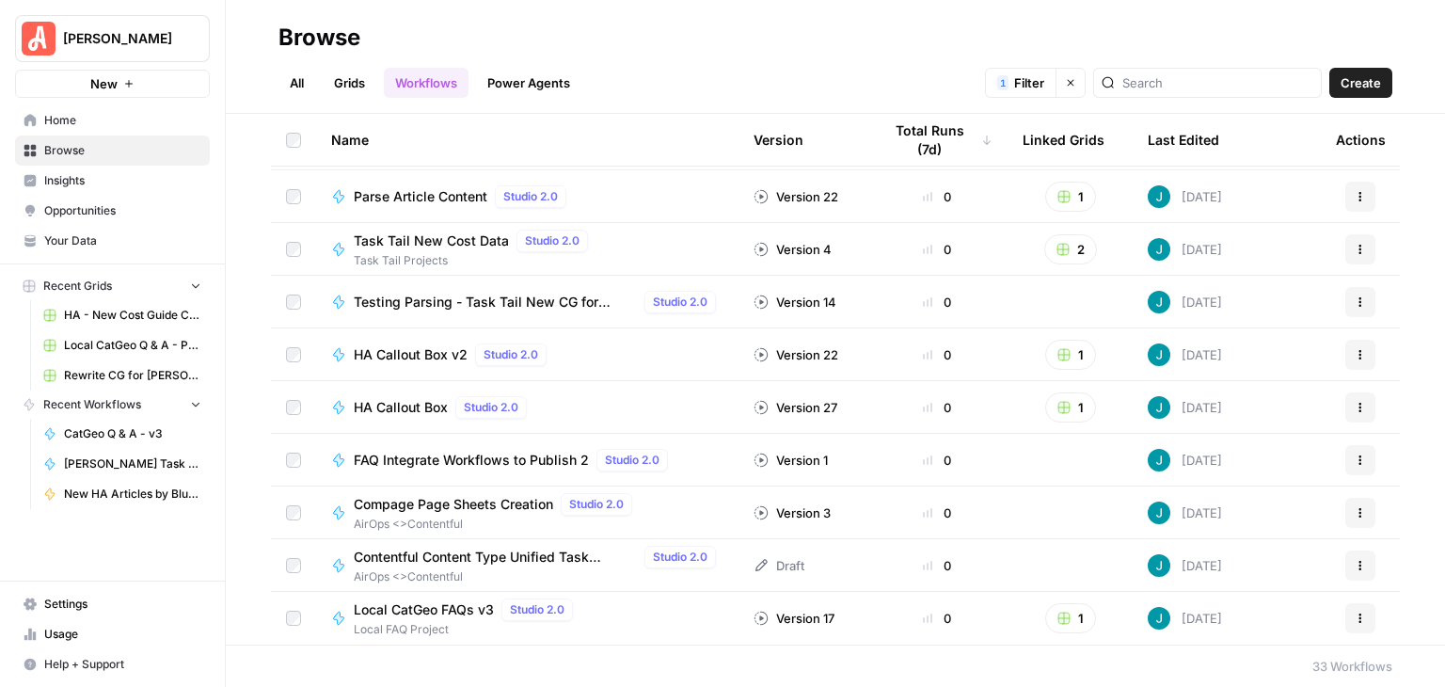
click at [558, 549] on span "Contentful Content Type Unified Task Exraction" at bounding box center [495, 557] width 283 height 19
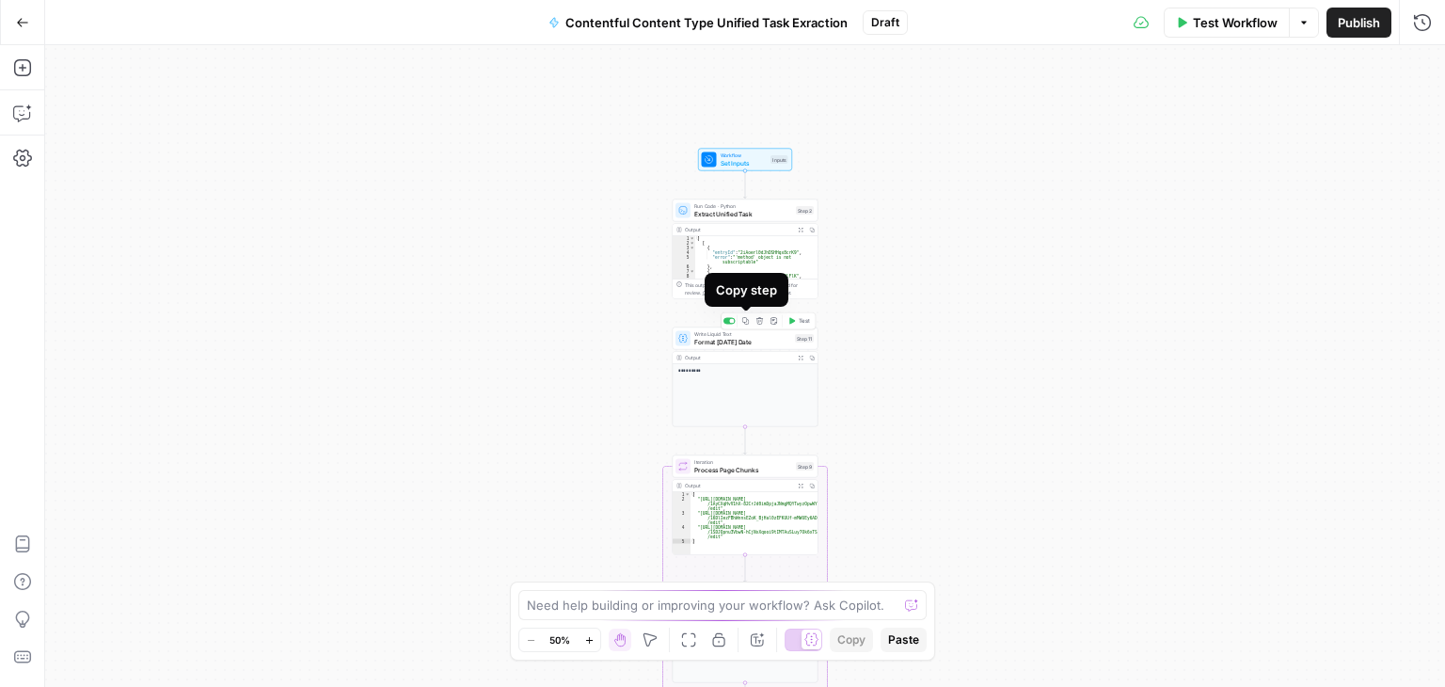
click at [743, 322] on icon "button" at bounding box center [745, 320] width 7 height 7
click at [11, 6] on button "Go Back" at bounding box center [23, 23] width 34 height 34
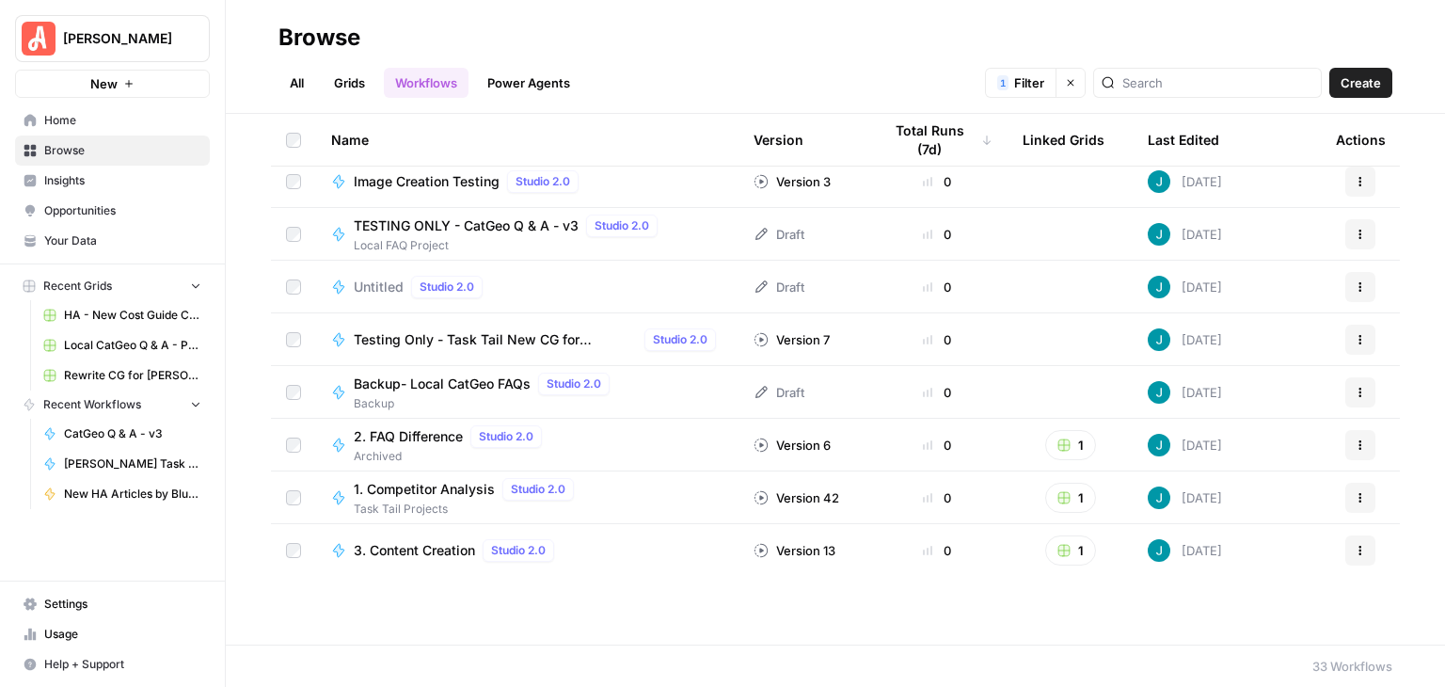
scroll to position [320, 0]
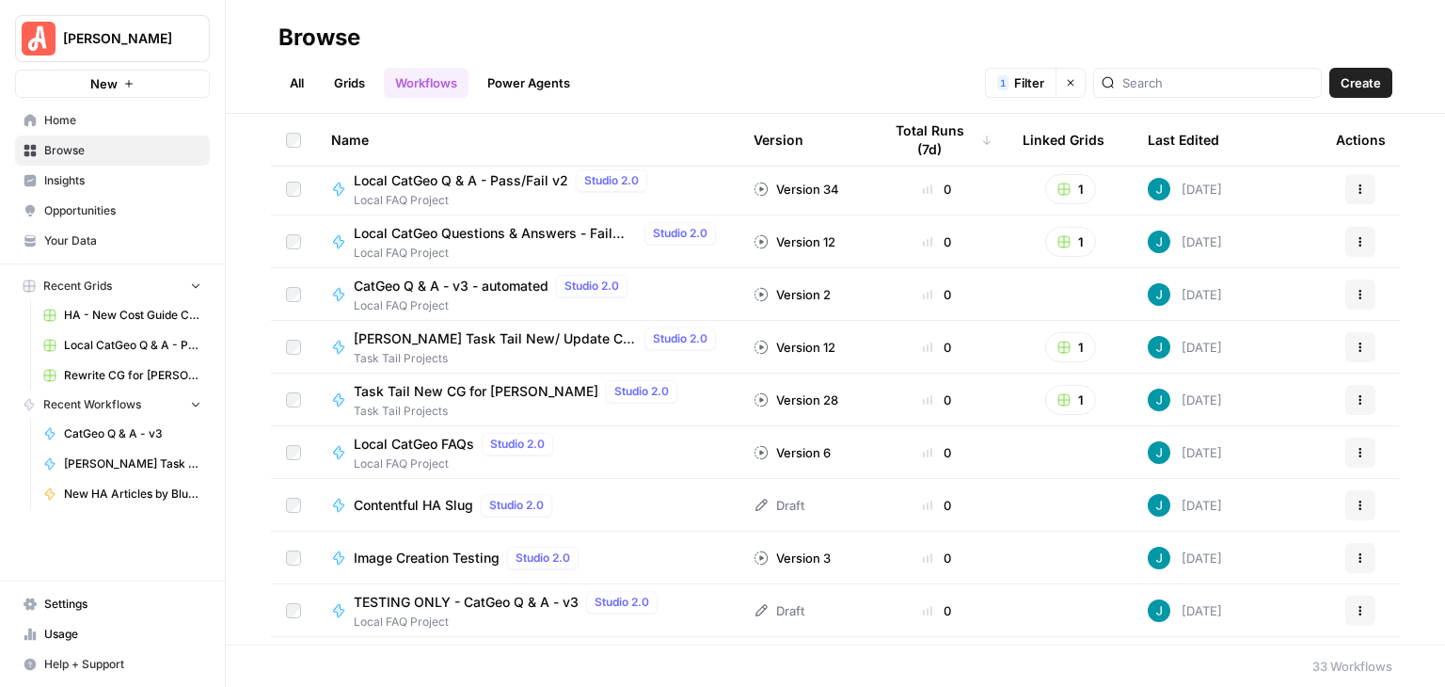
click at [416, 504] on span "Contentful HA Slug" at bounding box center [413, 505] width 119 height 19
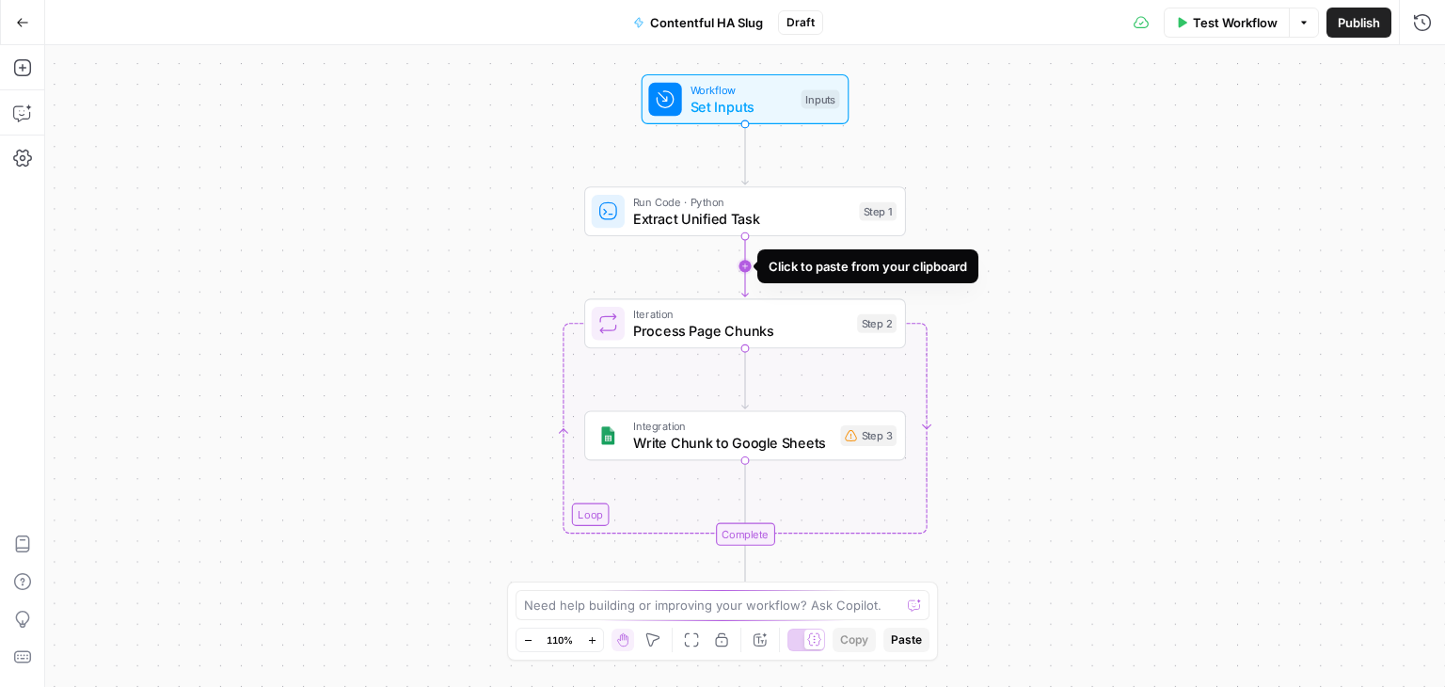
click at [749, 264] on icon "Edge from step_1 to step_2" at bounding box center [745, 266] width 7 height 60
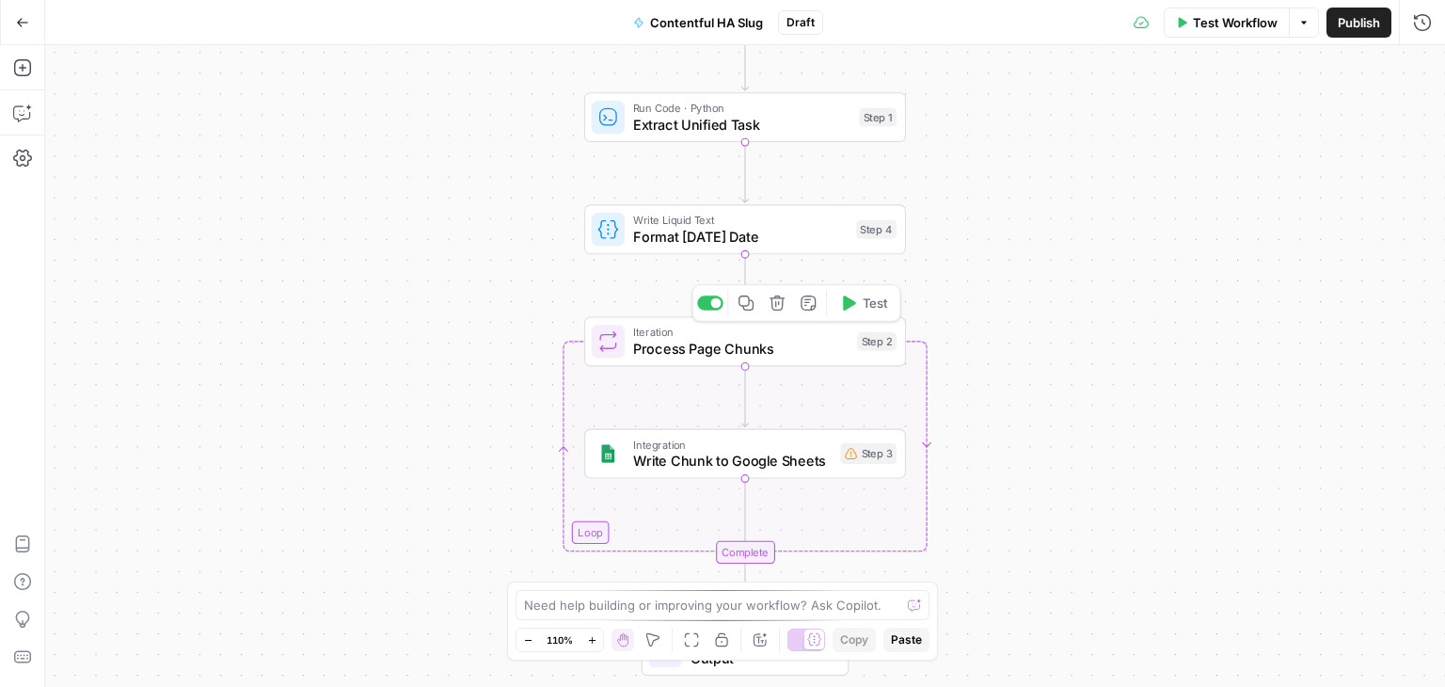
click at [795, 354] on span "Process Page Chunks" at bounding box center [740, 349] width 215 height 21
click at [771, 464] on span "Write Chunk to Google Sheets" at bounding box center [732, 461] width 199 height 21
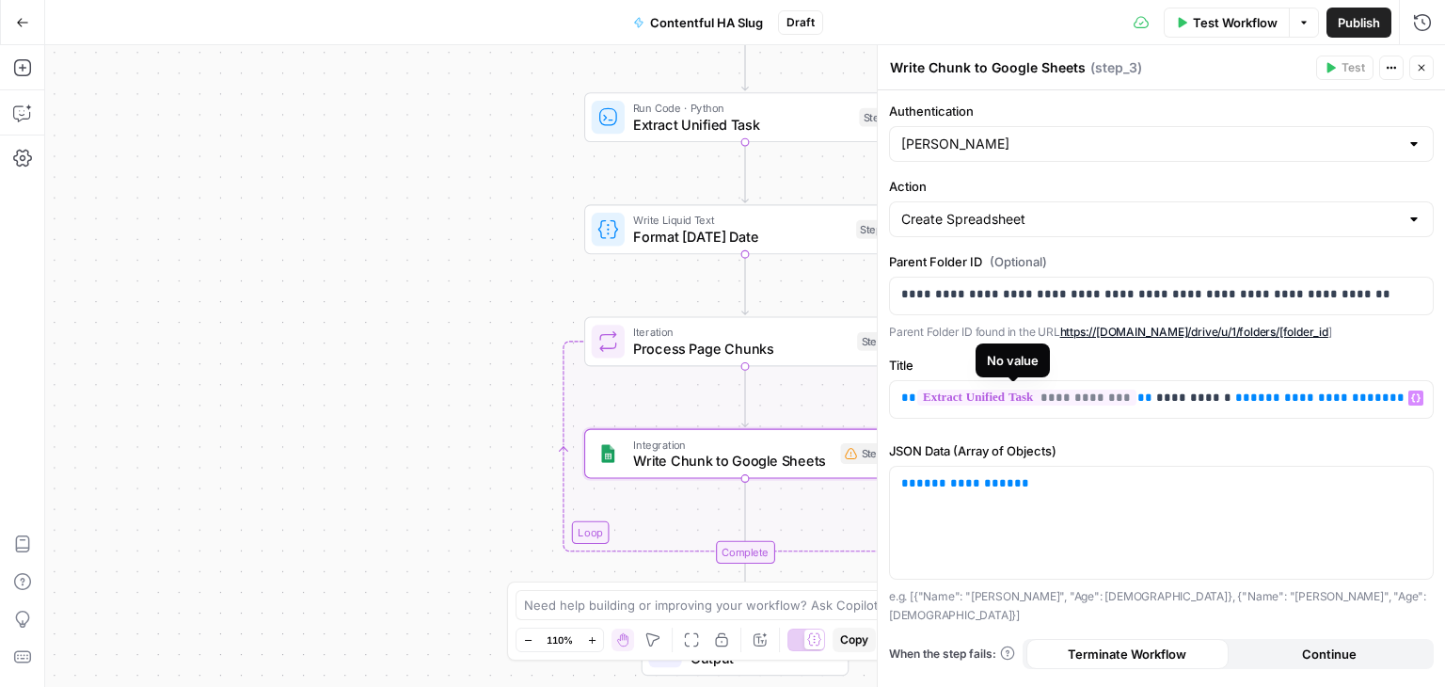
click at [1067, 396] on span "**********" at bounding box center [1026, 397] width 219 height 16
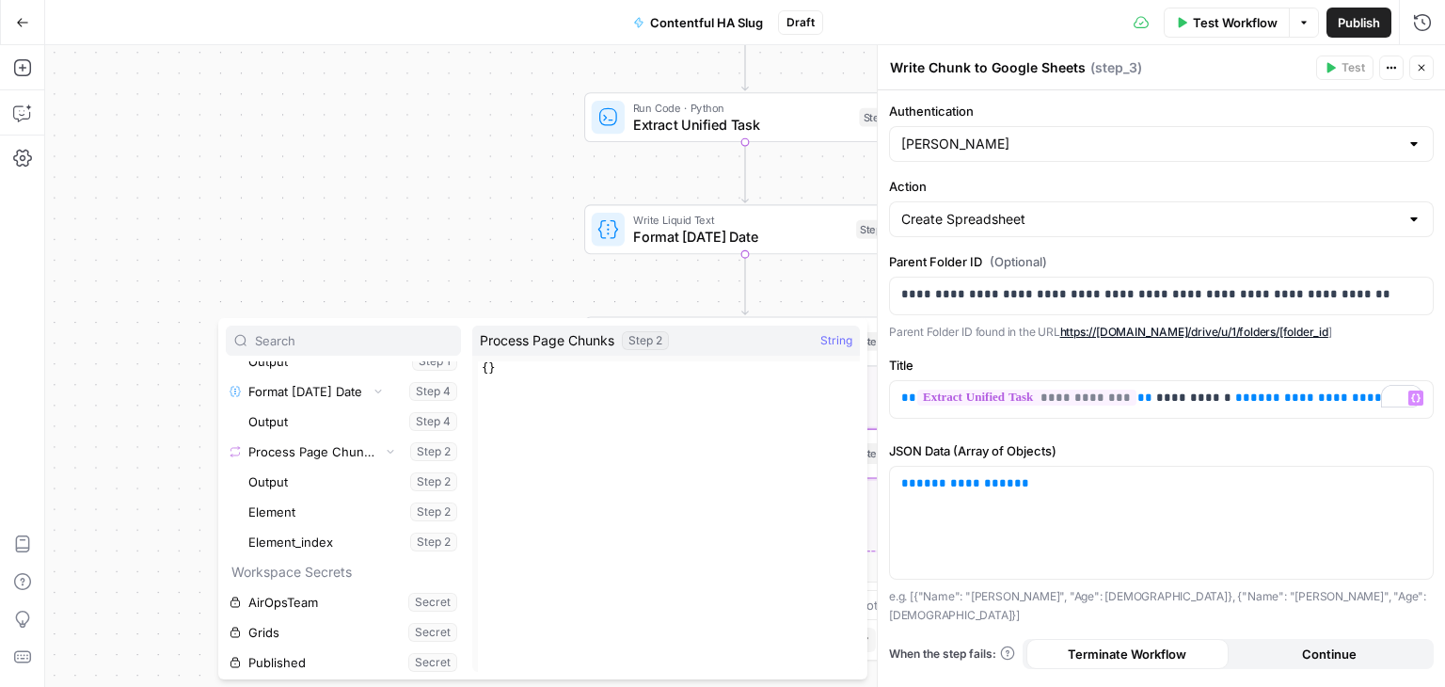
scroll to position [46, 0]
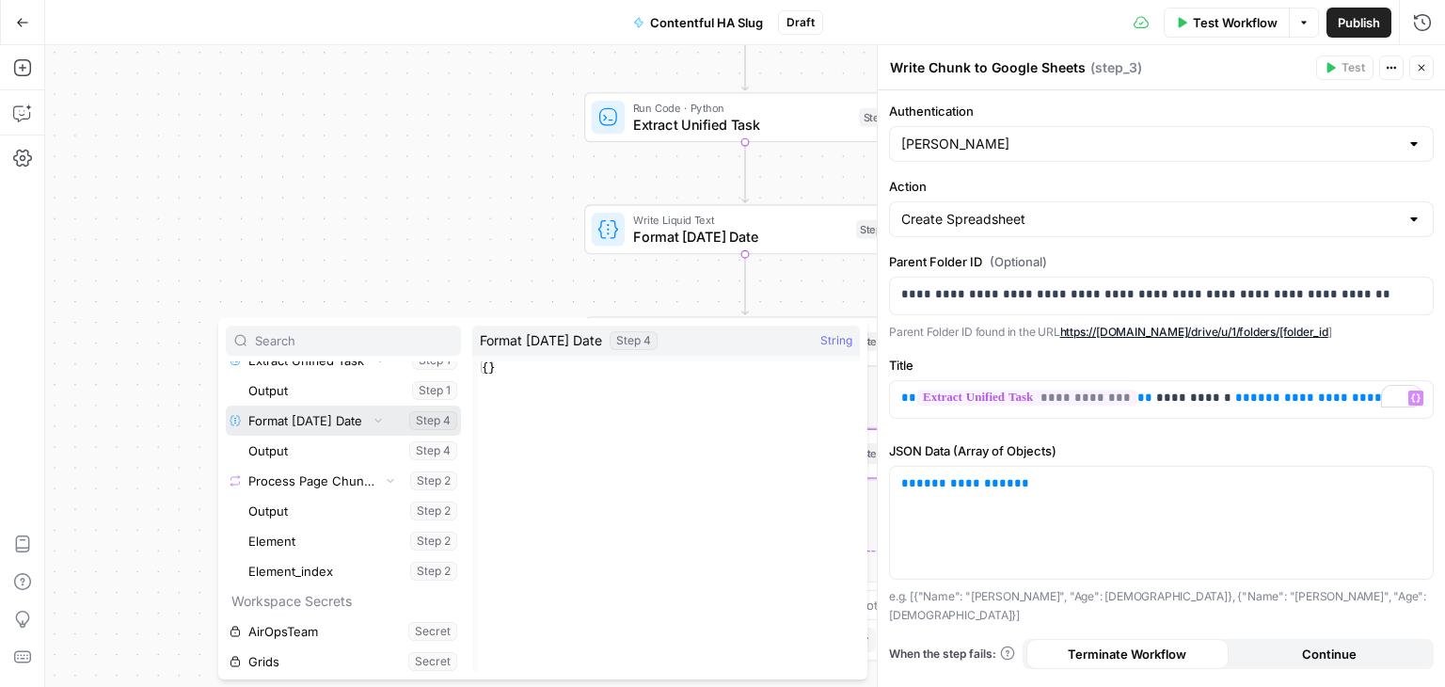
click at [322, 424] on button "Select variable Format Today's Date" at bounding box center [343, 420] width 235 height 30
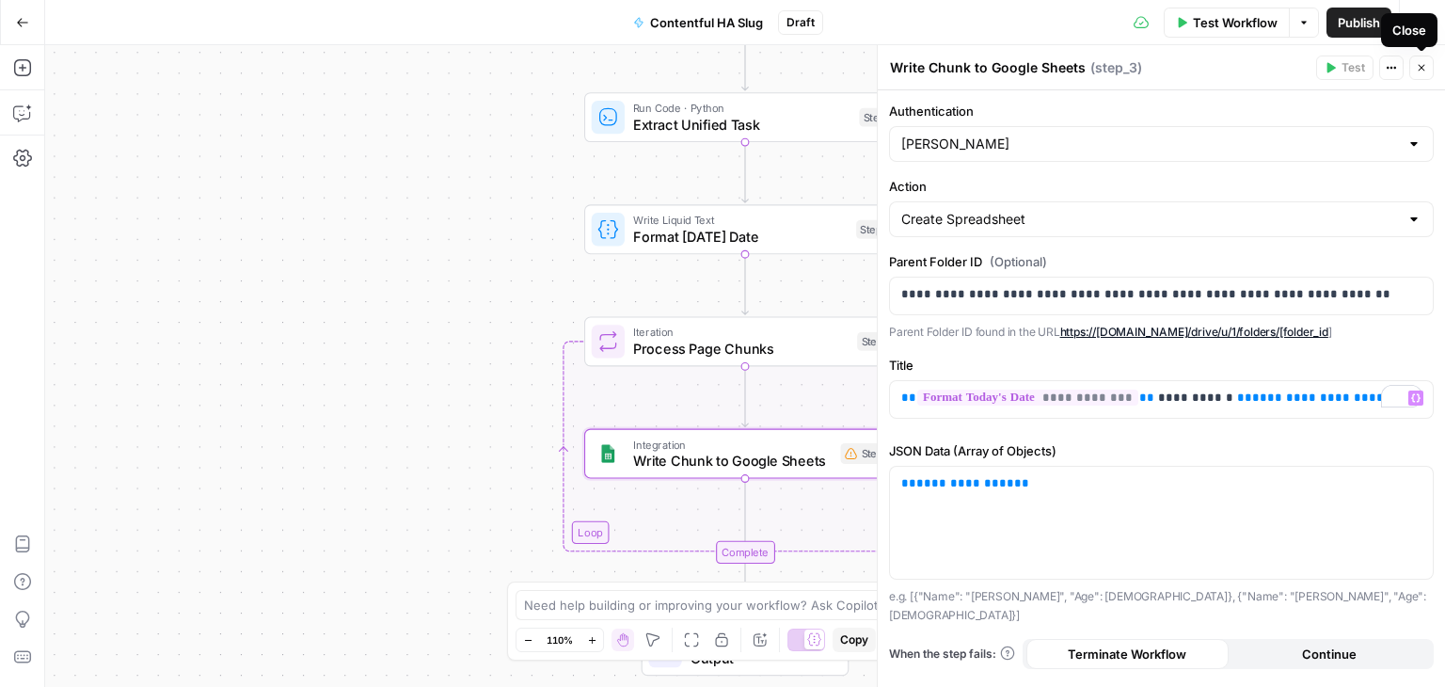
click at [1423, 72] on icon "button" at bounding box center [1421, 67] width 11 height 11
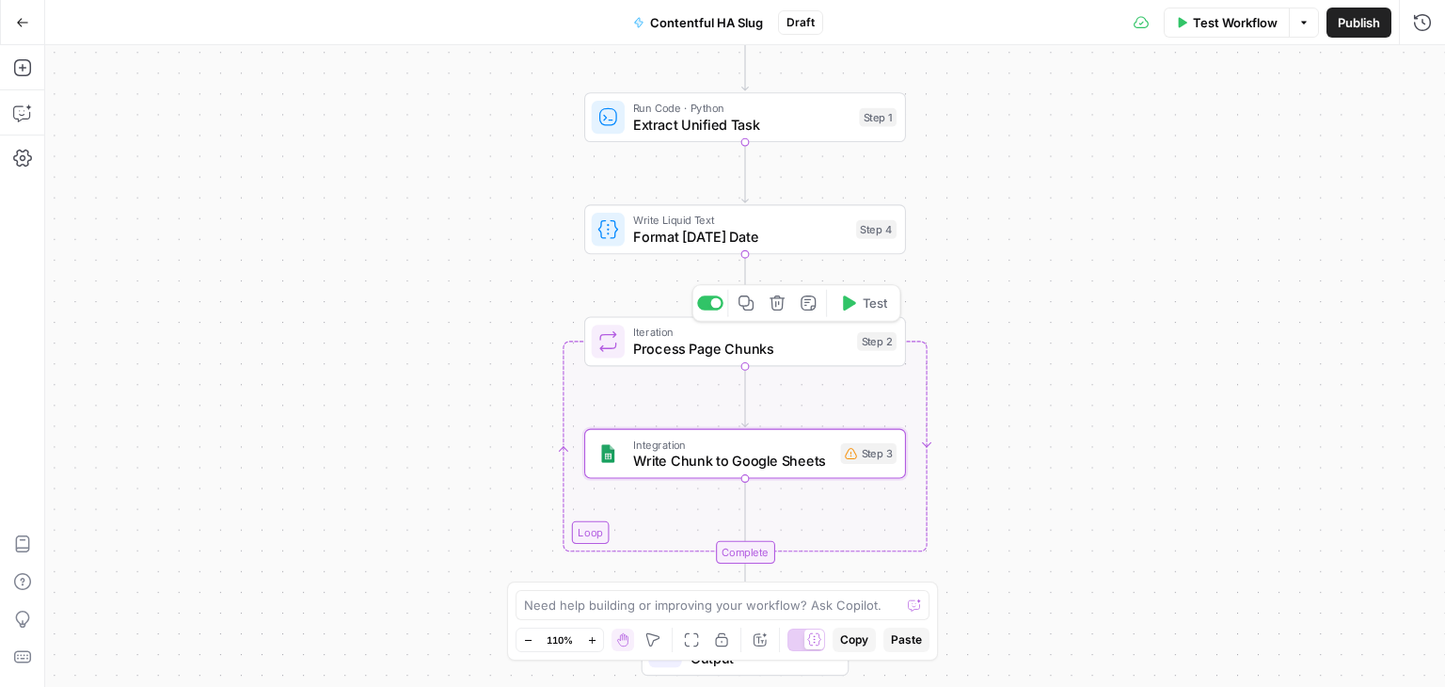
click at [804, 346] on span "Process Page Chunks" at bounding box center [740, 349] width 215 height 21
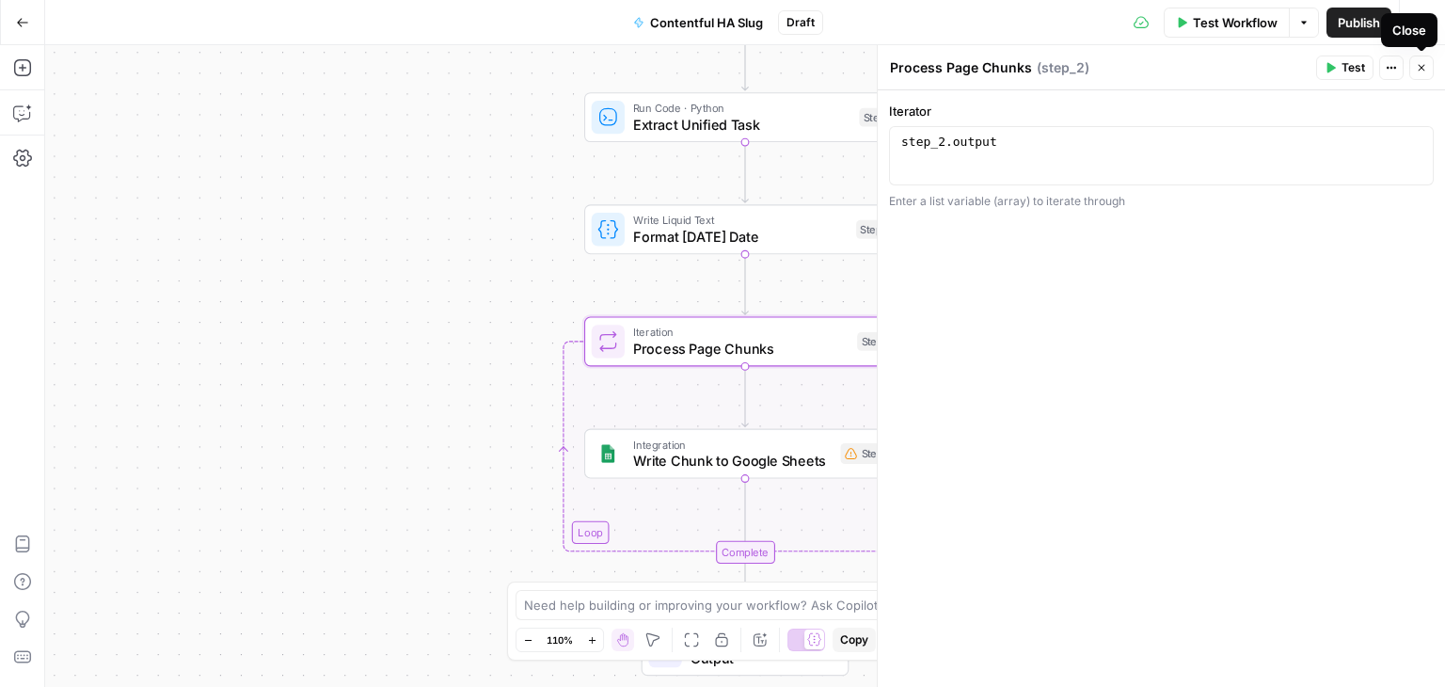
click at [1421, 65] on icon "button" at bounding box center [1421, 67] width 11 height 11
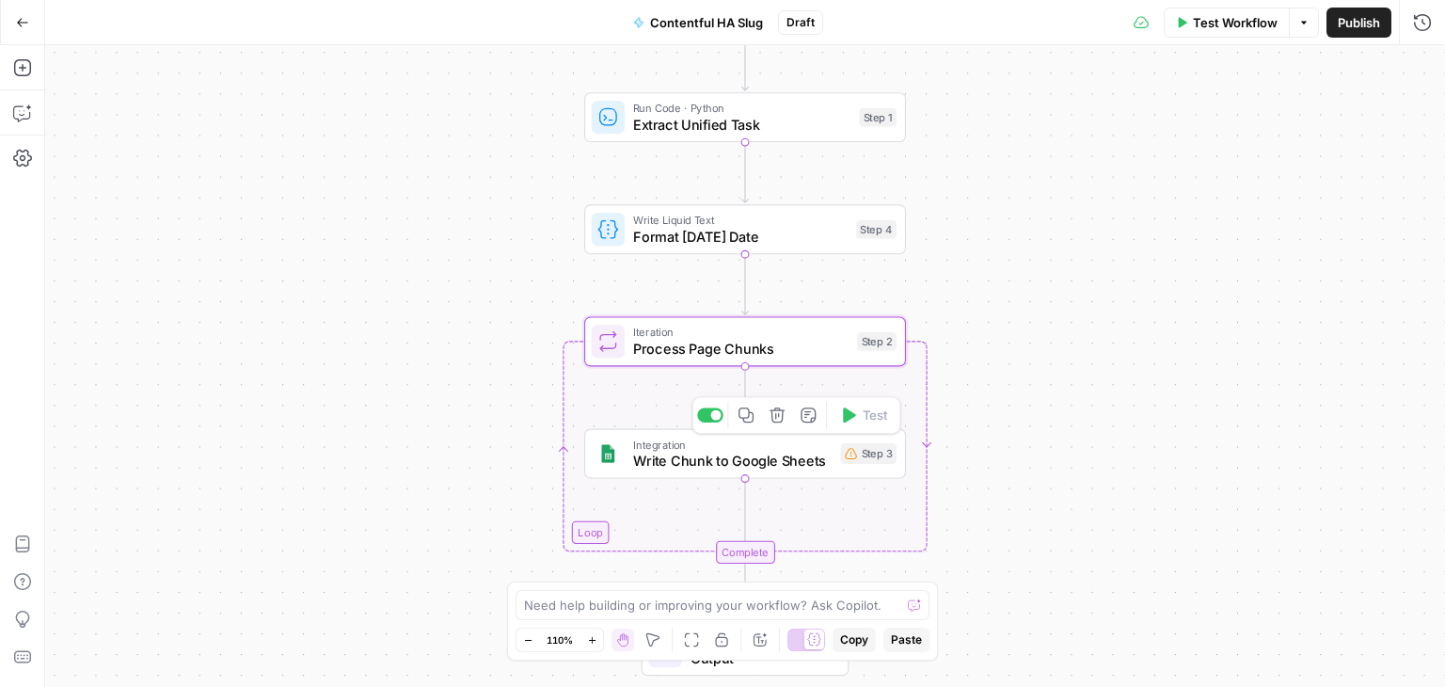
click at [770, 467] on span "Write Chunk to Google Sheets" at bounding box center [732, 461] width 199 height 21
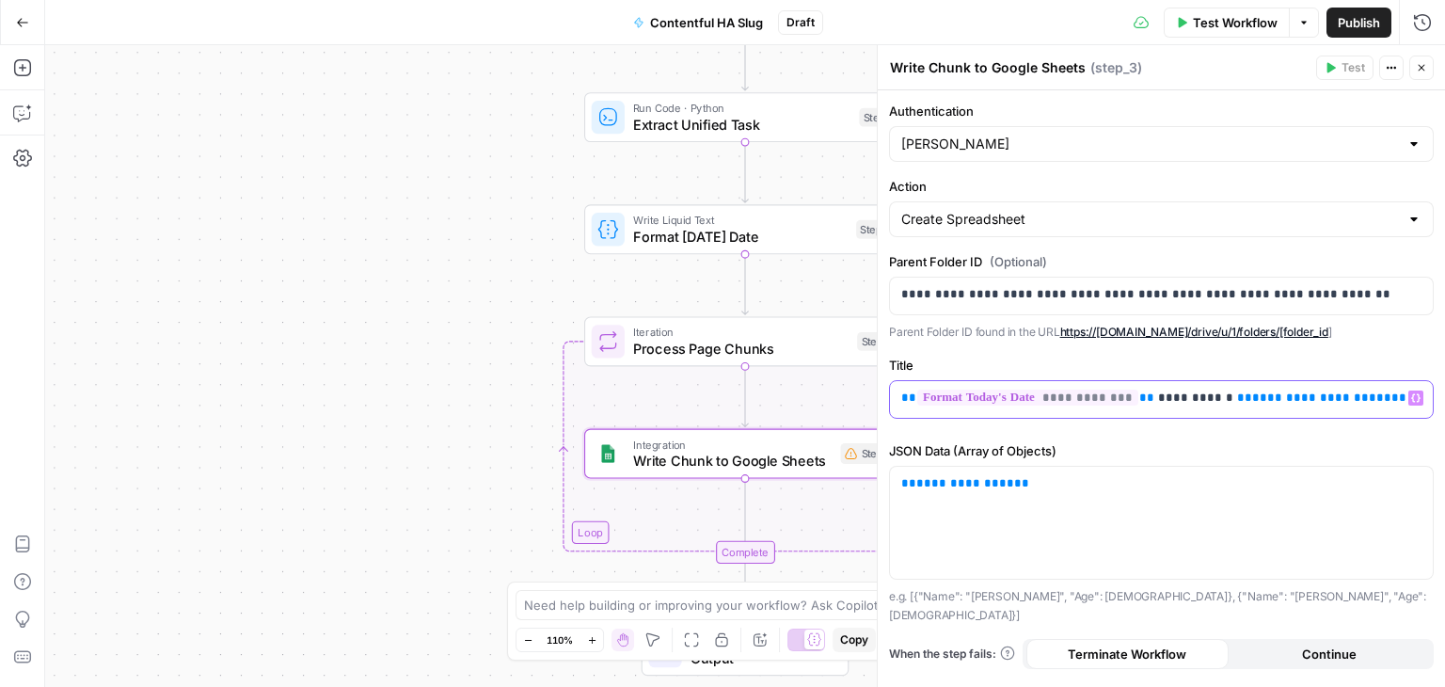
click at [1270, 392] on span "**********" at bounding box center [1321, 397] width 139 height 12
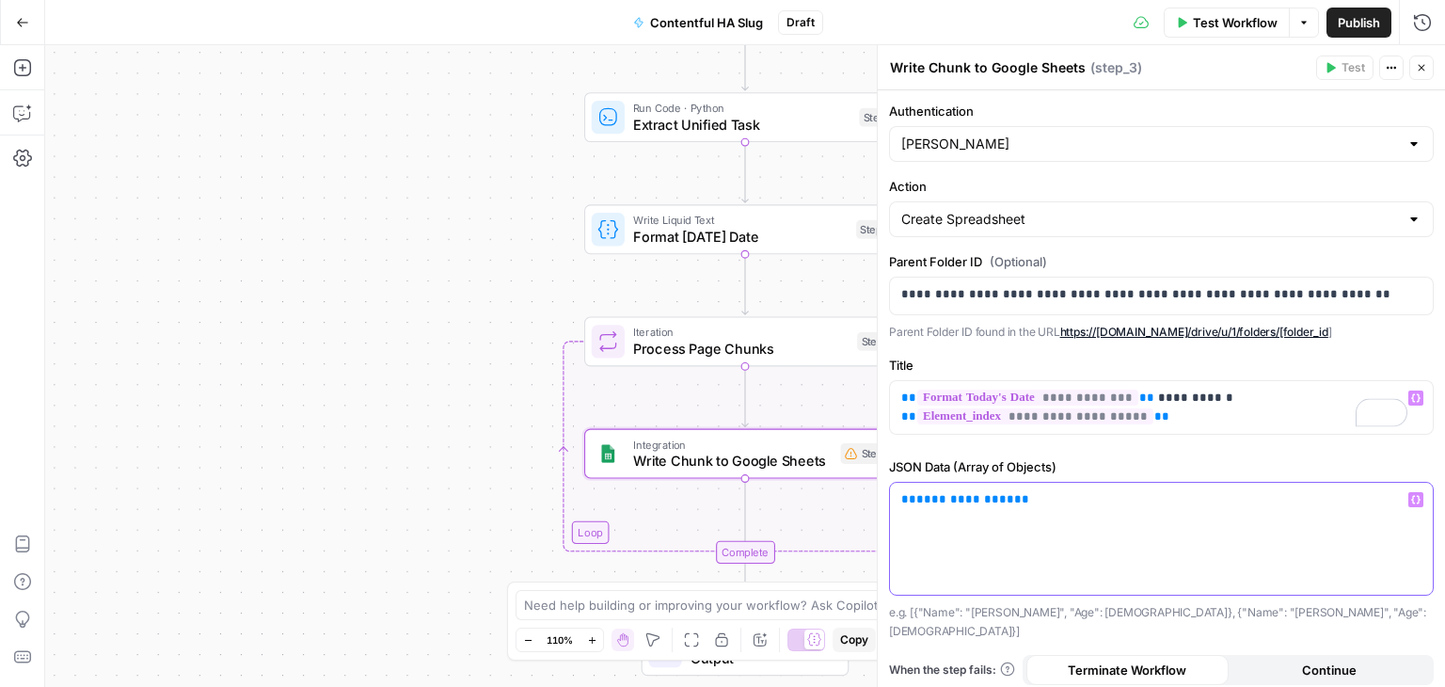
click at [948, 494] on span "**********" at bounding box center [965, 499] width 98 height 12
click at [1186, 515] on div "**********" at bounding box center [1161, 539] width 543 height 112
click at [1426, 71] on icon "button" at bounding box center [1421, 67] width 11 height 11
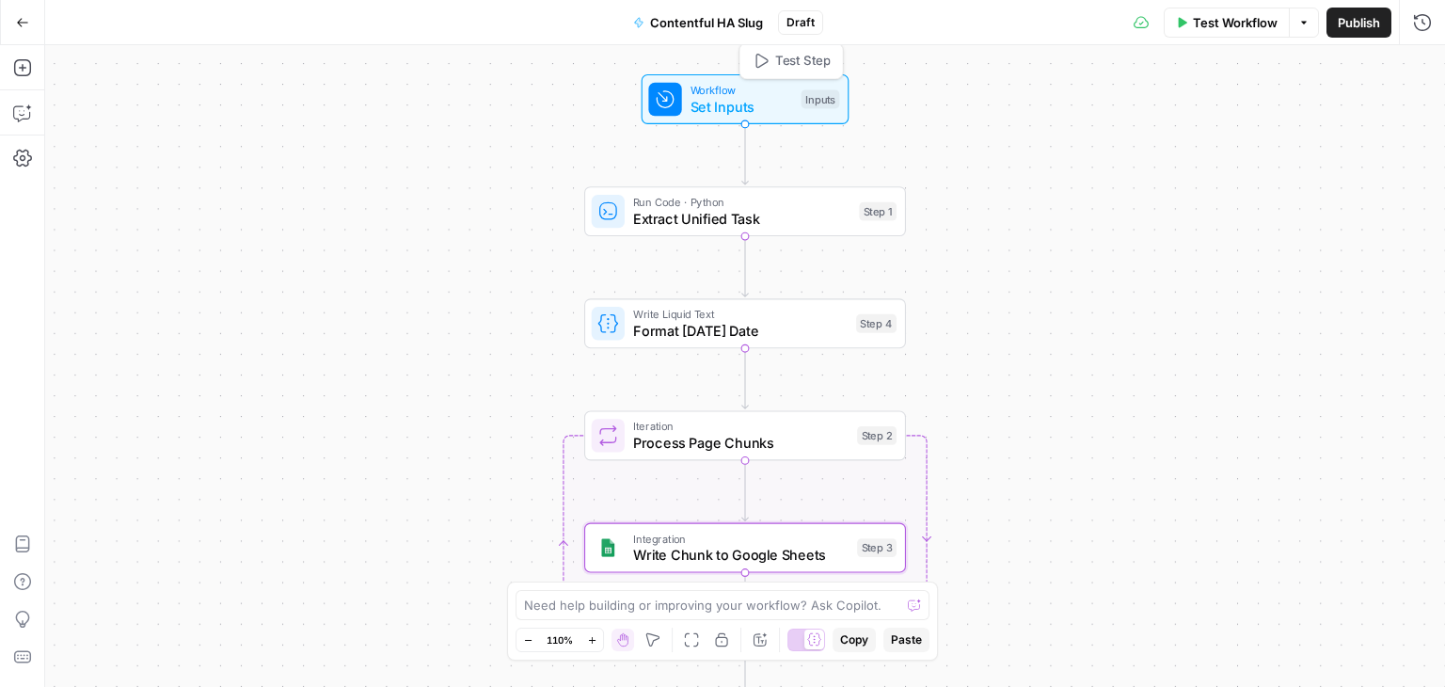
click at [745, 100] on span "Set Inputs" at bounding box center [742, 106] width 103 height 21
click at [748, 100] on span "Set Inputs" at bounding box center [742, 106] width 103 height 21
click at [748, 99] on span "Set Inputs" at bounding box center [742, 105] width 103 height 21
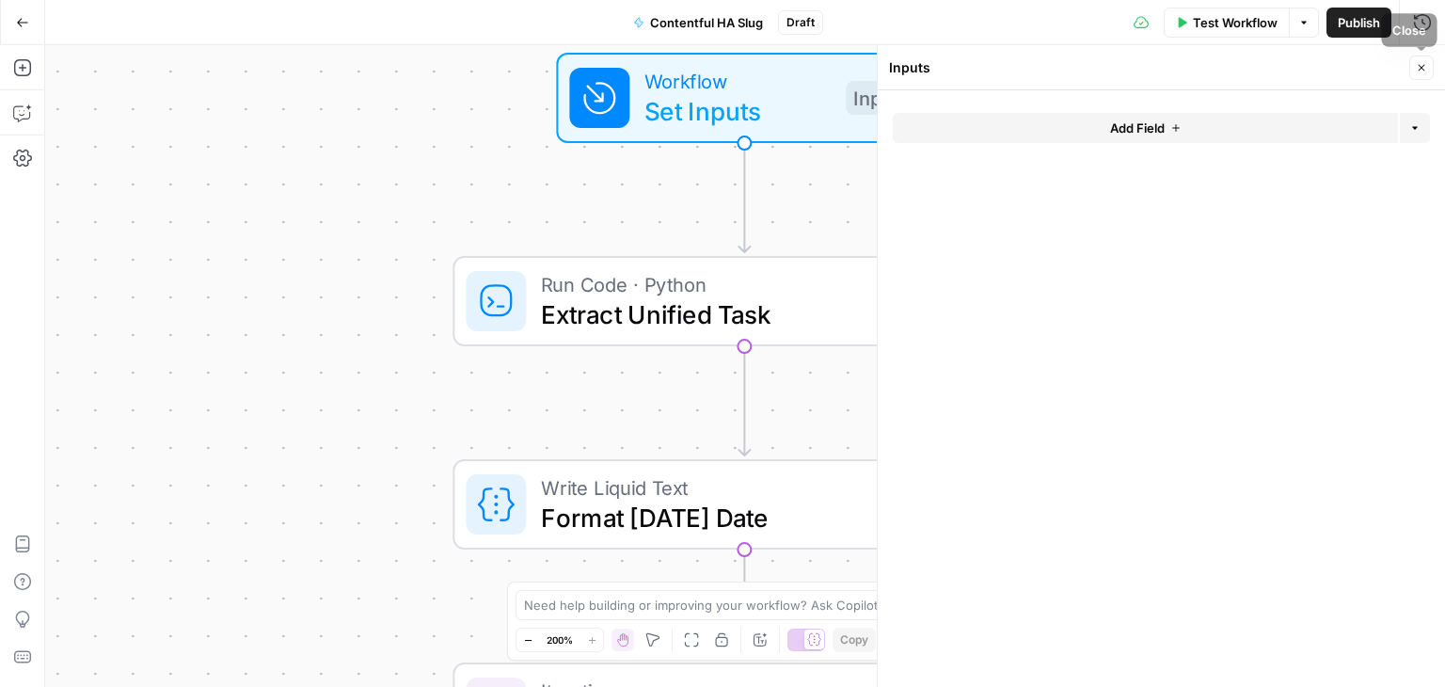
click at [1422, 65] on icon "button" at bounding box center [1421, 67] width 11 height 11
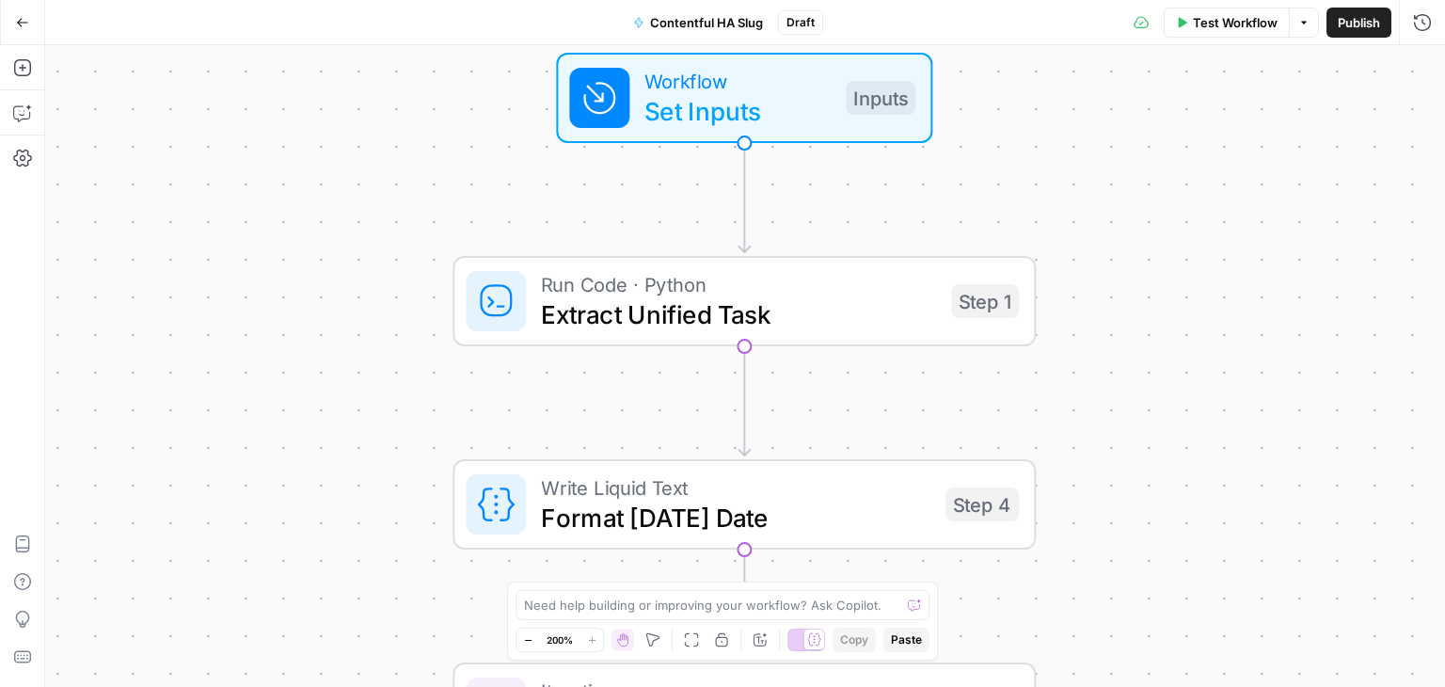
click at [526, 640] on icon "button" at bounding box center [527, 640] width 7 height 1
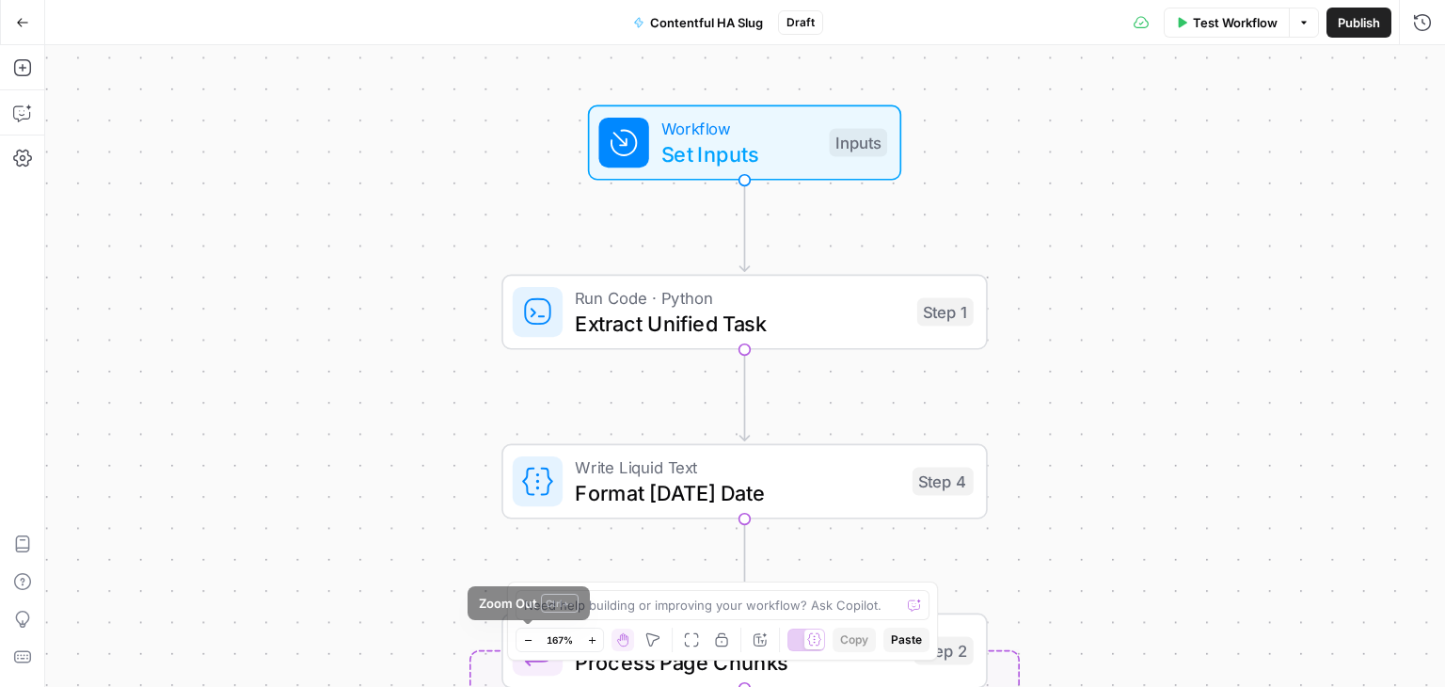
click at [523, 637] on icon "button" at bounding box center [528, 640] width 10 height 10
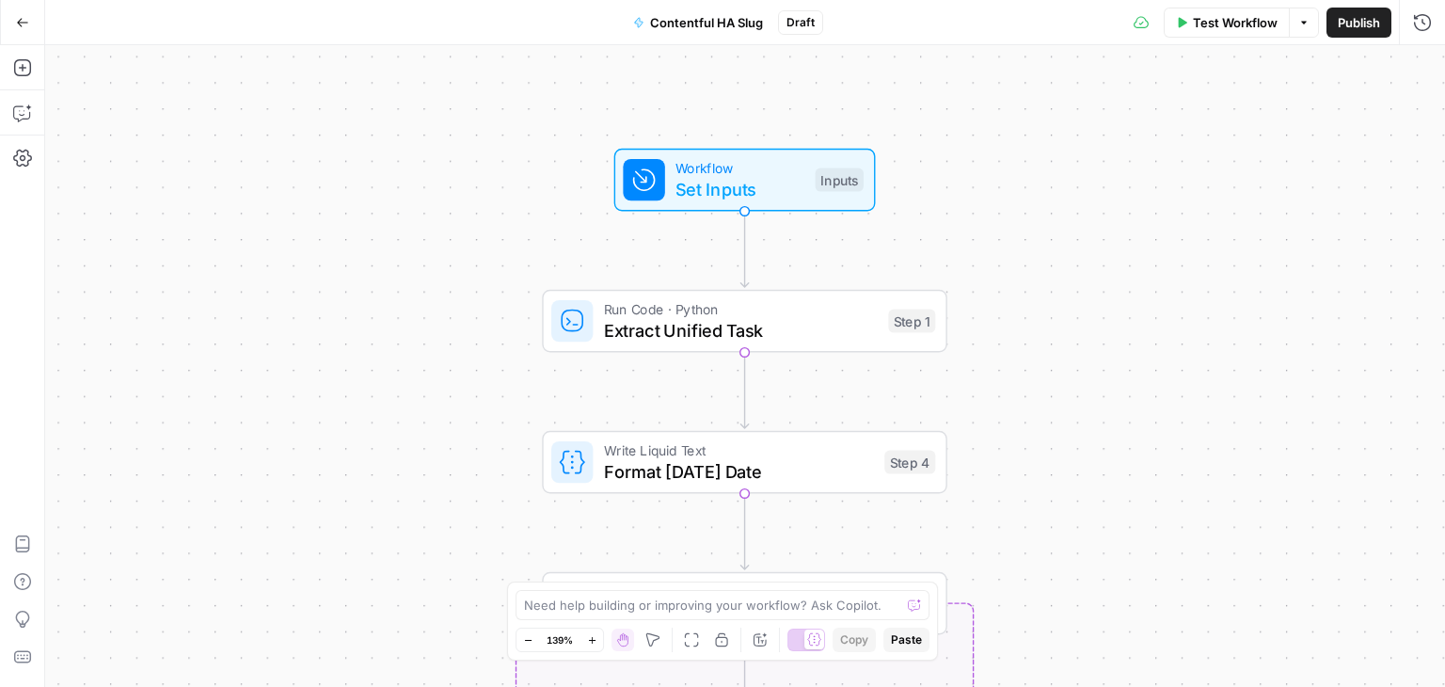
click at [29, 33] on button "Go Back" at bounding box center [23, 23] width 34 height 34
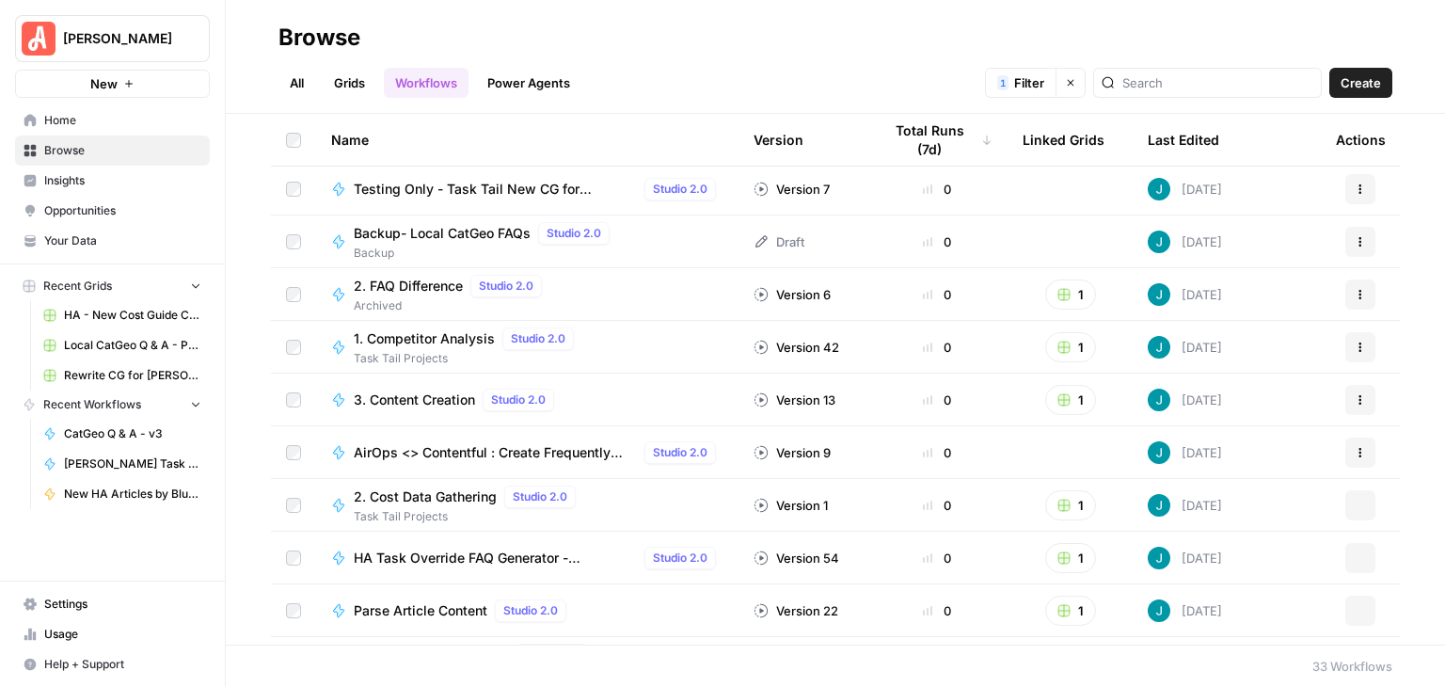
scroll to position [1261, 0]
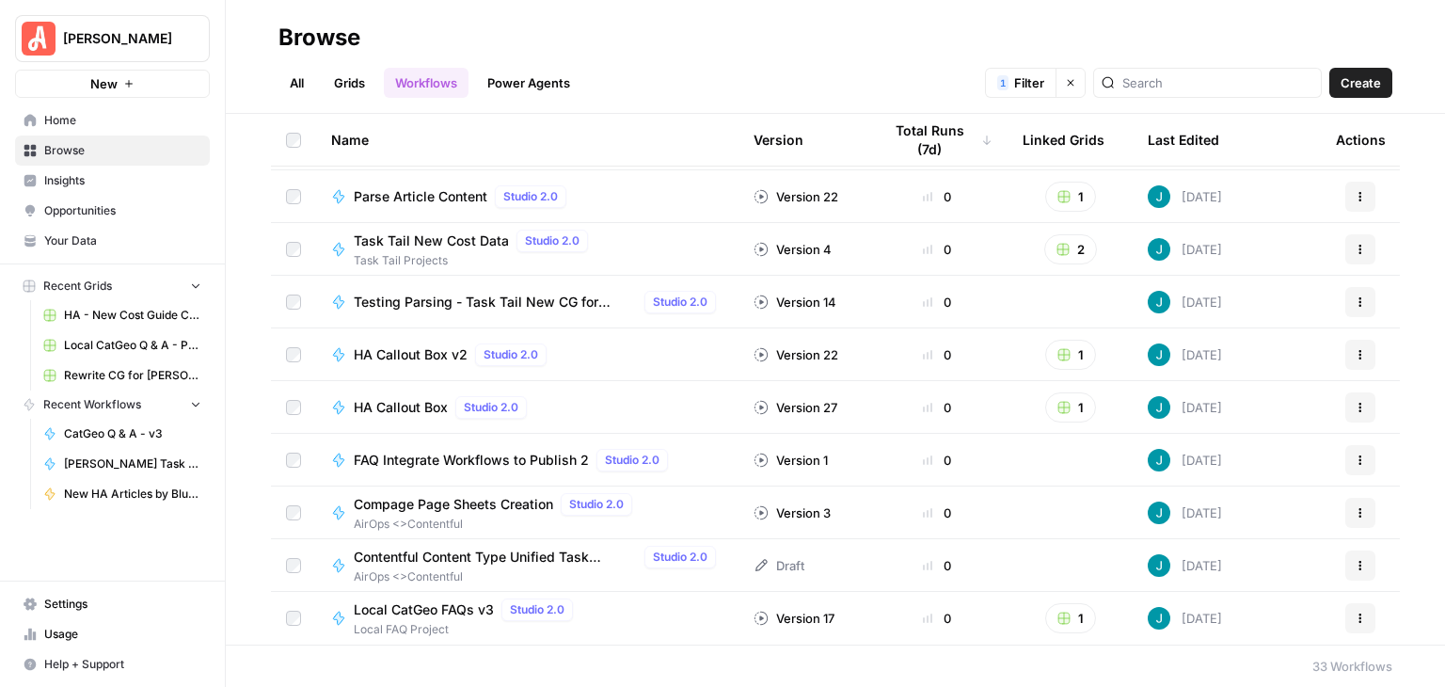
click at [574, 560] on span "Contentful Content Type Unified Task Exraction" at bounding box center [495, 557] width 283 height 19
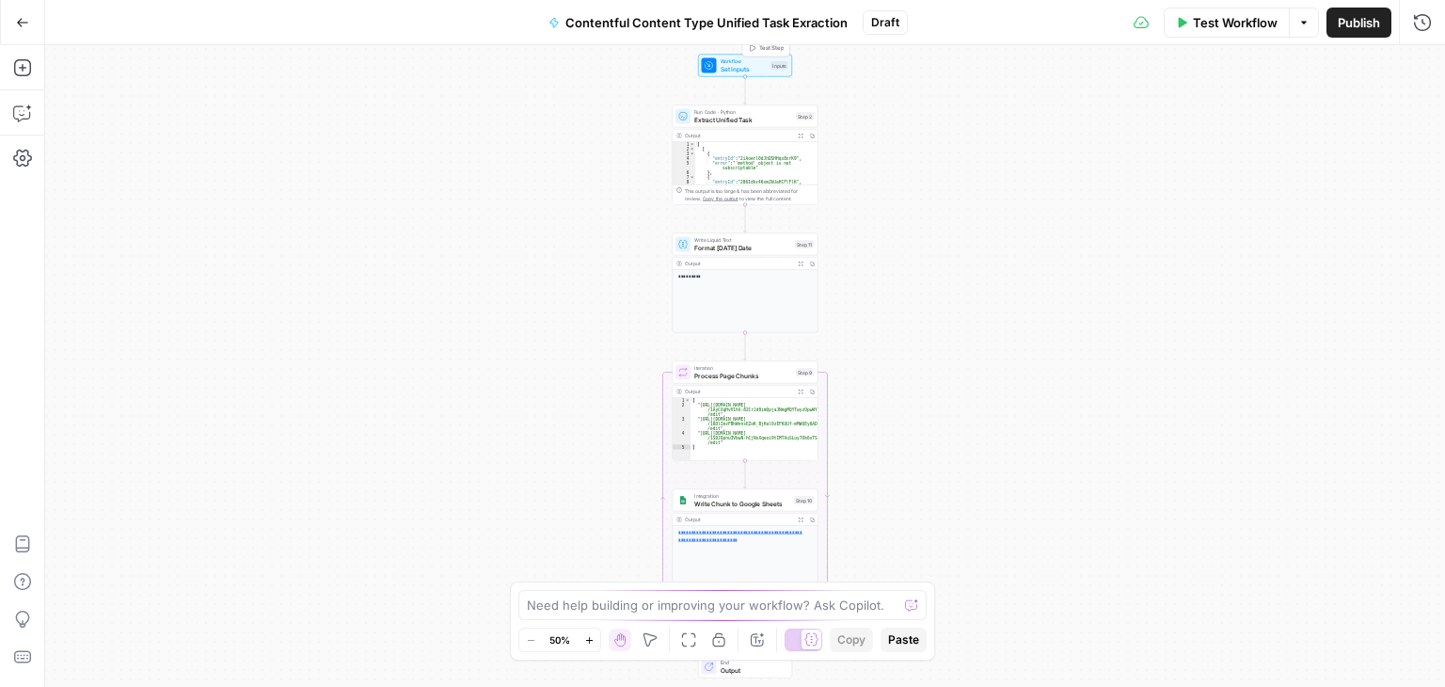
click at [744, 64] on span "Set Inputs" at bounding box center [744, 68] width 47 height 9
click at [1352, 109] on span "edit field" at bounding box center [1359, 116] width 41 height 15
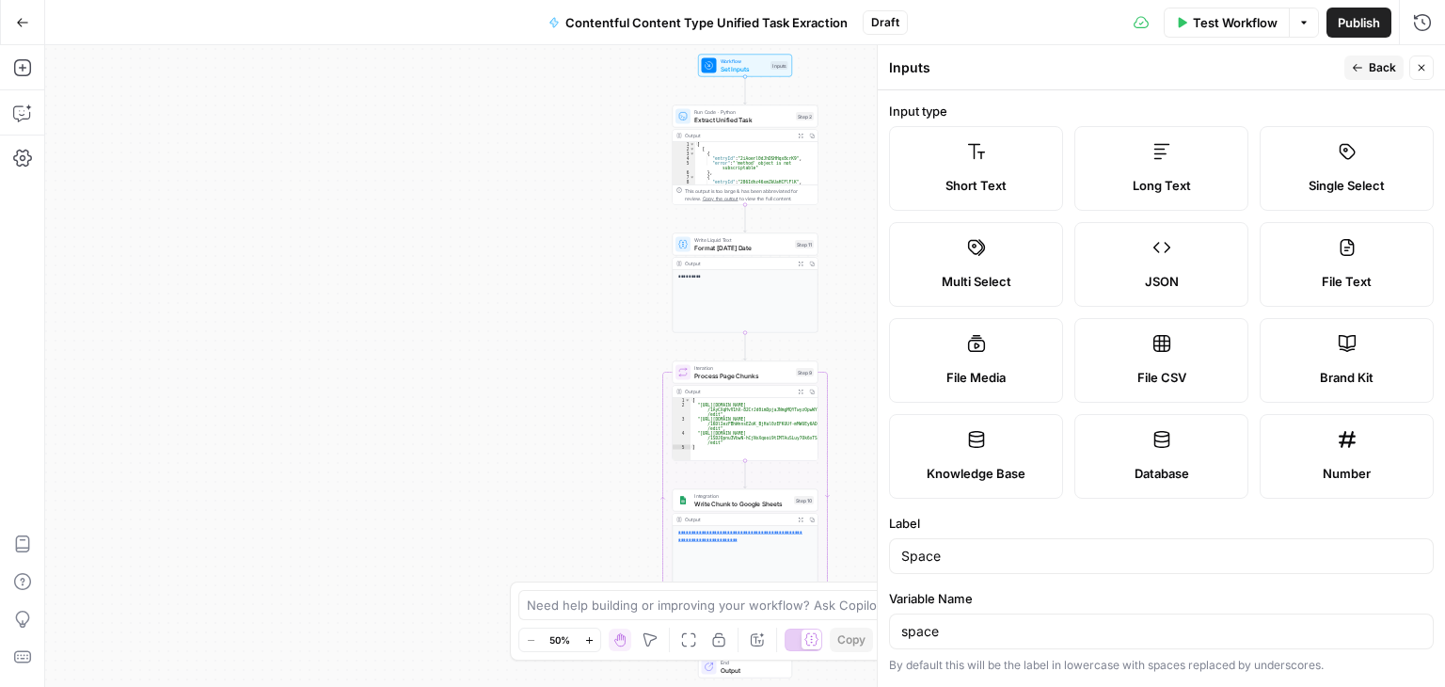
click at [1424, 71] on icon "button" at bounding box center [1421, 67] width 11 height 11
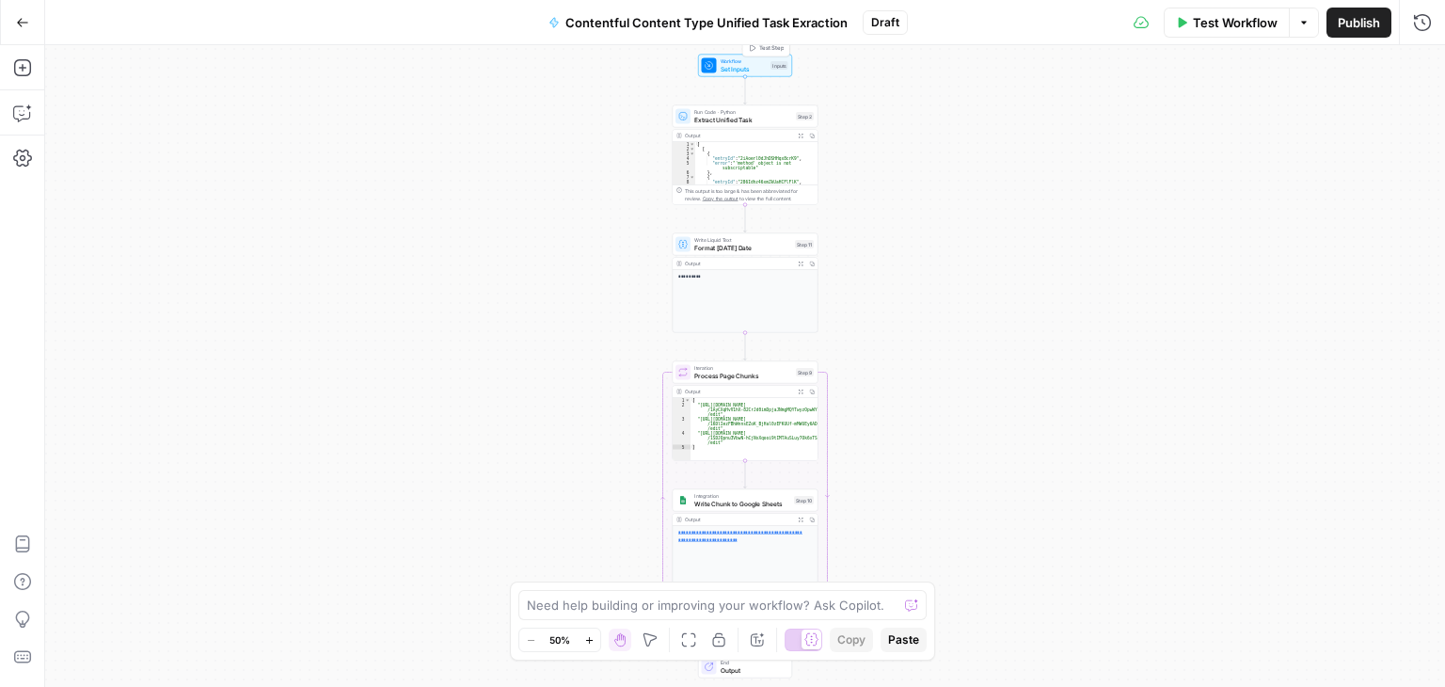
click at [738, 69] on span "Set Inputs" at bounding box center [744, 68] width 47 height 9
click at [738, 69] on span "Set Inputs" at bounding box center [742, 67] width 47 height 9
click at [1354, 189] on span "edit field" at bounding box center [1359, 191] width 41 height 15
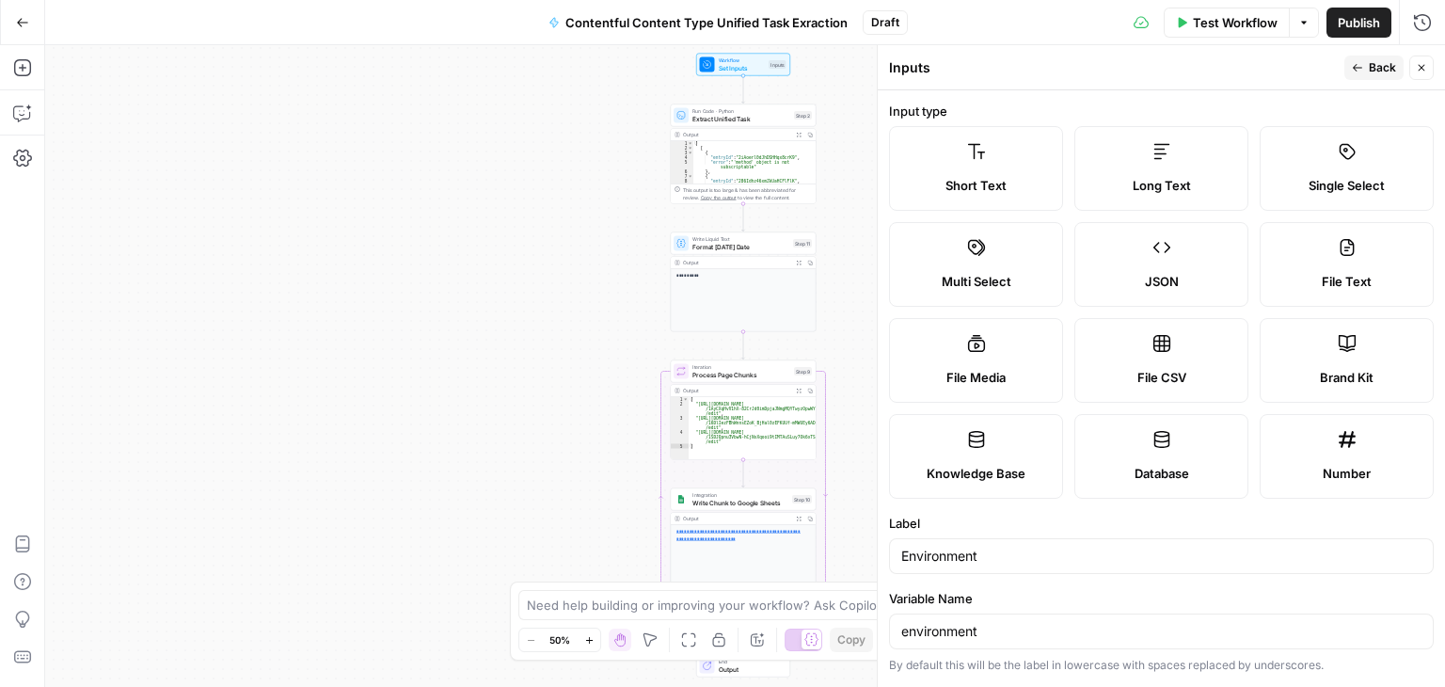
click at [1419, 71] on icon "button" at bounding box center [1421, 67] width 11 height 11
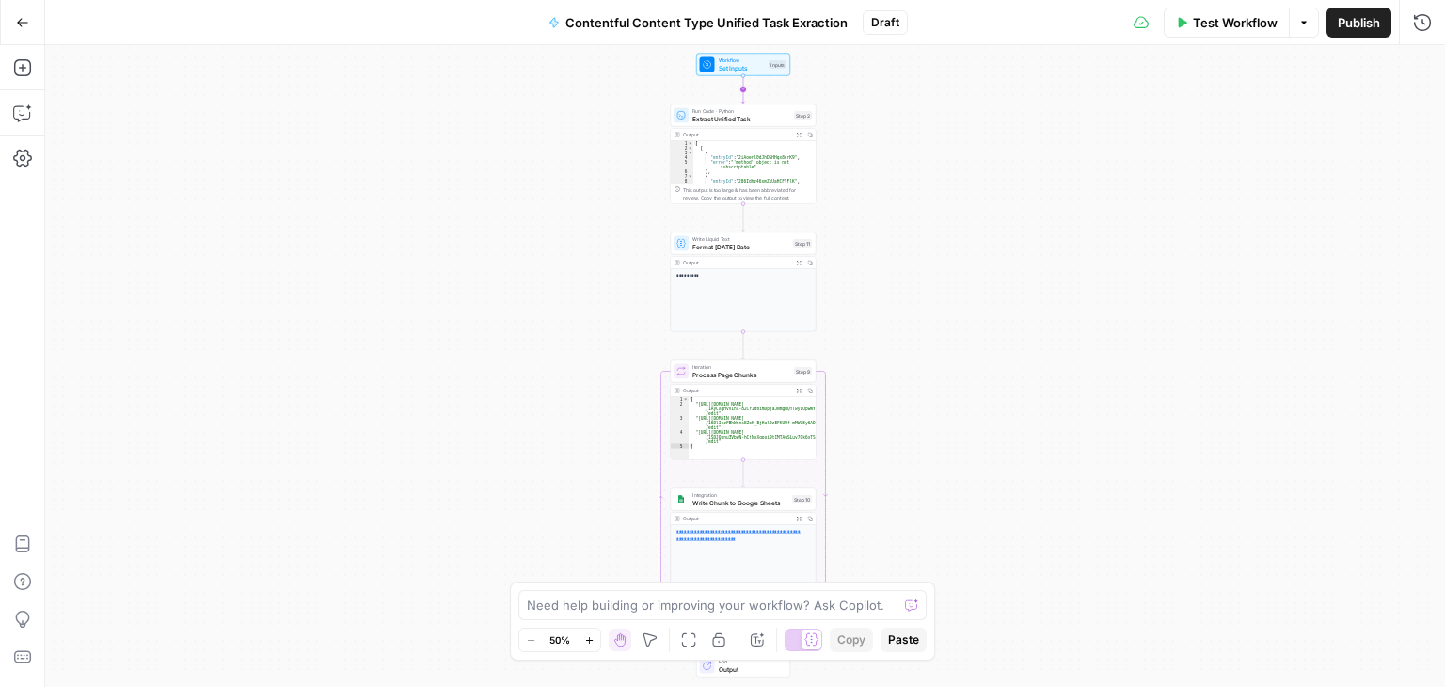
click at [747, 75] on div "Workflow Set Inputs Inputs Run Code · Python Extract Unified Task Step 2 Output…" at bounding box center [1021, 214] width 700 height 321
click at [738, 63] on span "Set Inputs" at bounding box center [742, 67] width 47 height 9
click at [737, 65] on span "Set Inputs" at bounding box center [744, 66] width 47 height 9
click at [737, 65] on span "Set Inputs" at bounding box center [743, 66] width 47 height 9
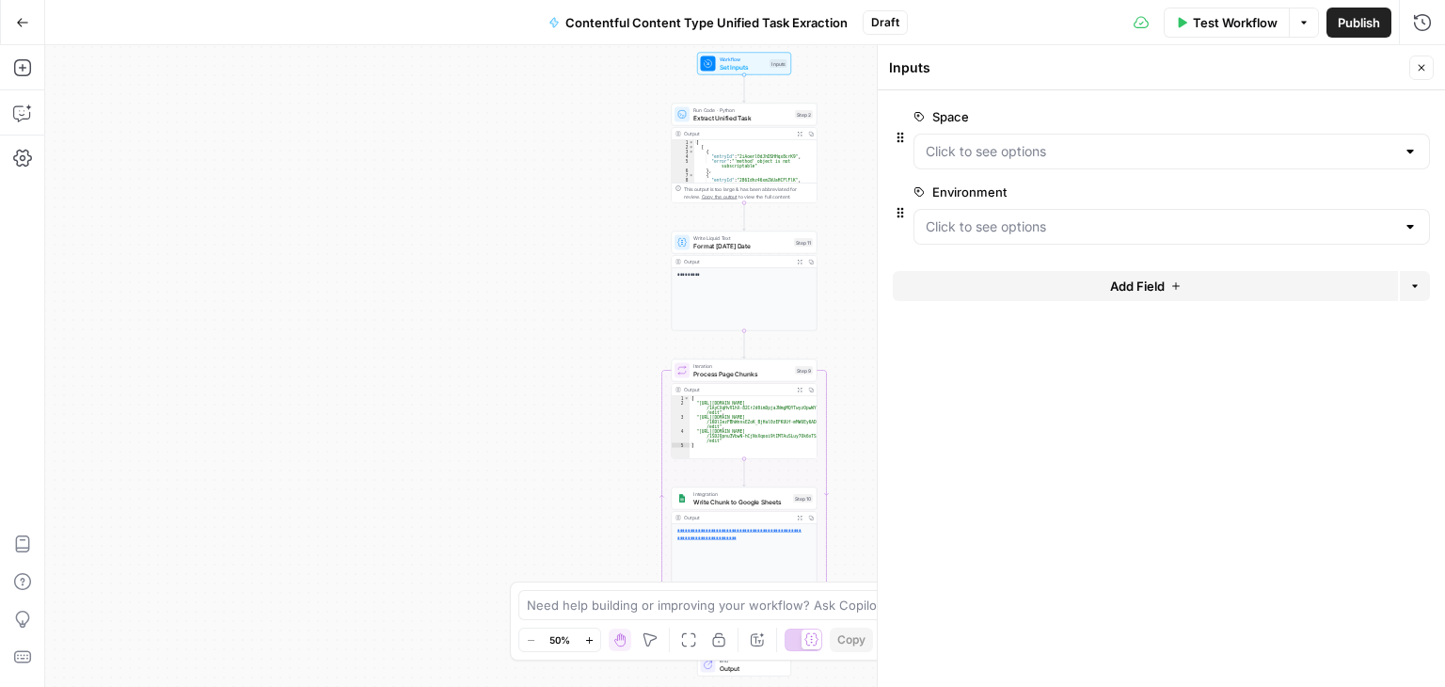
click at [1355, 116] on span "edit field" at bounding box center [1359, 116] width 41 height 15
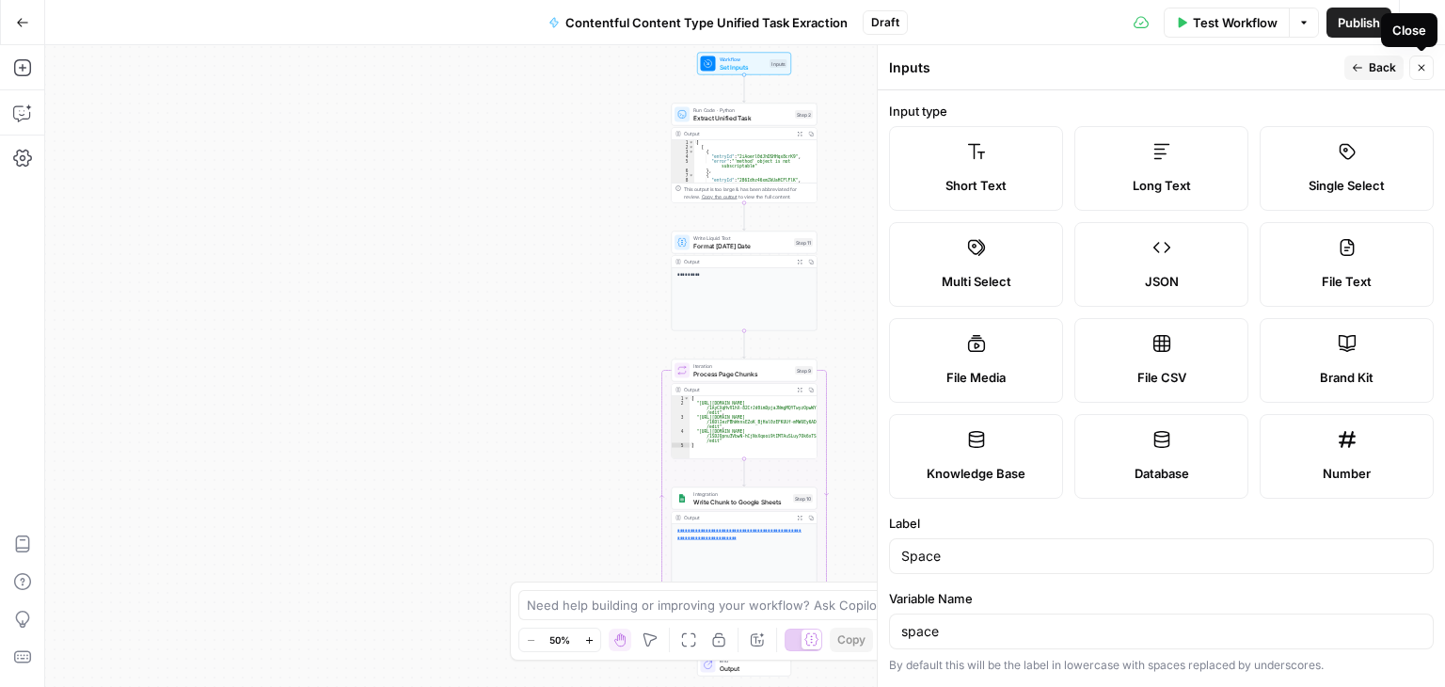
click at [1421, 66] on icon "button" at bounding box center [1421, 67] width 11 height 11
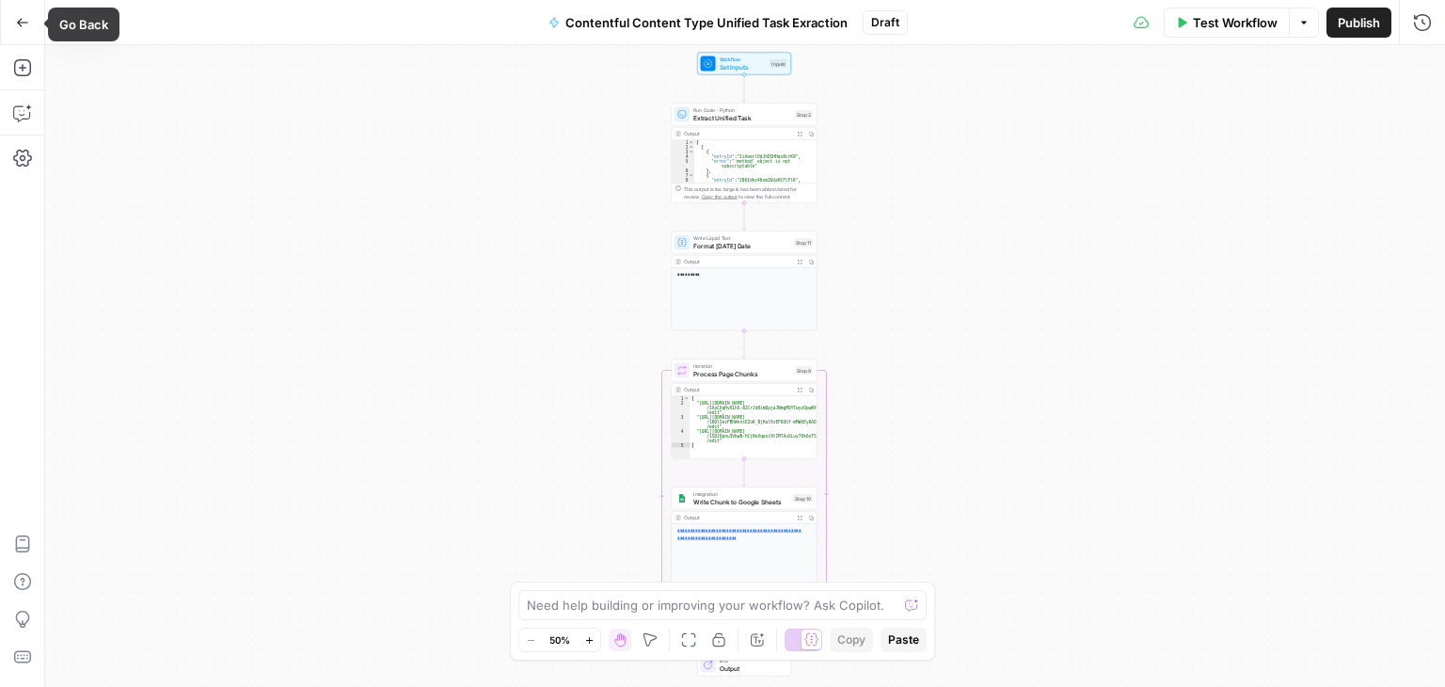
click at [22, 20] on icon "button" at bounding box center [22, 22] width 13 height 13
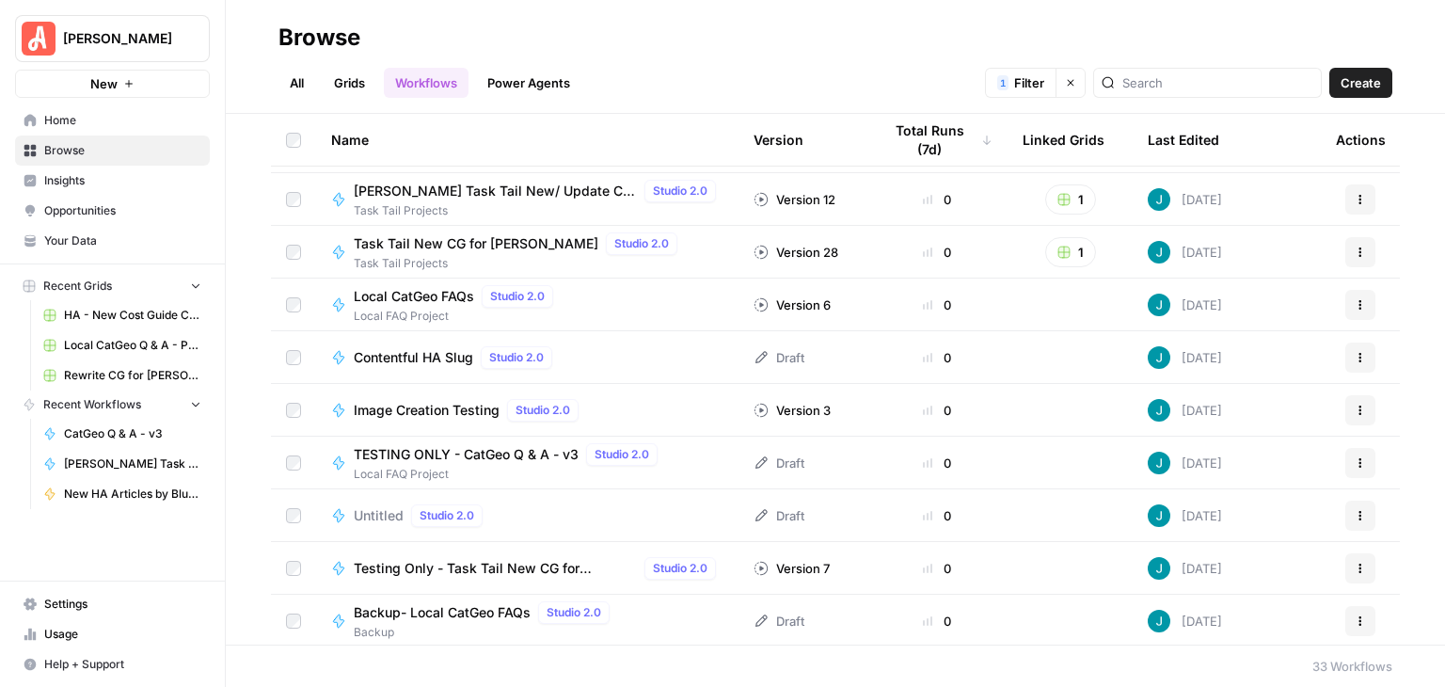
scroll to position [470, 0]
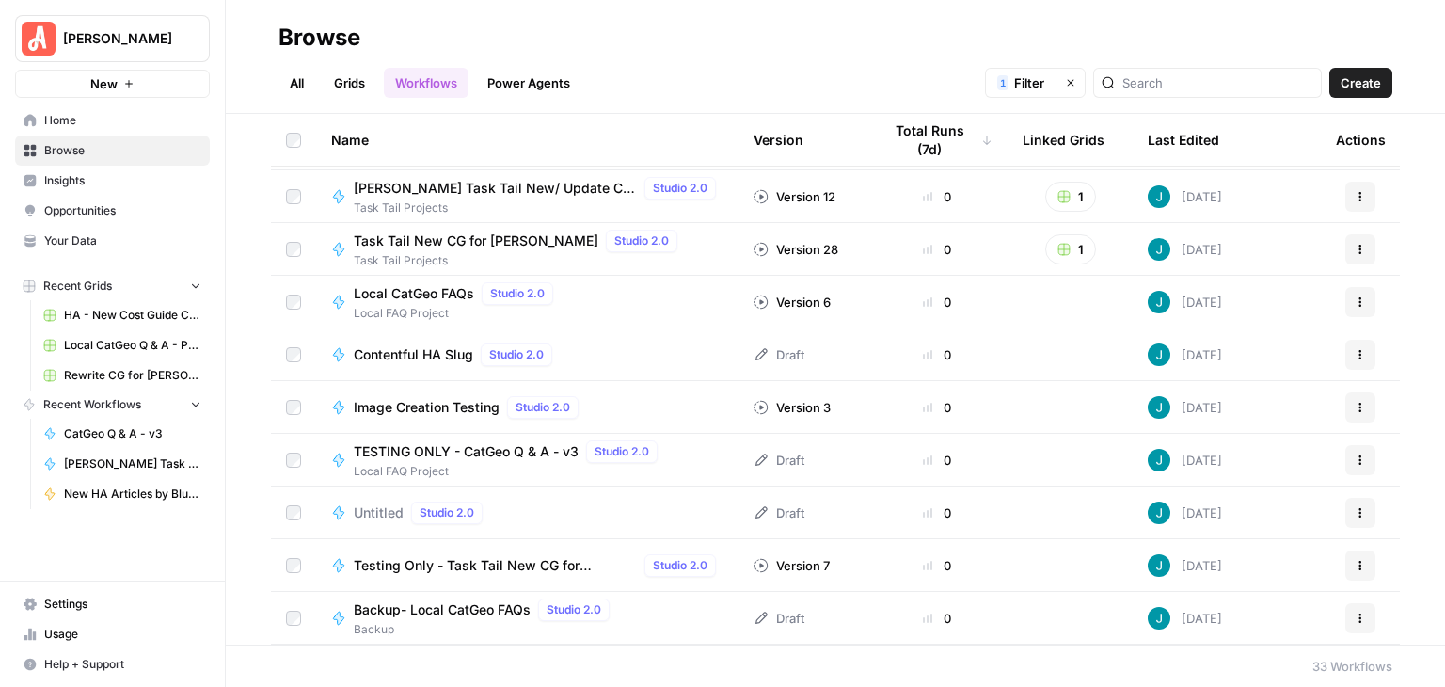
click at [456, 352] on span "Contentful HA Slug" at bounding box center [413, 354] width 119 height 19
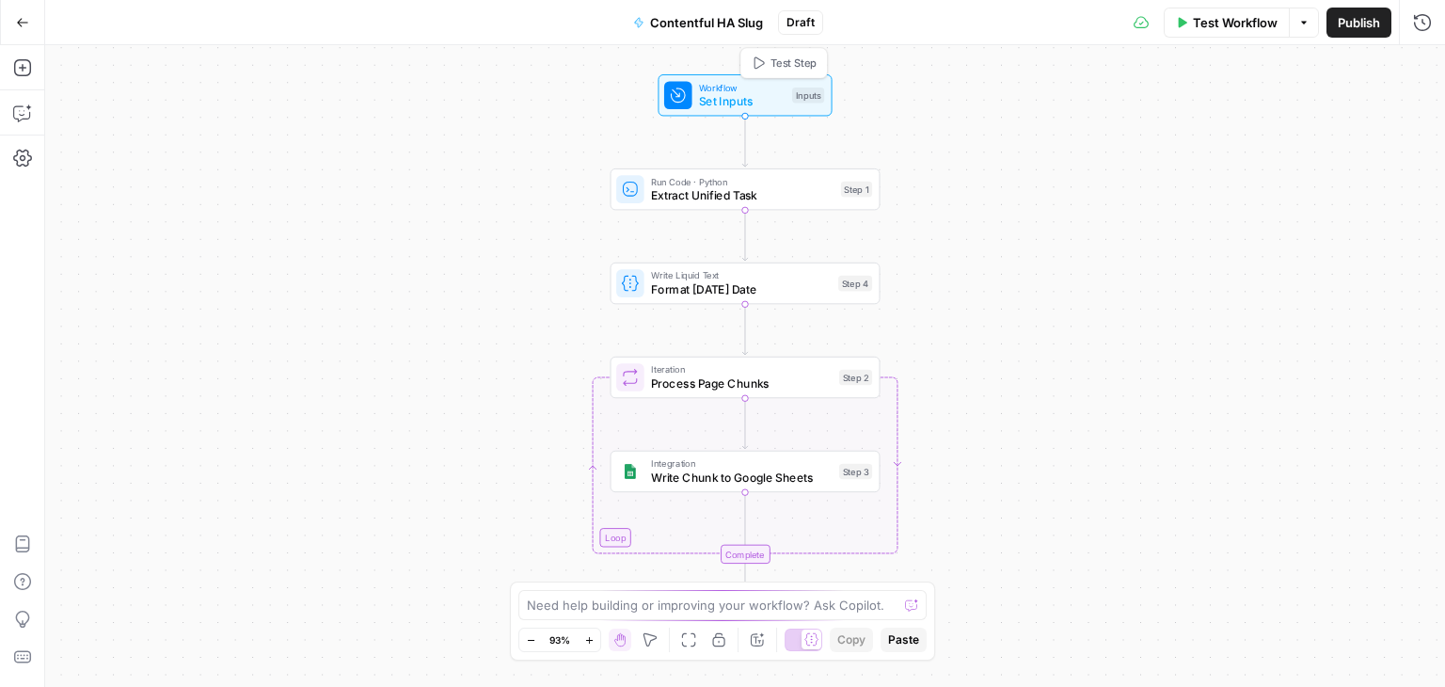
click at [767, 90] on span "Workflow" at bounding box center [742, 87] width 87 height 14
click at [1160, 127] on span "Add Field" at bounding box center [1137, 128] width 55 height 19
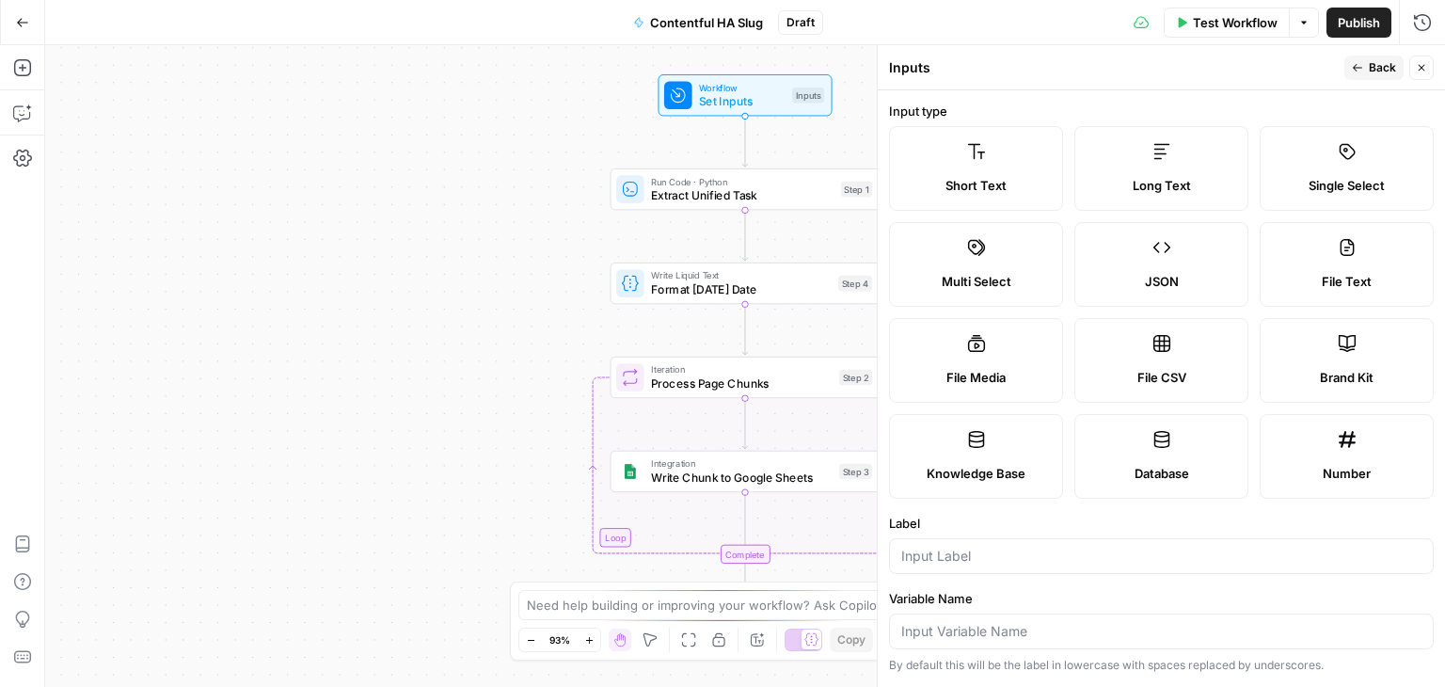
click at [1313, 176] on span "Single Select" at bounding box center [1347, 185] width 76 height 19
click at [1114, 542] on div at bounding box center [1161, 556] width 545 height 36
type input "Space"
click at [948, 630] on input "Variable Name" at bounding box center [1161, 631] width 520 height 19
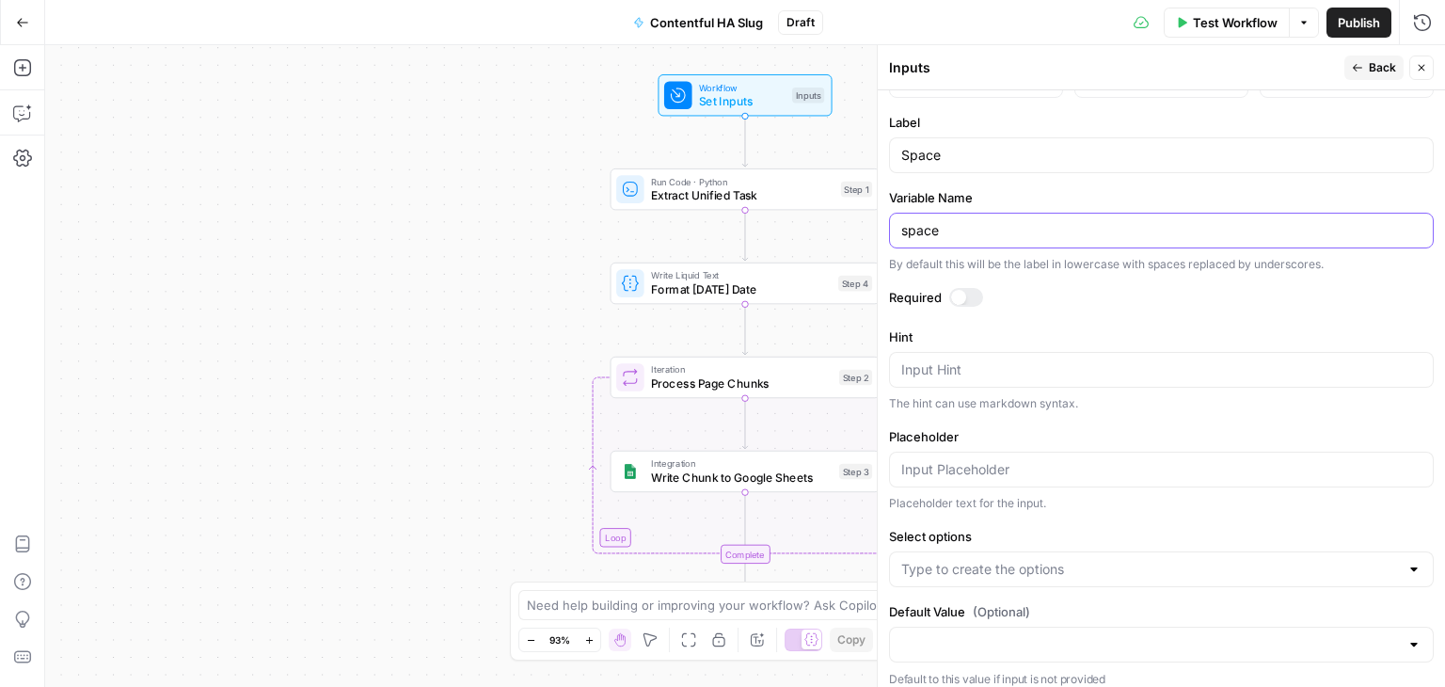
scroll to position [410, 0]
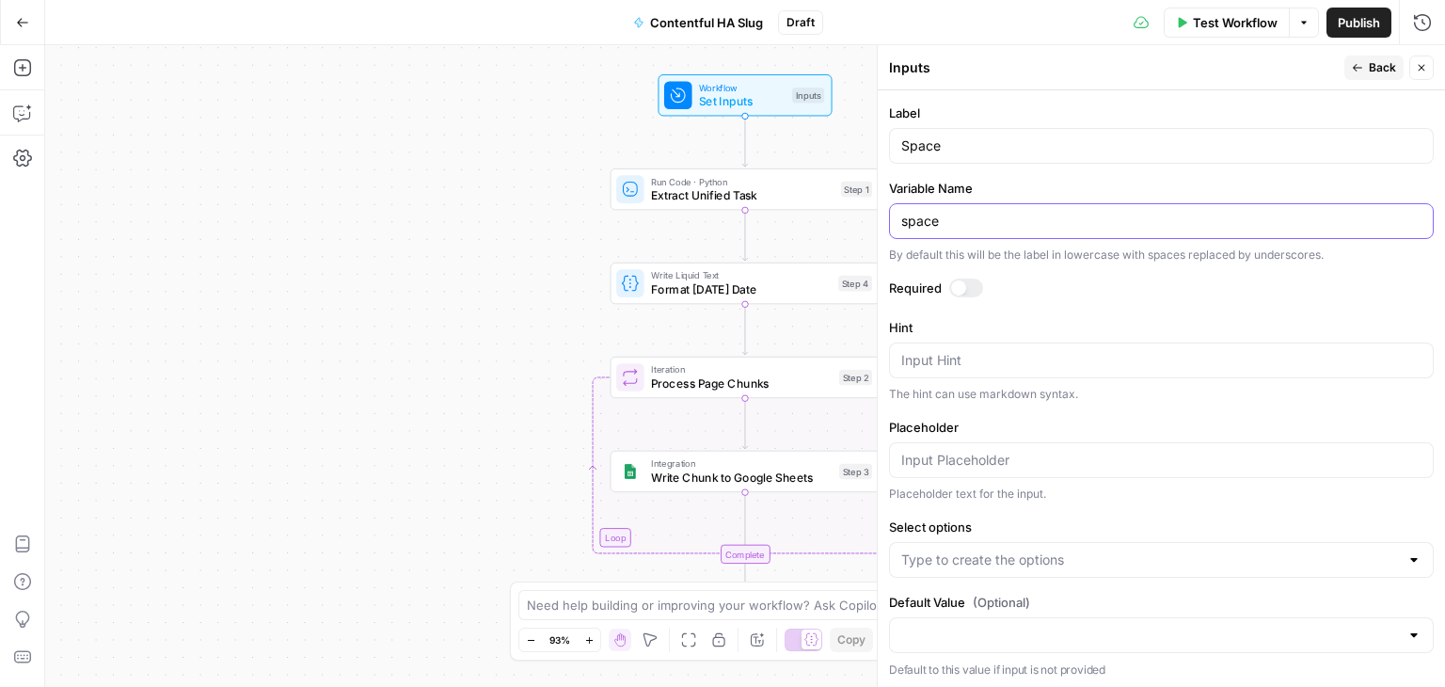
type input "space"
click at [1121, 559] on input "Select options" at bounding box center [1150, 559] width 498 height 19
click at [1076, 552] on input "Select options" at bounding box center [1150, 559] width 498 height 19
paste input "jarihqritqht"
type input "jarihqritqht"
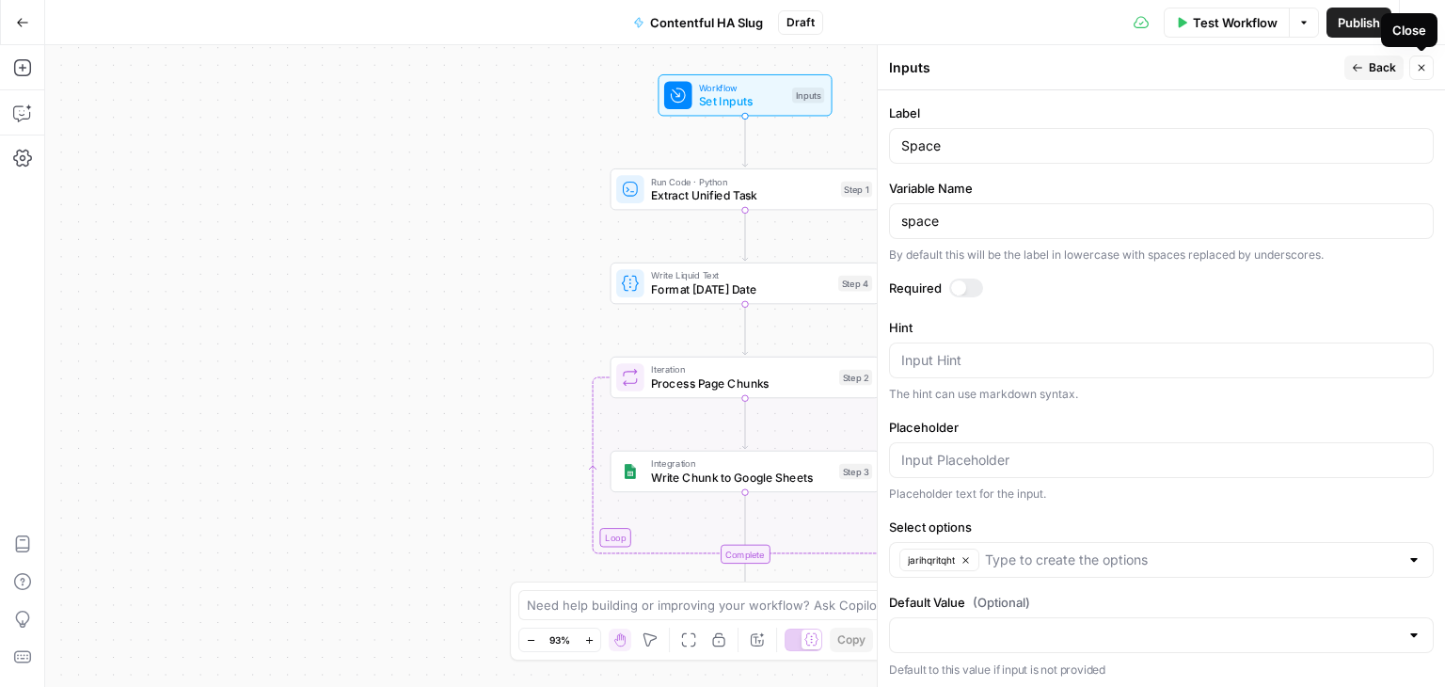
click at [1419, 62] on icon "button" at bounding box center [1421, 67] width 11 height 11
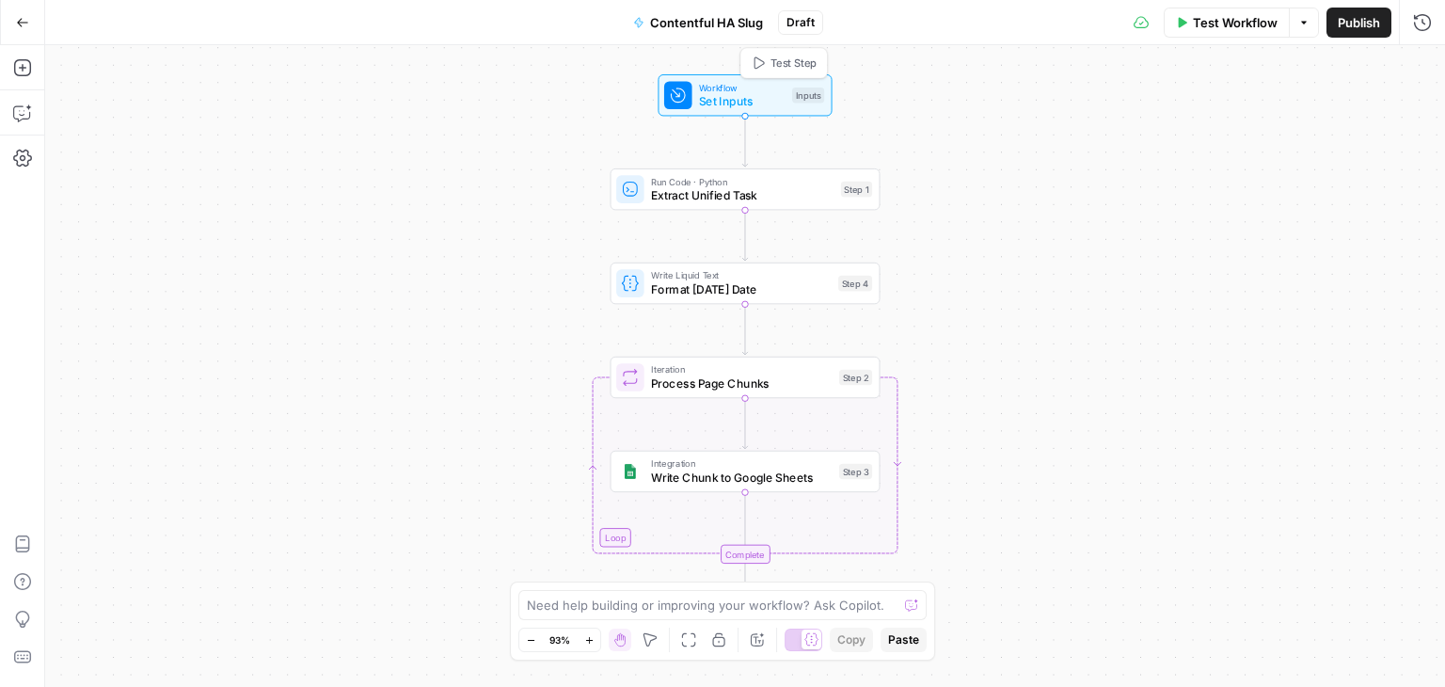
click at [756, 105] on span "Set Inputs" at bounding box center [742, 101] width 87 height 18
click at [1141, 196] on button "Add Field" at bounding box center [1145, 211] width 505 height 30
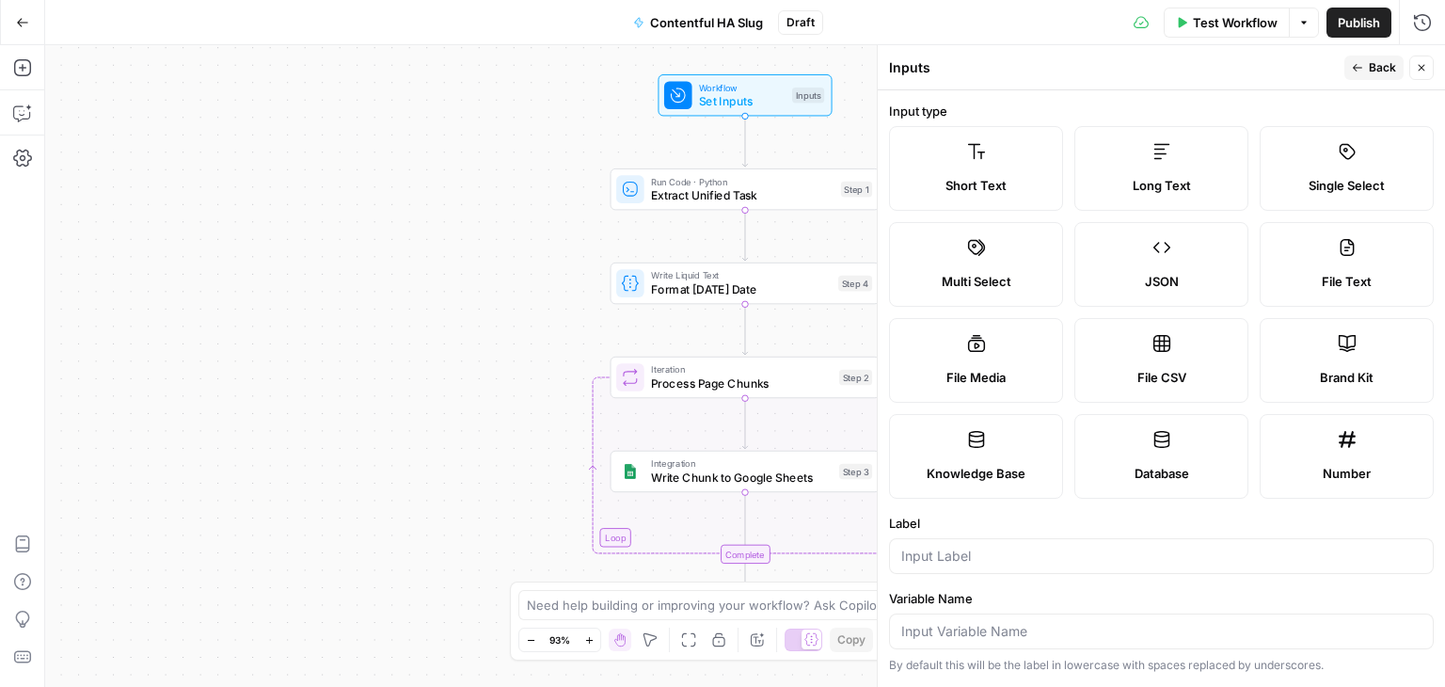
click at [1374, 156] on label "Single Select" at bounding box center [1347, 168] width 174 height 85
click at [1107, 550] on input "Label" at bounding box center [1161, 556] width 520 height 19
type input "Environment"
click at [979, 633] on input "Variable Name" at bounding box center [1161, 631] width 520 height 19
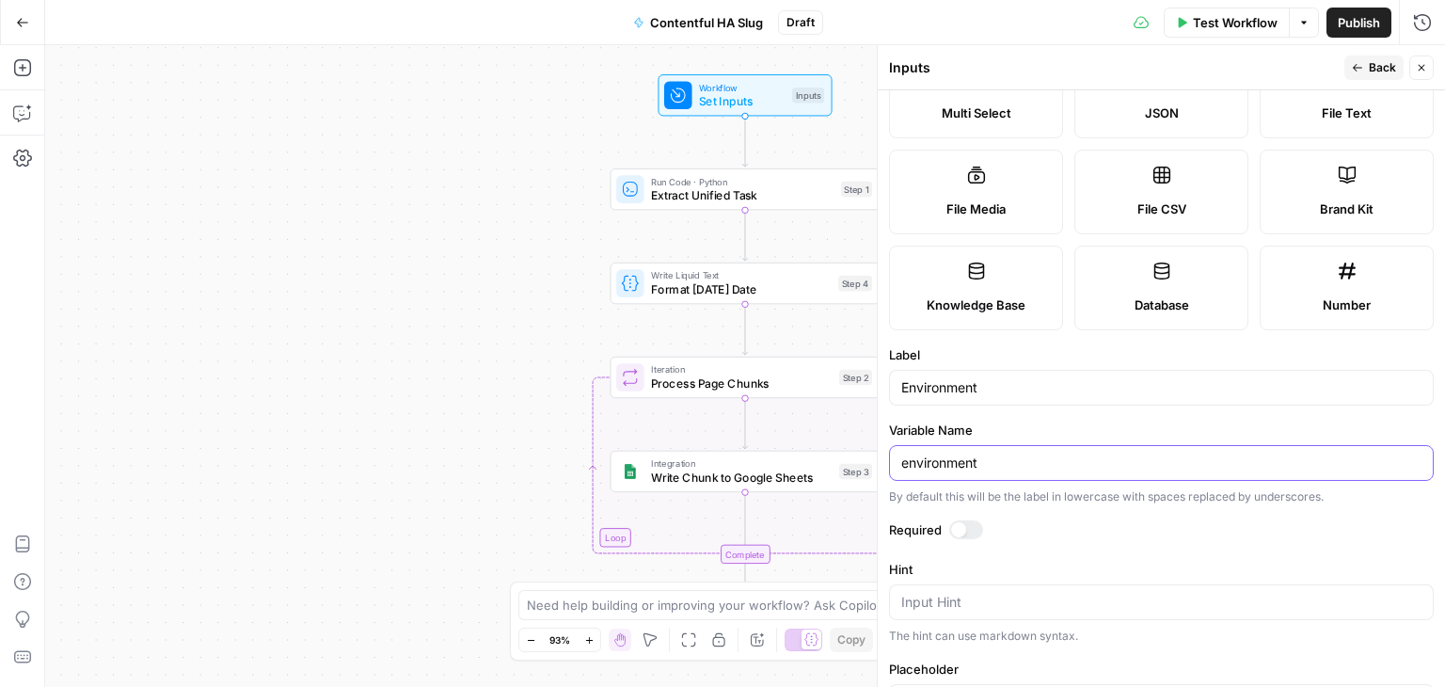
scroll to position [376, 0]
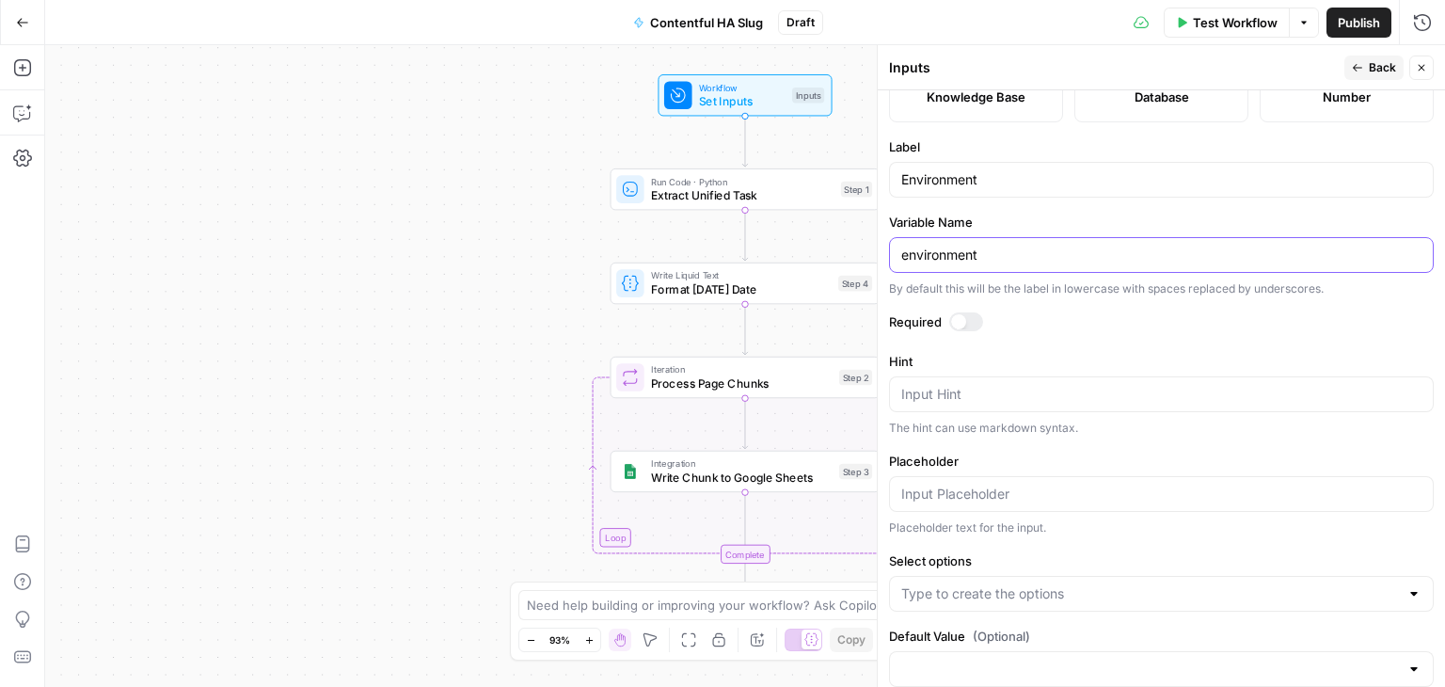
type input "environment"
click at [1137, 588] on input "Select options" at bounding box center [1150, 593] width 498 height 19
type input "sandbox"
type input "foogees_playground"
click at [1082, 589] on icon "button" at bounding box center [1085, 594] width 10 height 10
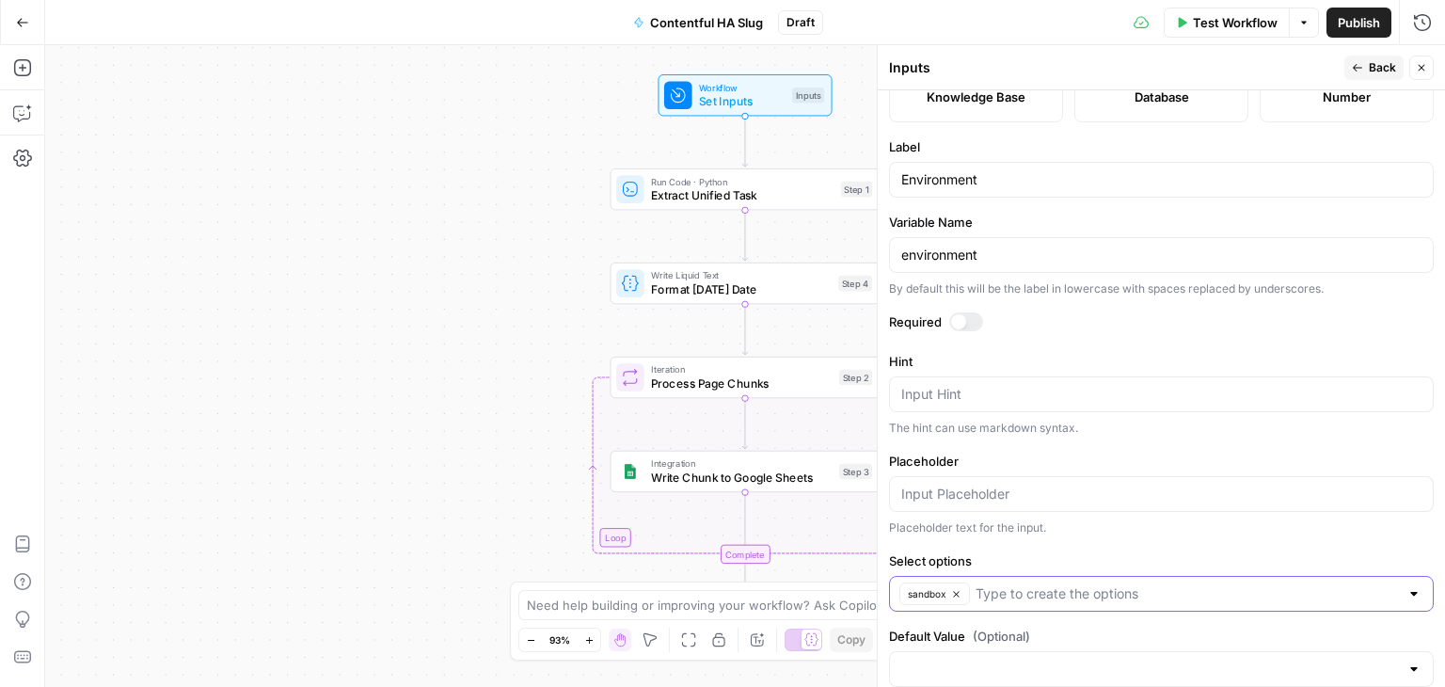
click at [1084, 587] on input "Select options" at bounding box center [1187, 593] width 423 height 19
type input "foogees-playground"
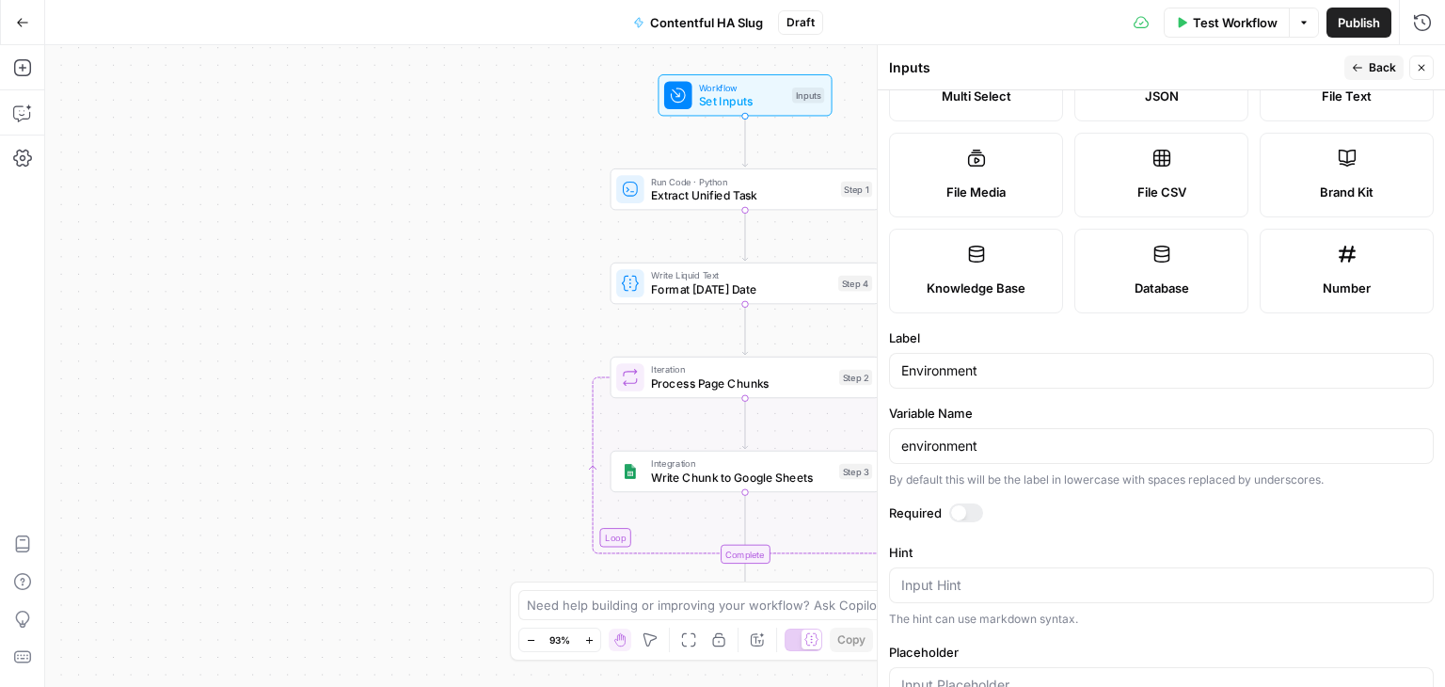
scroll to position [0, 0]
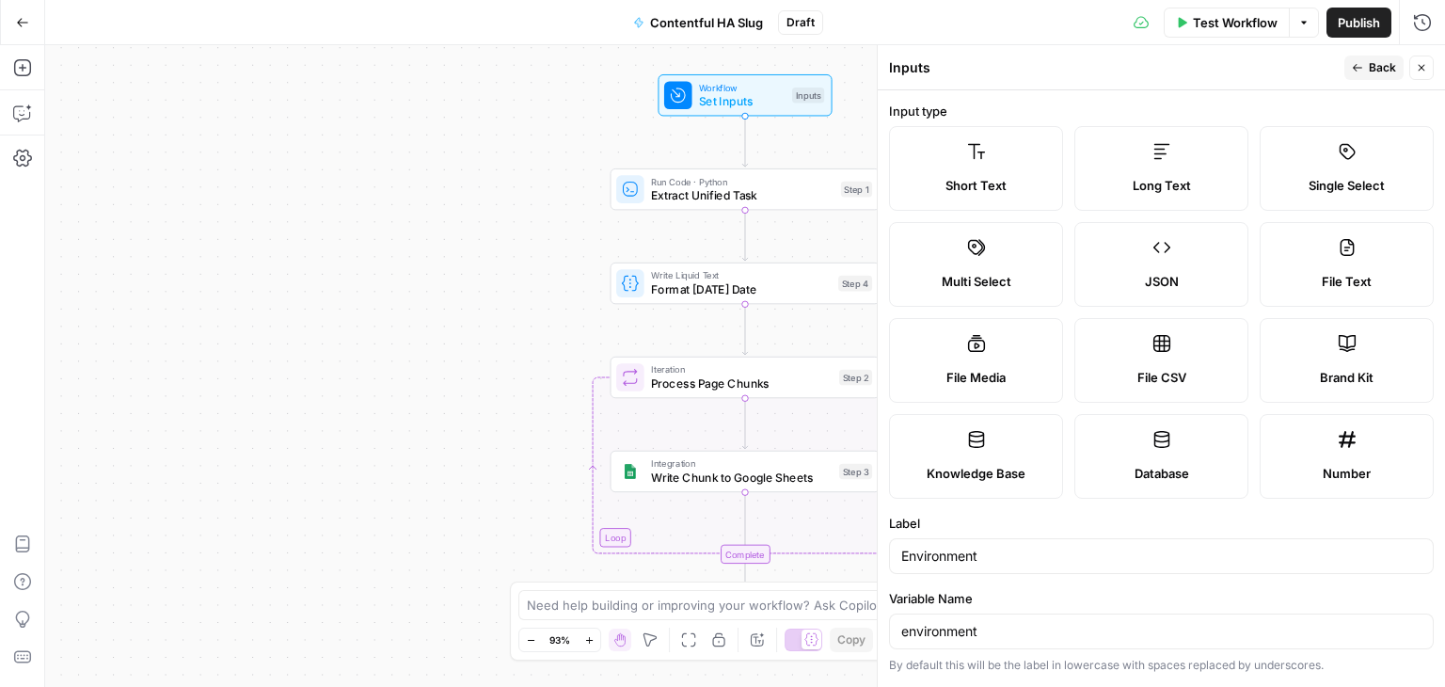
click at [1425, 63] on icon "button" at bounding box center [1421, 67] width 11 height 11
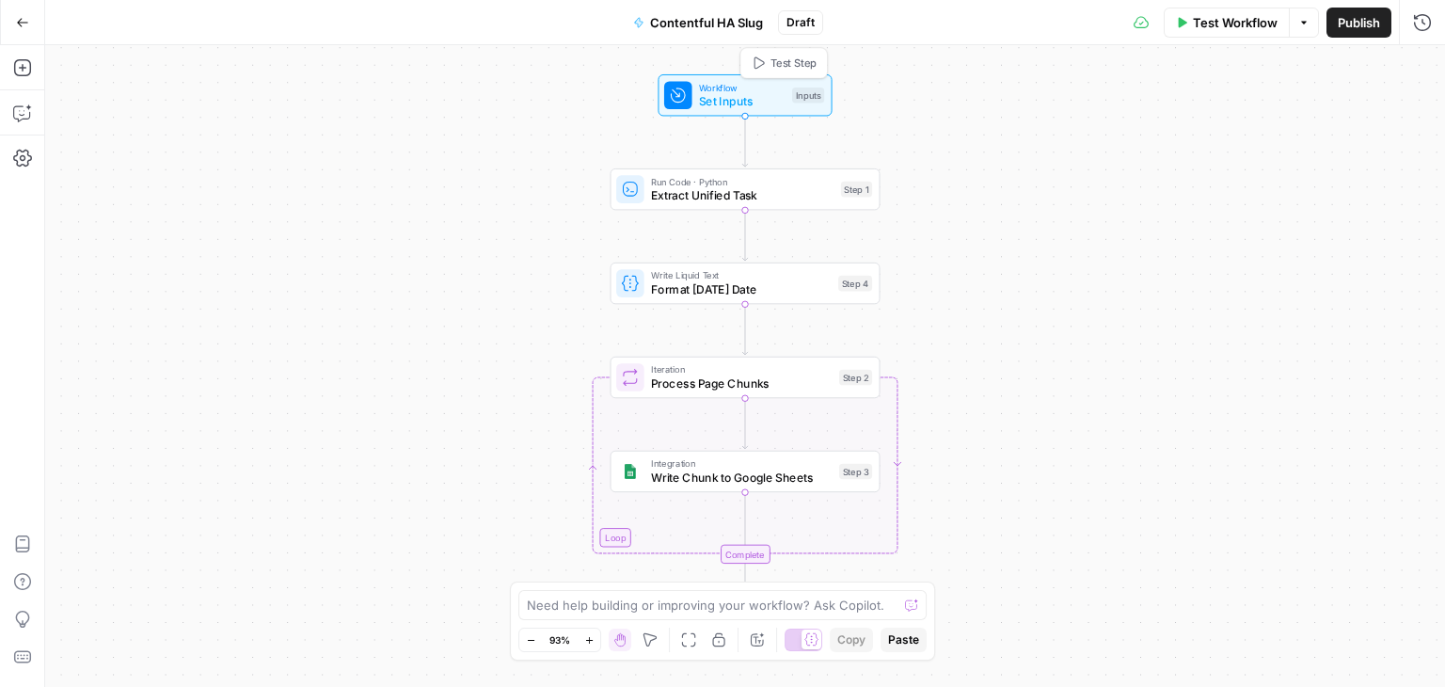
click at [739, 90] on span "Workflow" at bounding box center [742, 87] width 87 height 14
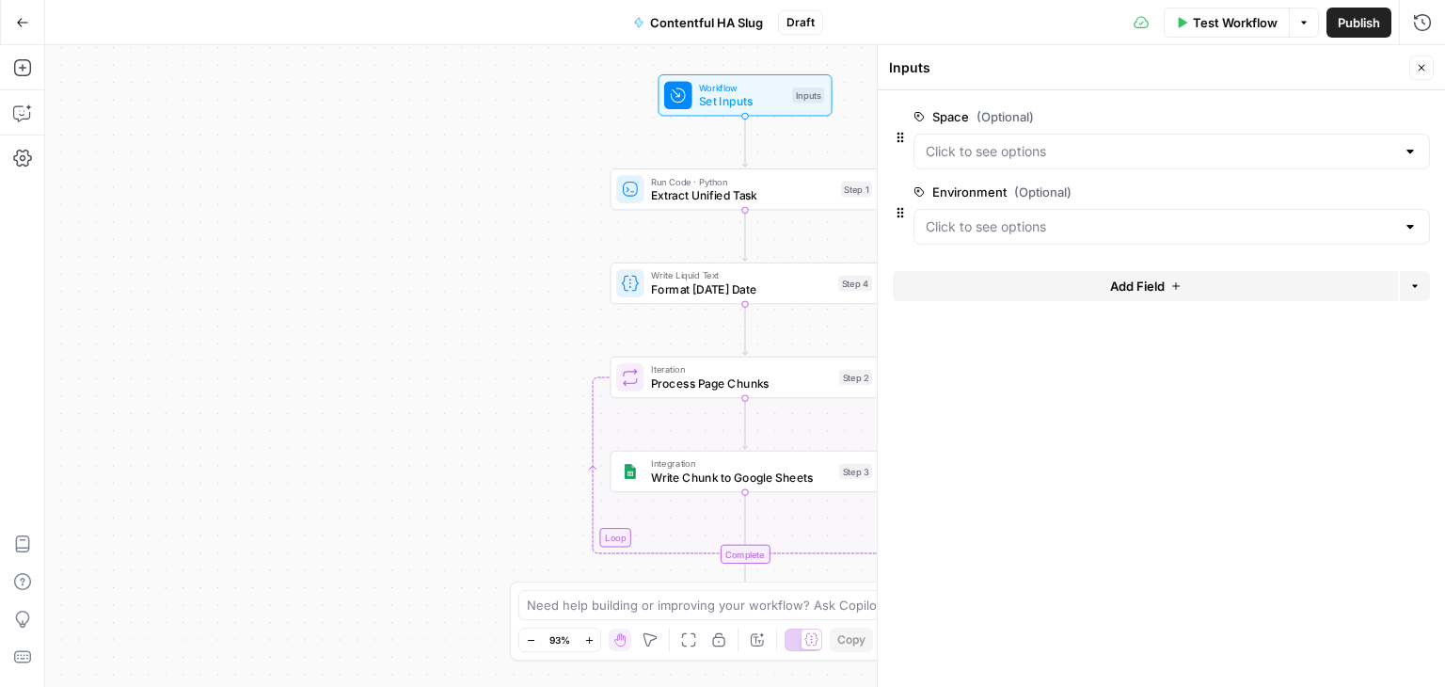
click at [1336, 112] on button "edit field" at bounding box center [1367, 116] width 72 height 23
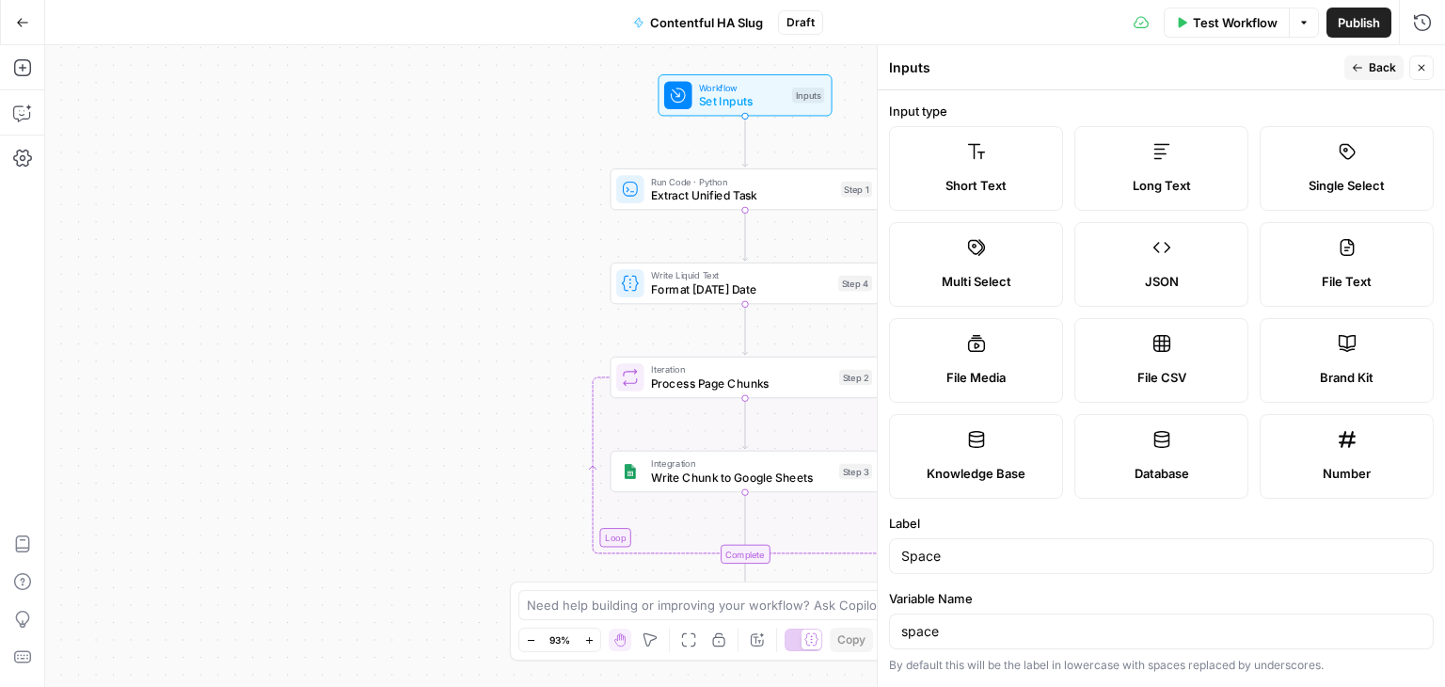
scroll to position [410, 0]
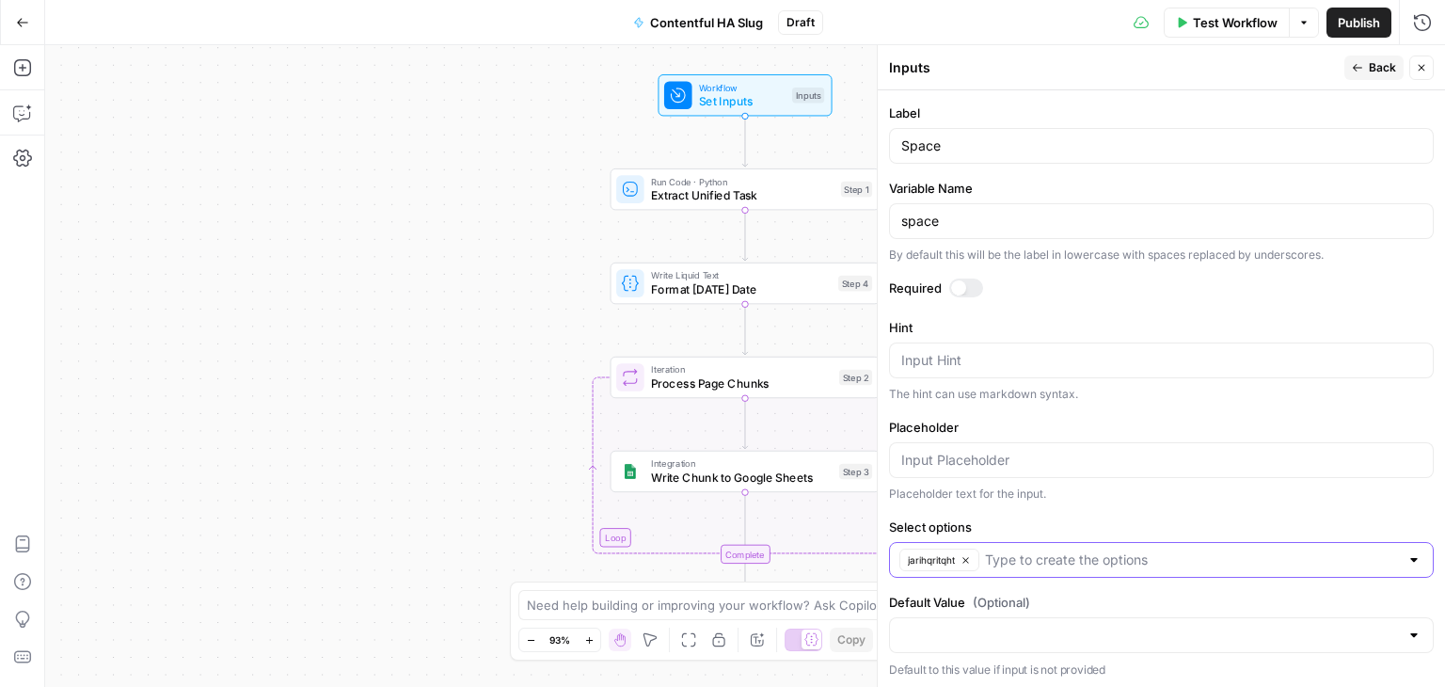
click at [1144, 555] on input "Select options" at bounding box center [1192, 559] width 414 height 19
paste input "99nmeci0fx61"
type input "99nmeci0fx61"
click at [956, 280] on div at bounding box center [958, 287] width 15 height 15
click at [1418, 72] on icon "button" at bounding box center [1421, 67] width 11 height 11
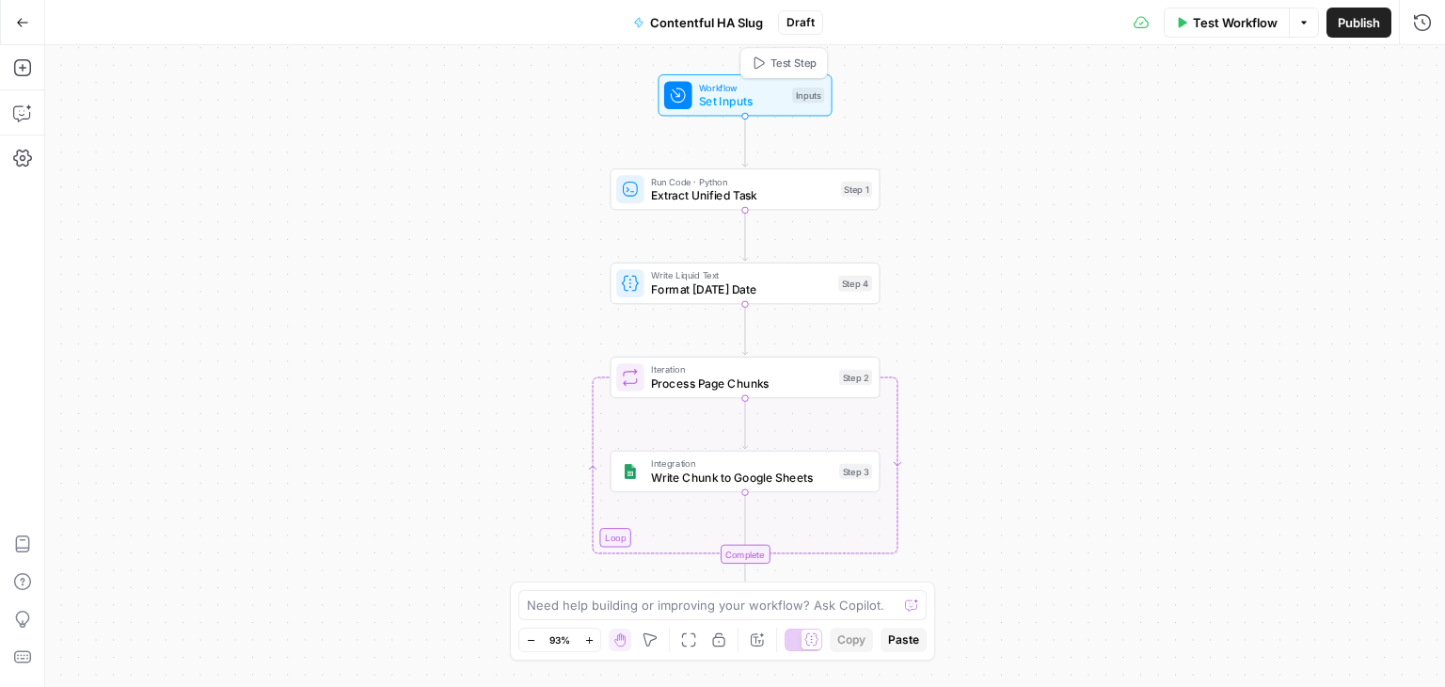
click at [787, 106] on div "Workflow Set Inputs Inputs Test Step" at bounding box center [744, 94] width 160 height 29
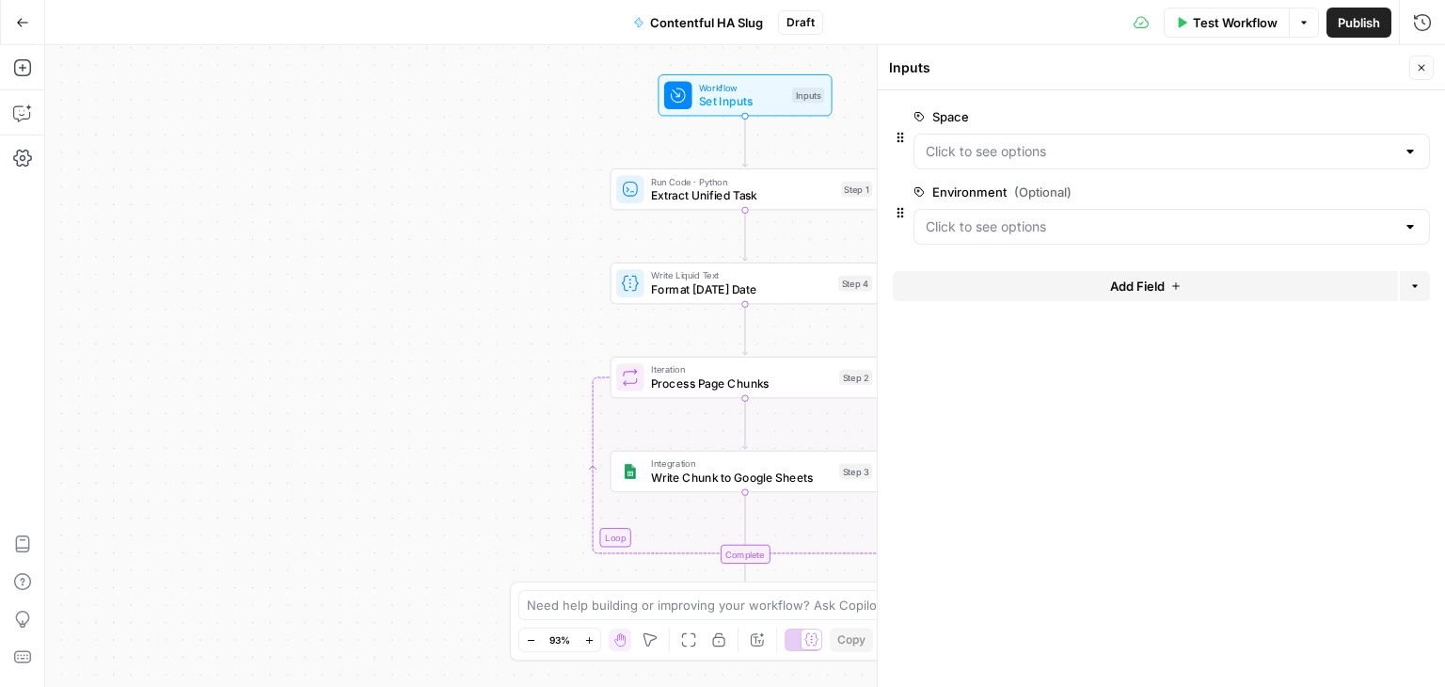
click at [1342, 182] on button "edit field" at bounding box center [1367, 192] width 72 height 23
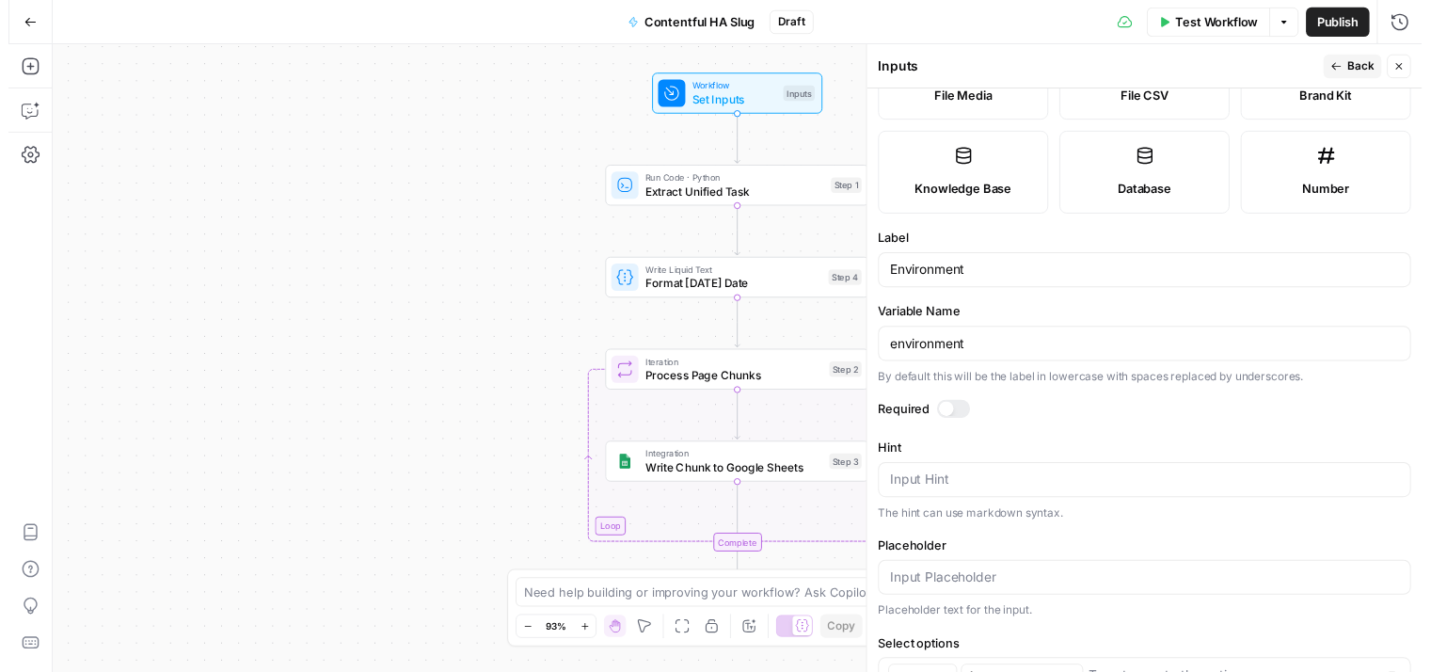
scroll to position [282, 0]
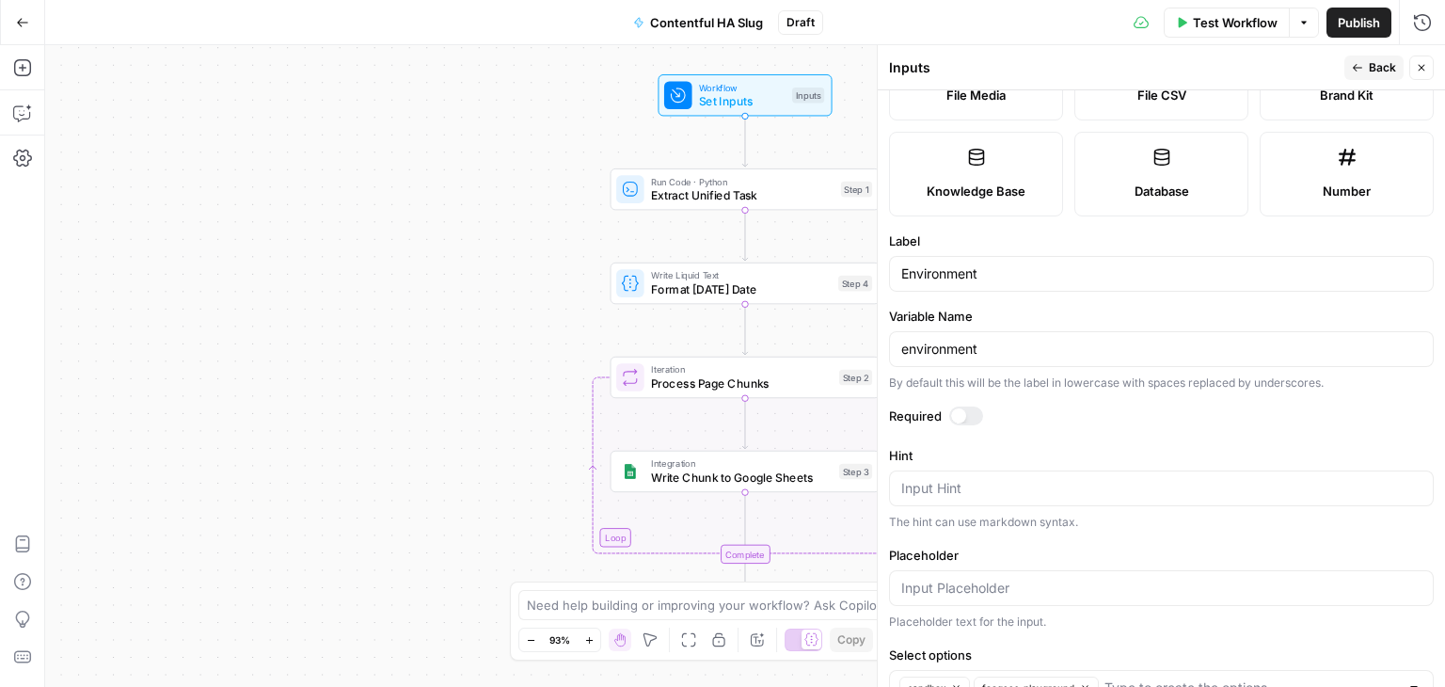
click at [959, 420] on div at bounding box center [958, 415] width 15 height 15
click at [1424, 69] on icon "button" at bounding box center [1421, 67] width 11 height 11
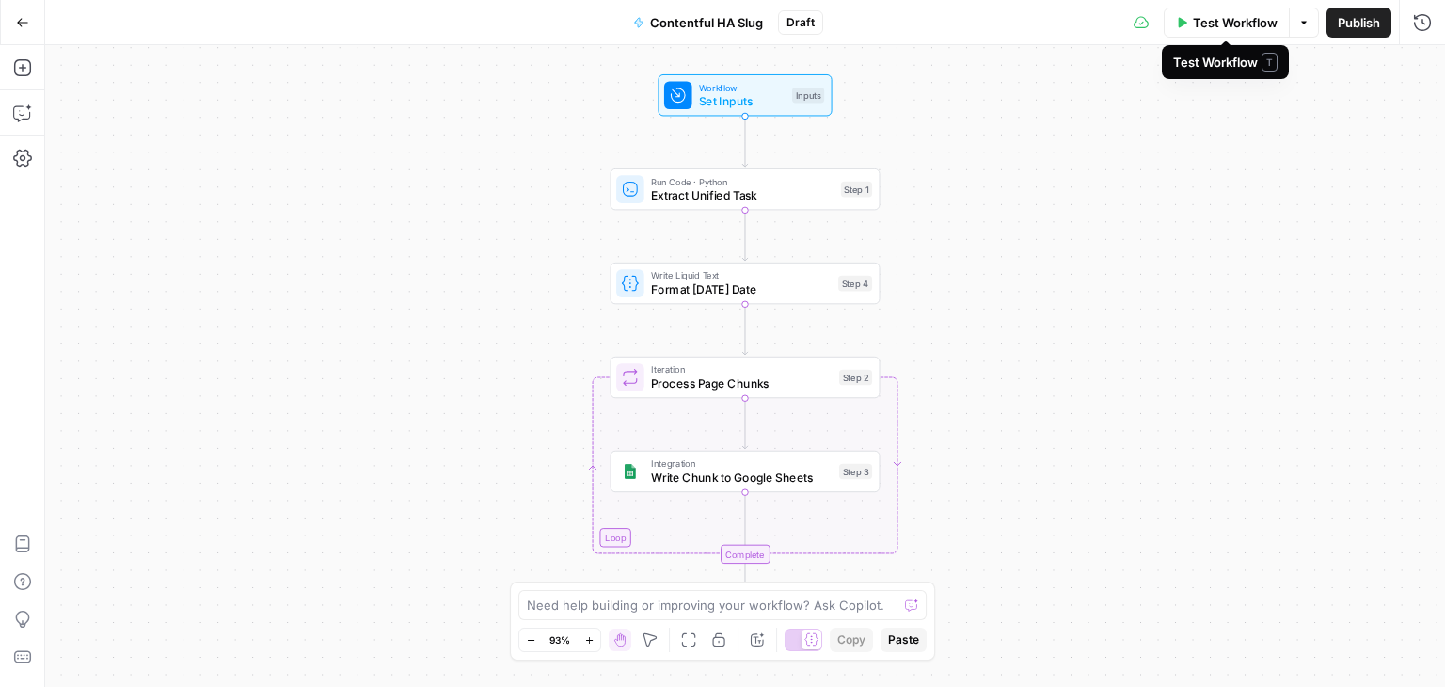
click at [1189, 14] on button "Test Workflow" at bounding box center [1227, 23] width 126 height 30
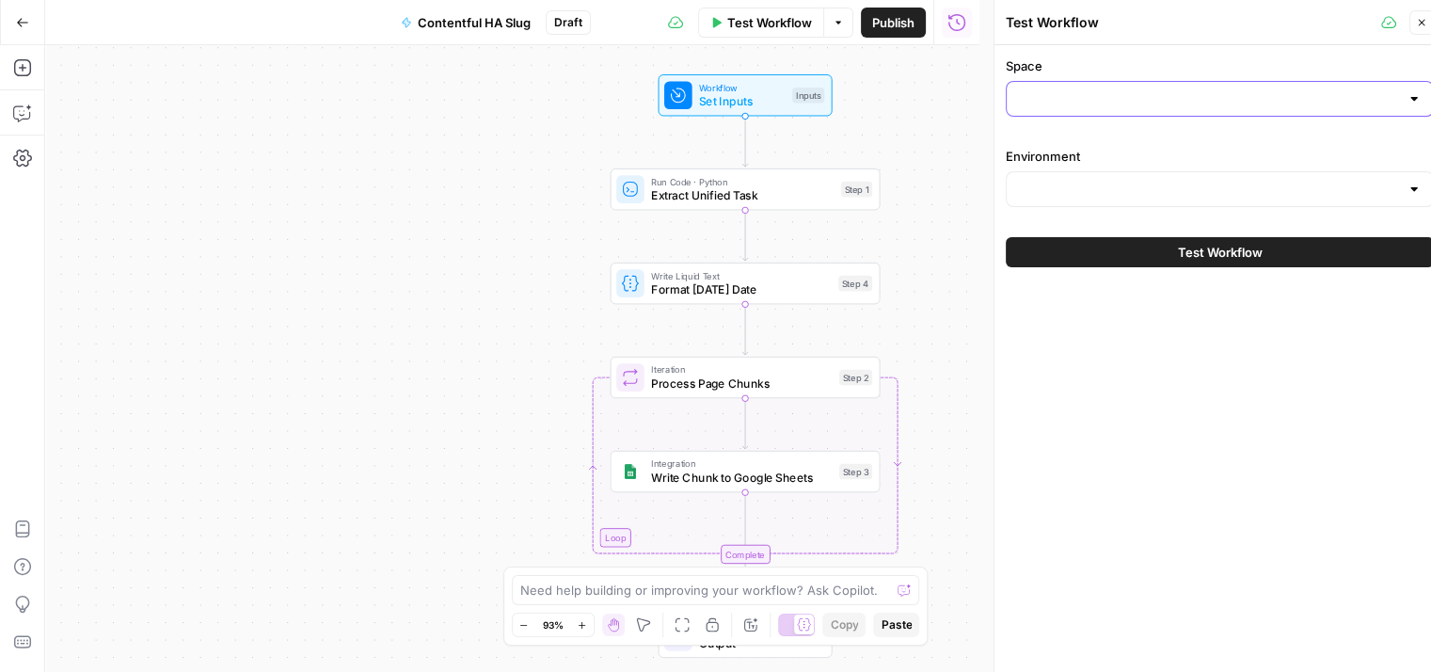
click at [1148, 97] on input "Space" at bounding box center [1208, 98] width 381 height 19
click at [1088, 146] on span "jarihqritqht" at bounding box center [1213, 145] width 389 height 19
type input "jarihqritqht"
click at [1125, 191] on input "Environment" at bounding box center [1208, 189] width 381 height 19
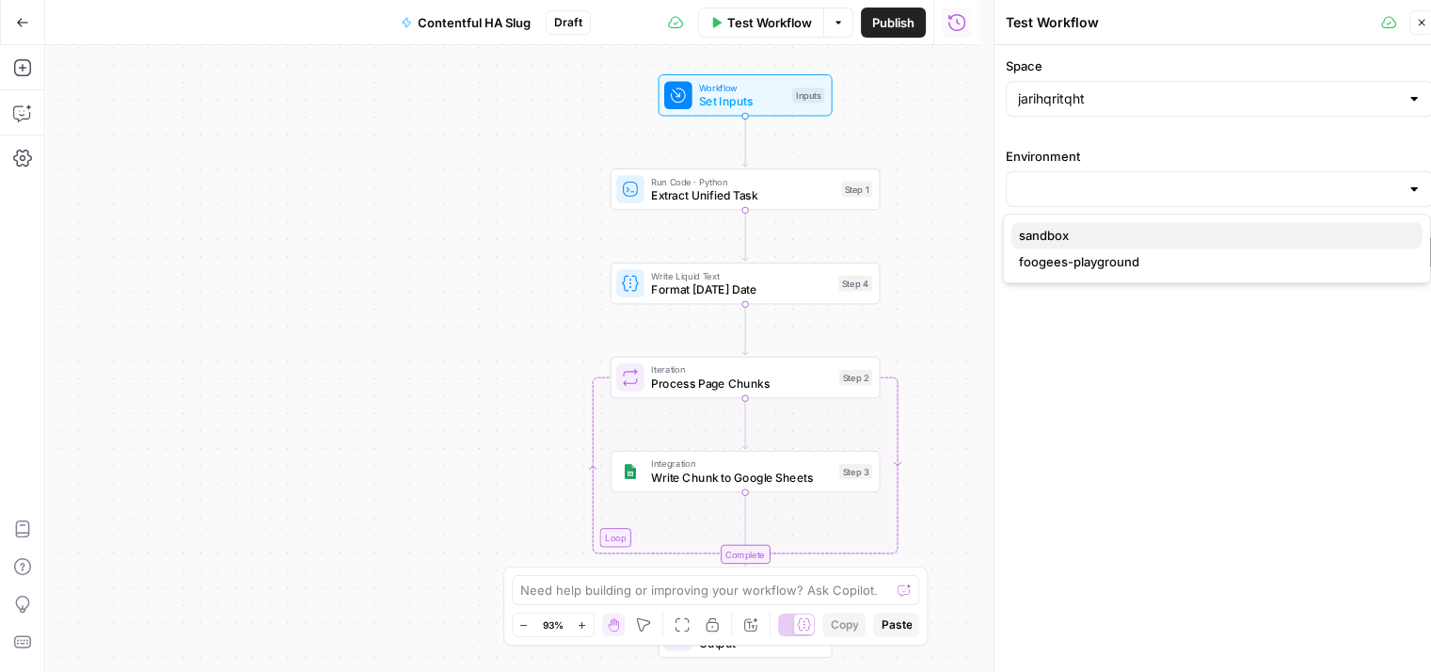
click at [1070, 230] on span "sandbox" at bounding box center [1213, 235] width 389 height 19
type input "sandbox"
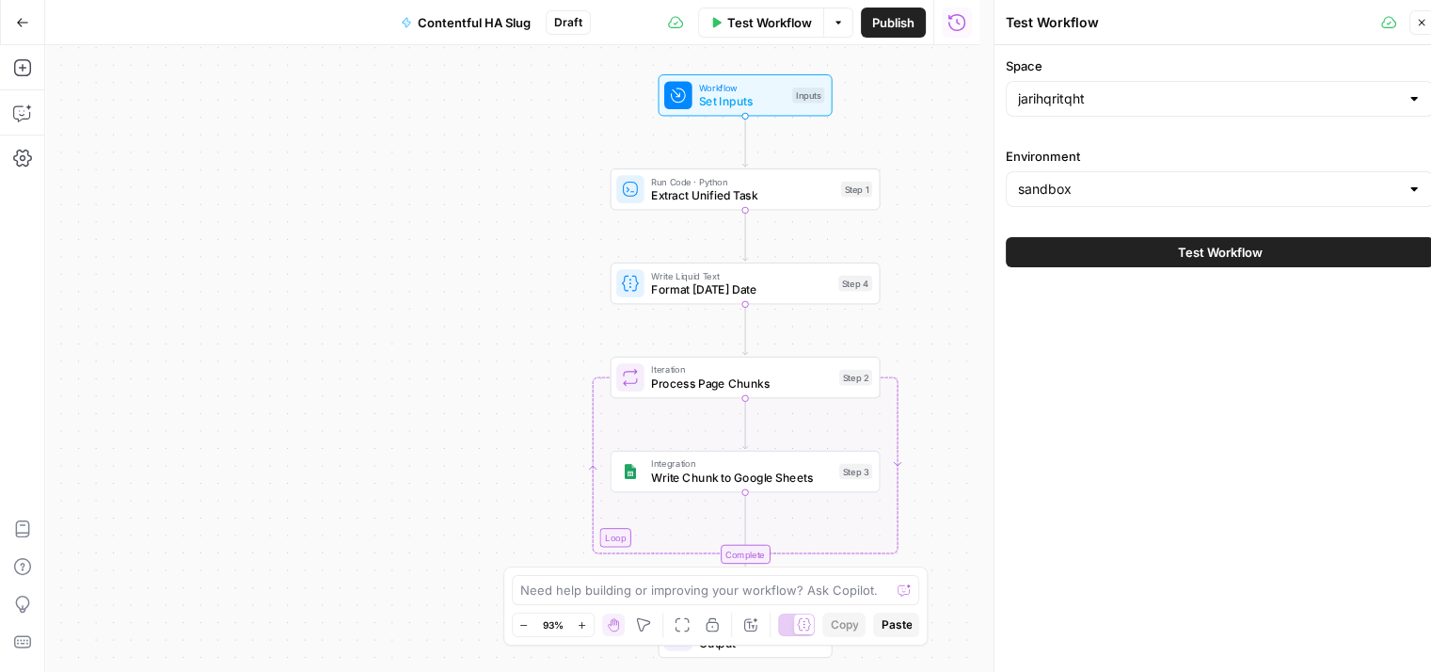
click at [1120, 246] on button "Test Workflow" at bounding box center [1220, 252] width 428 height 30
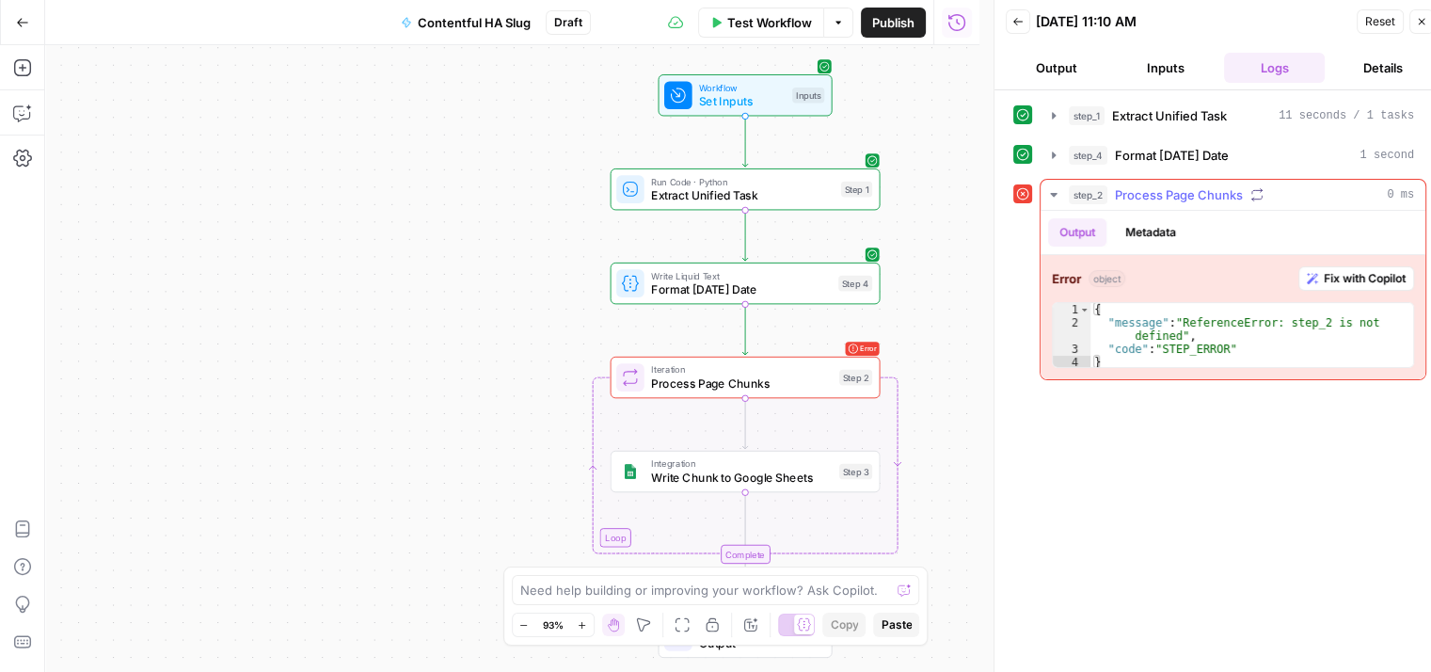
click at [1346, 270] on span "Fix with Copilot" at bounding box center [1365, 278] width 82 height 17
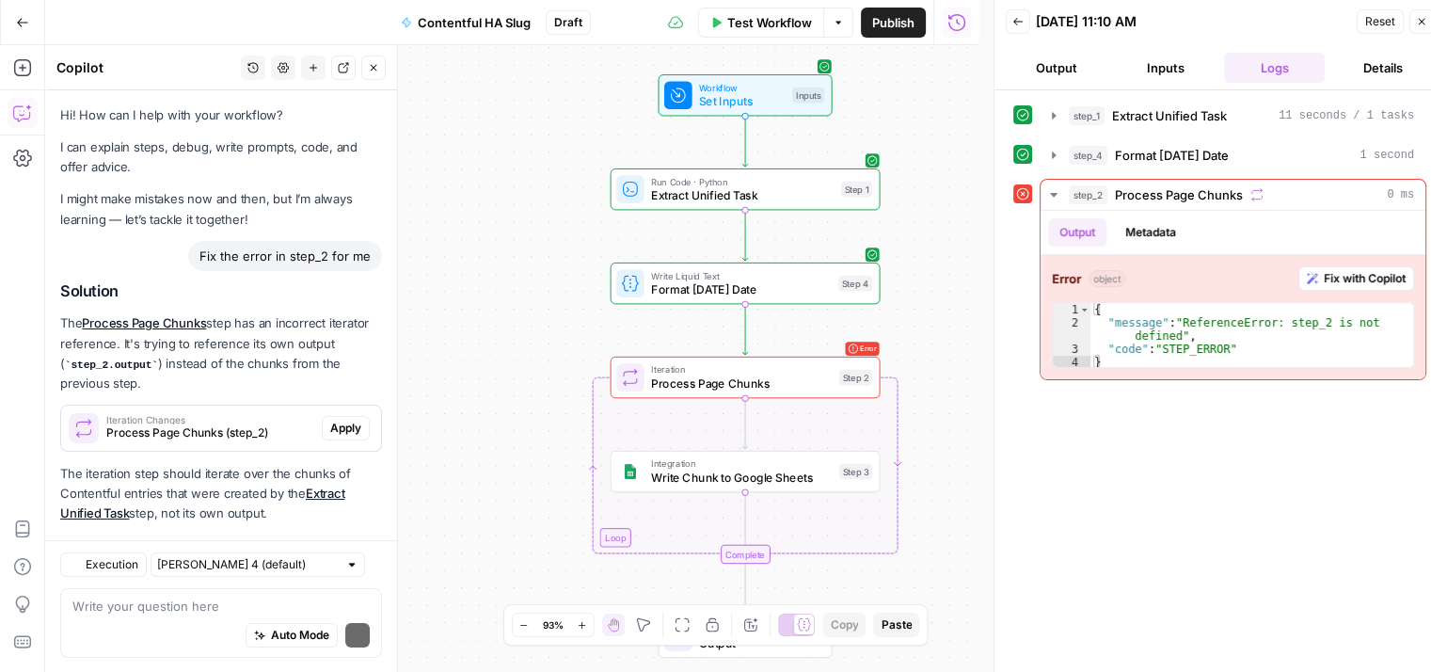
scroll to position [27, 0]
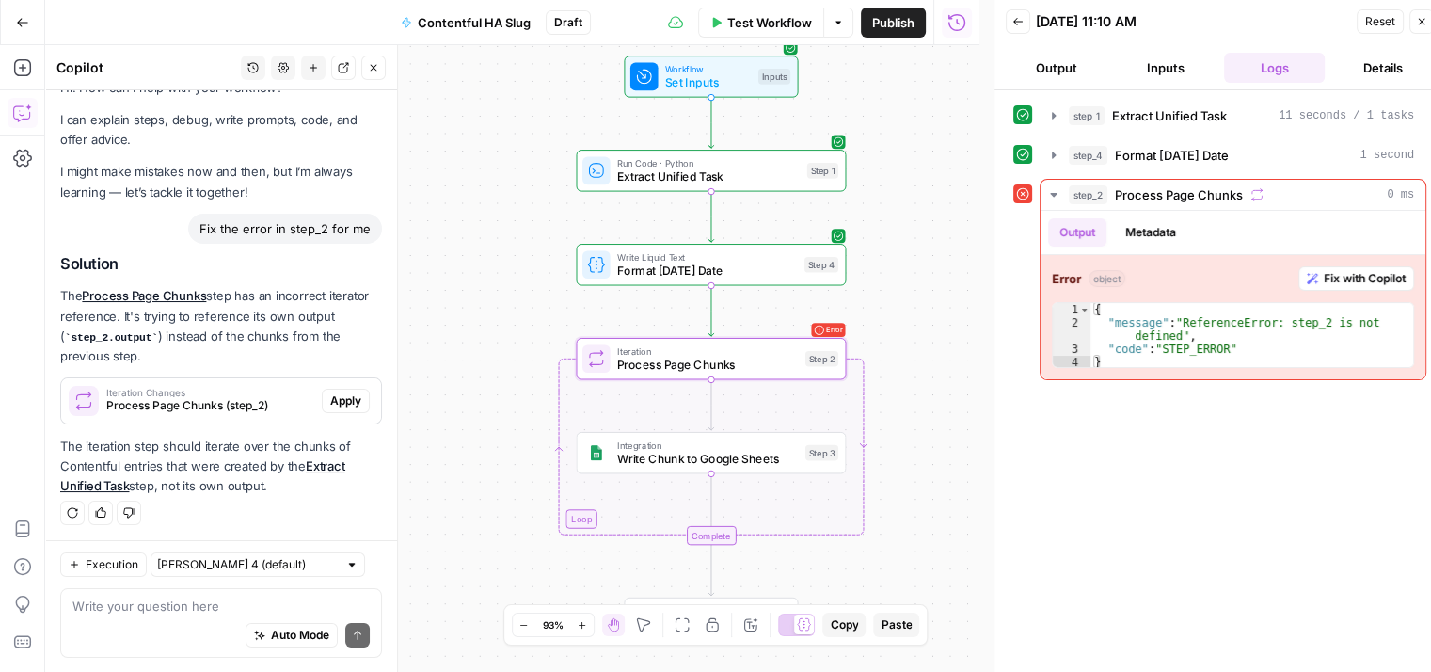
click at [263, 390] on span "Iteration Changes" at bounding box center [210, 392] width 208 height 9
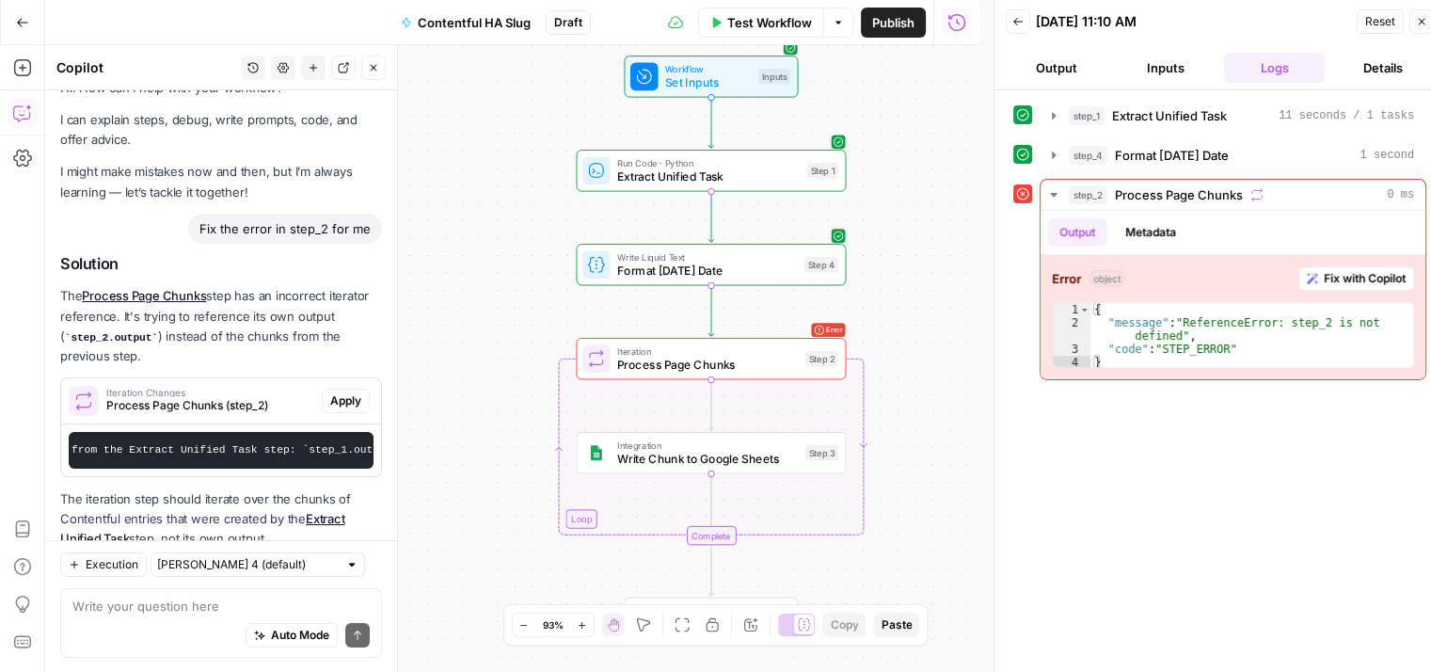
scroll to position [94, 0]
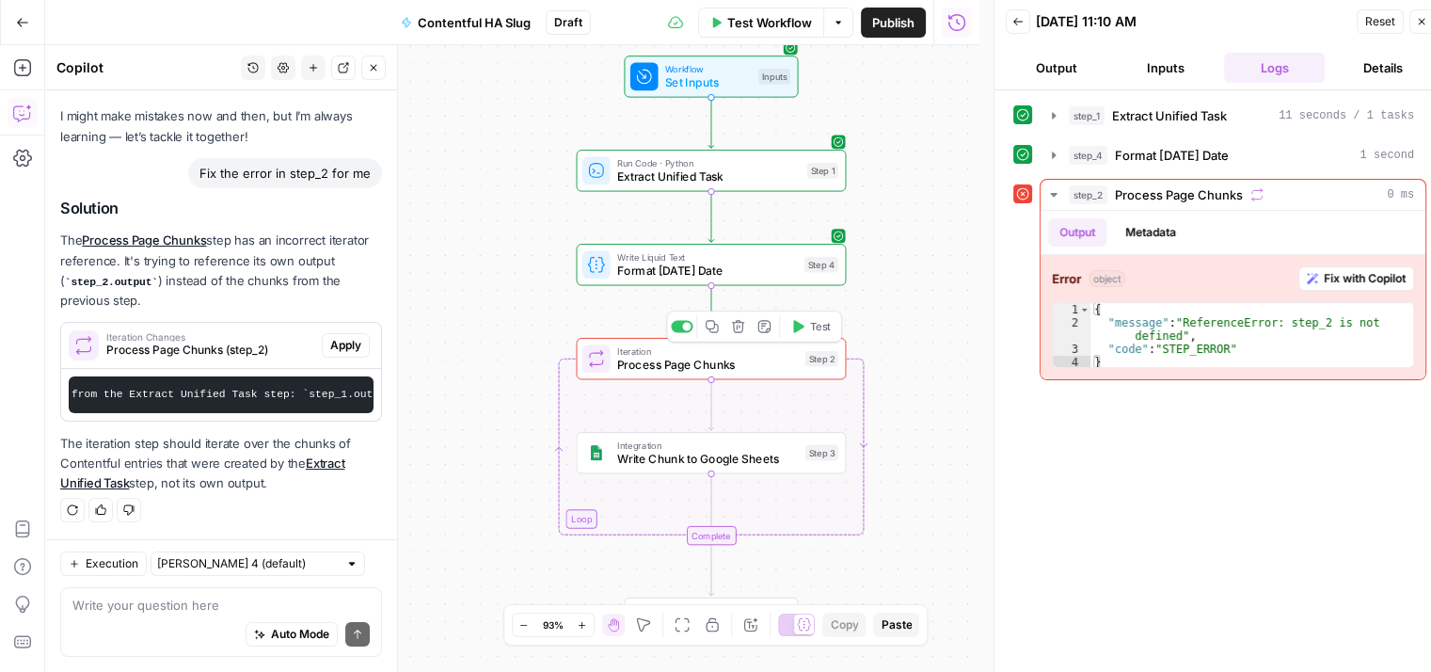
click at [688, 374] on div "Iteration Process Page Chunks Step 2 Copy step Delete step Add Note Test" at bounding box center [711, 358] width 270 height 41
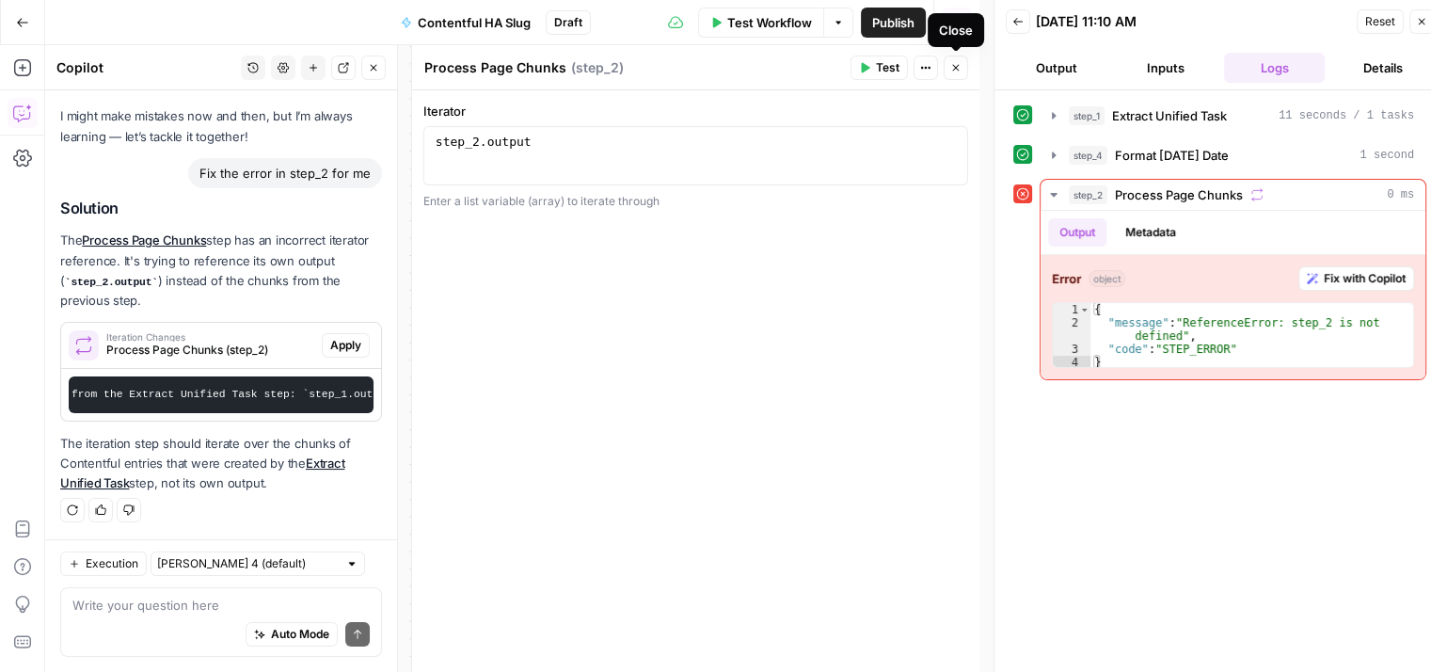
click at [959, 64] on icon "button" at bounding box center [955, 67] width 11 height 11
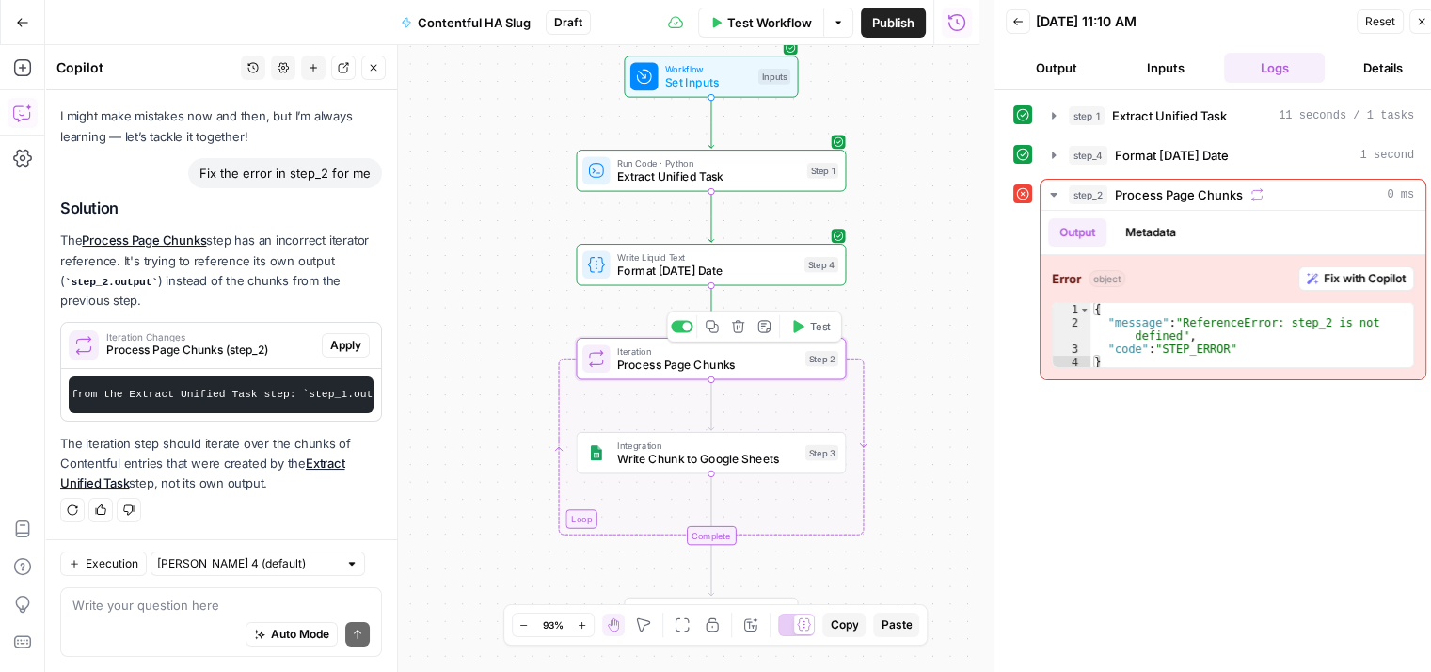
click at [708, 371] on span "Process Page Chunks" at bounding box center [707, 365] width 181 height 18
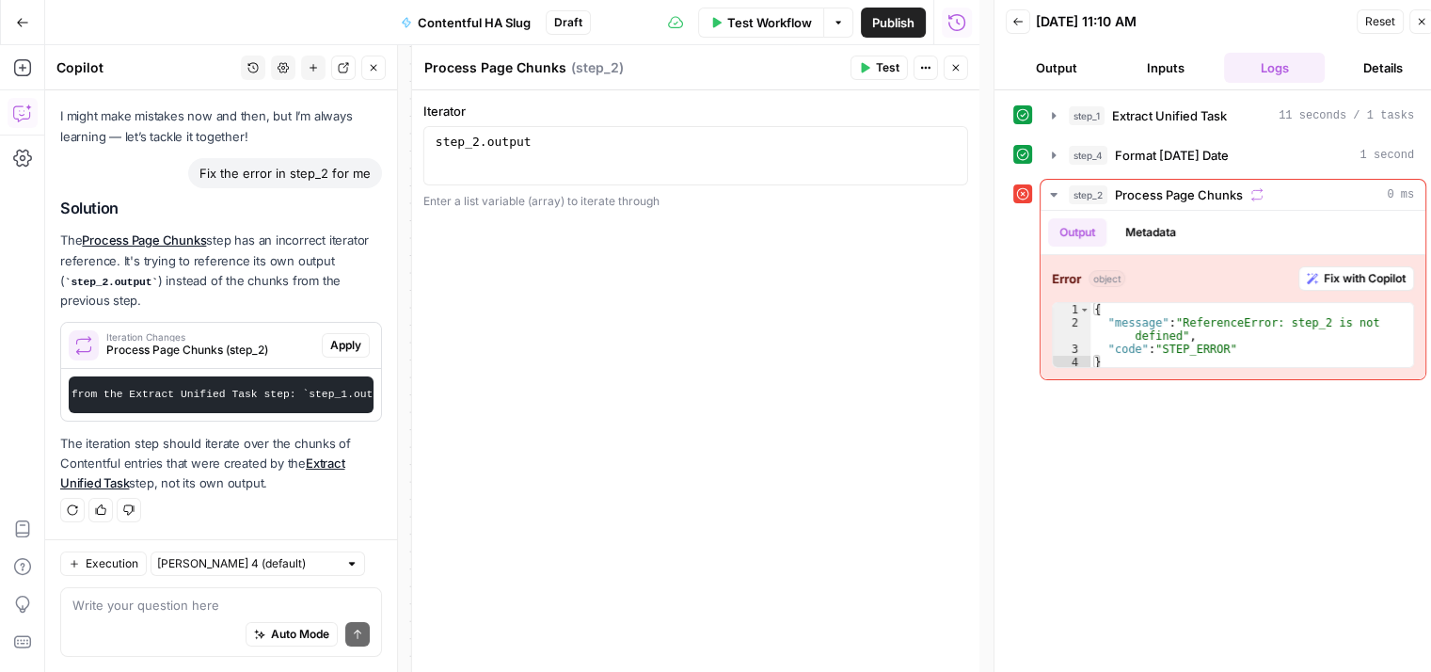
click at [473, 132] on div "1 step_2 . output XXXXXXXXXXXXXXXXXXXXXXXXXXXXXXXXXXXXXXXXXXXXXXXXXXXXXXXXXXXXX…" at bounding box center [695, 155] width 545 height 59
click at [470, 140] on div "step_2 . output" at bounding box center [696, 170] width 529 height 71
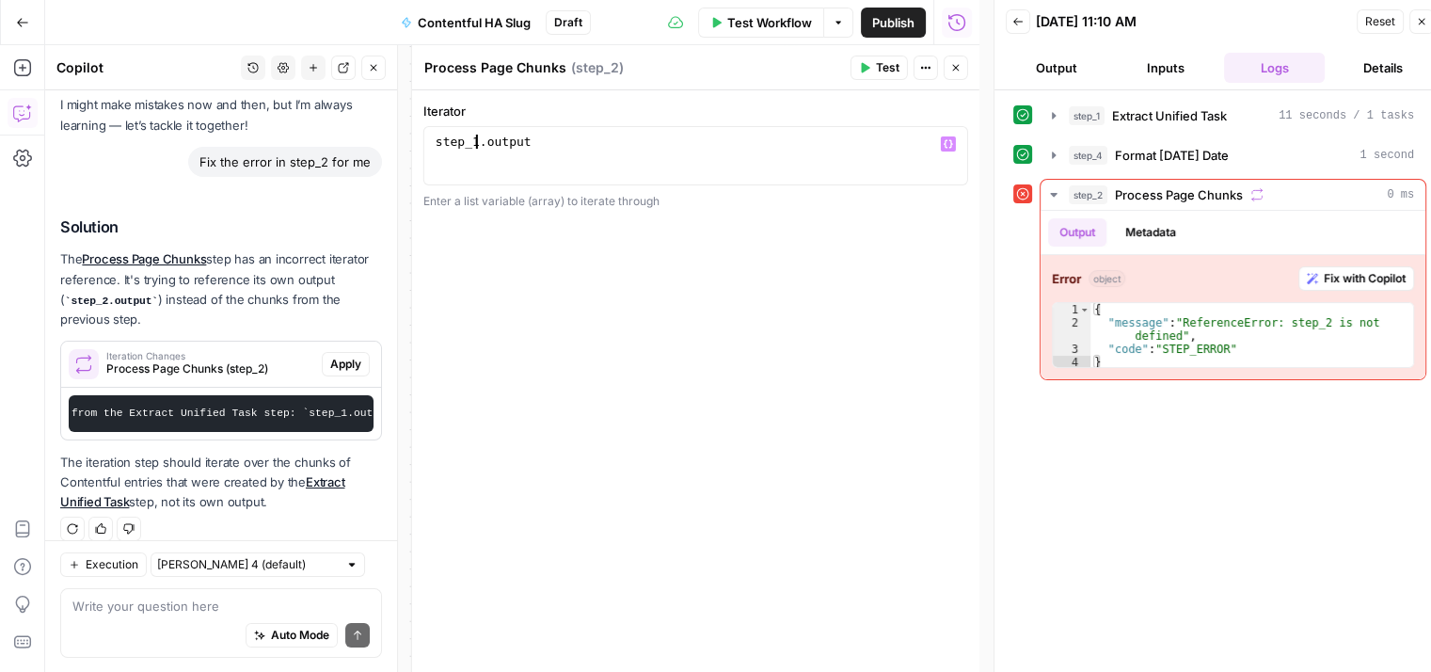
scroll to position [0, 3]
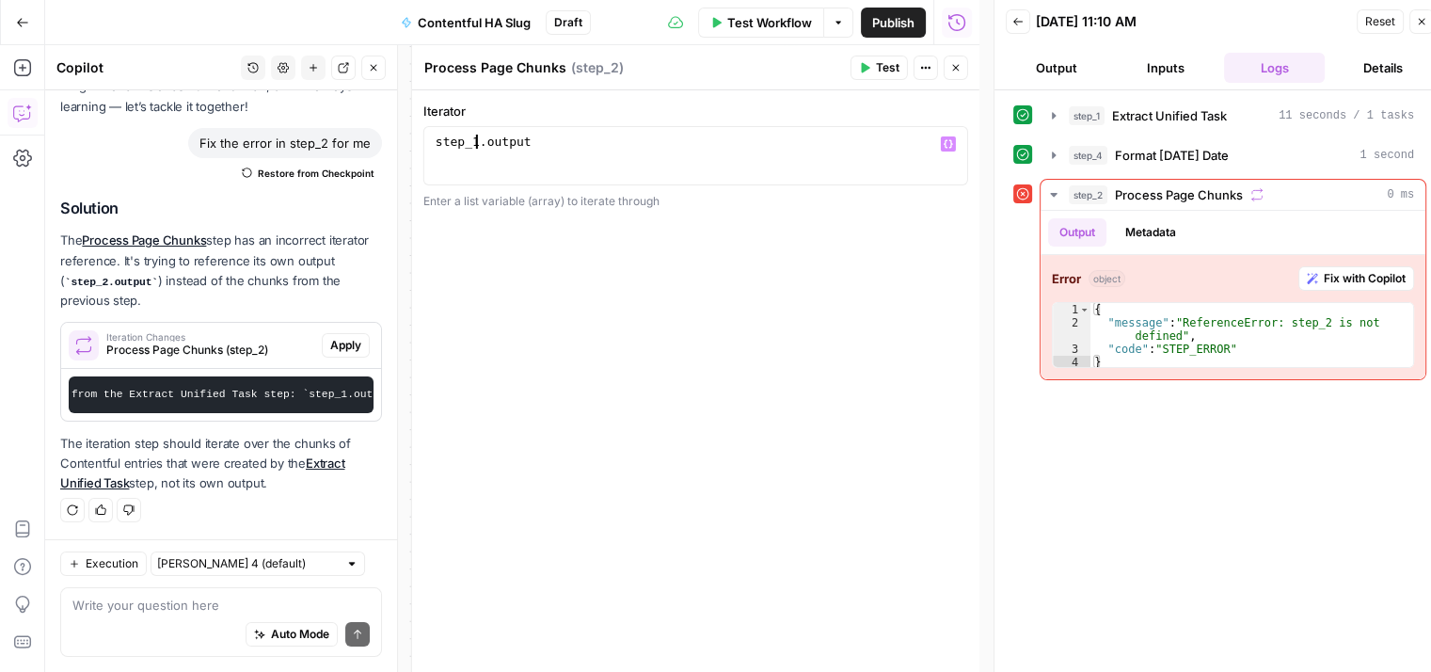
type textarea "**********"
click at [956, 56] on button "Close" at bounding box center [956, 68] width 24 height 24
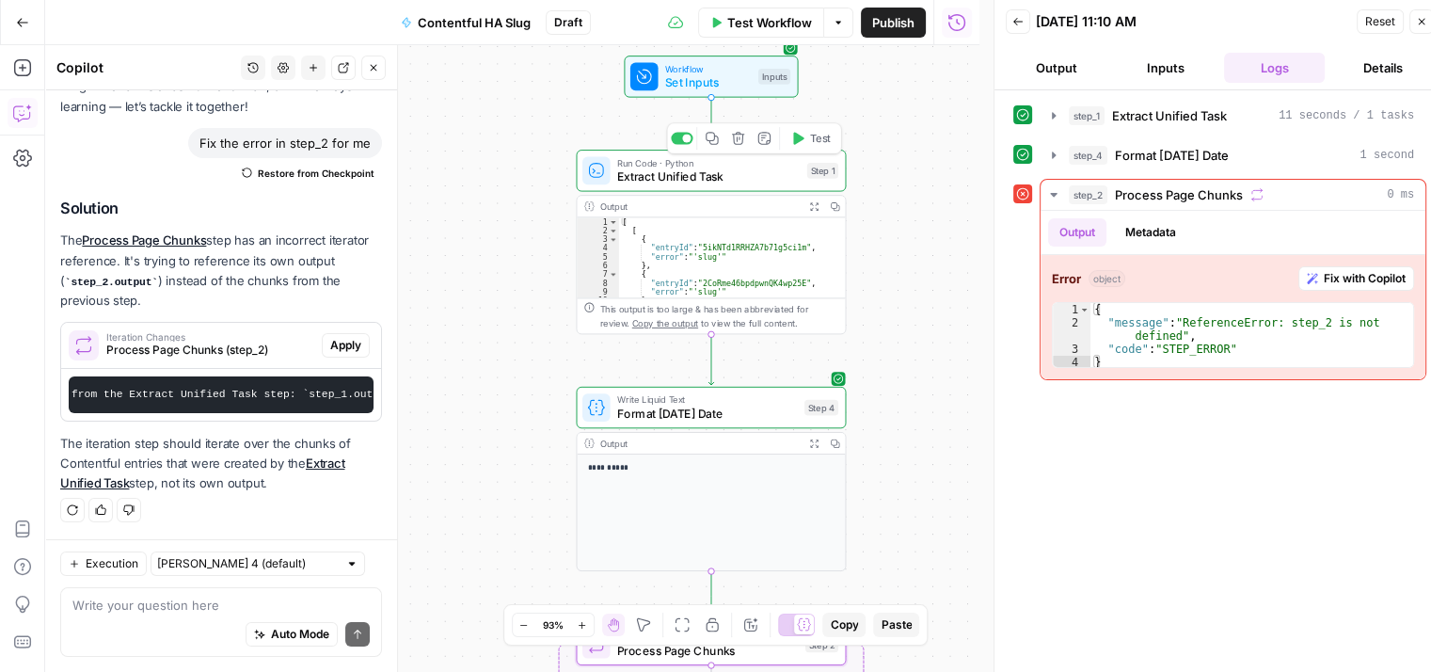
click at [694, 177] on span "Extract Unified Task" at bounding box center [708, 177] width 183 height 18
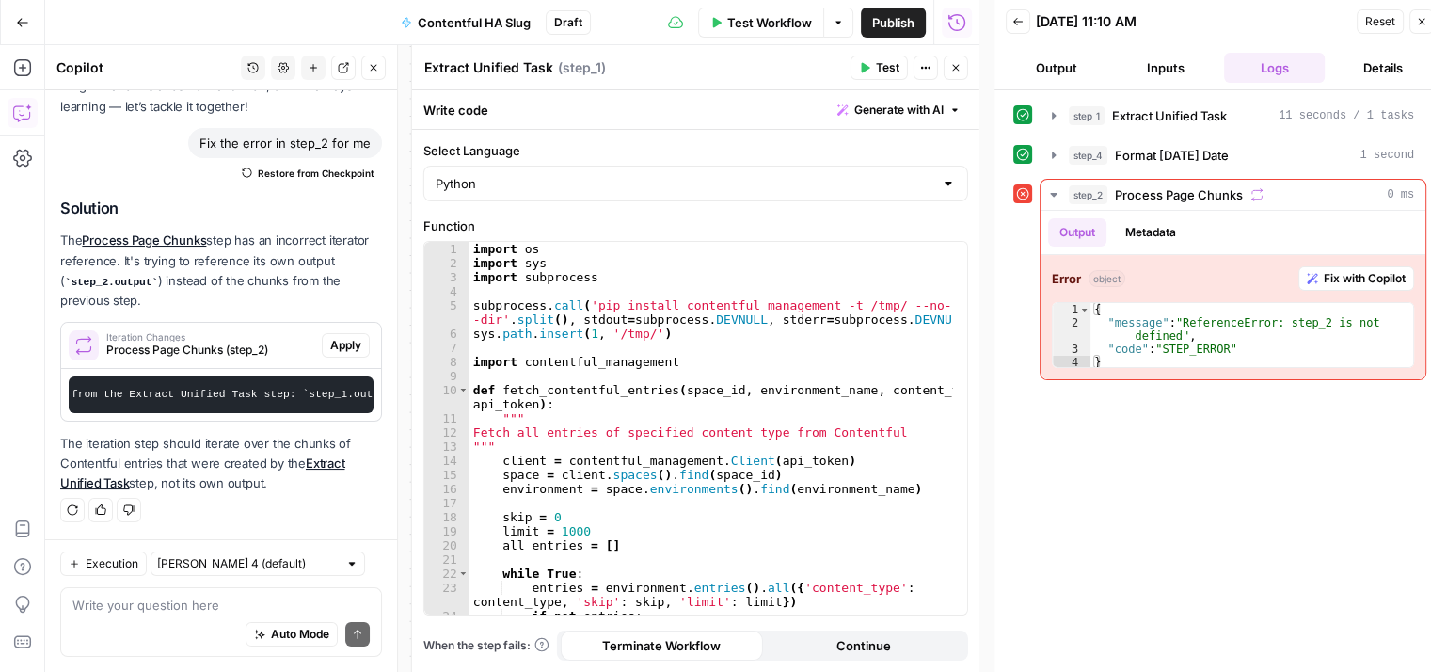
click at [549, 61] on textarea "Extract Unified Task" at bounding box center [488, 67] width 129 height 19
type textarea "Extract URL"
click at [960, 62] on icon "button" at bounding box center [955, 67] width 11 height 11
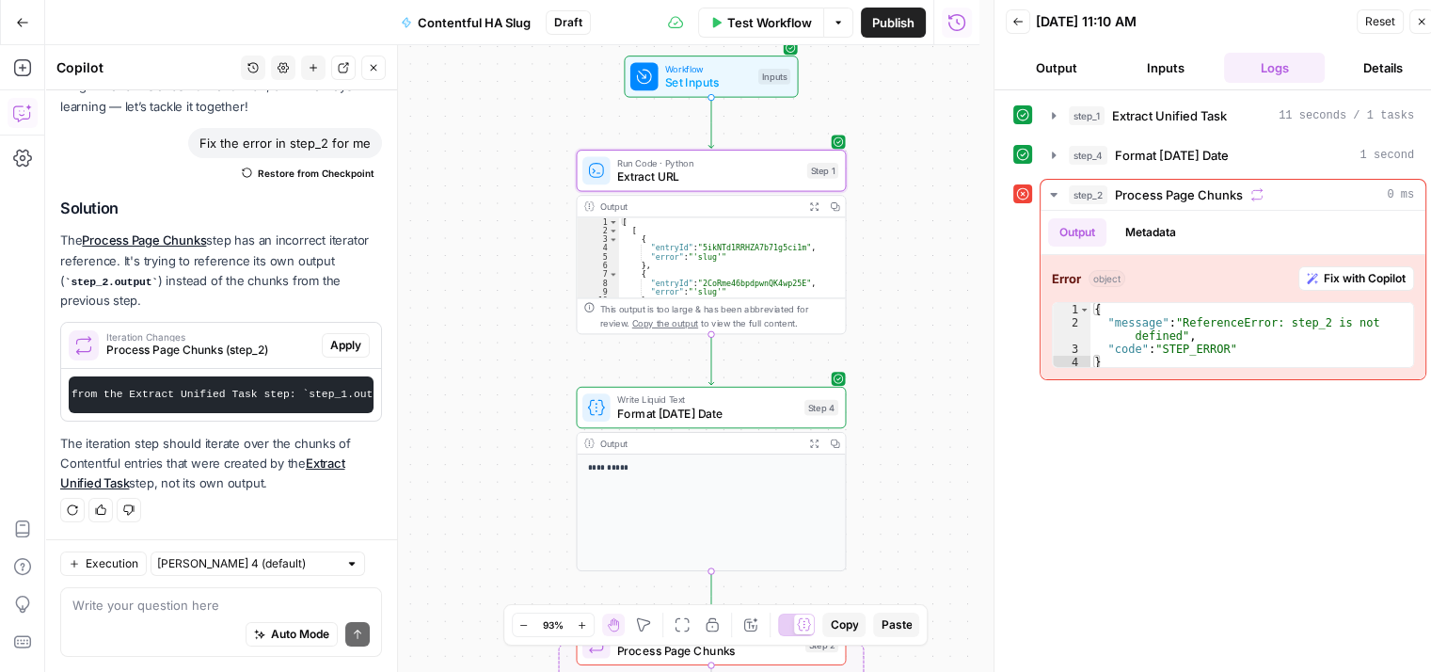
click at [1384, 16] on span "Reset" at bounding box center [1380, 21] width 30 height 17
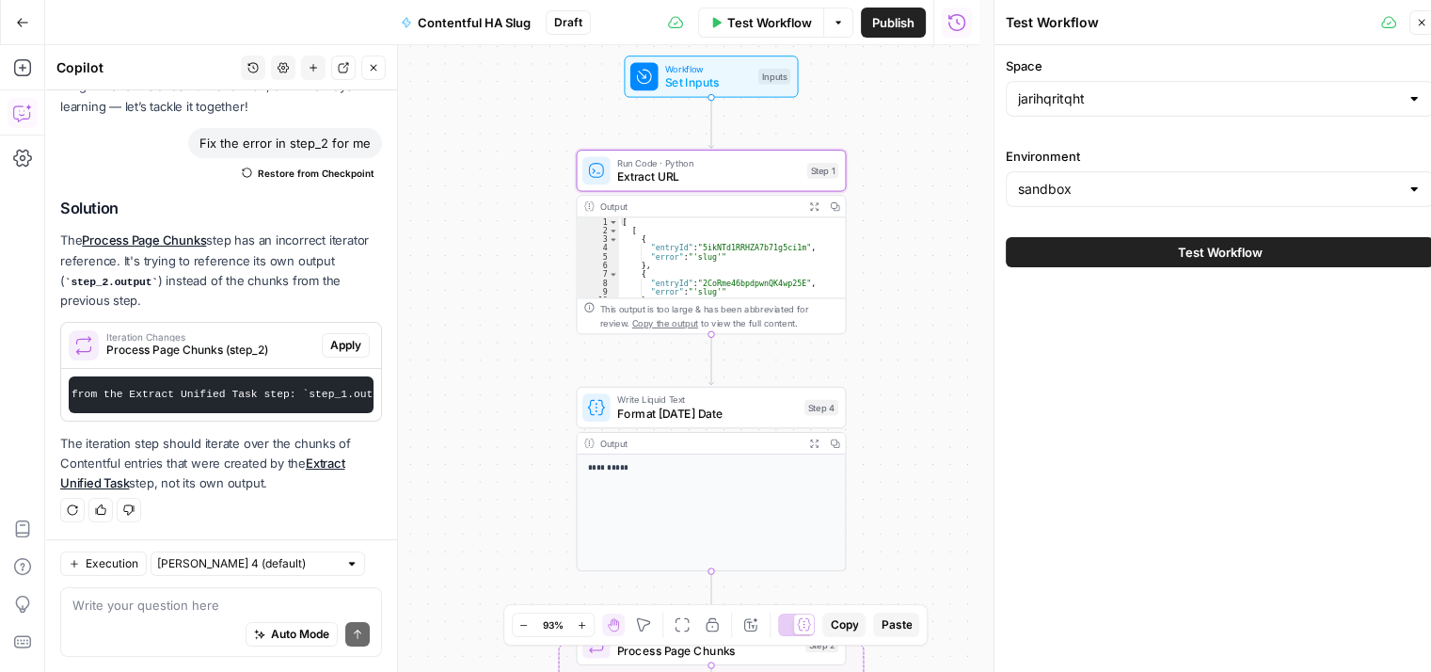
click at [1242, 253] on span "Test Workflow" at bounding box center [1220, 252] width 85 height 19
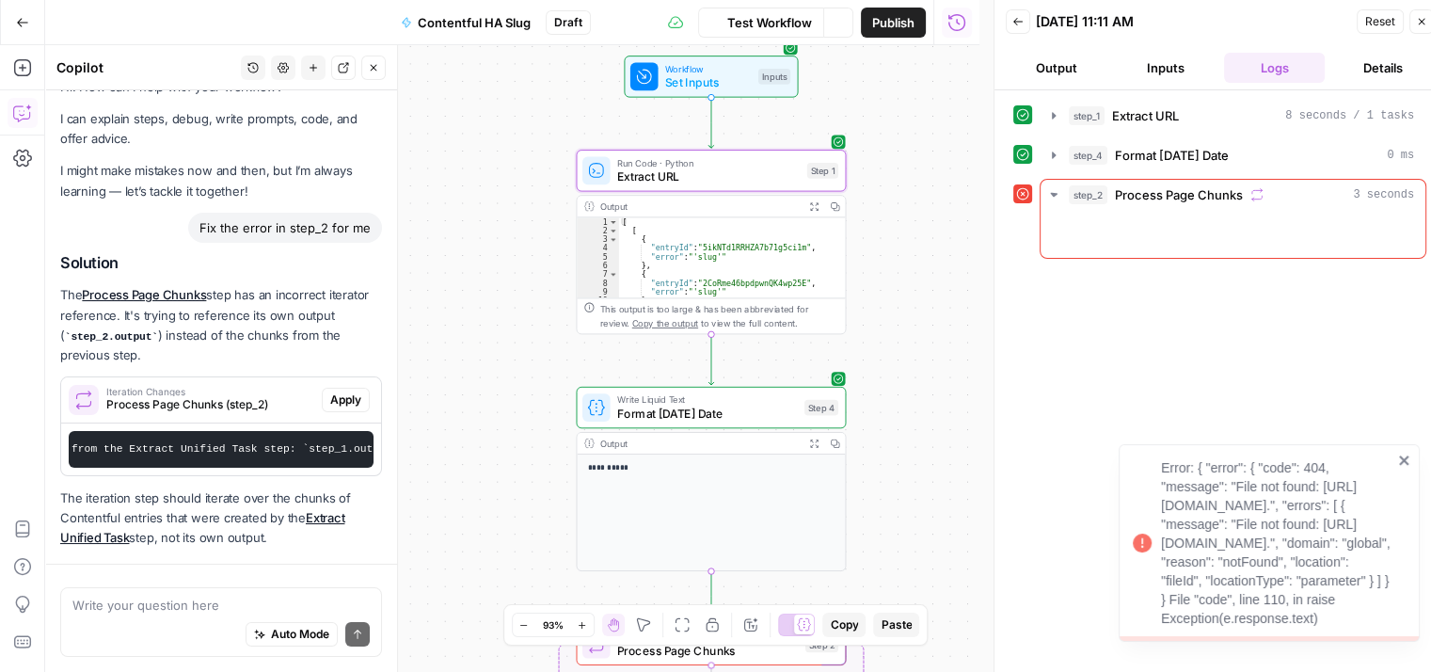
scroll to position [57, 0]
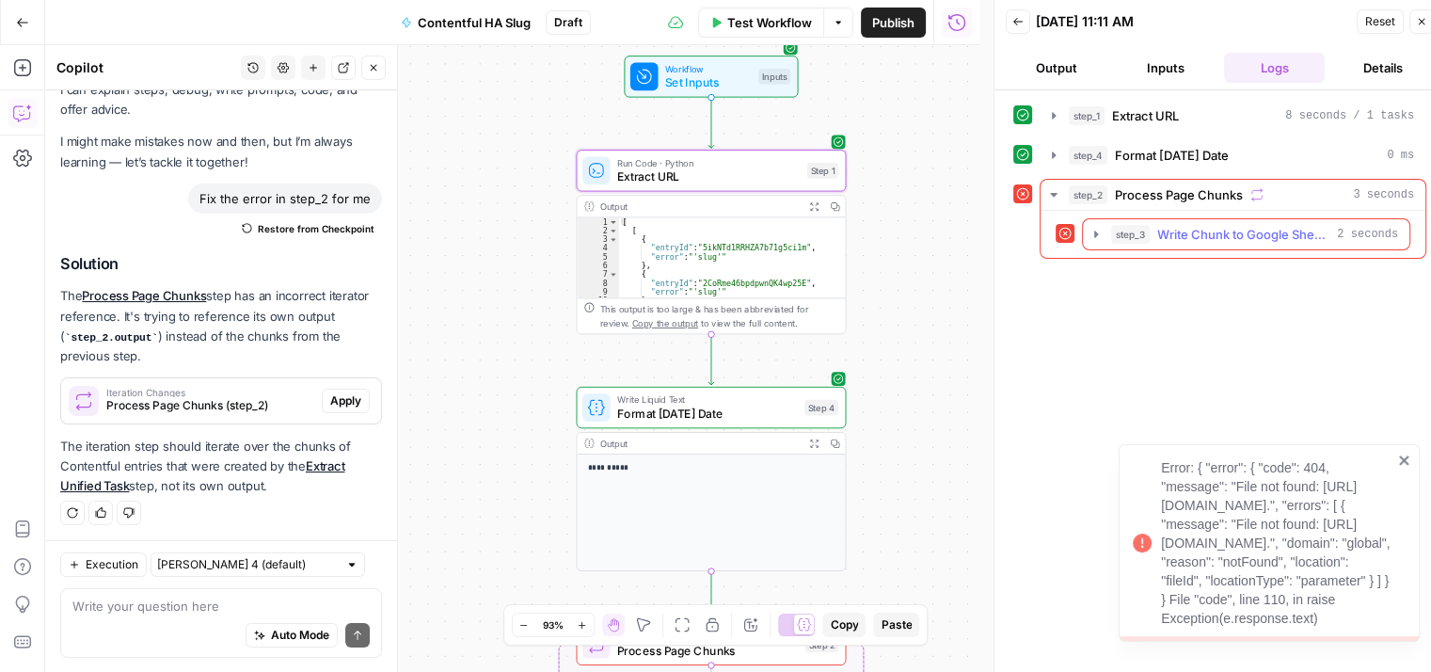
click at [1097, 228] on icon "button" at bounding box center [1095, 234] width 15 height 15
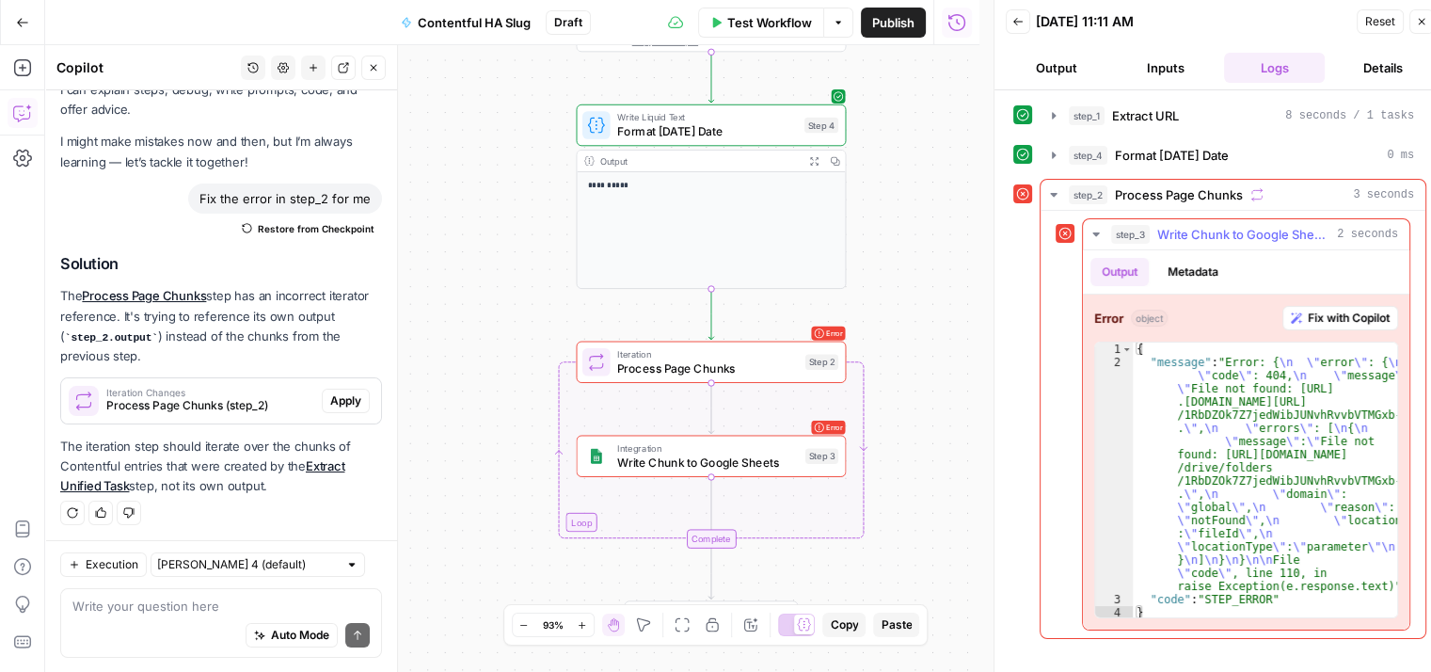
click at [1339, 310] on span "Fix with Copilot" at bounding box center [1349, 318] width 82 height 17
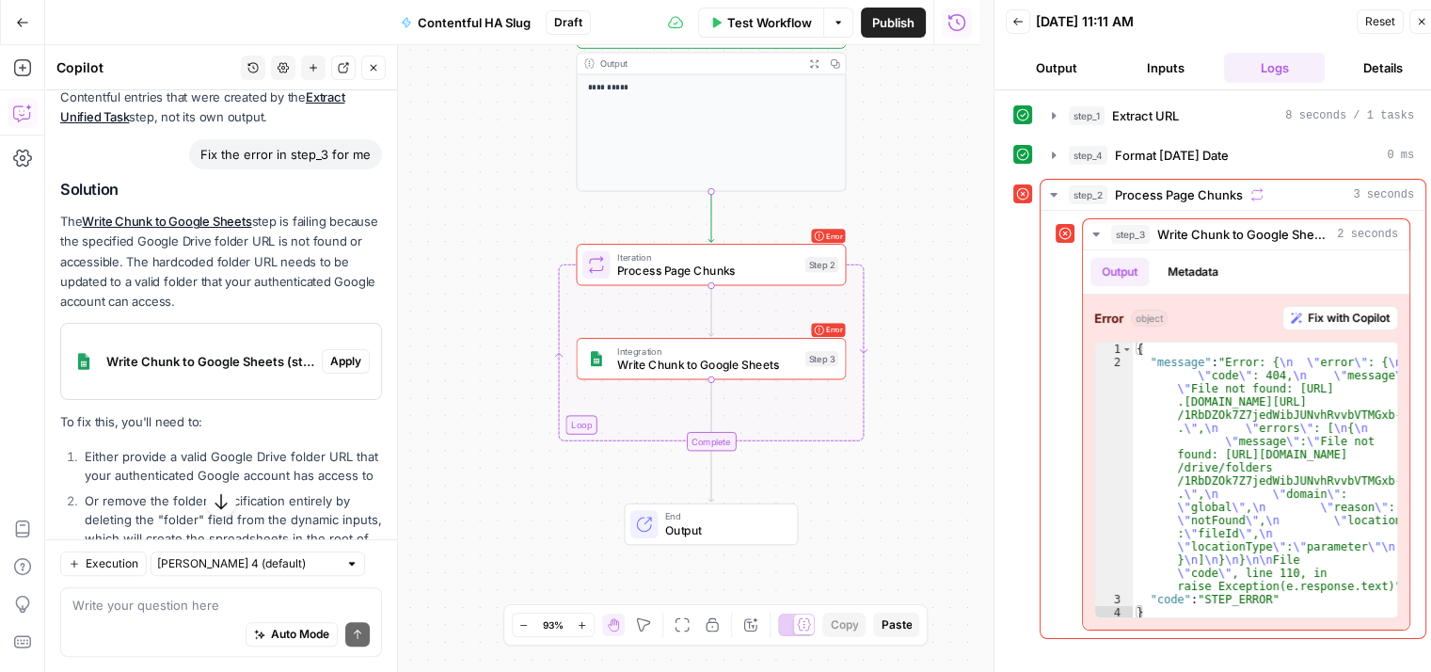
scroll to position [520, 0]
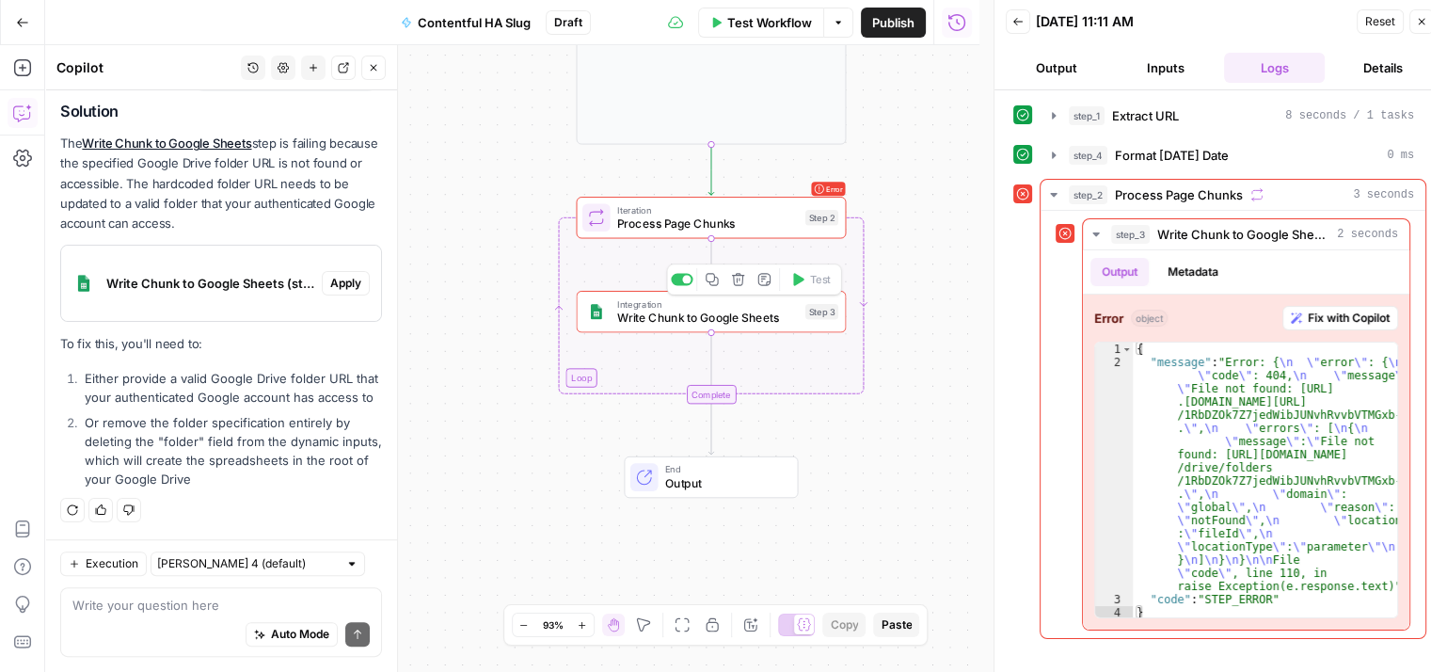
click at [810, 310] on div "Step 3" at bounding box center [821, 312] width 33 height 16
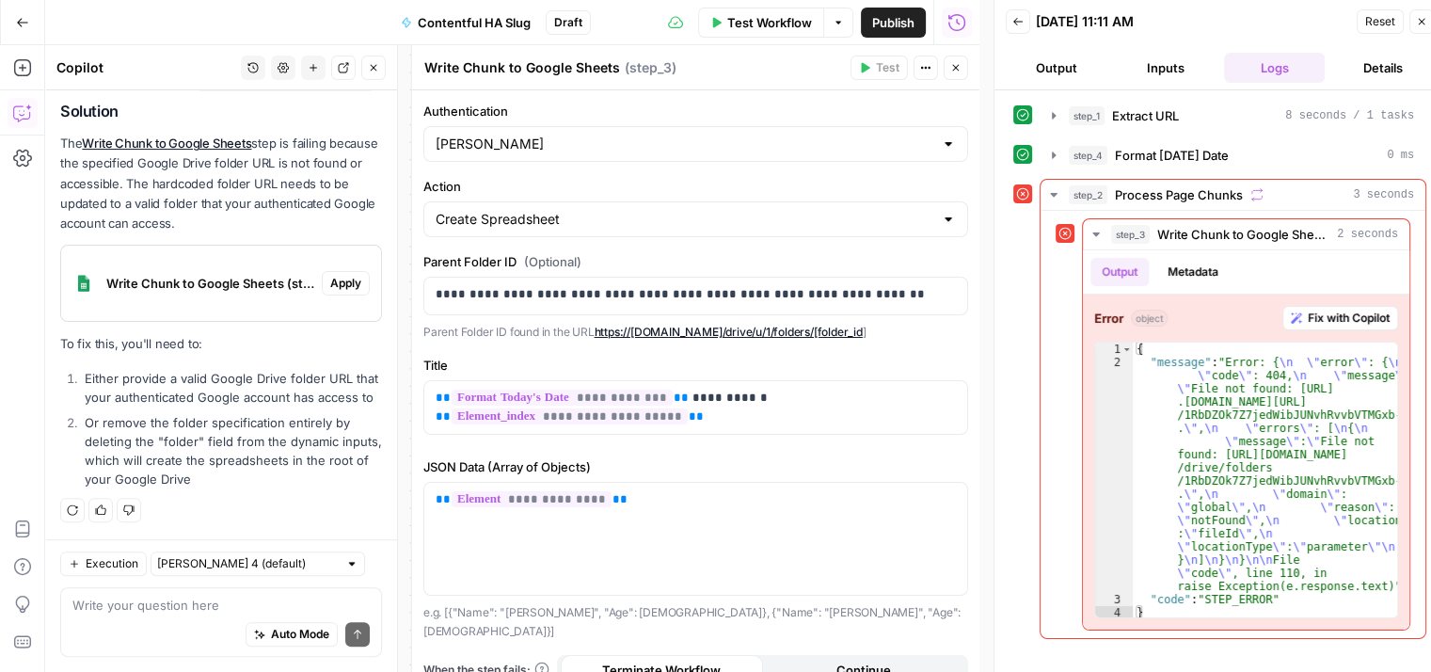
click at [941, 148] on div at bounding box center [948, 144] width 15 height 19
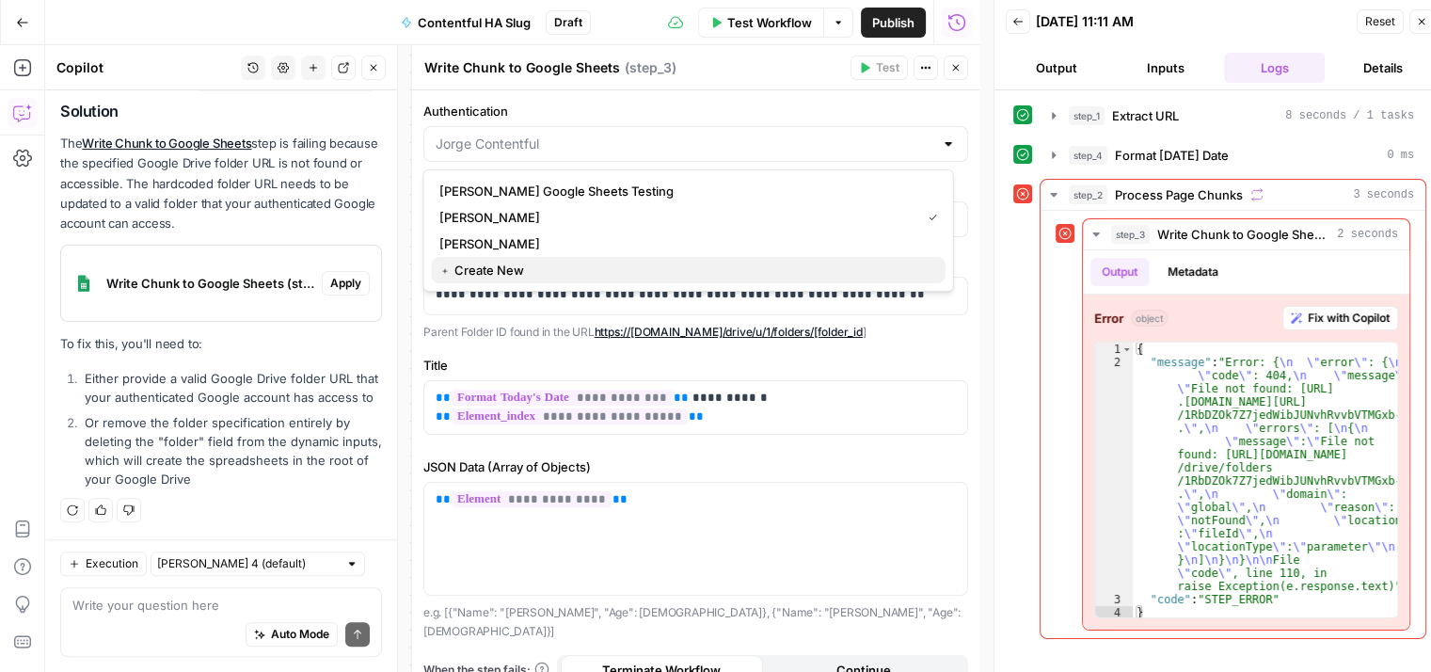
click at [527, 267] on span "﹢ Create New" at bounding box center [684, 270] width 491 height 19
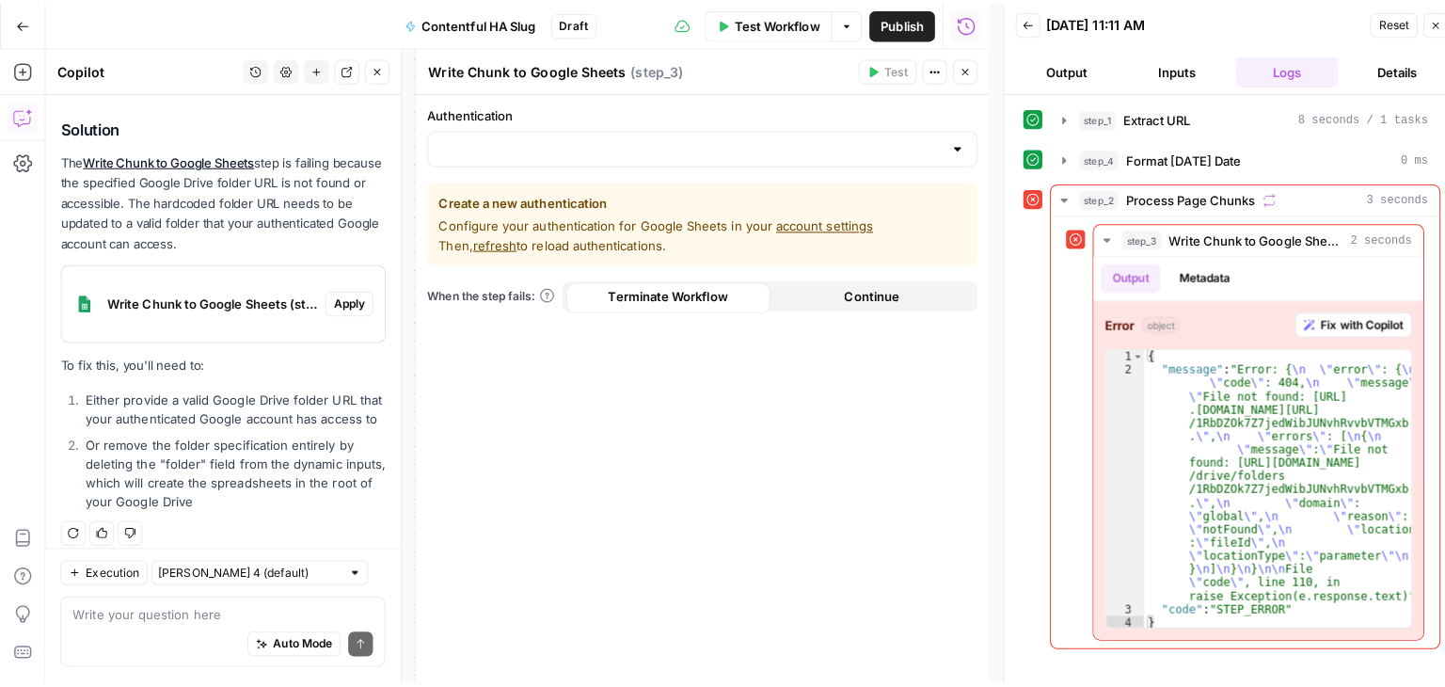
scroll to position [550, 0]
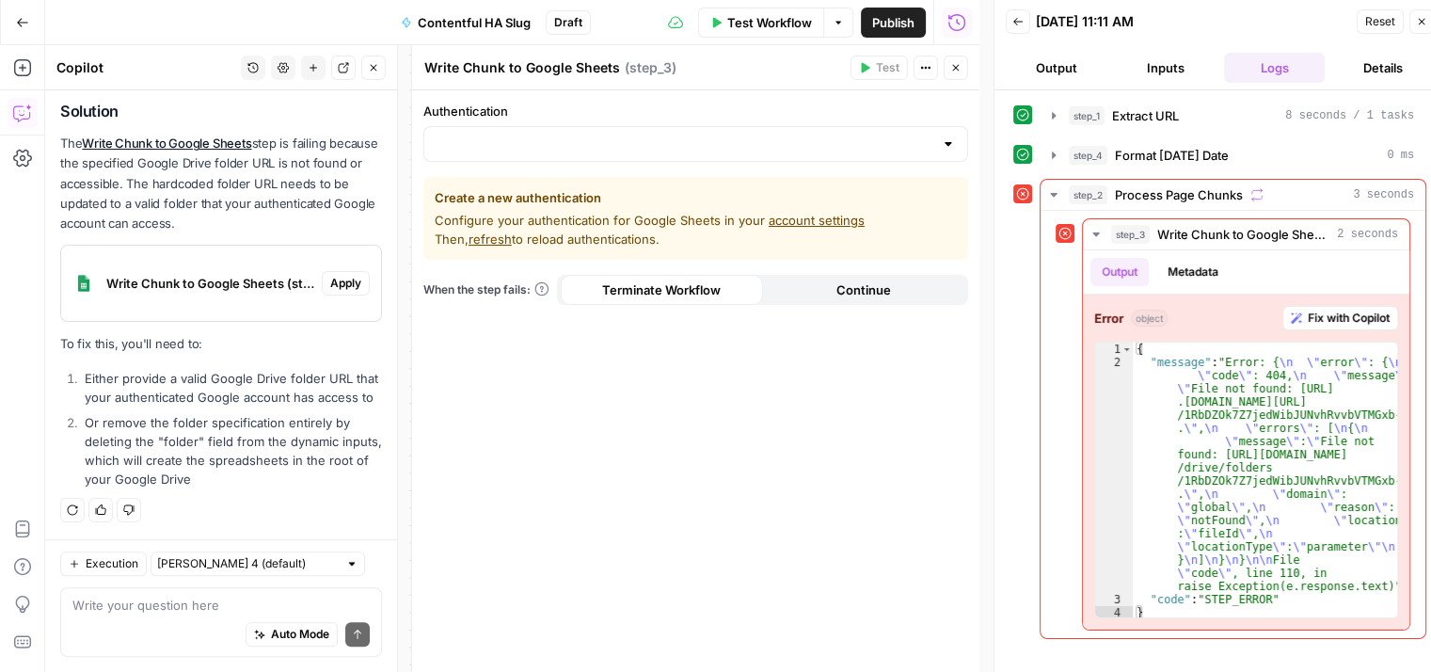
click at [805, 218] on link "account settings" at bounding box center [817, 220] width 96 height 15
click at [824, 215] on link "account settings" at bounding box center [817, 220] width 96 height 15
click at [1053, 196] on icon "button" at bounding box center [1053, 194] width 15 height 15
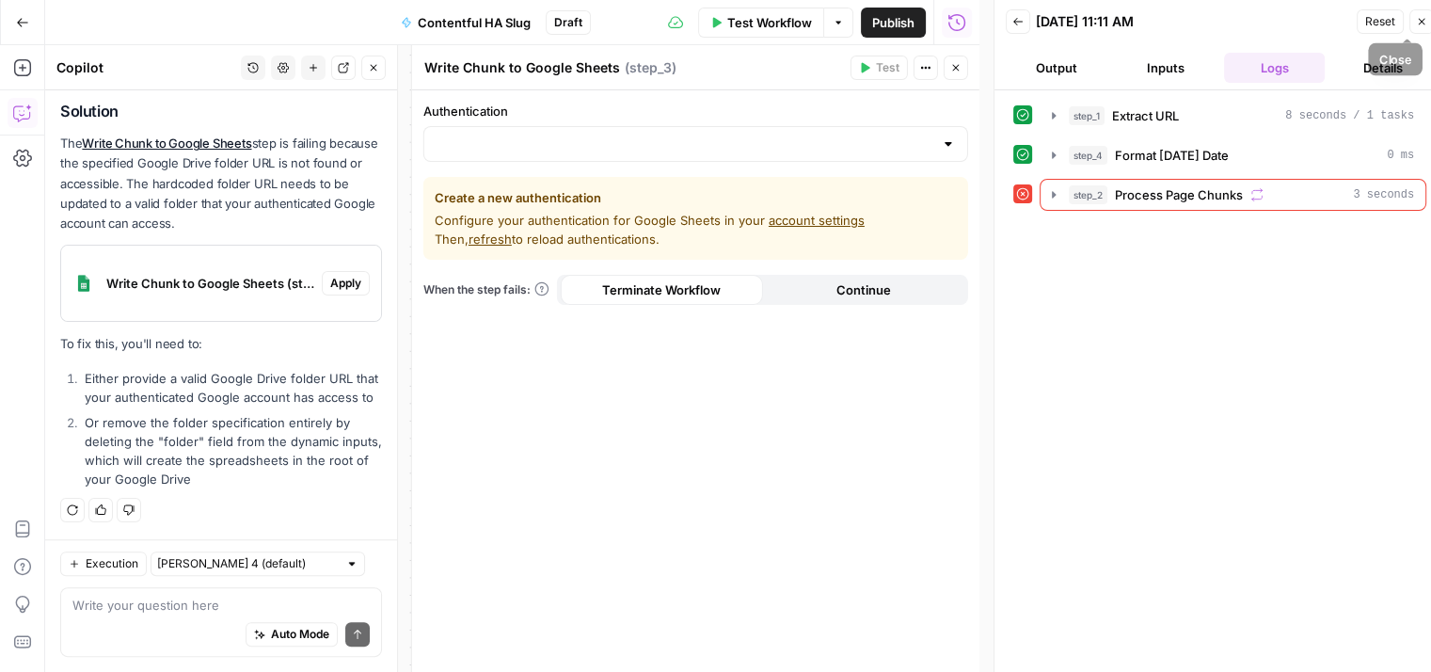
click at [1422, 19] on icon "button" at bounding box center [1421, 21] width 11 height 11
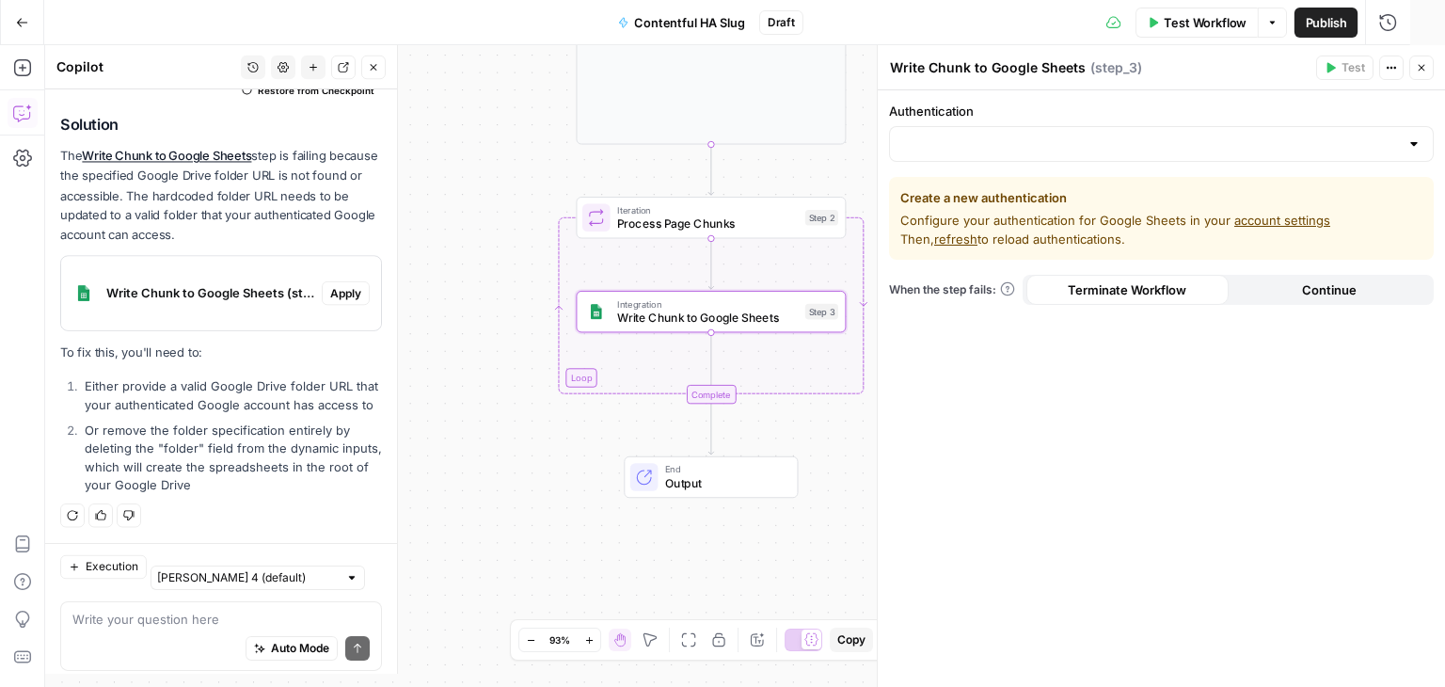
scroll to position [536, 0]
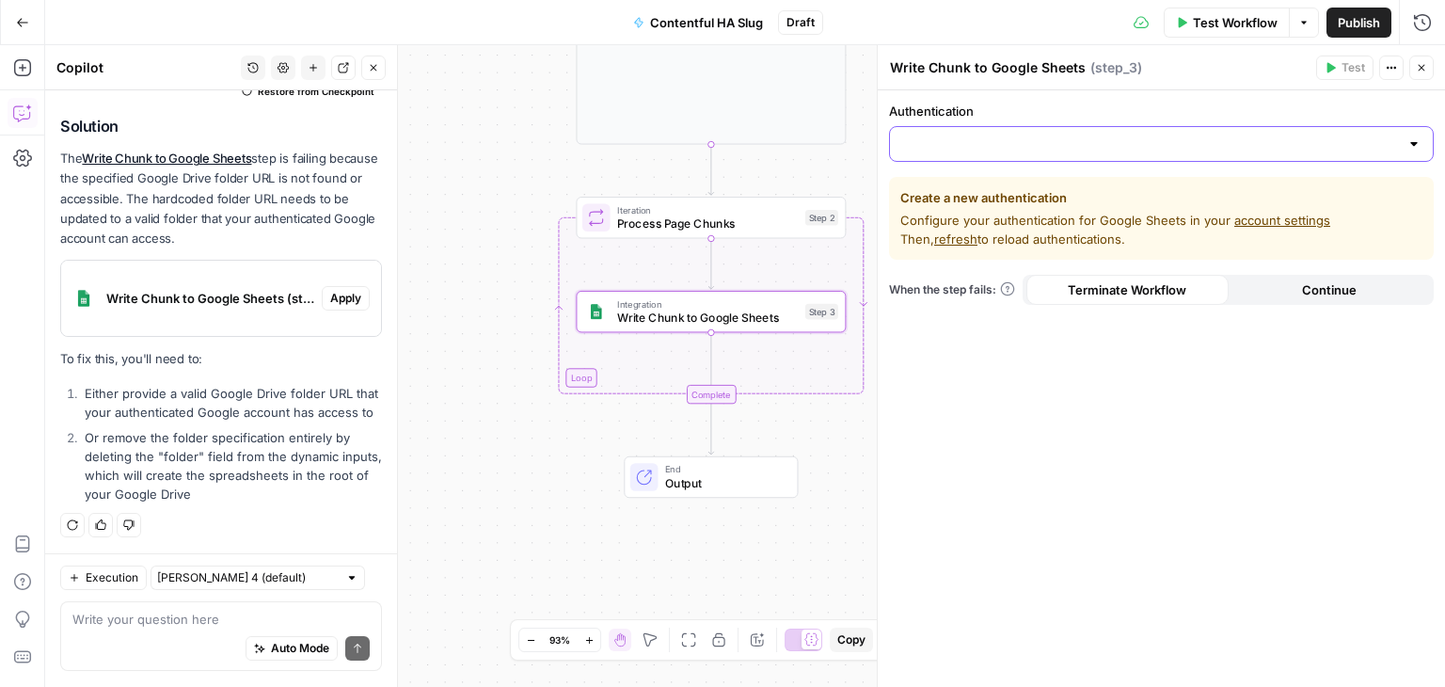
click at [1204, 139] on input "Authentication" at bounding box center [1150, 144] width 498 height 19
click at [1422, 64] on icon "button" at bounding box center [1421, 67] width 11 height 11
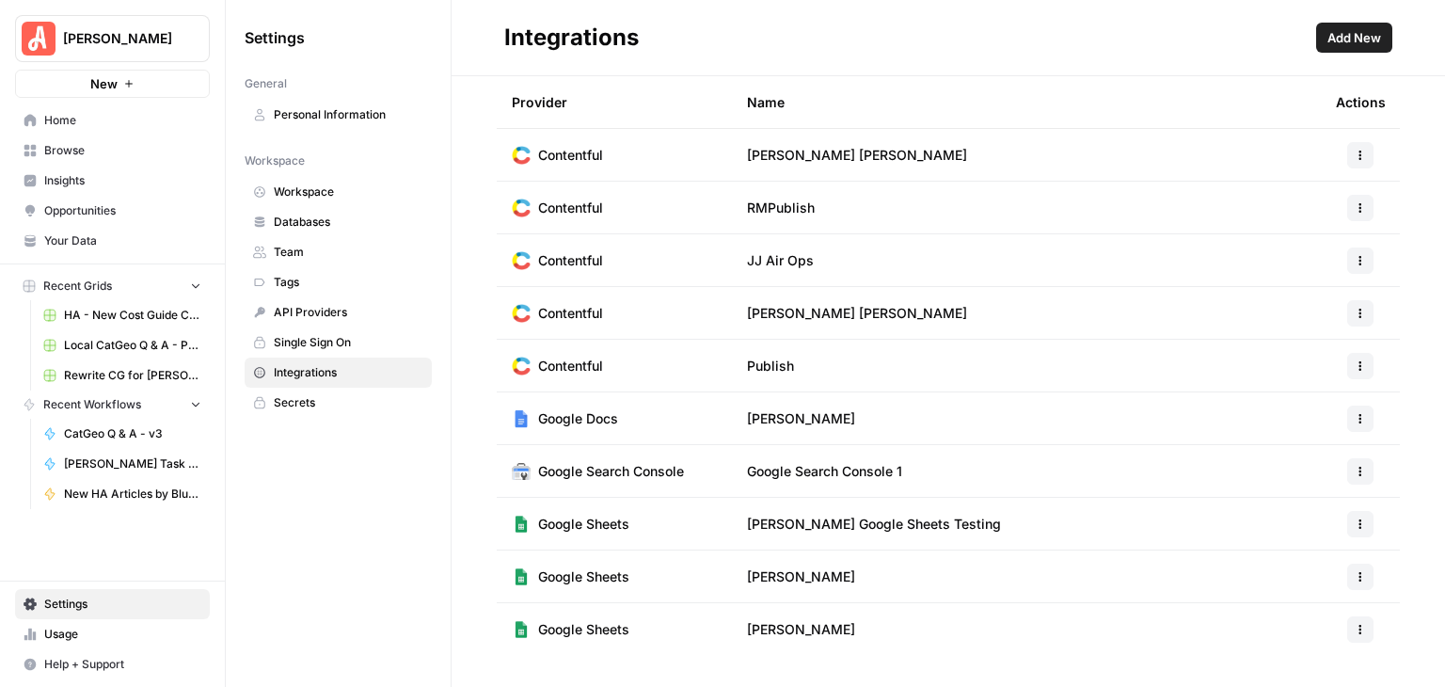
click at [1361, 576] on icon "button" at bounding box center [1360, 576] width 11 height 11
click at [1316, 460] on span "Edit" at bounding box center [1320, 465] width 60 height 19
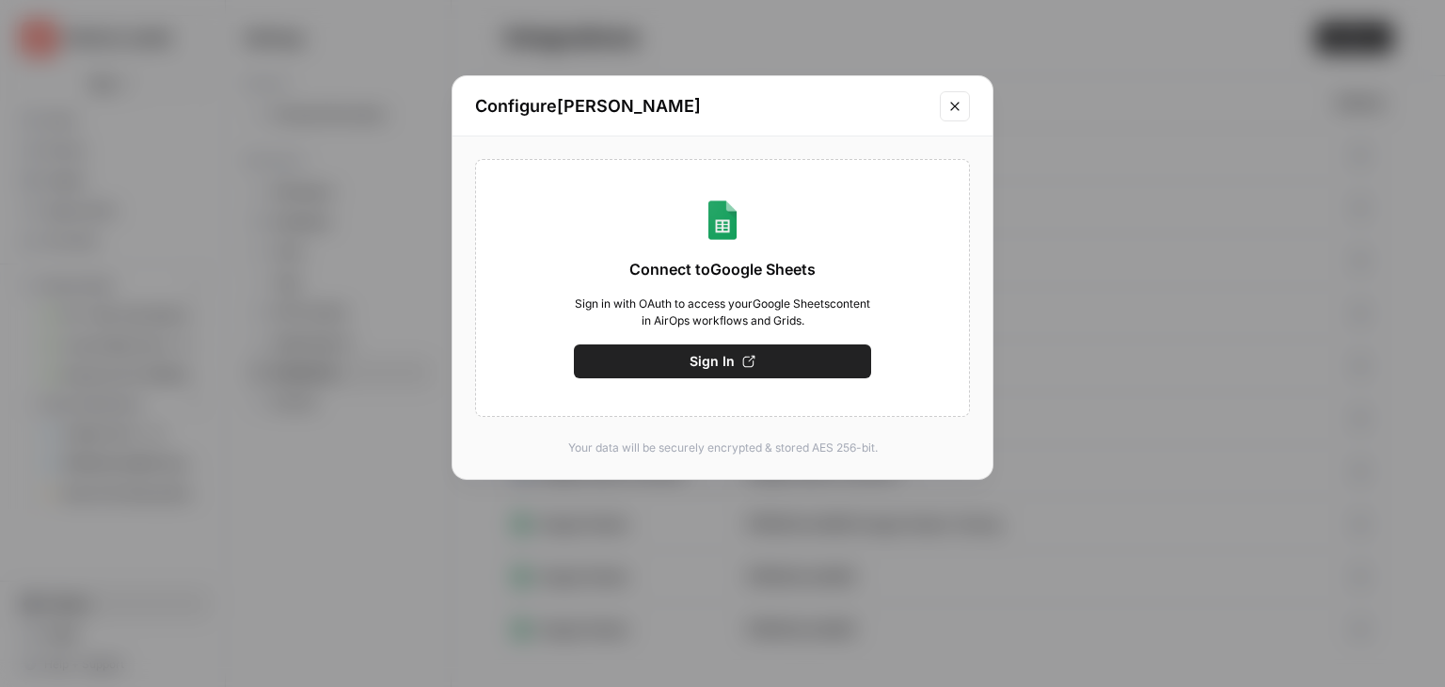
click at [954, 113] on button "Close modal" at bounding box center [955, 106] width 30 height 30
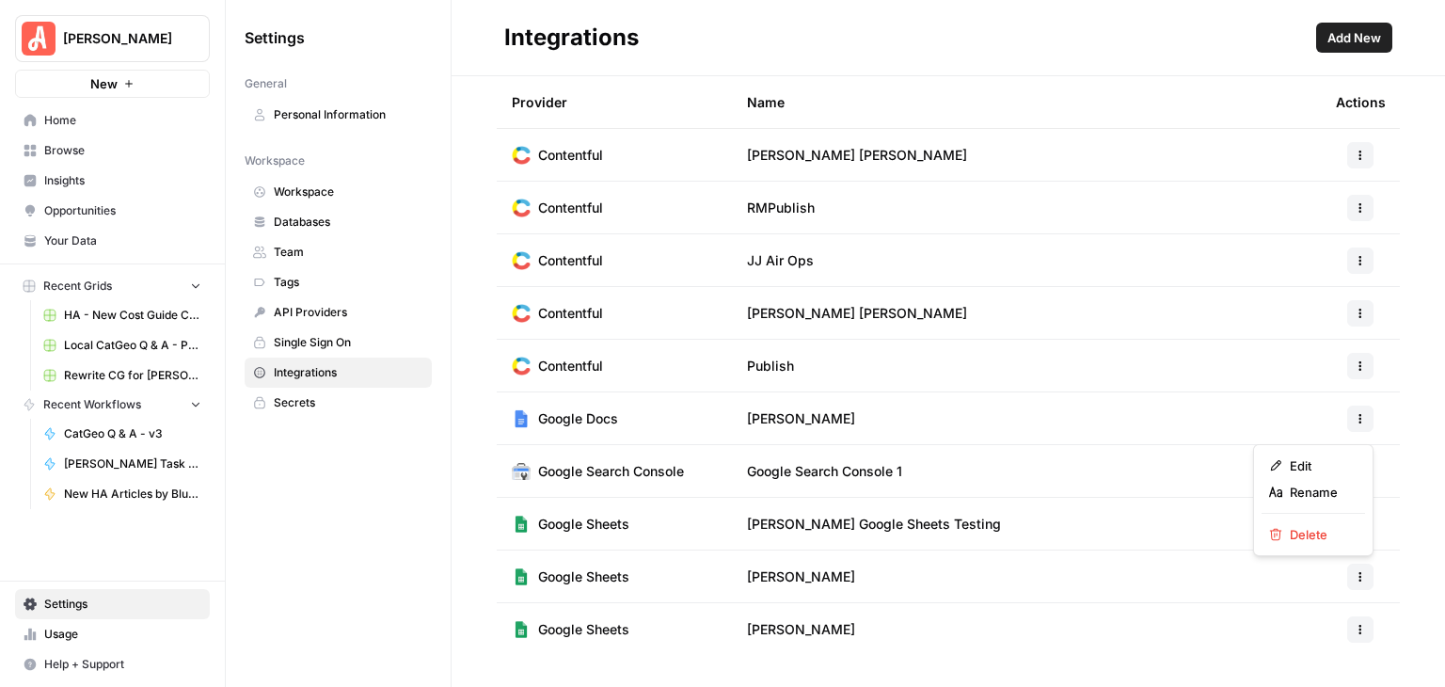
click at [1360, 571] on icon "button" at bounding box center [1360, 576] width 11 height 11
click at [1333, 484] on span "Rename" at bounding box center [1320, 492] width 60 height 19
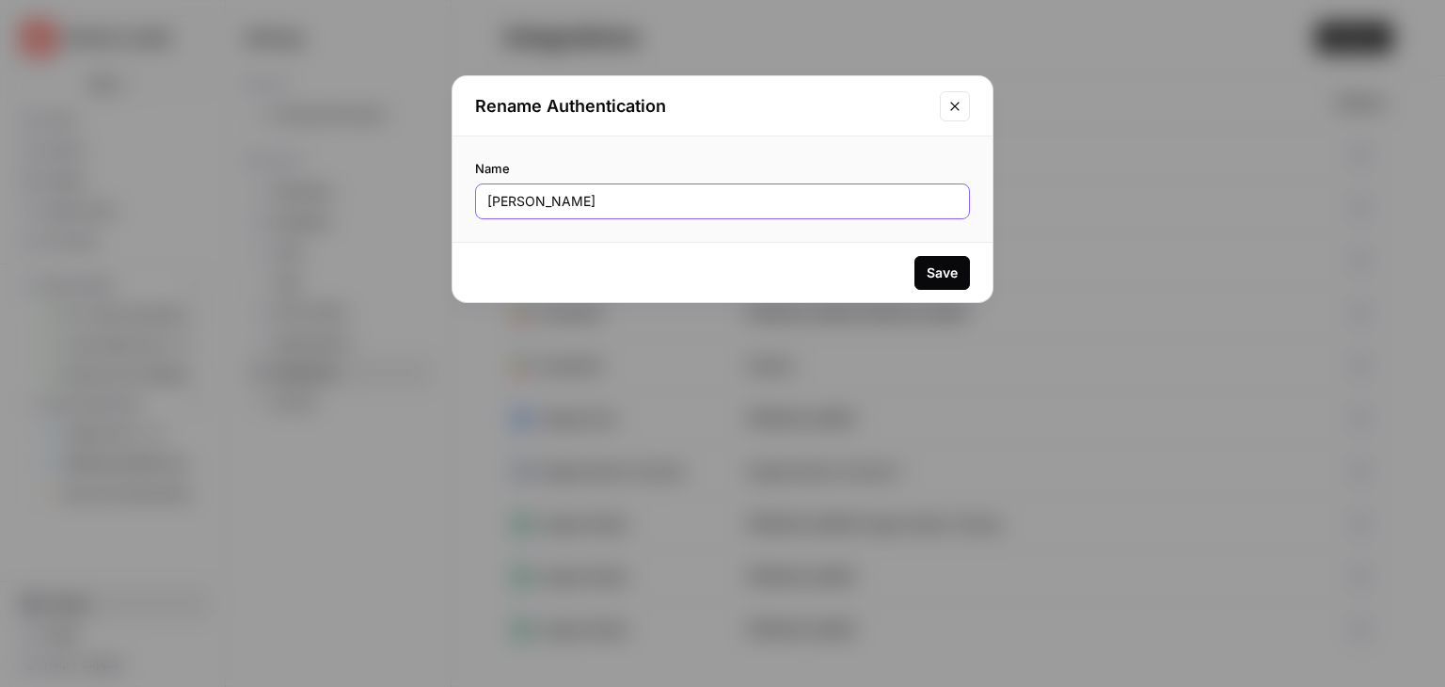
click at [602, 193] on input "[PERSON_NAME]" at bounding box center [722, 201] width 470 height 19
type input "JJ Sheets"
click at [948, 269] on div "Save" at bounding box center [942, 272] width 31 height 19
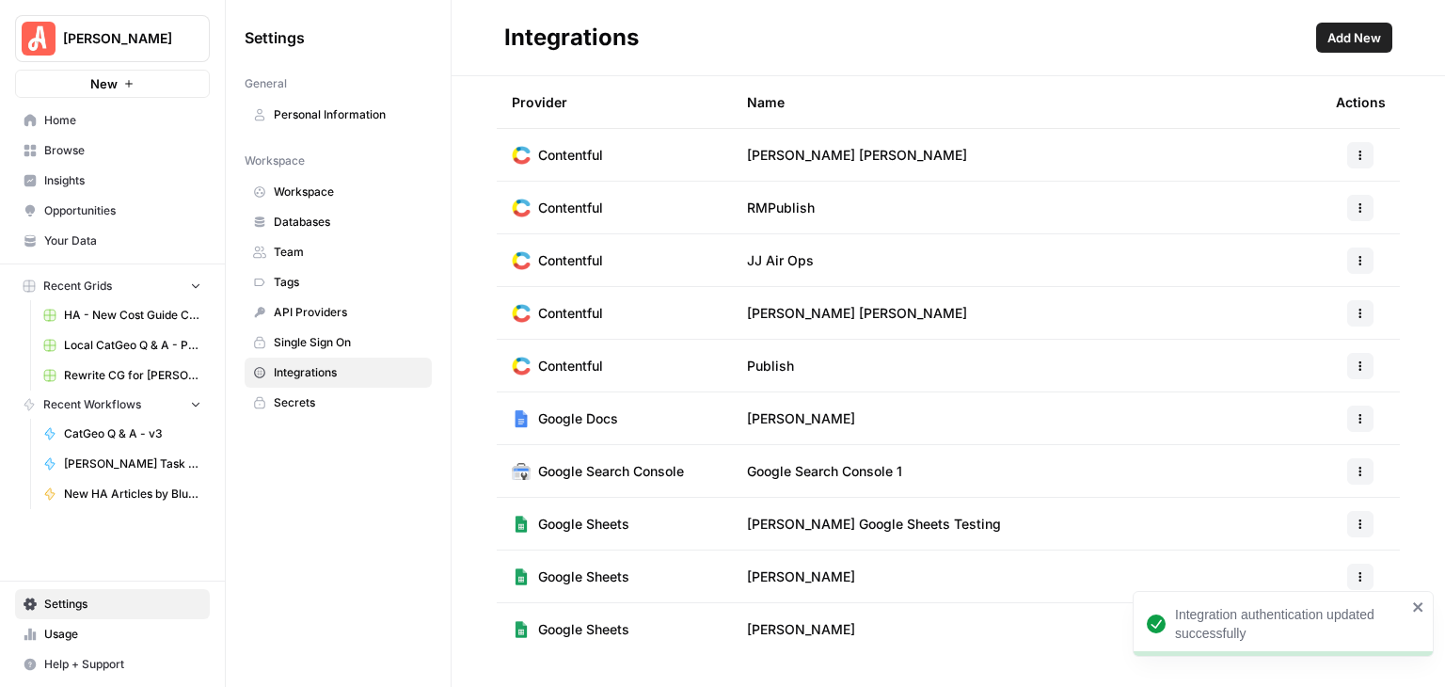
click at [1421, 607] on icon "close" at bounding box center [1418, 606] width 13 height 15
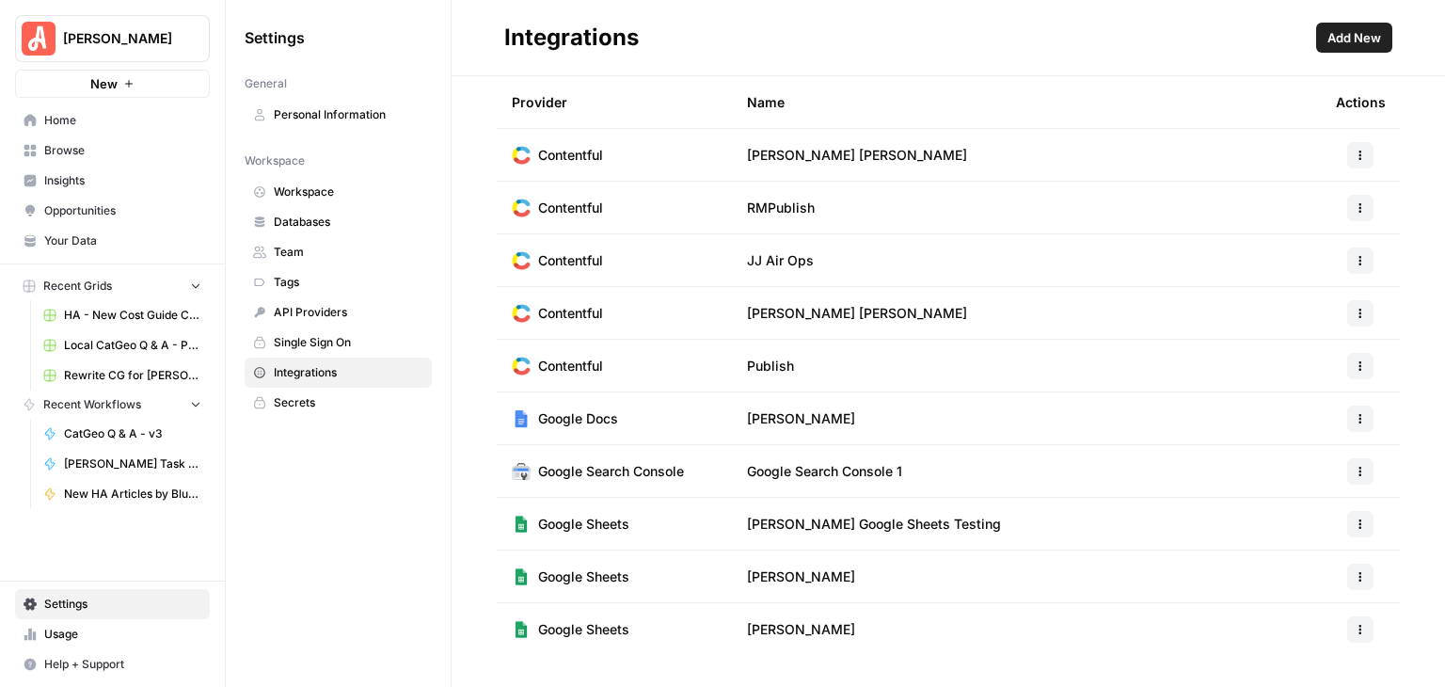
click at [1363, 621] on button "button" at bounding box center [1360, 629] width 26 height 26
click at [1414, 633] on div "Provider Name Actions Contentful Carrie PAT Contentful RMPublish Contentful JJ …" at bounding box center [948, 381] width 993 height 611
click at [1356, 630] on icon "button" at bounding box center [1360, 629] width 11 height 11
click at [1310, 543] on span "Rename" at bounding box center [1320, 544] width 60 height 19
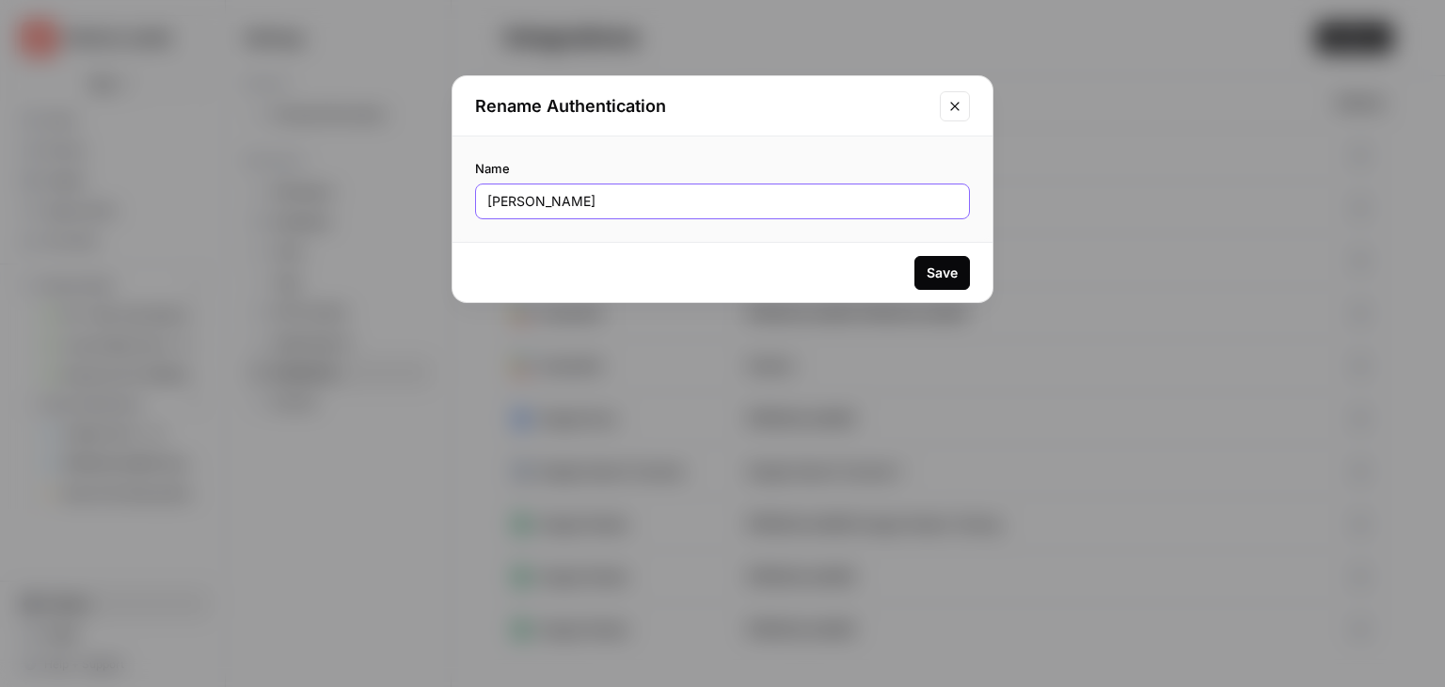
click at [507, 196] on input "JJ Sheets" at bounding box center [722, 201] width 470 height 19
type input "JJ Sheets"
click at [937, 269] on div "Save" at bounding box center [942, 272] width 31 height 19
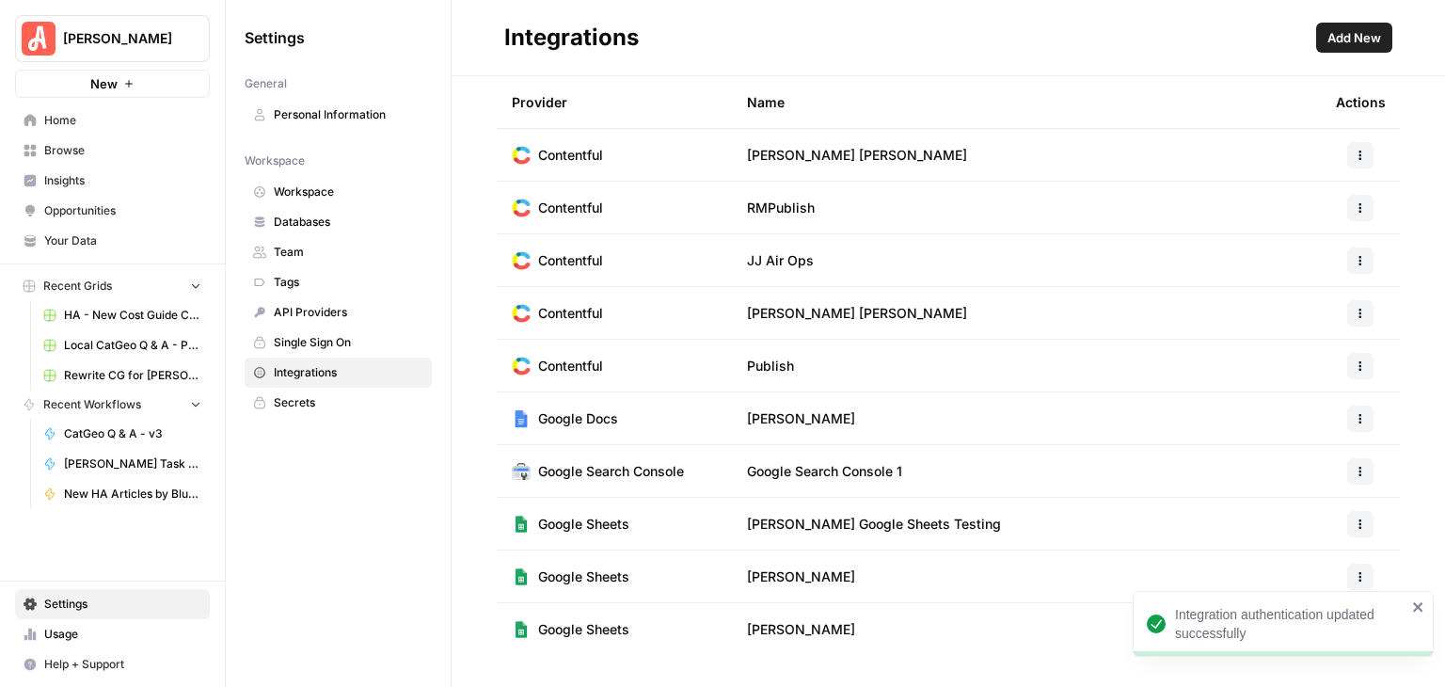
click at [1421, 608] on icon "close" at bounding box center [1417, 606] width 9 height 9
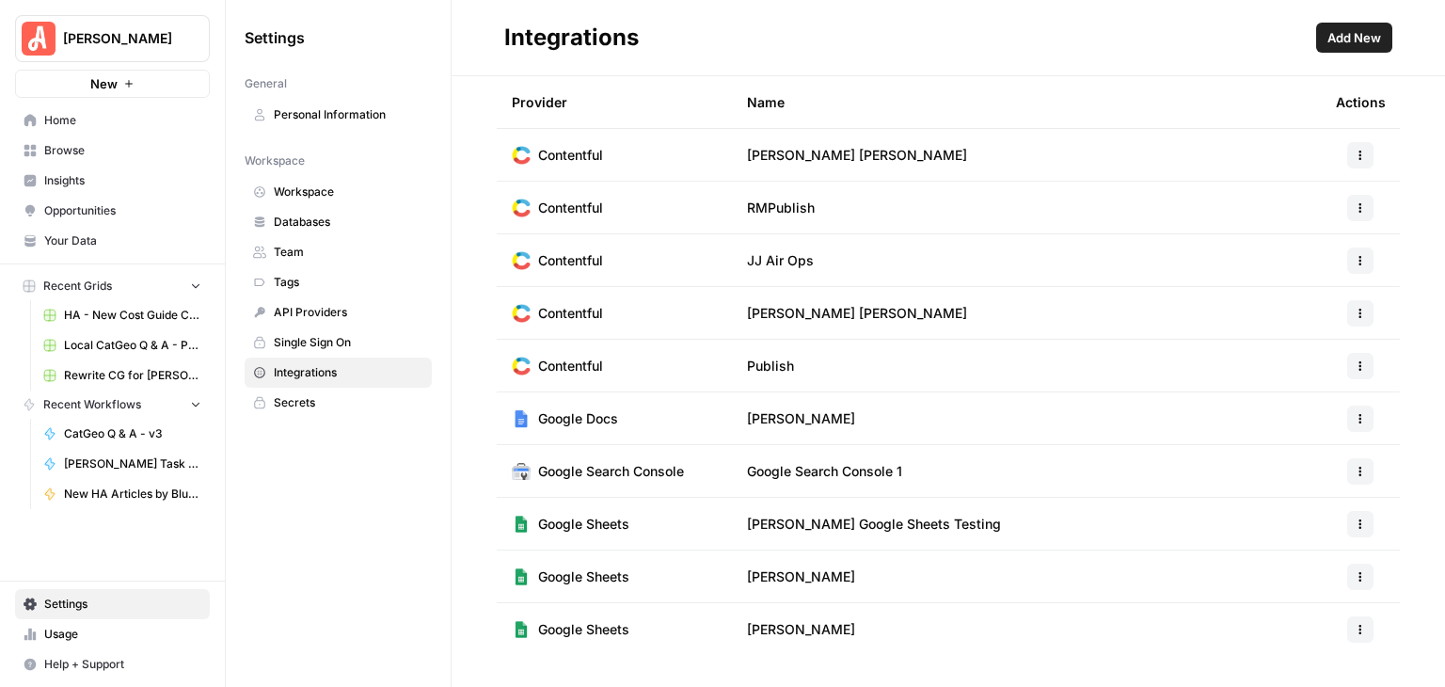
click at [1359, 630] on icon "button" at bounding box center [1360, 629] width 11 height 11
click at [1306, 509] on span "Edit" at bounding box center [1320, 518] width 60 height 19
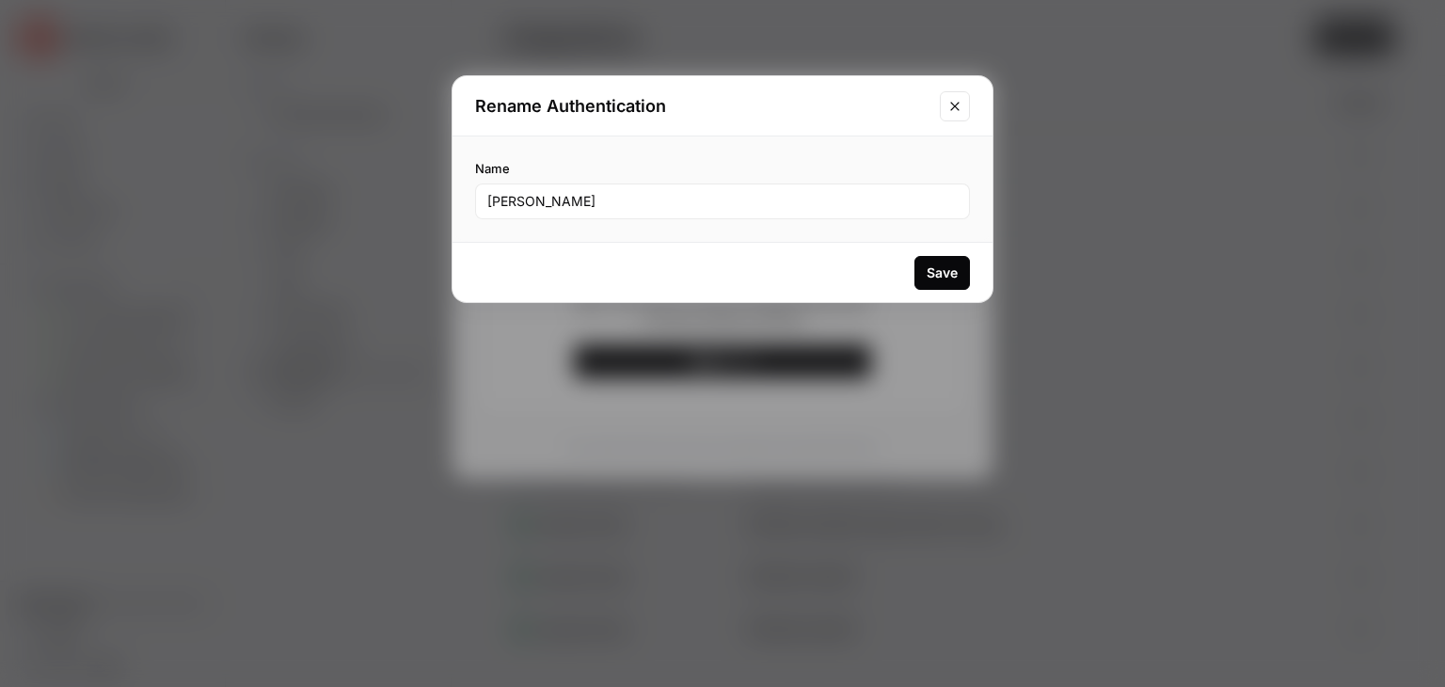
click at [914, 257] on div "Save" at bounding box center [723, 272] width 540 height 59
click at [941, 283] on button "Save" at bounding box center [942, 273] width 56 height 34
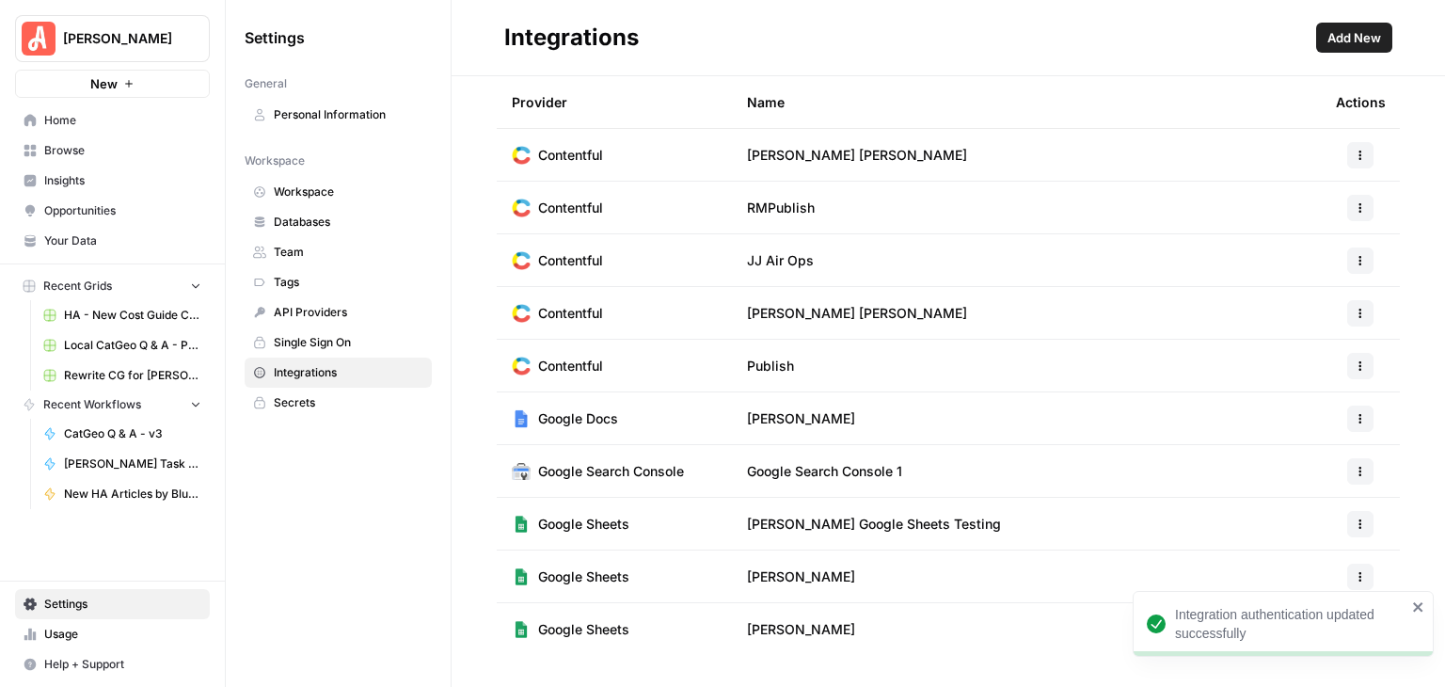
click at [1420, 611] on icon "close" at bounding box center [1418, 606] width 13 height 15
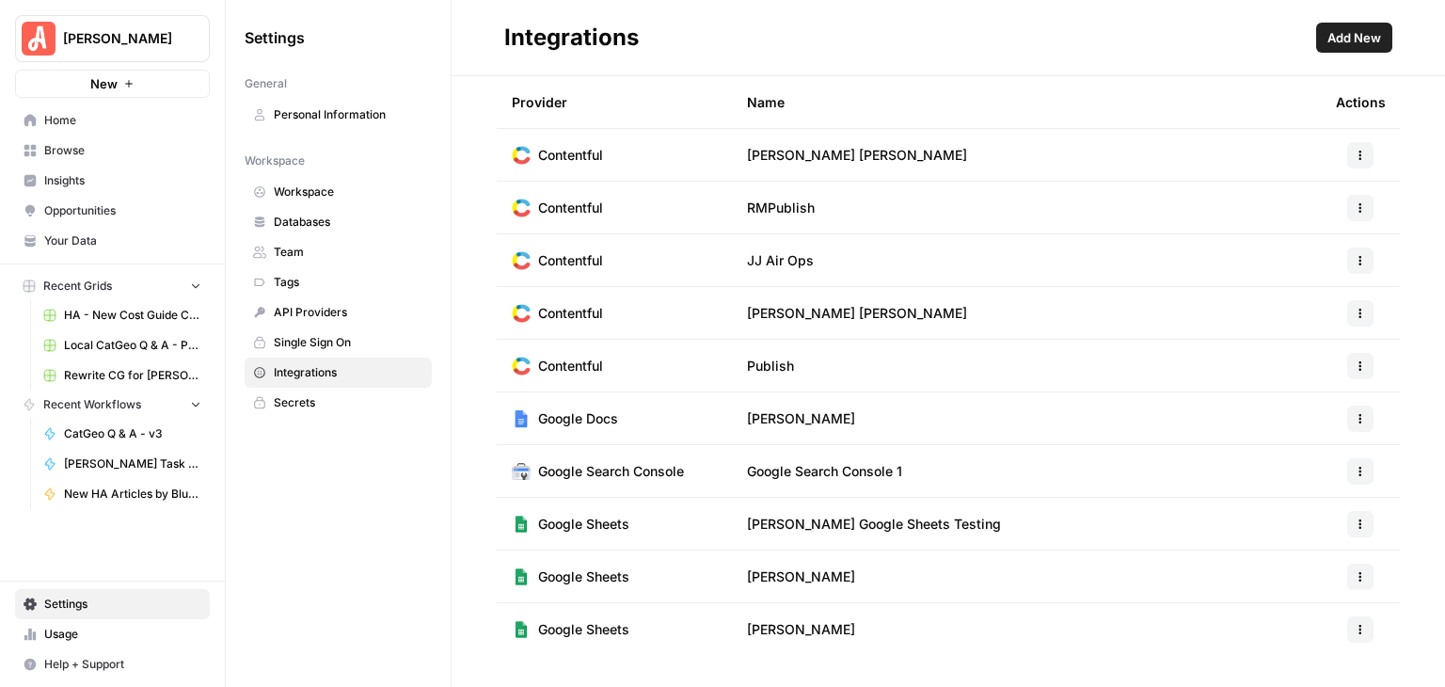
click at [1369, 631] on button "button" at bounding box center [1360, 629] width 26 height 26
click at [1309, 516] on span "Edit" at bounding box center [1320, 518] width 60 height 19
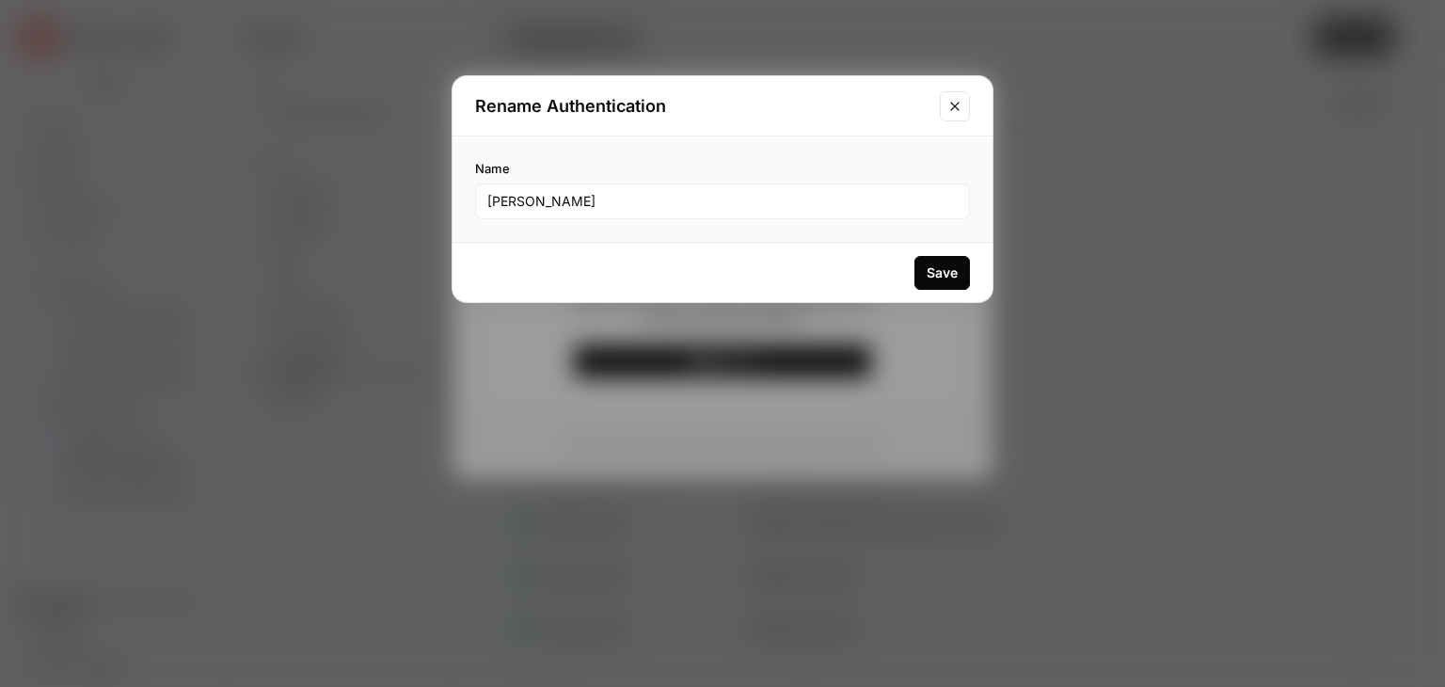
click at [951, 104] on icon "Close modal" at bounding box center [954, 106] width 15 height 15
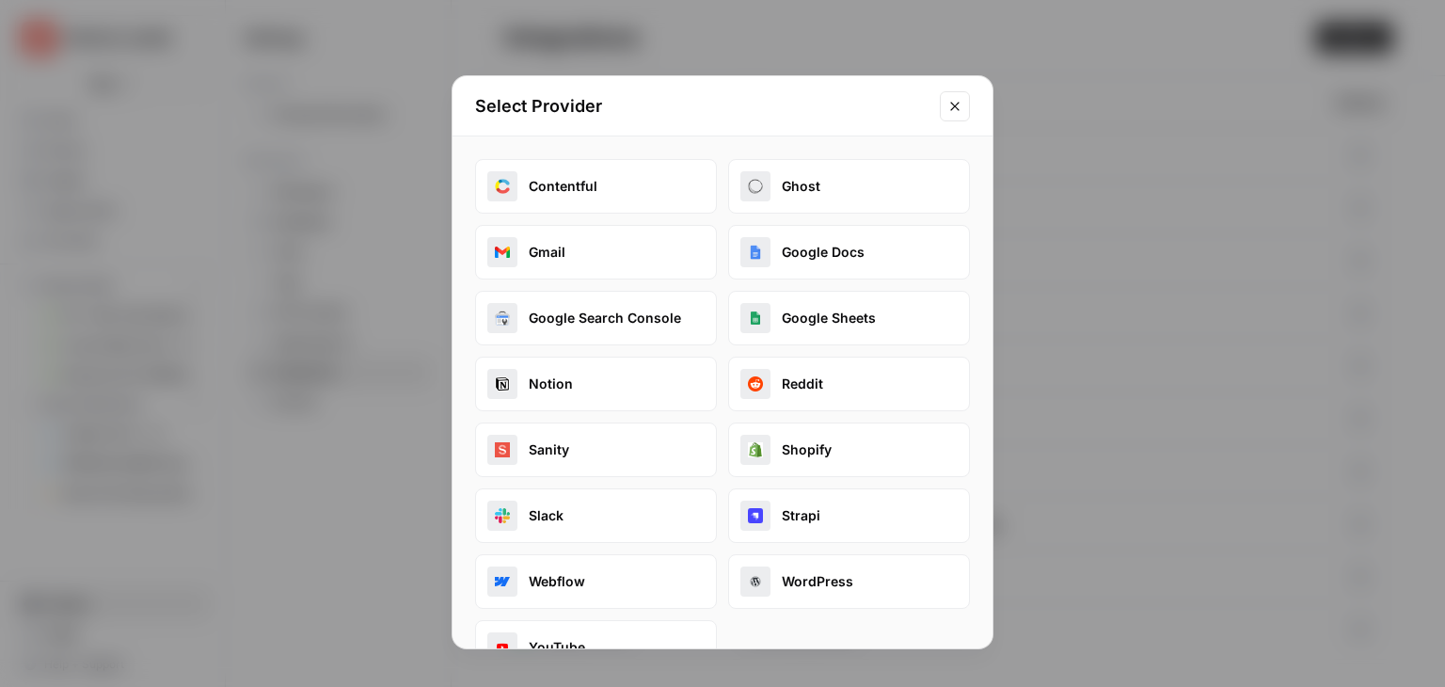
click at [950, 109] on icon "Close modal" at bounding box center [954, 106] width 15 height 15
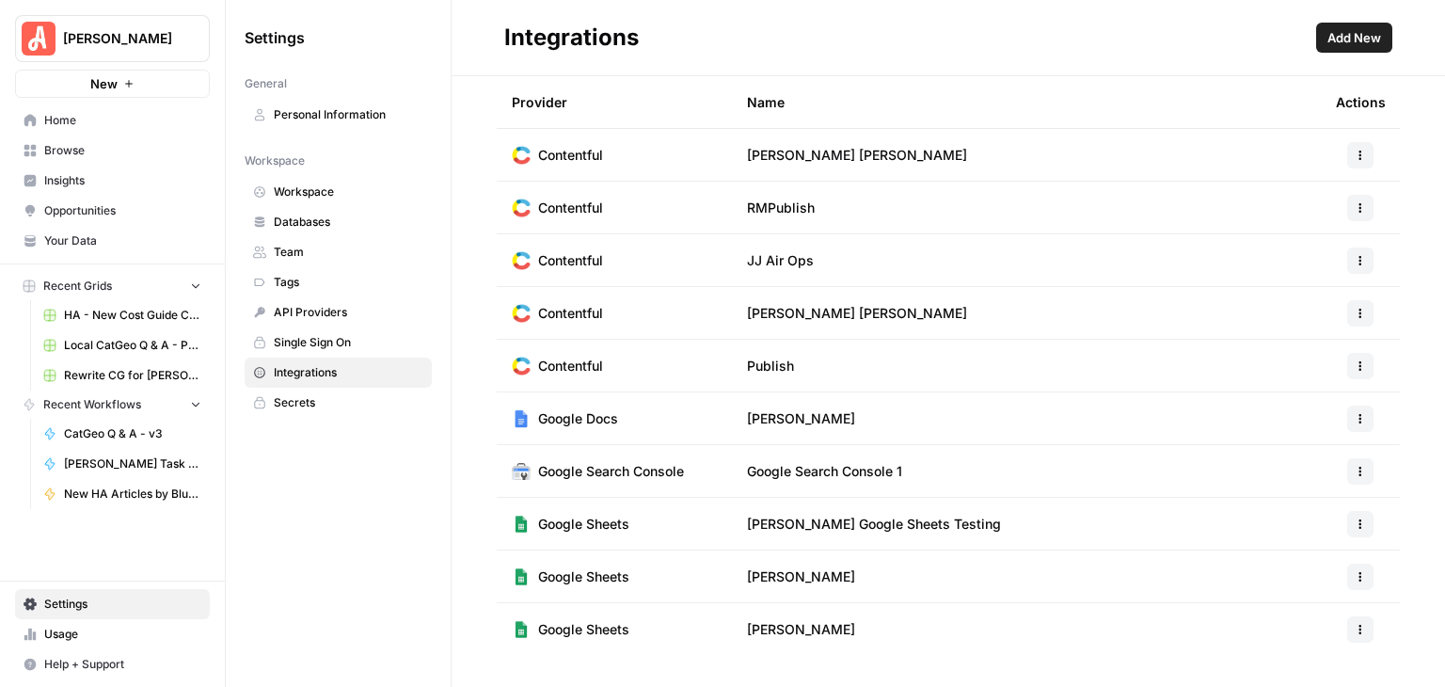
click at [1358, 627] on icon "button" at bounding box center [1360, 629] width 11 height 11
click at [1345, 517] on span "Edit" at bounding box center [1320, 518] width 60 height 19
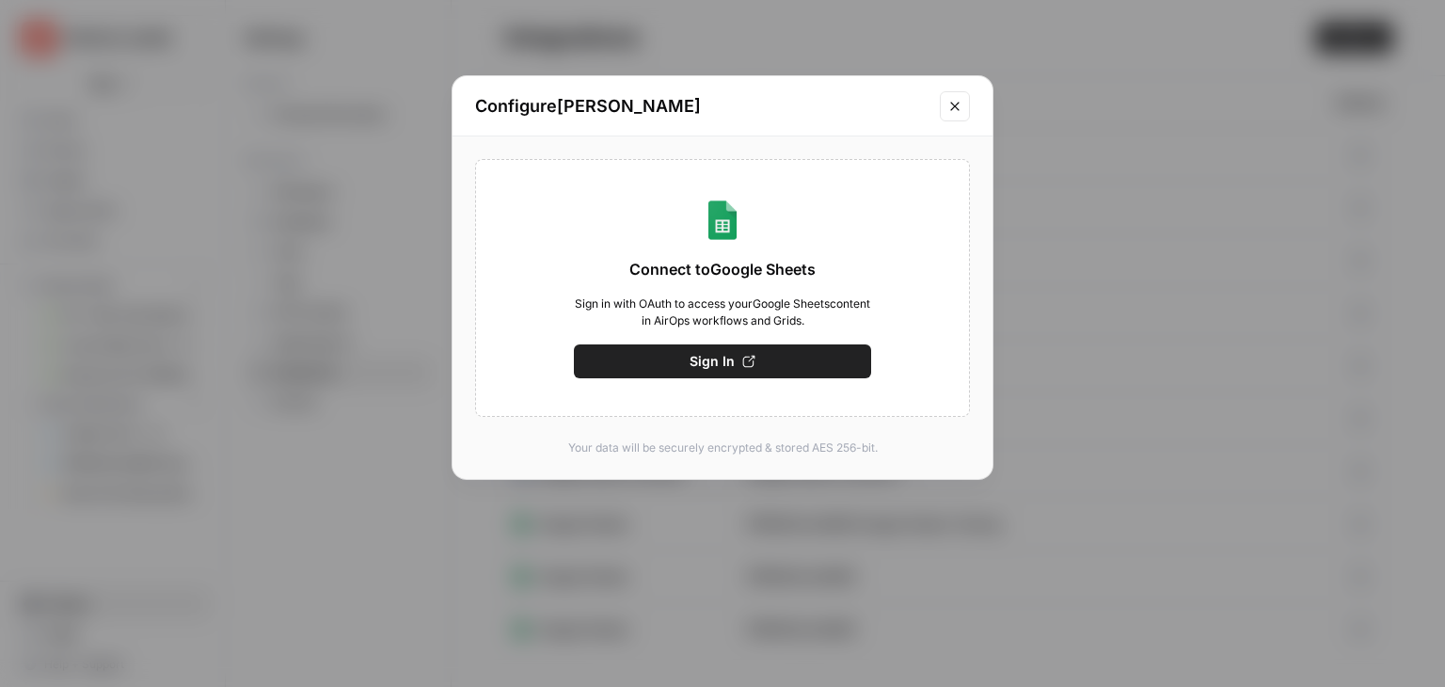
click at [721, 352] on span "Sign In" at bounding box center [712, 361] width 45 height 19
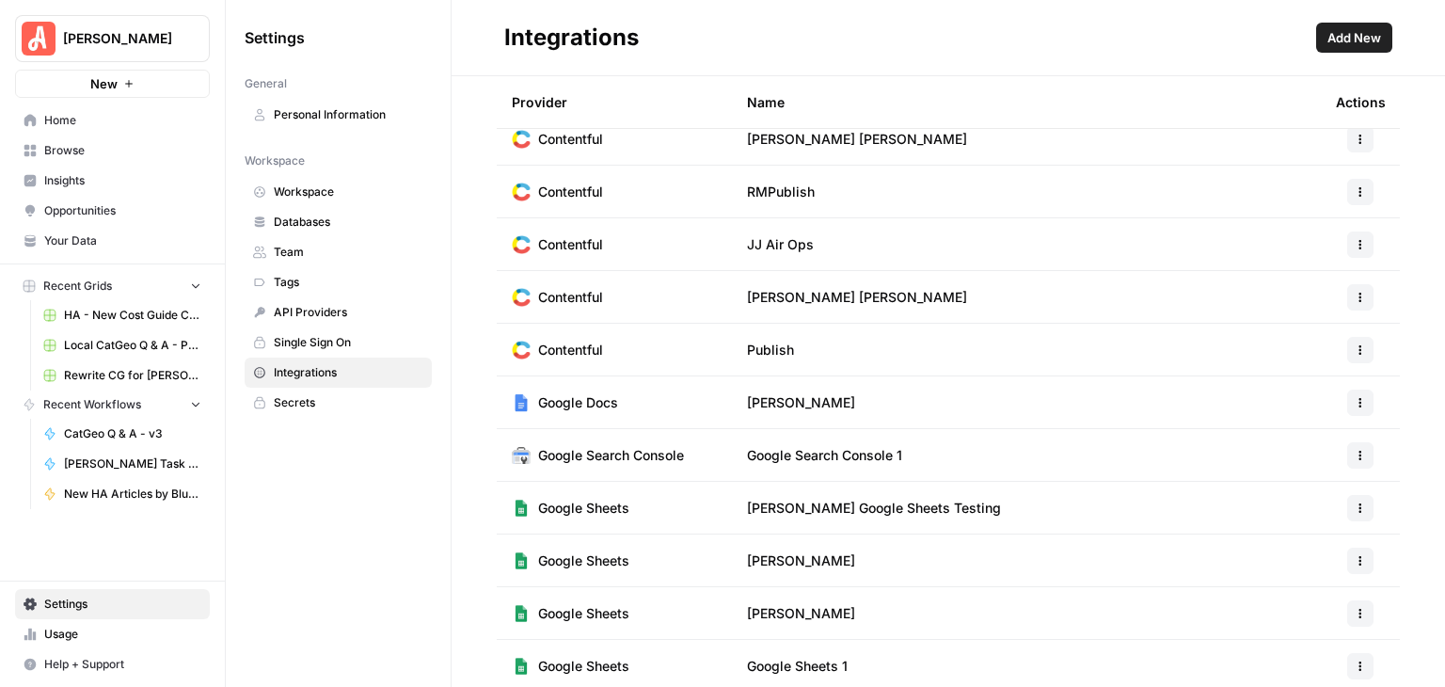
scroll to position [22, 0]
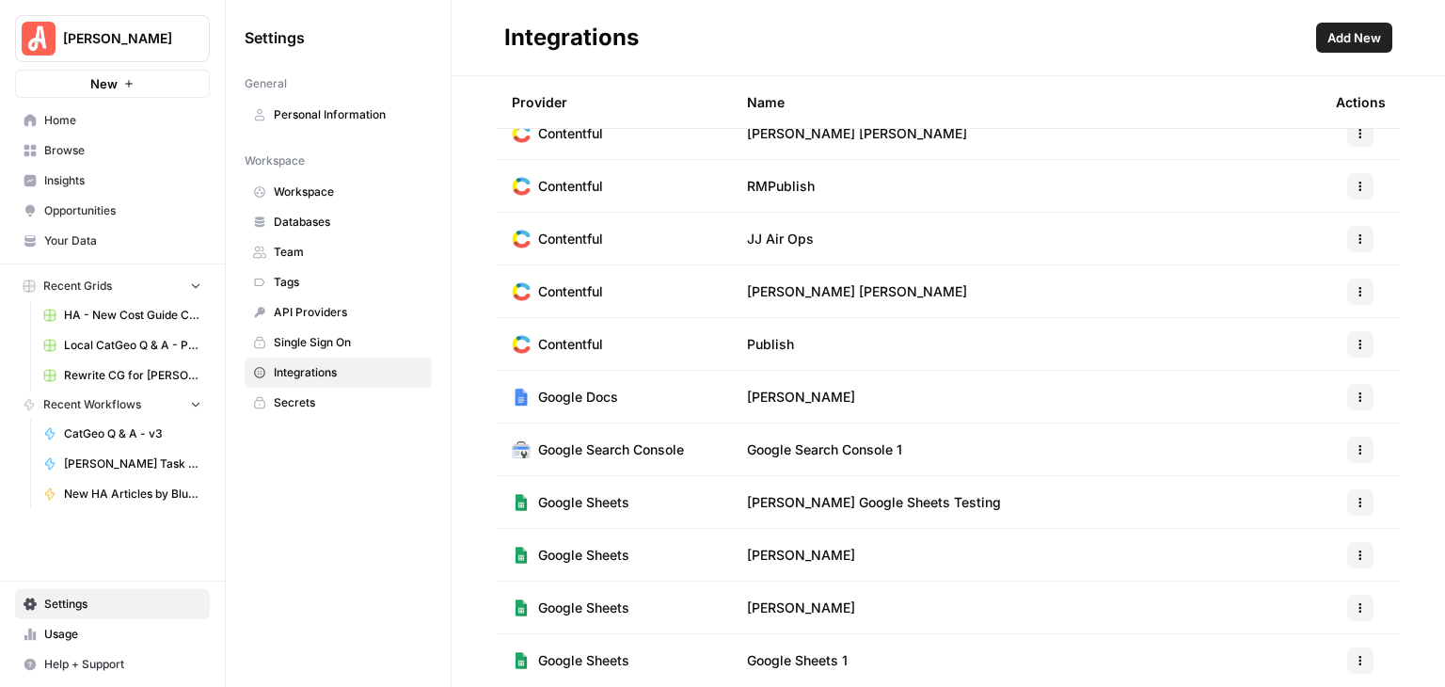
click at [1347, 666] on button "button" at bounding box center [1360, 660] width 26 height 26
click at [1142, 599] on td "[PERSON_NAME]" at bounding box center [1026, 607] width 589 height 52
click at [1355, 602] on icon "button" at bounding box center [1360, 607] width 11 height 11
click at [1355, 661] on icon "button" at bounding box center [1360, 660] width 11 height 11
click at [1297, 622] on span "Delete" at bounding box center [1306, 619] width 60 height 19
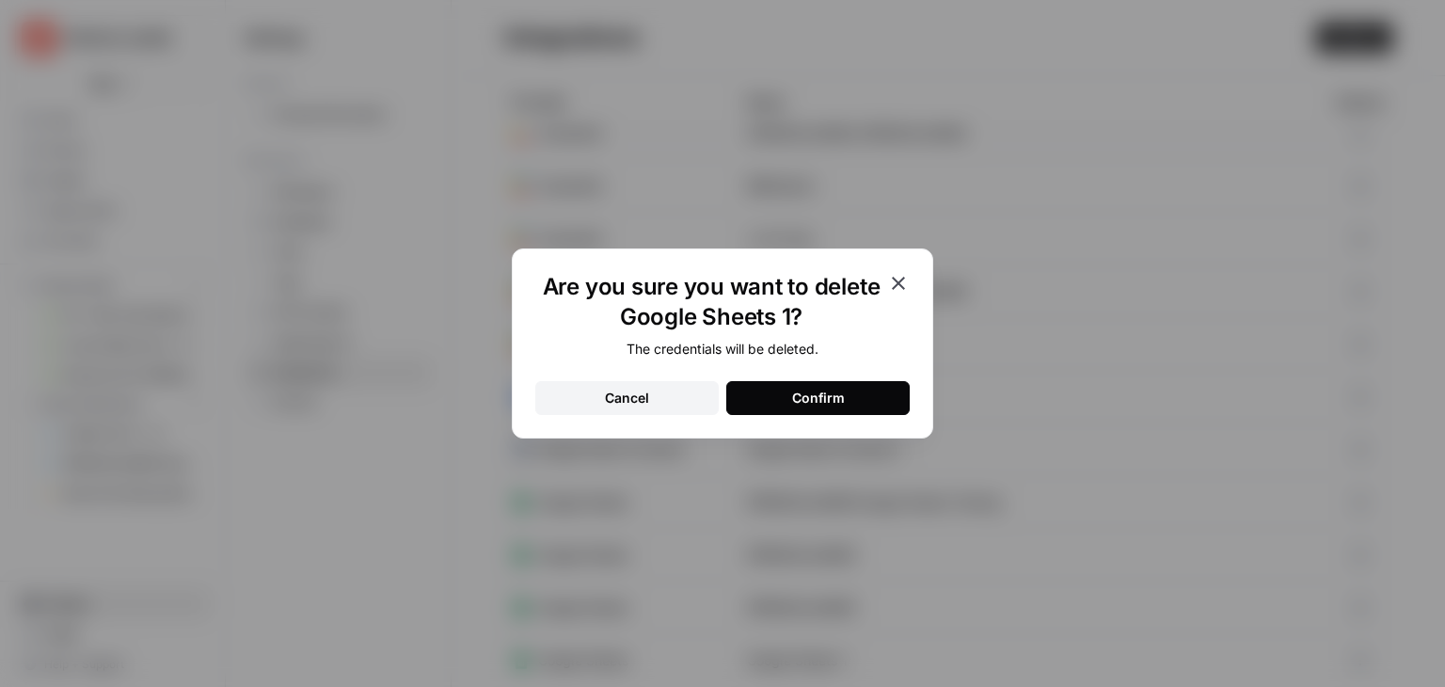
click at [816, 393] on div "Confirm" at bounding box center [818, 398] width 53 height 19
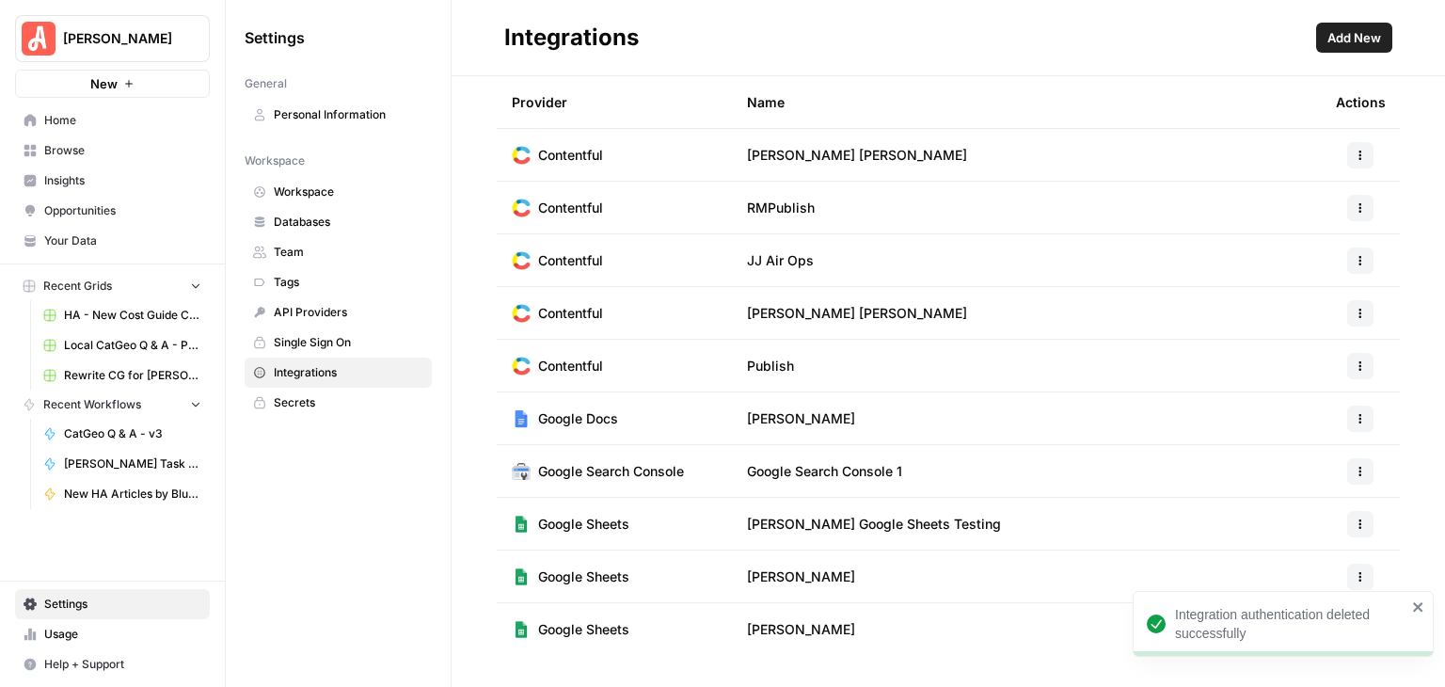
click at [1421, 607] on icon "close" at bounding box center [1418, 606] width 13 height 15
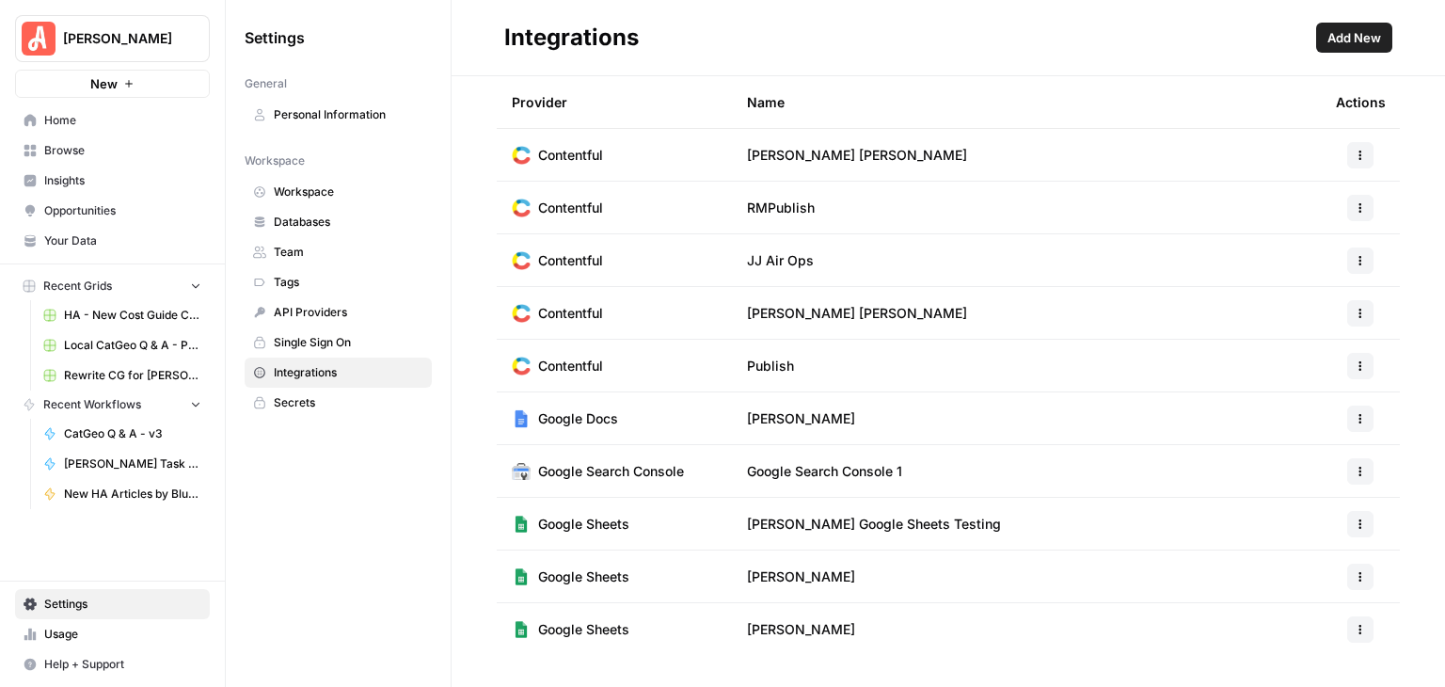
click at [1362, 626] on icon "button" at bounding box center [1360, 629] width 11 height 11
click at [1310, 509] on span "Edit" at bounding box center [1320, 518] width 60 height 19
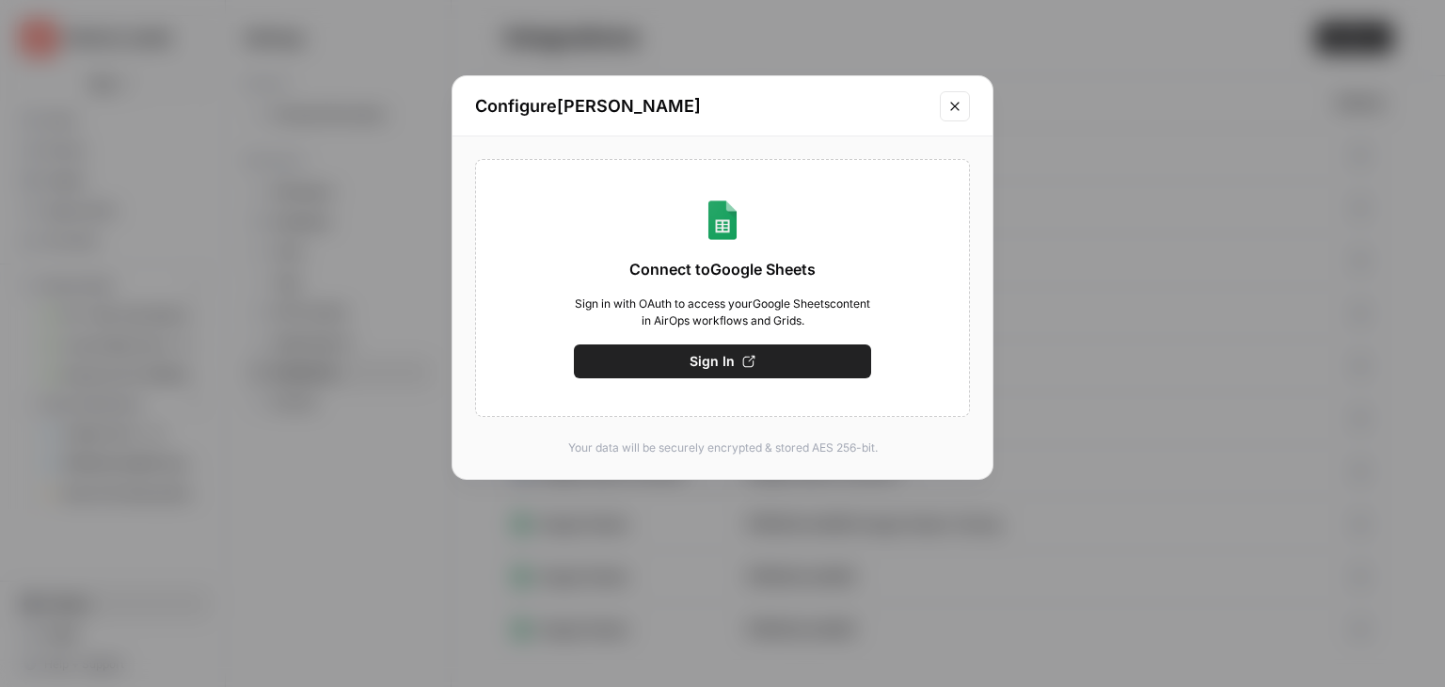
click at [716, 364] on span "Sign In" at bounding box center [712, 361] width 45 height 19
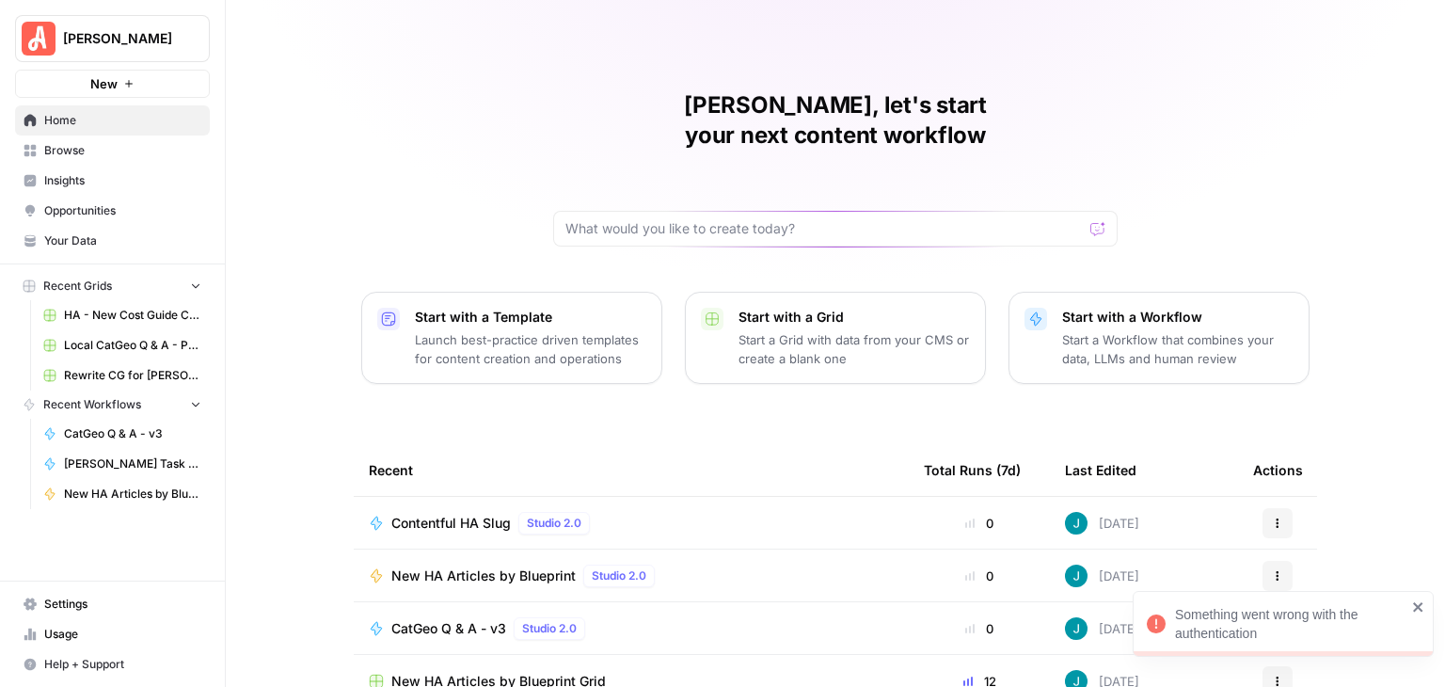
click at [1421, 608] on icon "close" at bounding box center [1417, 606] width 9 height 9
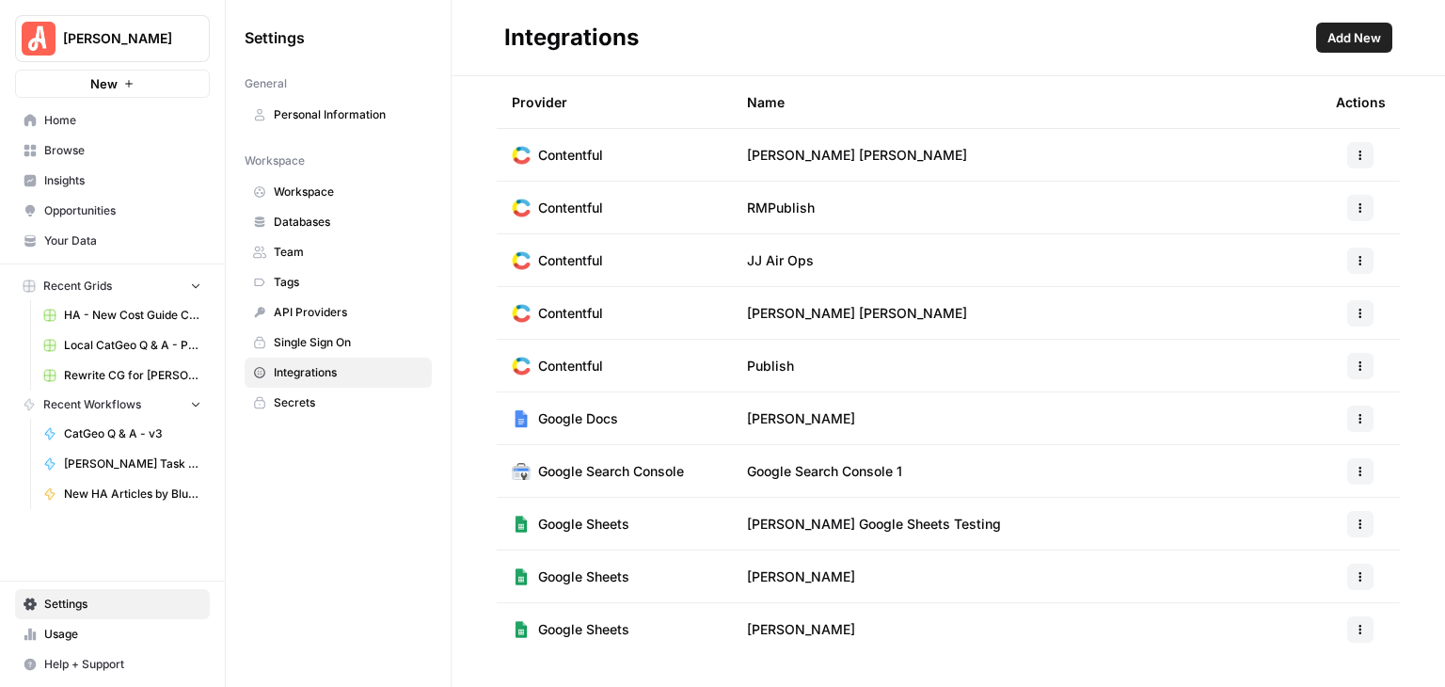
click at [1360, 624] on icon "button" at bounding box center [1360, 629] width 11 height 11
click at [1319, 523] on span "Edit" at bounding box center [1320, 518] width 60 height 19
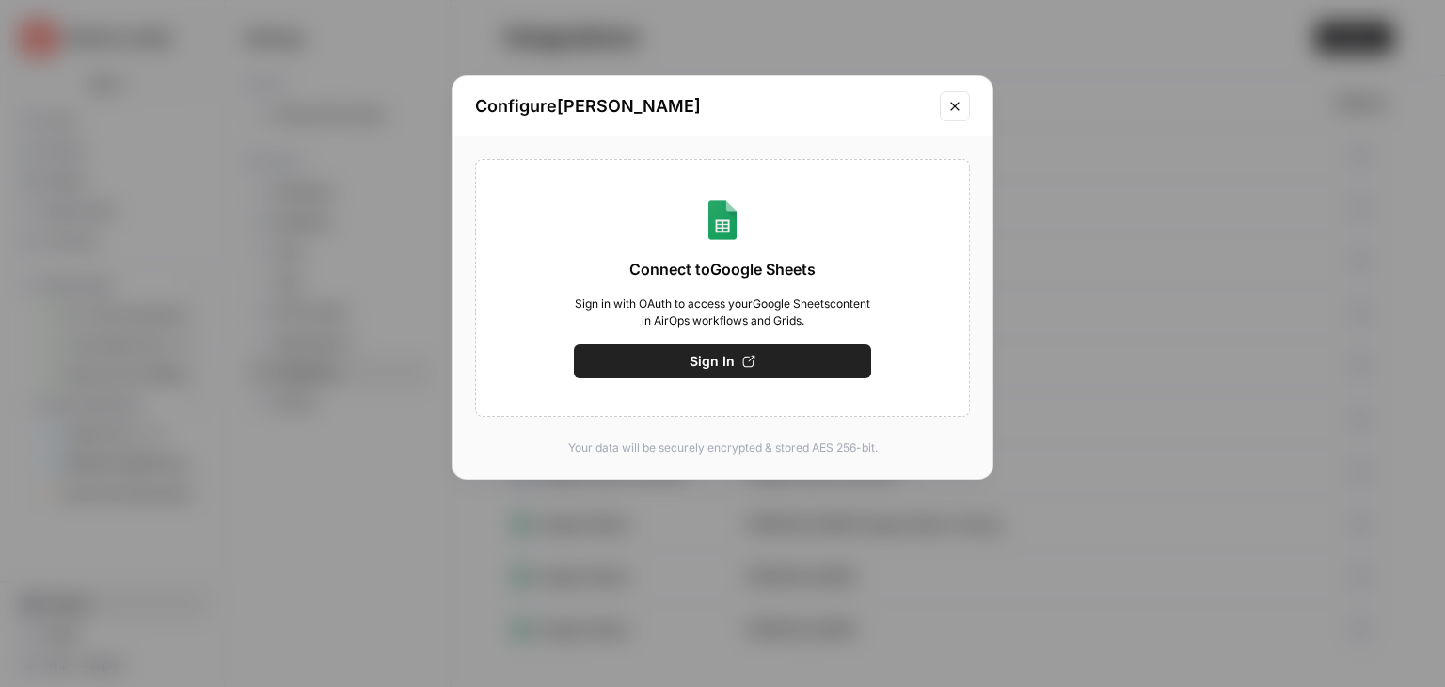
click at [774, 365] on button "Sign In" at bounding box center [722, 361] width 297 height 34
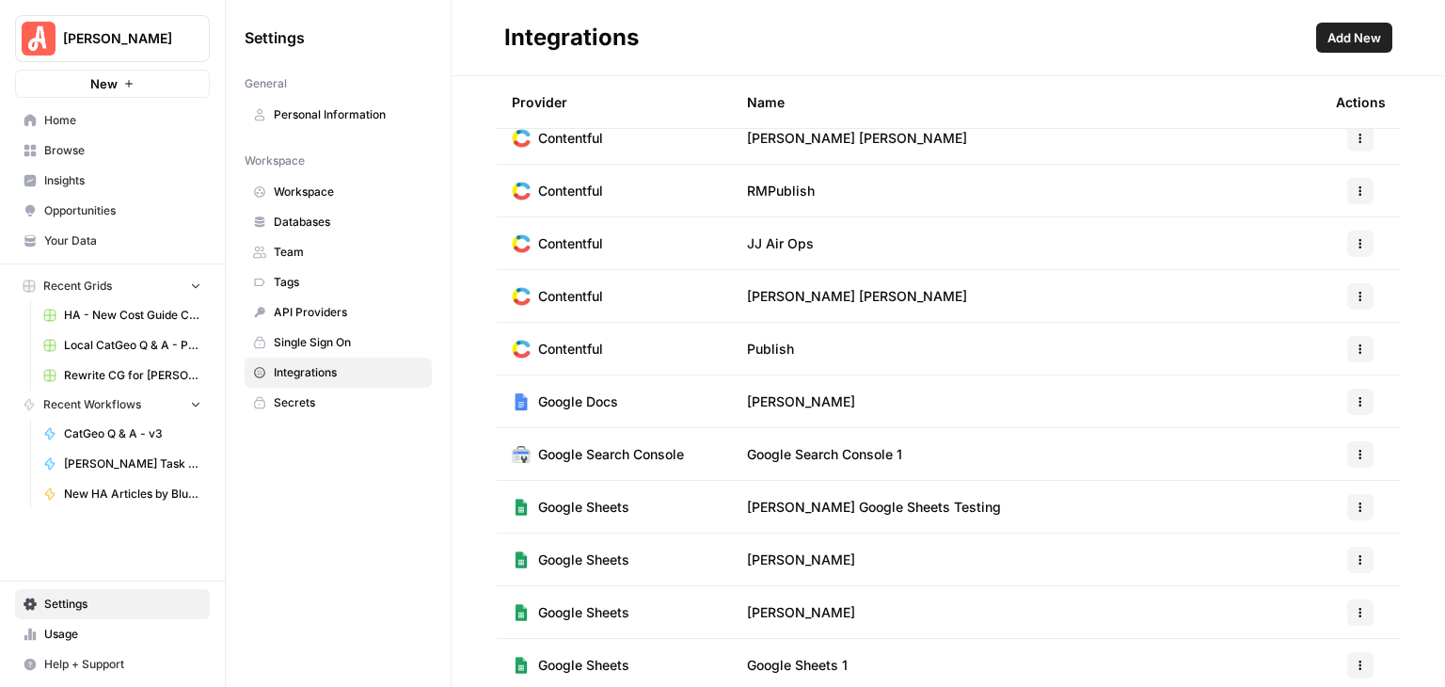
scroll to position [22, 0]
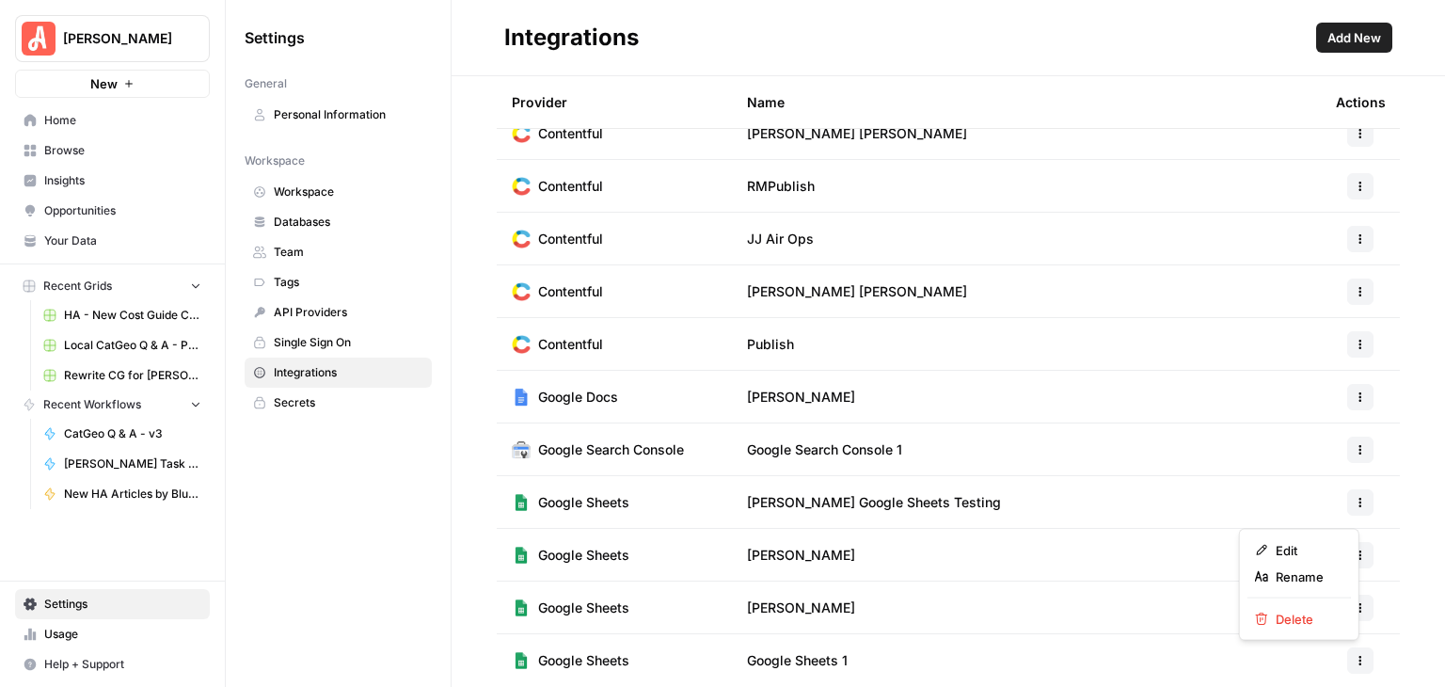
click at [1347, 650] on button "button" at bounding box center [1360, 660] width 26 height 26
click at [1310, 547] on span "Edit" at bounding box center [1306, 550] width 60 height 19
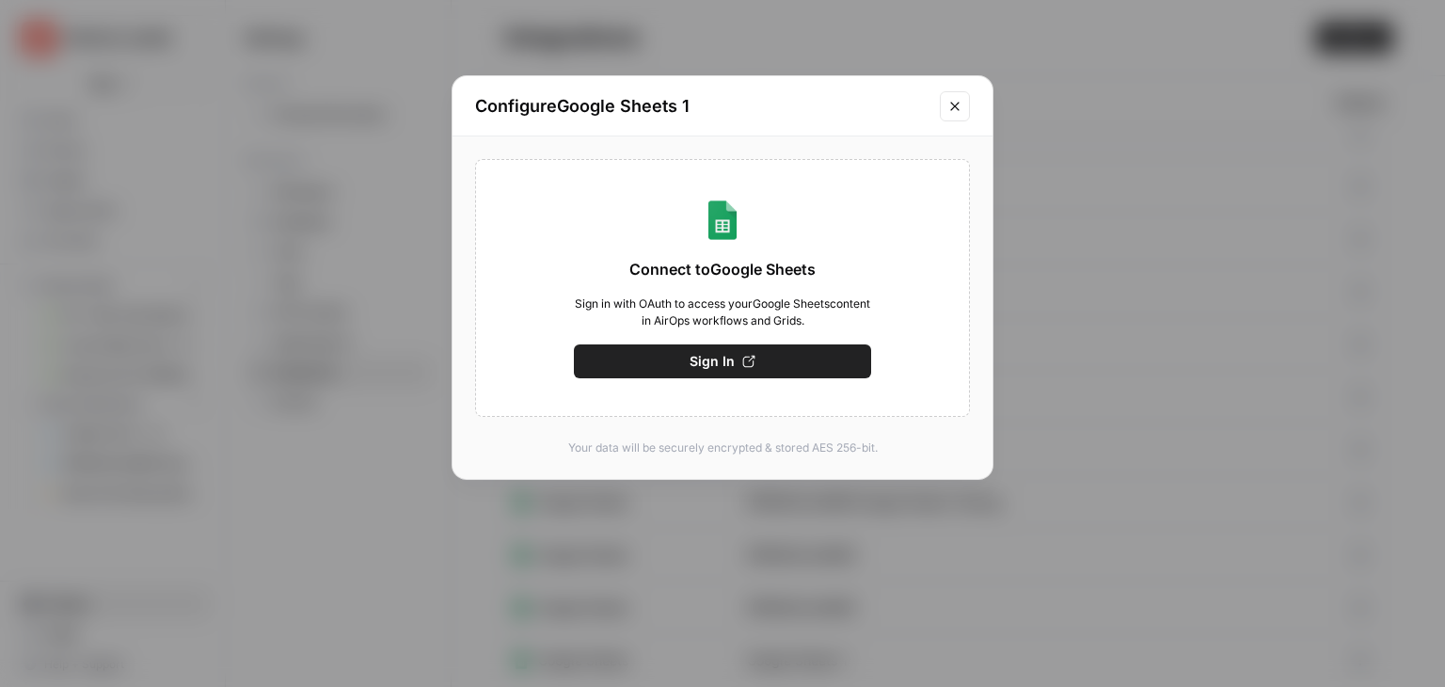
click at [961, 102] on icon "Close modal" at bounding box center [954, 106] width 15 height 15
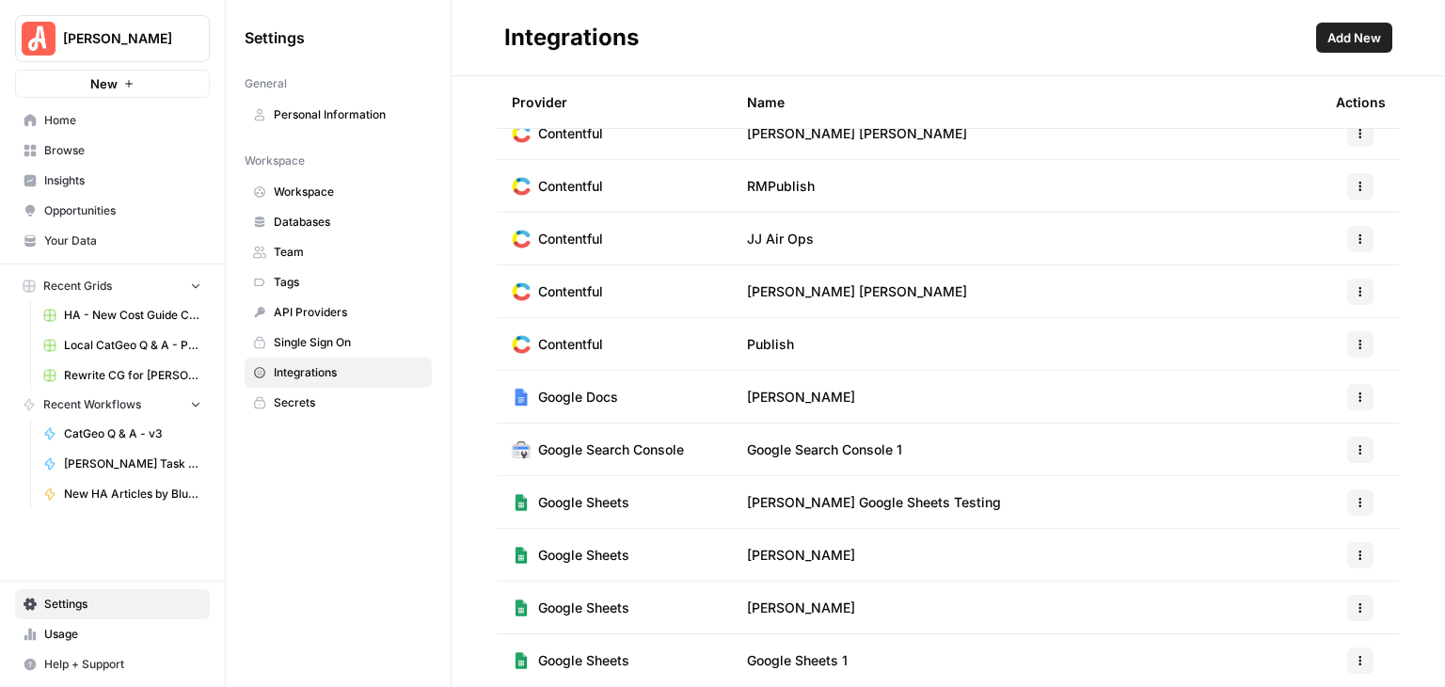
click at [1352, 654] on button "button" at bounding box center [1360, 660] width 26 height 26
click at [1355, 660] on icon "button" at bounding box center [1360, 660] width 11 height 11
click at [1291, 611] on span "Delete" at bounding box center [1306, 619] width 60 height 19
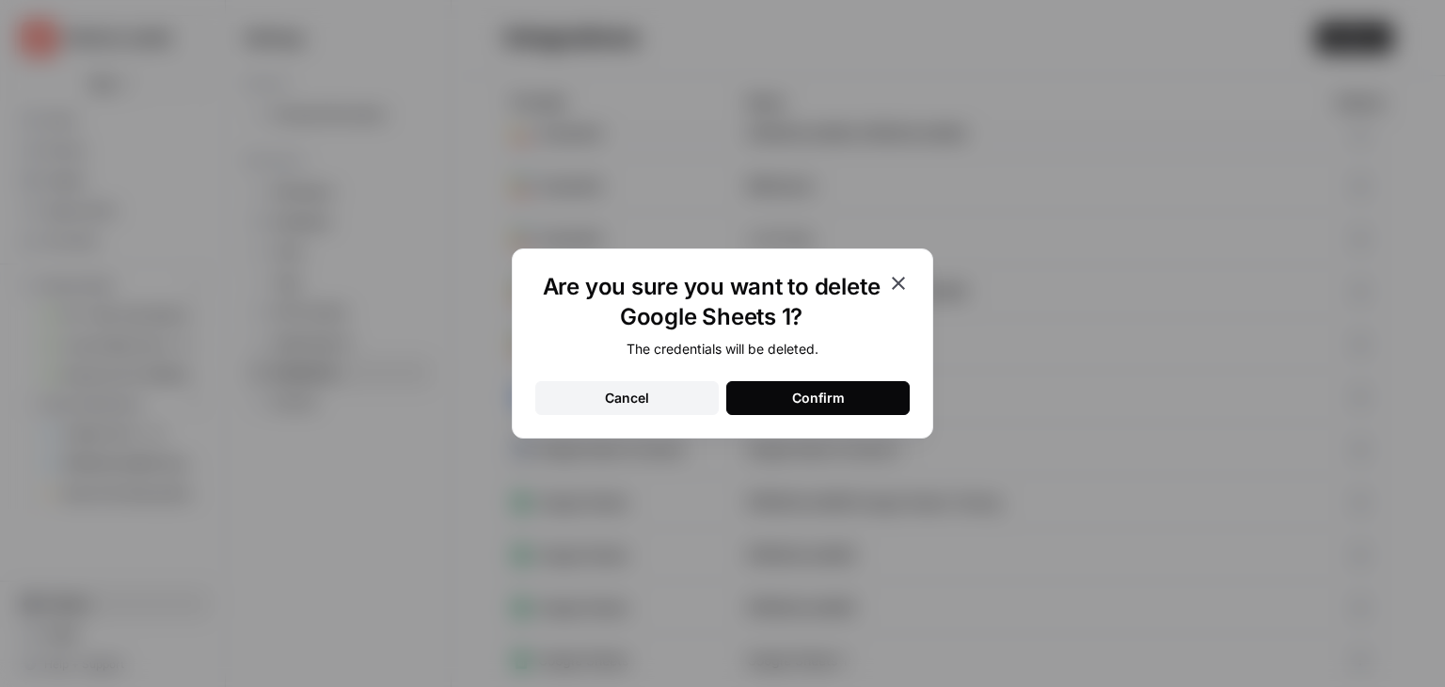
click at [877, 392] on button "Confirm" at bounding box center [817, 398] width 183 height 34
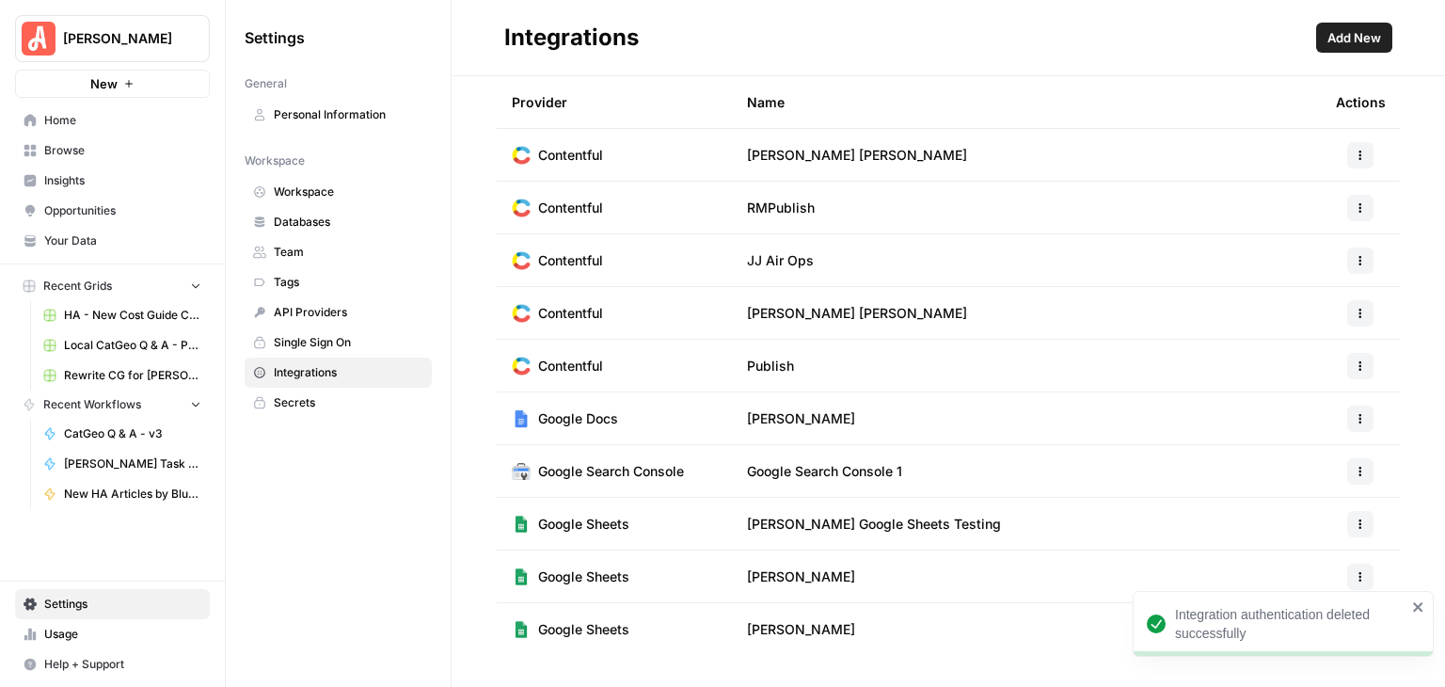
click at [1418, 606] on icon "close" at bounding box center [1417, 606] width 9 height 9
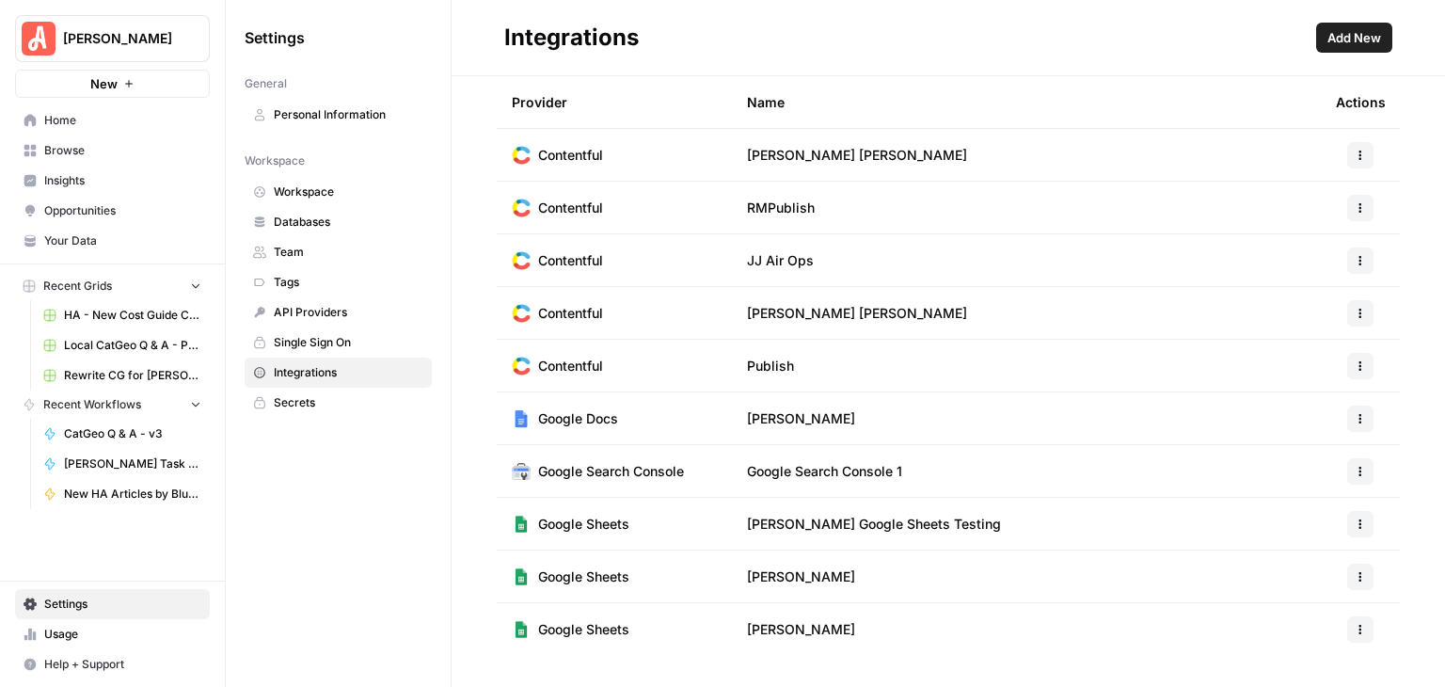
click at [1357, 626] on icon "button" at bounding box center [1360, 629] width 11 height 11
click at [1321, 580] on span "Delete" at bounding box center [1320, 587] width 60 height 19
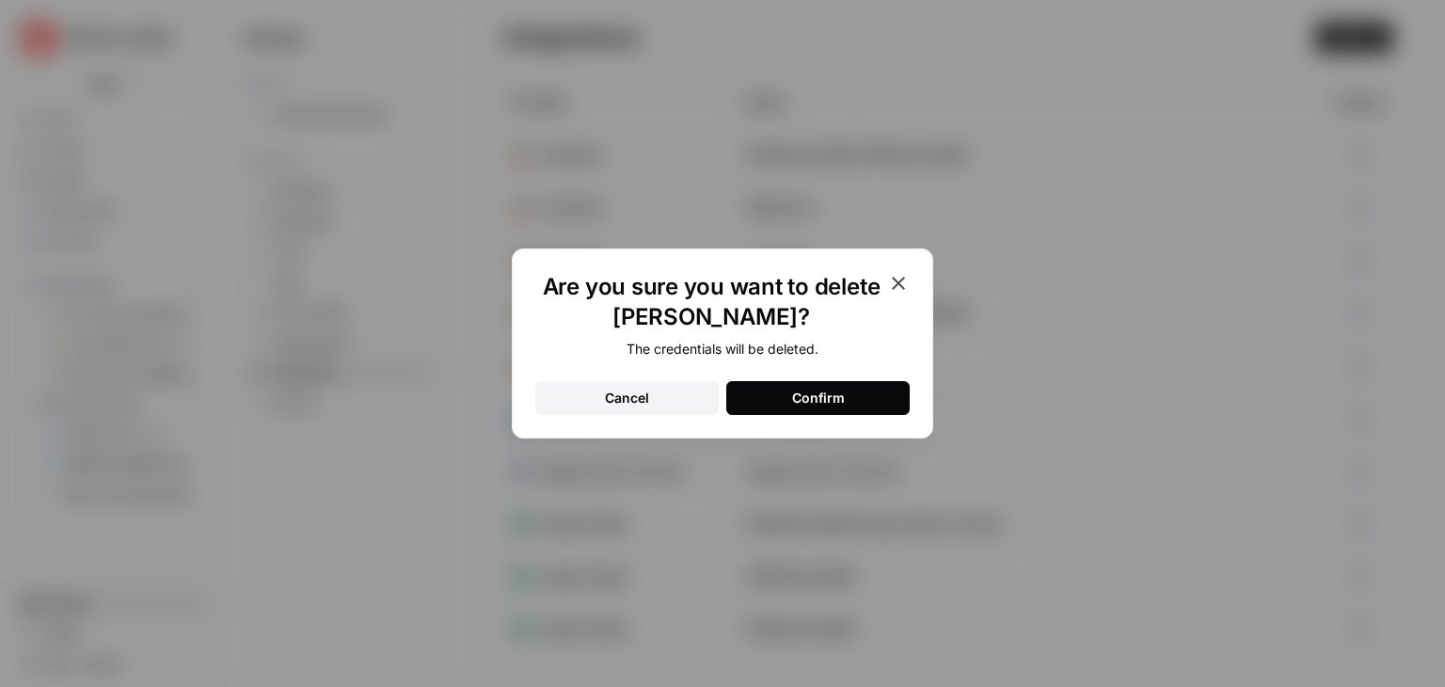
click at [867, 389] on button "Confirm" at bounding box center [817, 398] width 183 height 34
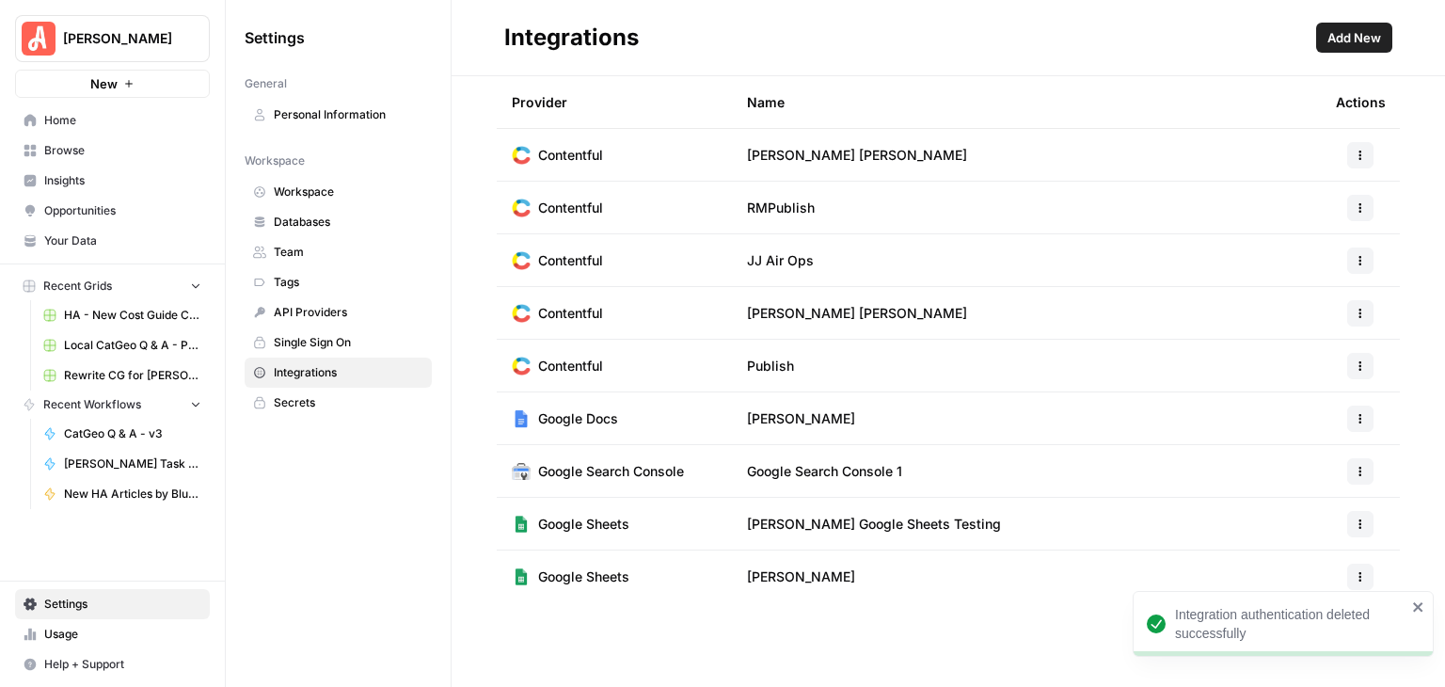
click at [1423, 607] on icon "close" at bounding box center [1418, 606] width 13 height 15
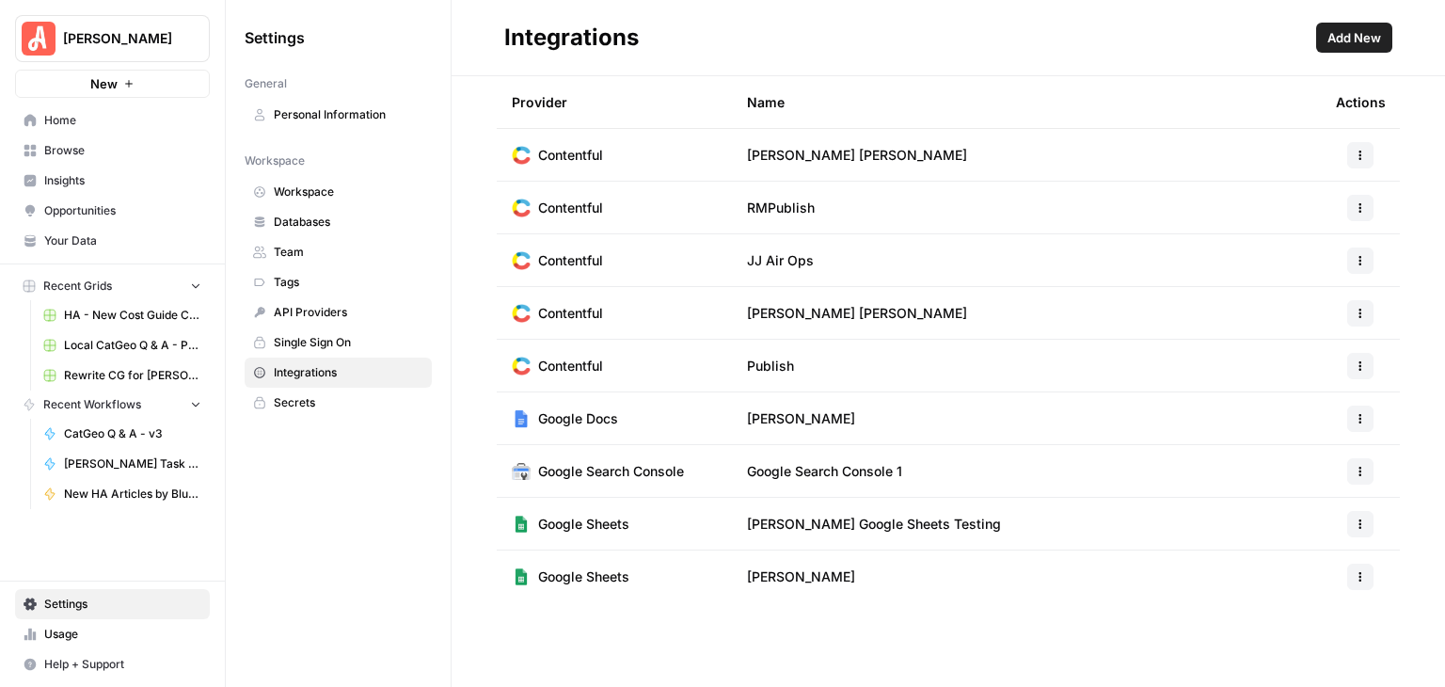
click at [1031, 31] on div "Integrations" at bounding box center [906, 38] width 804 height 30
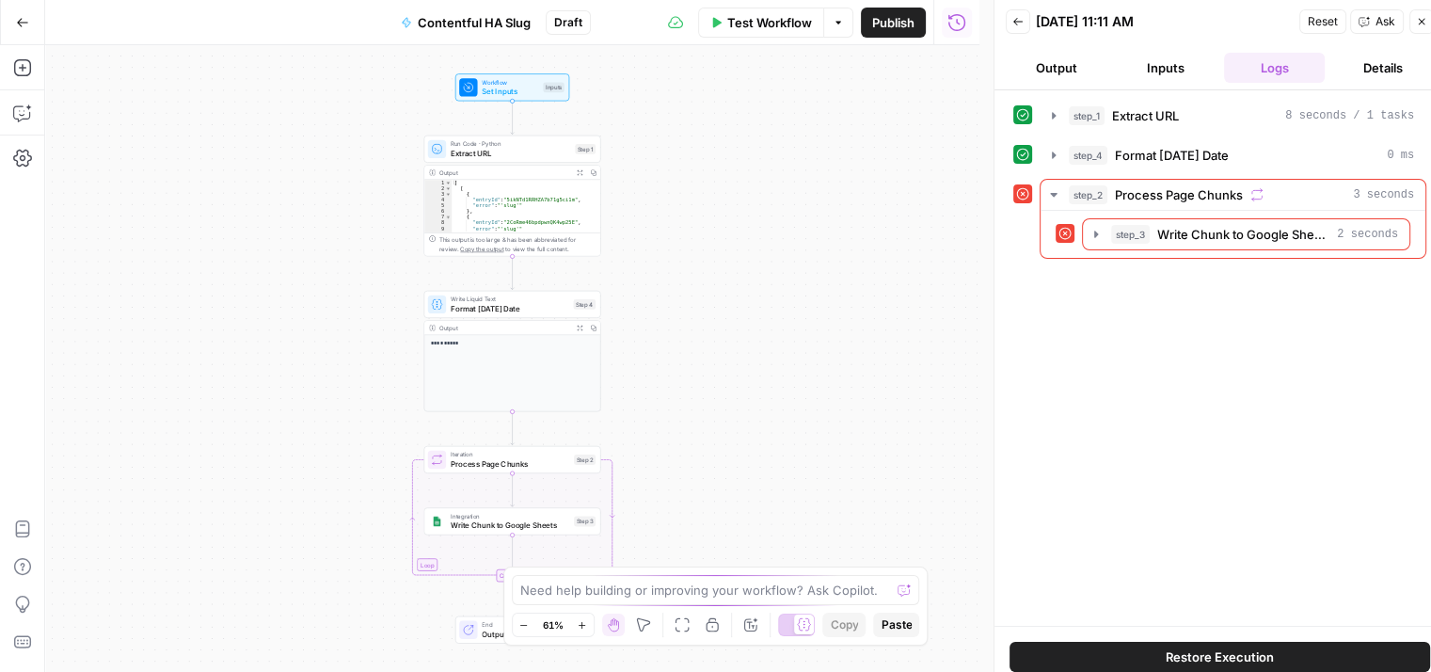
click at [1416, 17] on icon "button" at bounding box center [1421, 21] width 11 height 11
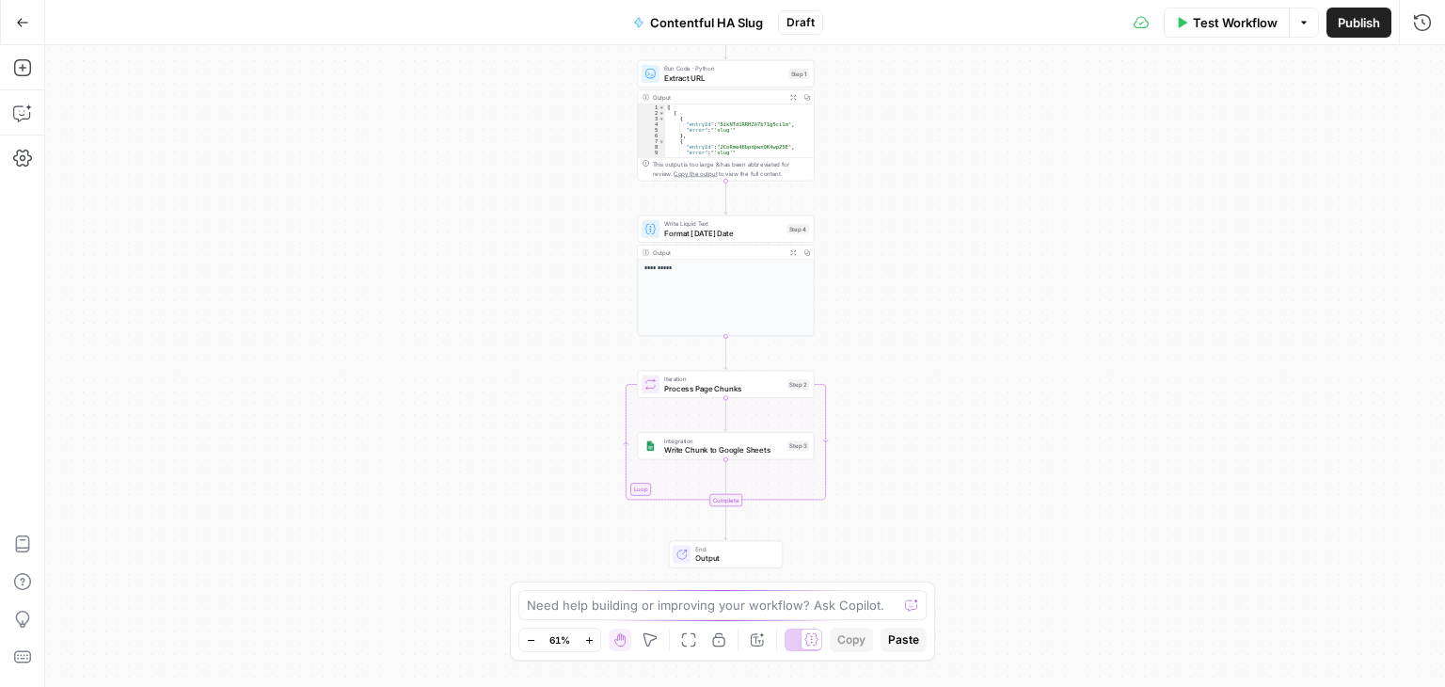
drag, startPoint x: 865, startPoint y: 282, endPoint x: 1077, endPoint y: 207, distance: 225.5
click at [1077, 207] on div "**********" at bounding box center [745, 366] width 1400 height 642
click at [756, 445] on span "Write Chunk to Google Sheets" at bounding box center [723, 449] width 119 height 11
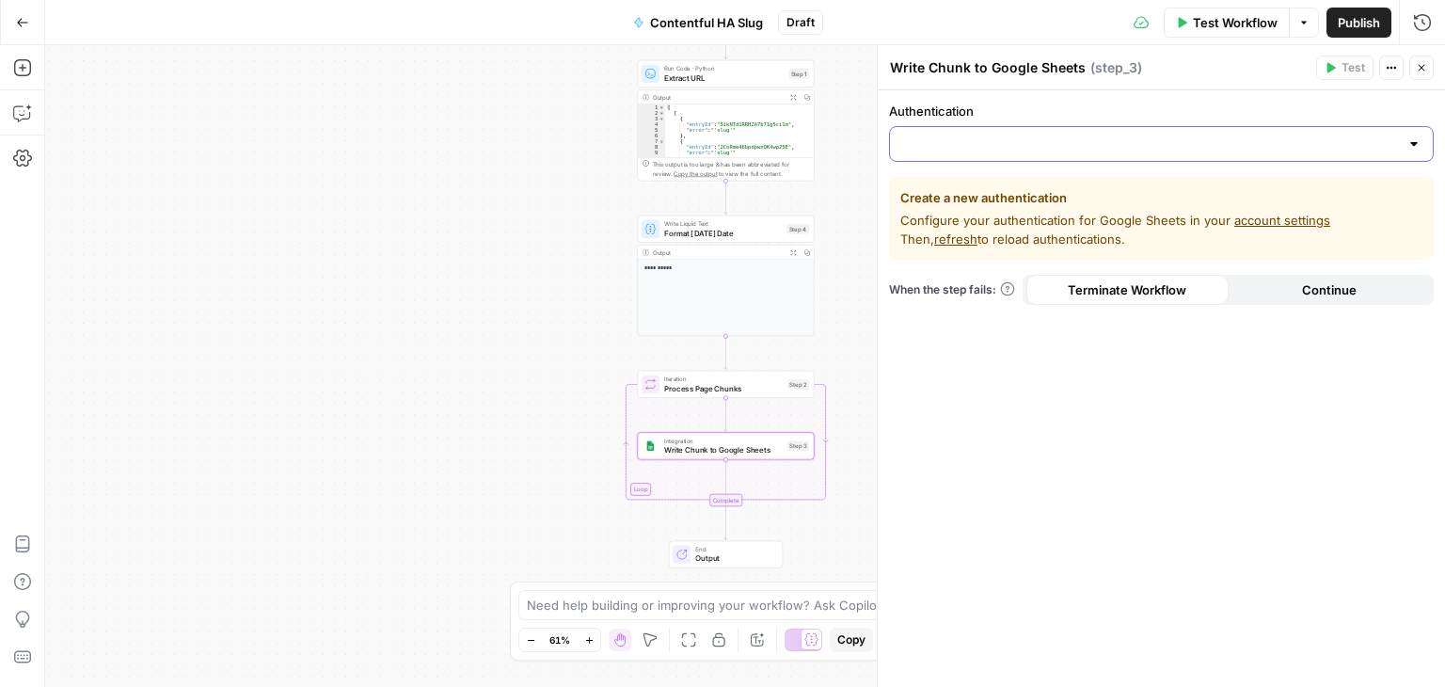
click at [1220, 144] on input "Authentication" at bounding box center [1150, 144] width 498 height 19
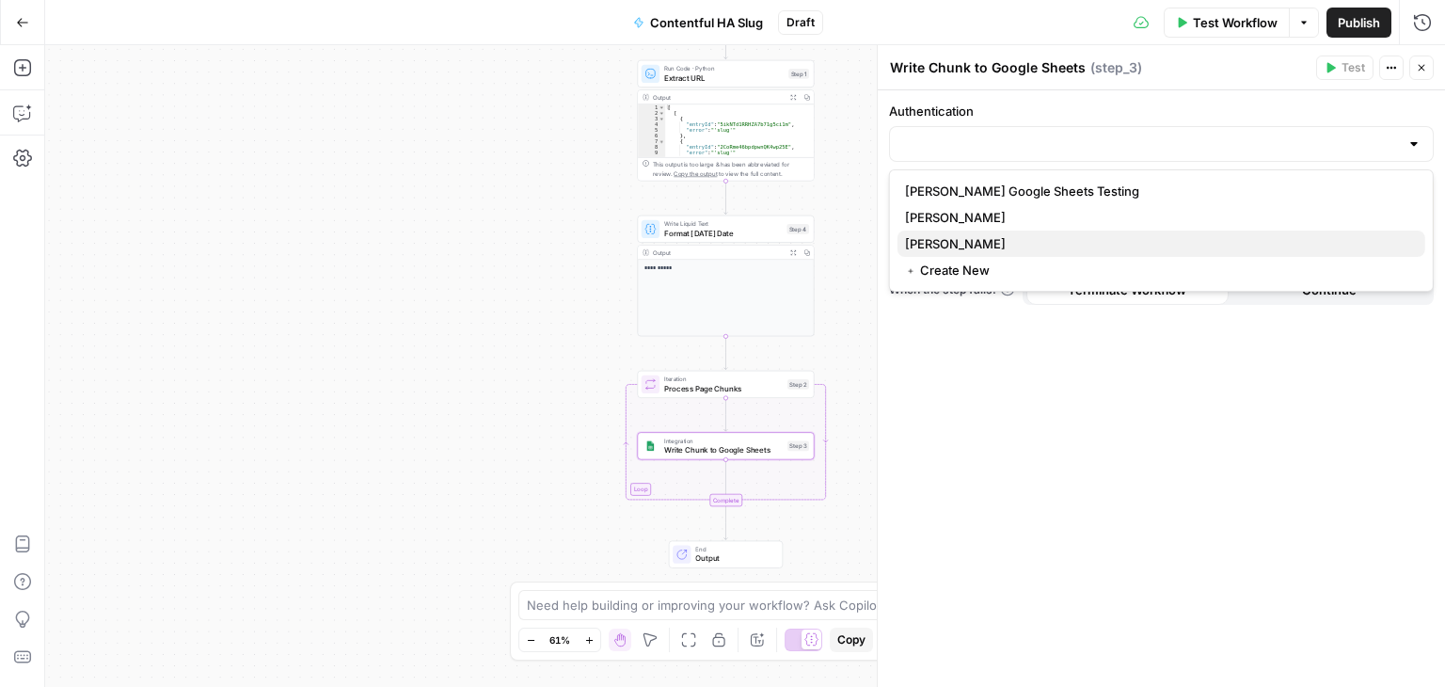
click at [1073, 239] on span "[PERSON_NAME]" at bounding box center [1157, 243] width 505 height 19
type input "[PERSON_NAME]"
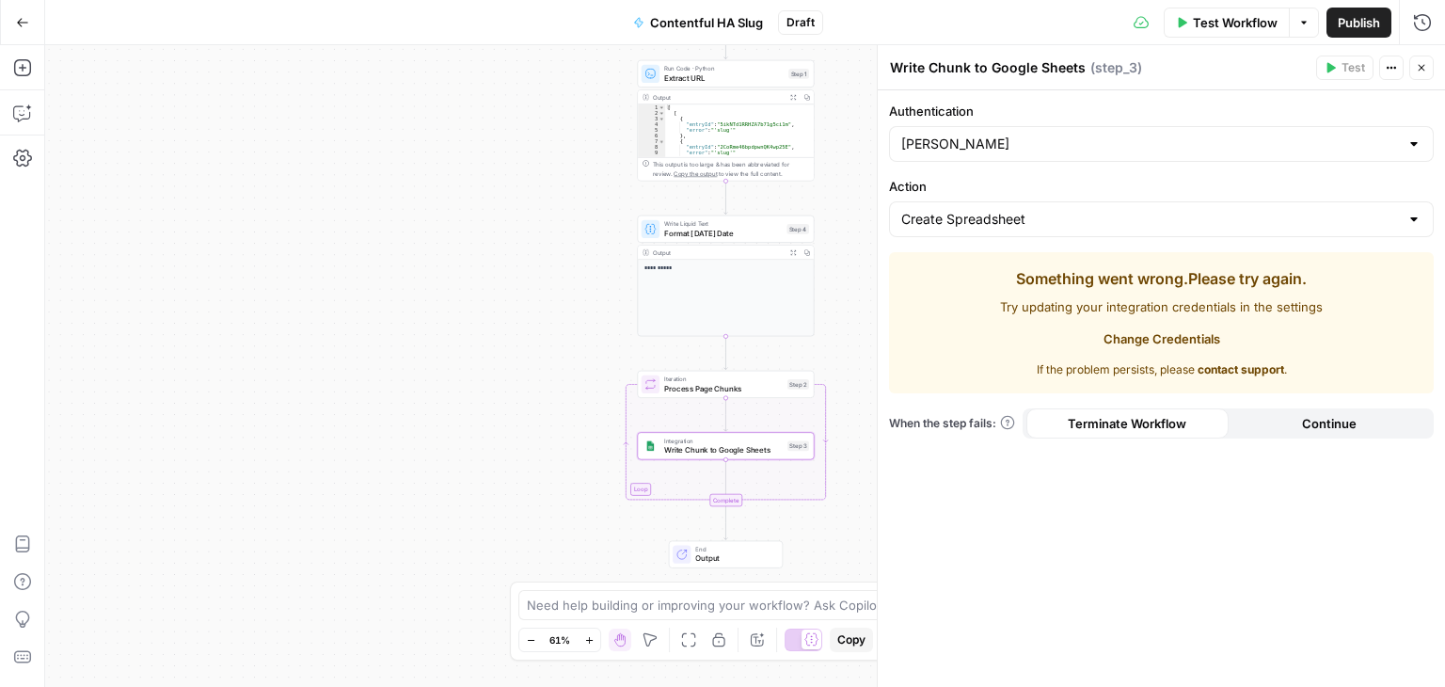
click at [1412, 219] on div at bounding box center [1413, 219] width 15 height 19
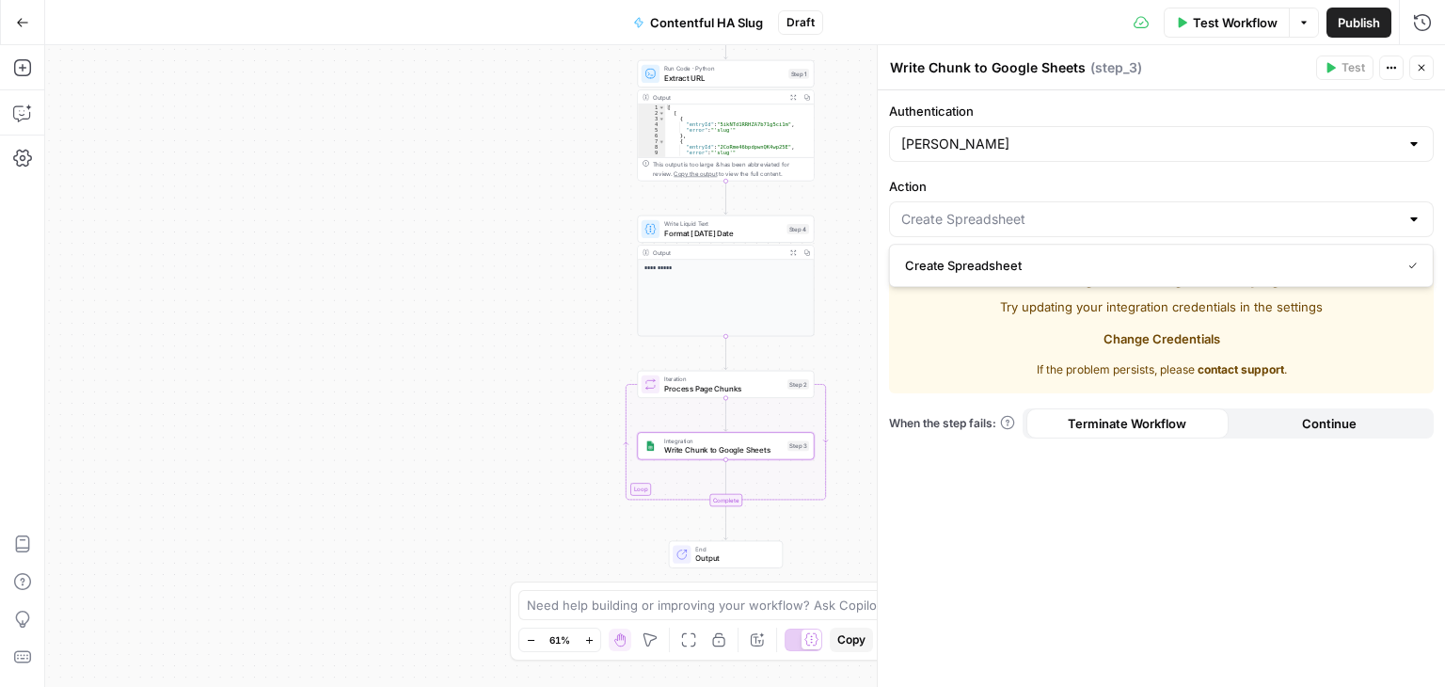
type input "Create Spreadsheet"
click at [1234, 191] on label "Action" at bounding box center [1161, 186] width 545 height 19
click at [1234, 210] on input "Create Spreadsheet" at bounding box center [1150, 219] width 498 height 19
type input "Create Spreadsheet"
click at [1425, 62] on icon "button" at bounding box center [1421, 67] width 11 height 11
